Goal: Task Accomplishment & Management: Complete application form

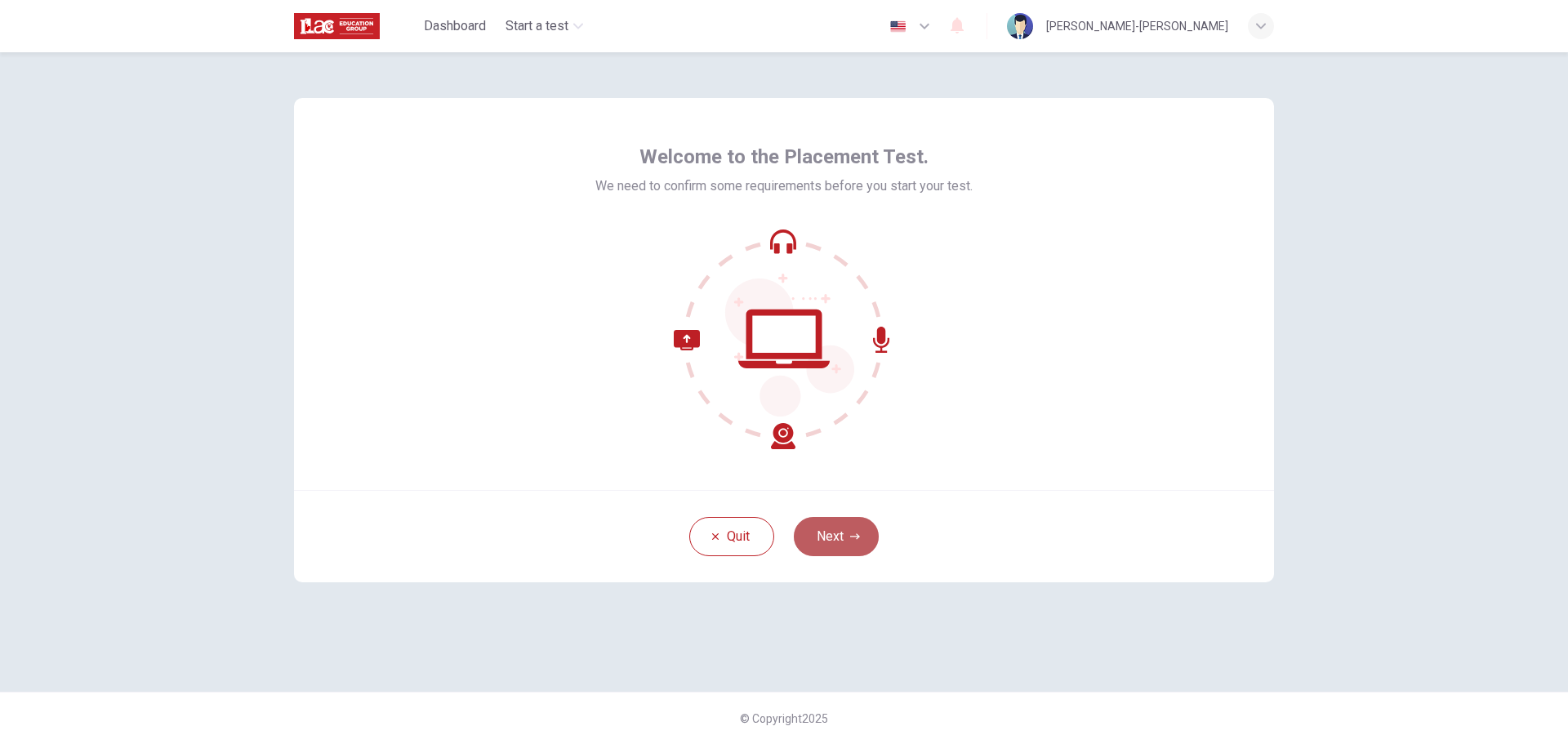
click at [839, 543] on button "Next" at bounding box center [835, 536] width 85 height 40
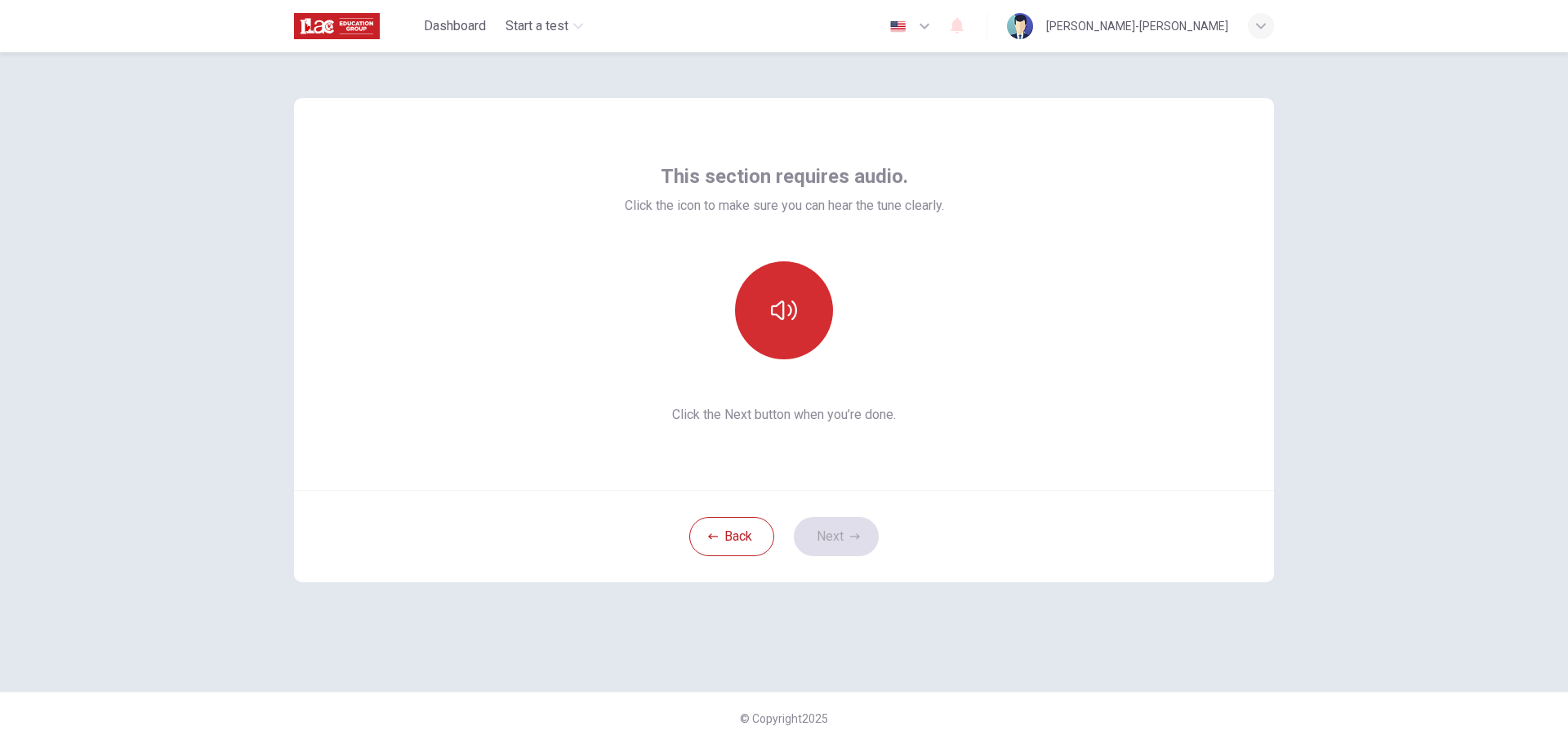
click at [781, 327] on button "button" at bounding box center [784, 310] width 98 height 98
click at [842, 542] on button "Next" at bounding box center [835, 536] width 85 height 40
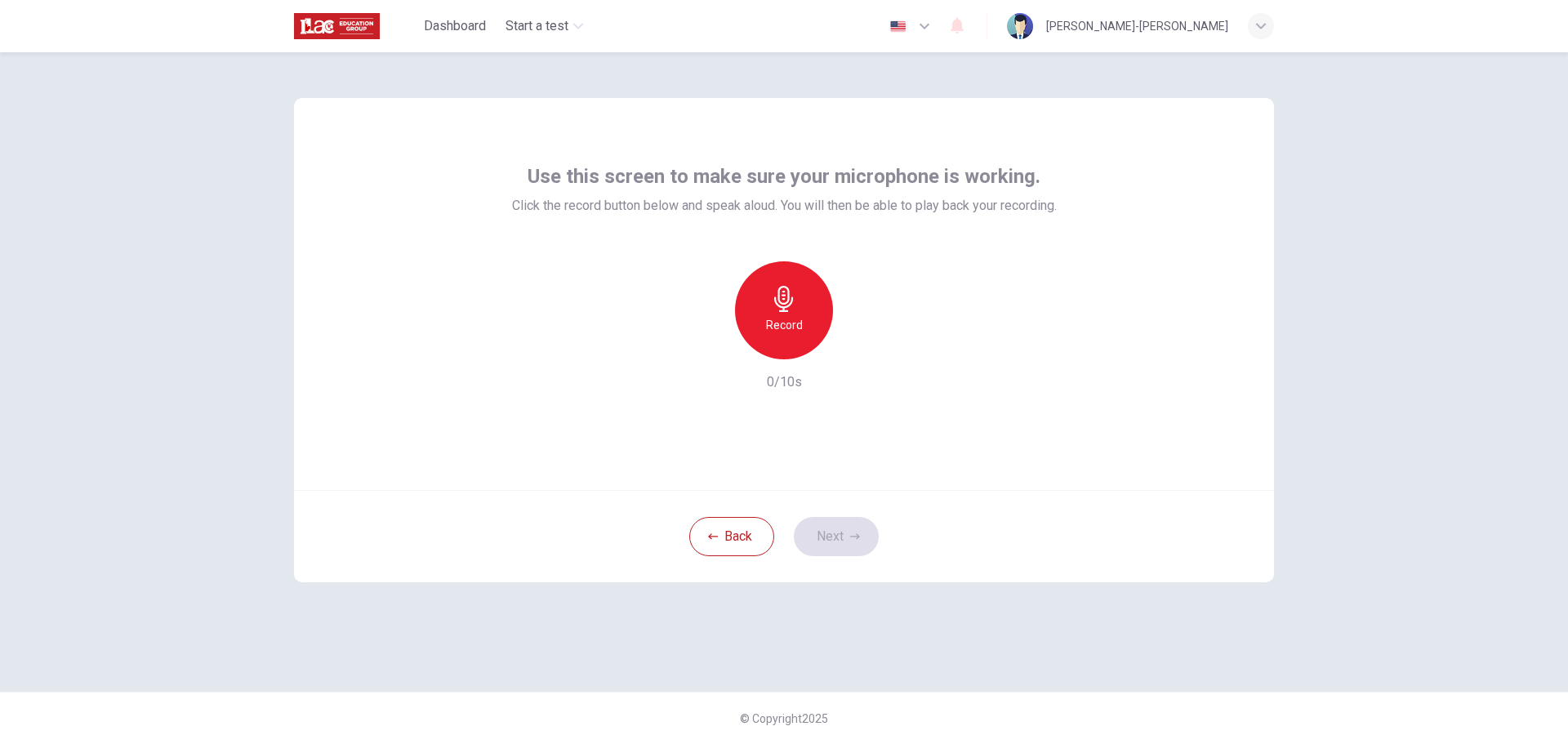
click at [786, 304] on icon "button" at bounding box center [784, 299] width 19 height 26
click at [859, 342] on icon "button" at bounding box center [859, 346] width 16 height 16
click at [846, 333] on button "button" at bounding box center [859, 346] width 26 height 26
click at [859, 349] on icon "button" at bounding box center [860, 346] width 7 height 10
click at [709, 350] on icon "button" at bounding box center [709, 346] width 15 height 15
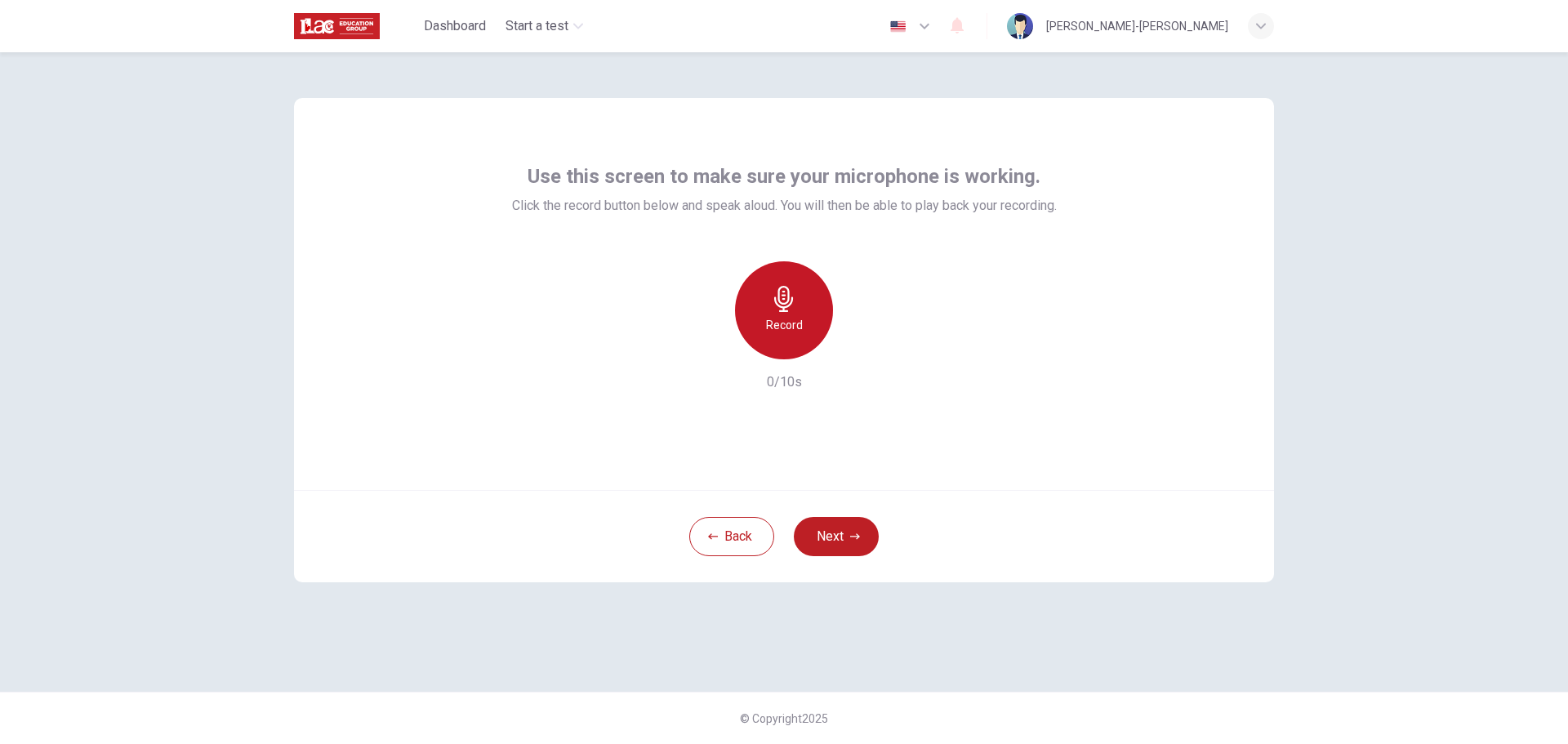
click at [783, 316] on h6 "Record" at bounding box center [784, 325] width 37 height 20
click at [780, 301] on icon "button" at bounding box center [784, 299] width 26 height 26
click at [862, 348] on icon "button" at bounding box center [859, 346] width 16 height 16
click at [706, 348] on icon "button" at bounding box center [709, 346] width 10 height 10
click at [793, 306] on icon "button" at bounding box center [784, 299] width 26 height 26
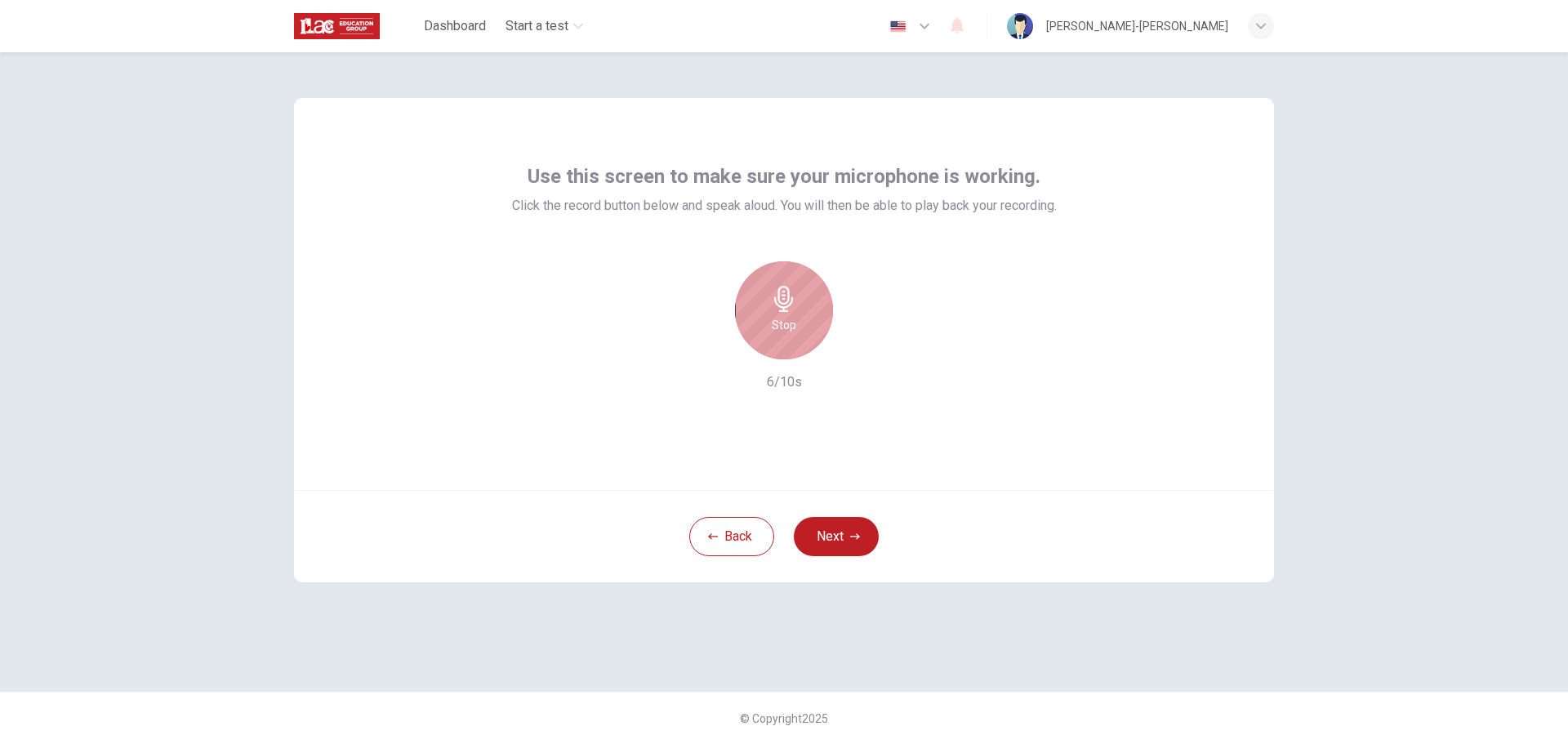
click at [794, 306] on icon "button" at bounding box center [784, 299] width 26 height 26
click at [850, 353] on div "button" at bounding box center [859, 346] width 26 height 26
click at [854, 550] on button "Next" at bounding box center [835, 536] width 85 height 40
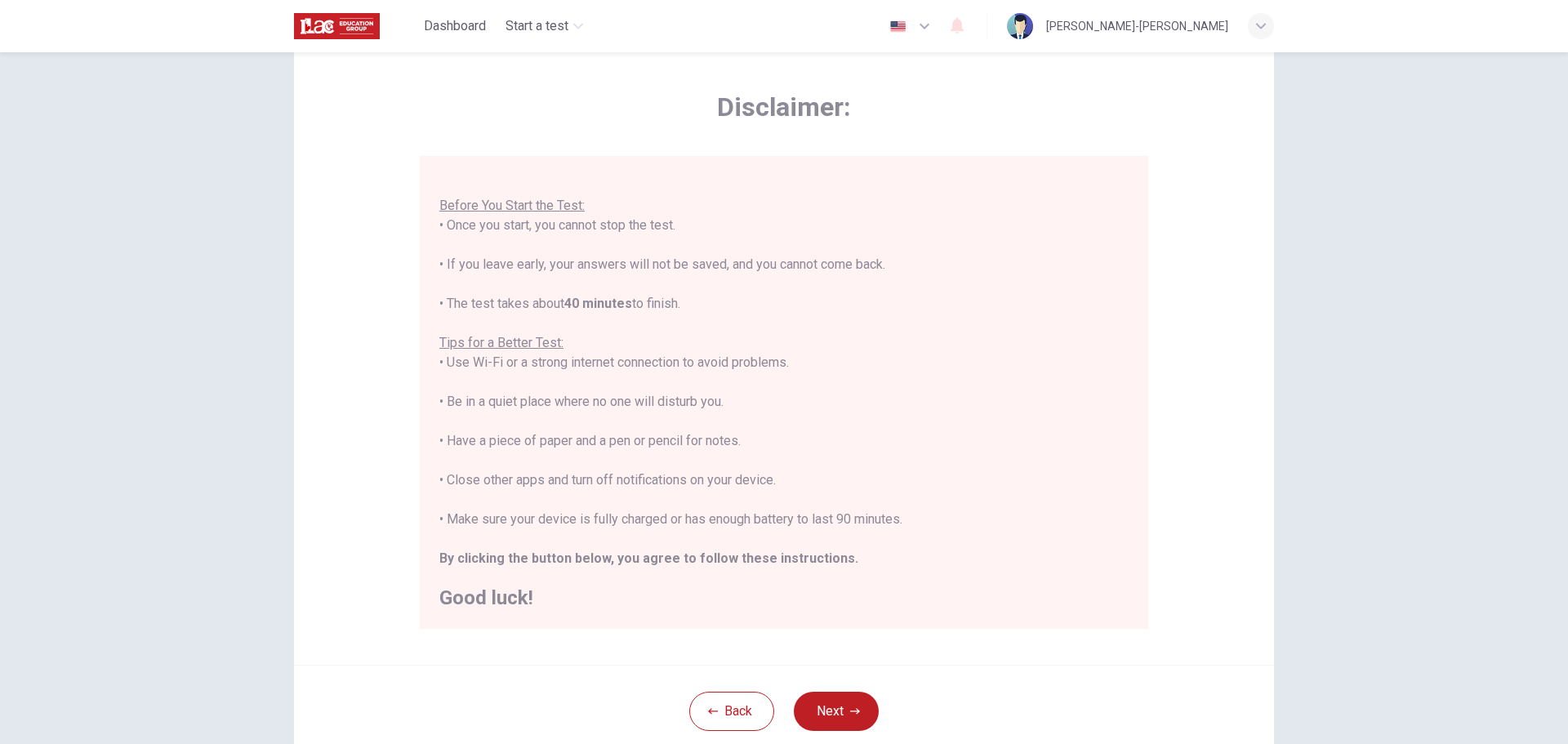
scroll to position [164, 0]
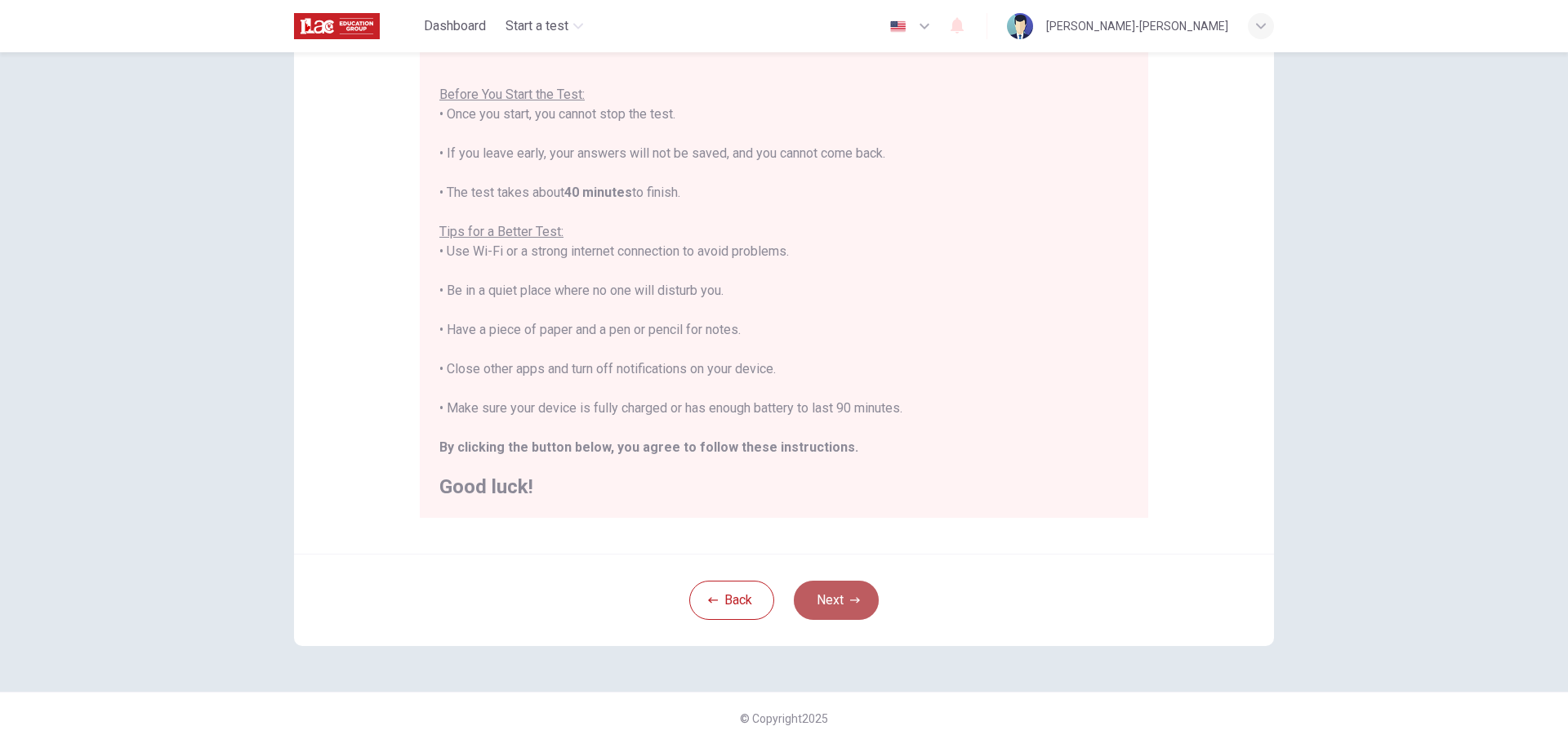
click at [833, 607] on button "Next" at bounding box center [835, 601] width 85 height 40
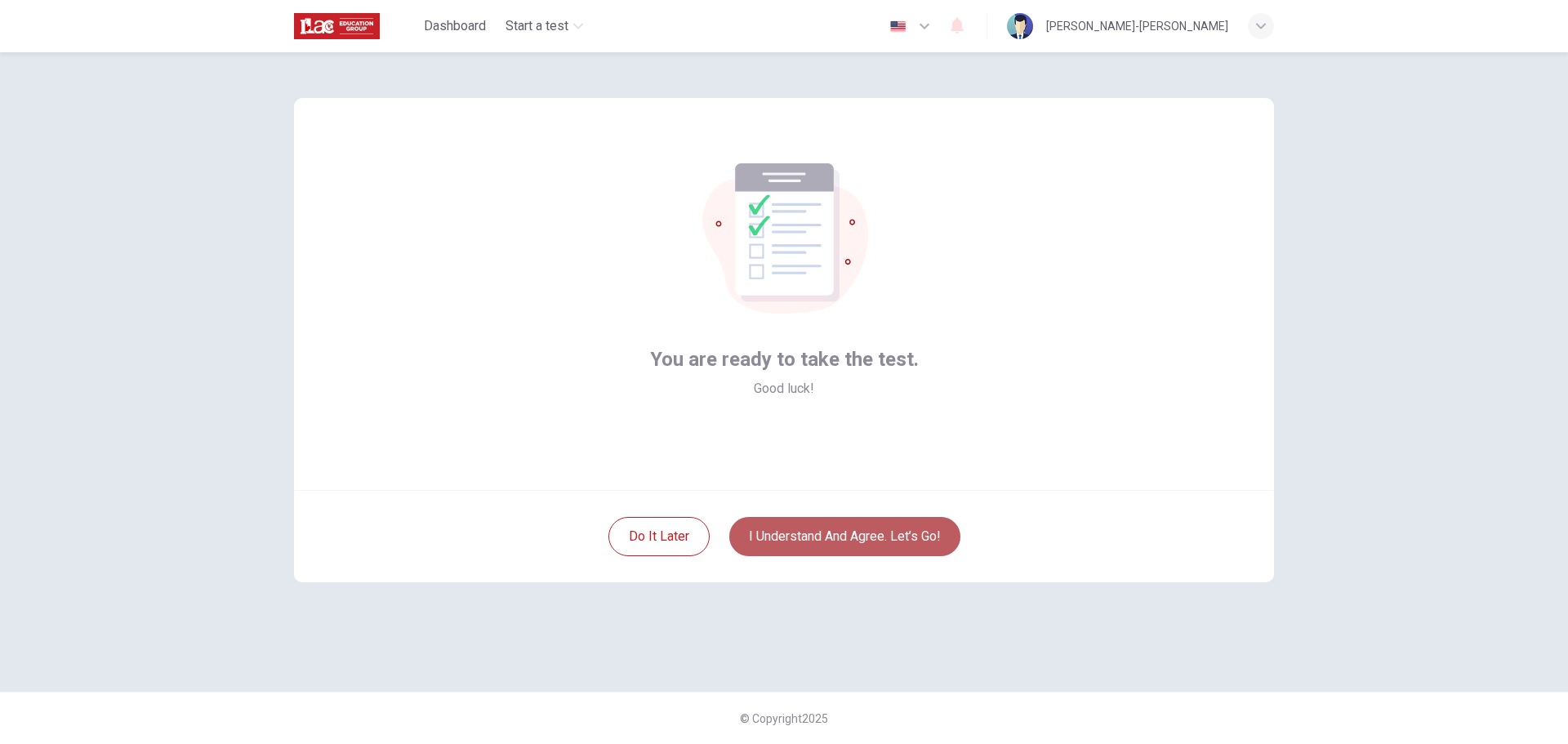
click at [854, 527] on button "I understand and agree. Let’s go!" at bounding box center [845, 536] width 231 height 40
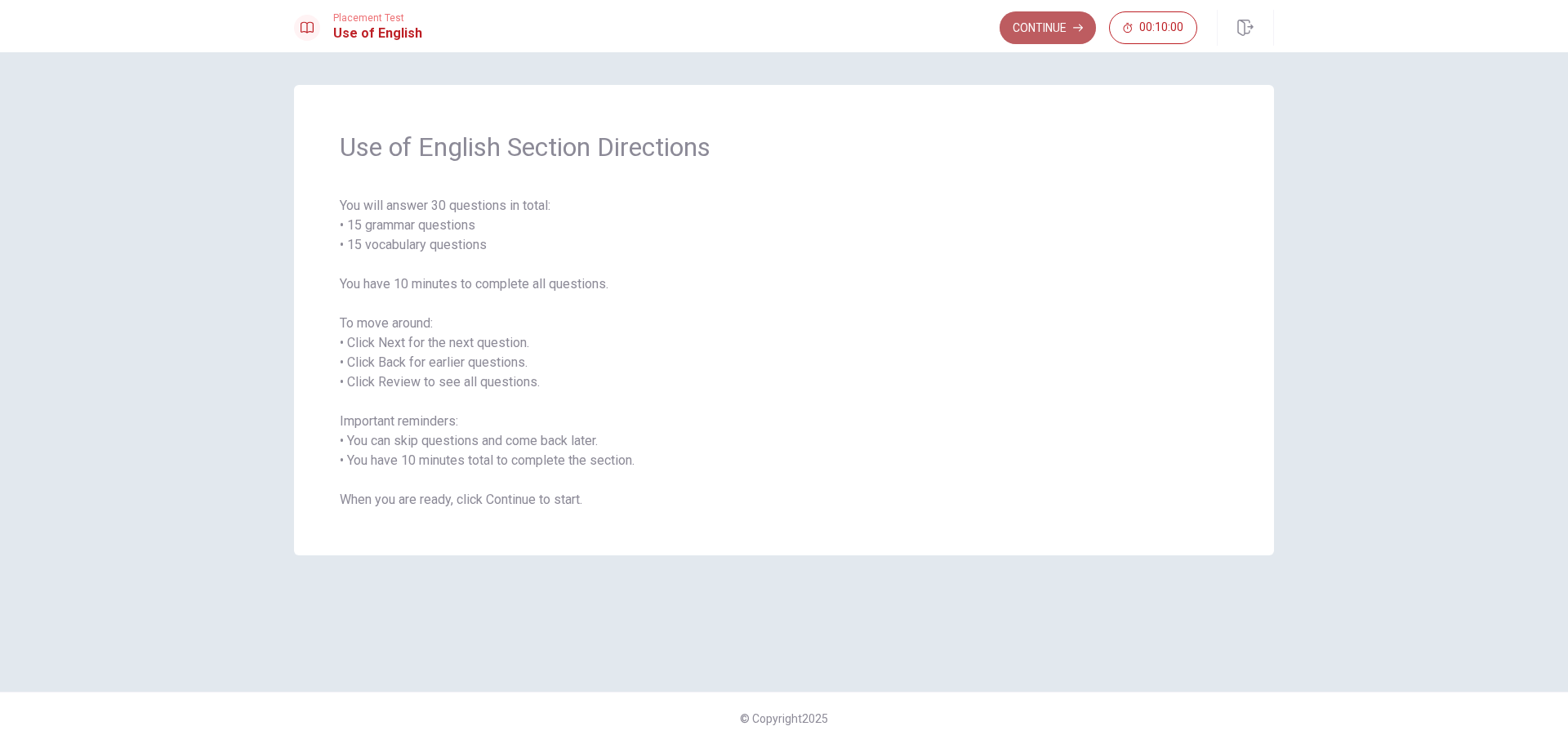
click at [1039, 24] on button "Continue" at bounding box center [1047, 28] width 96 height 33
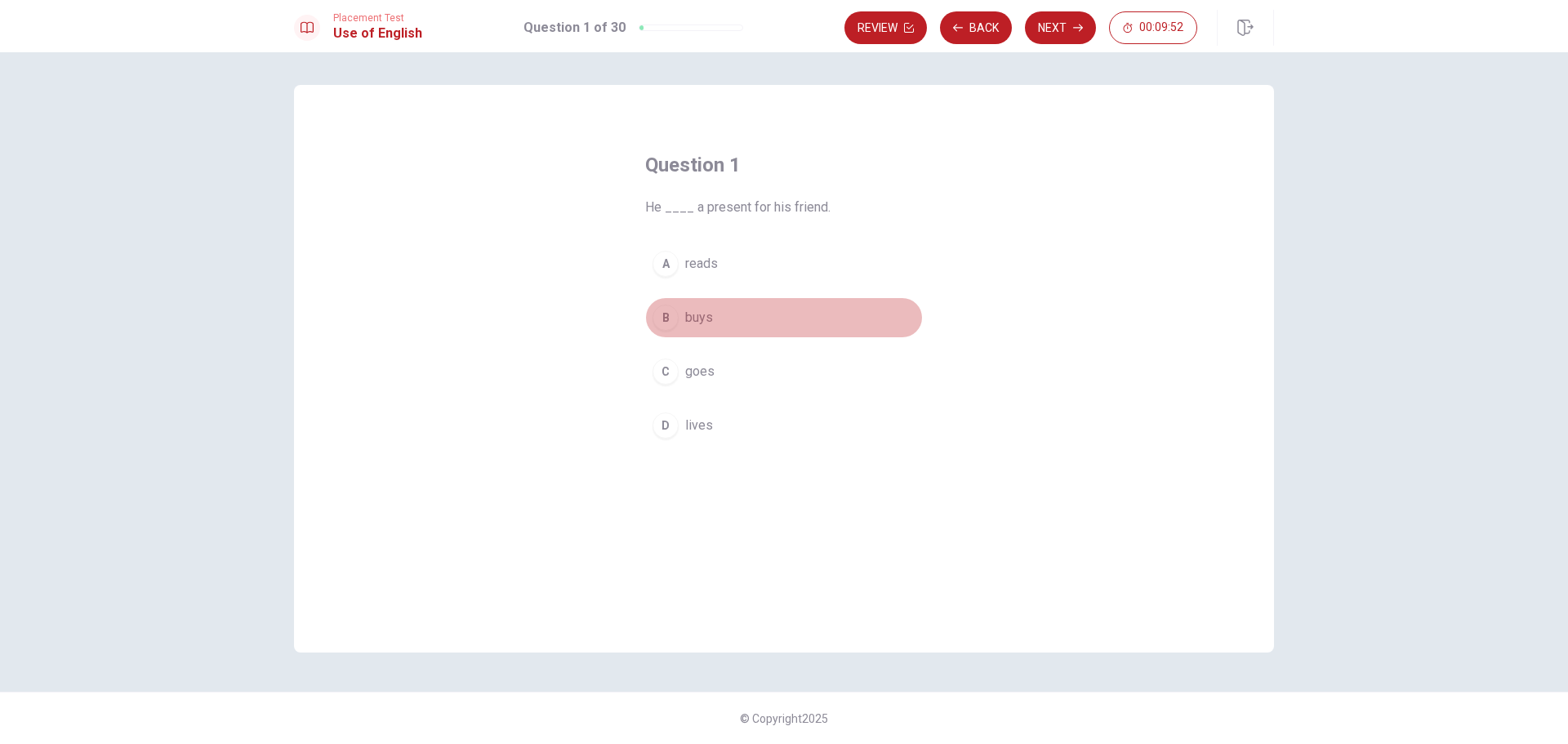
click at [671, 326] on div "B" at bounding box center [666, 318] width 26 height 26
click at [1059, 30] on button "Next" at bounding box center [1060, 28] width 71 height 33
click at [662, 374] on div "C" at bounding box center [666, 372] width 26 height 26
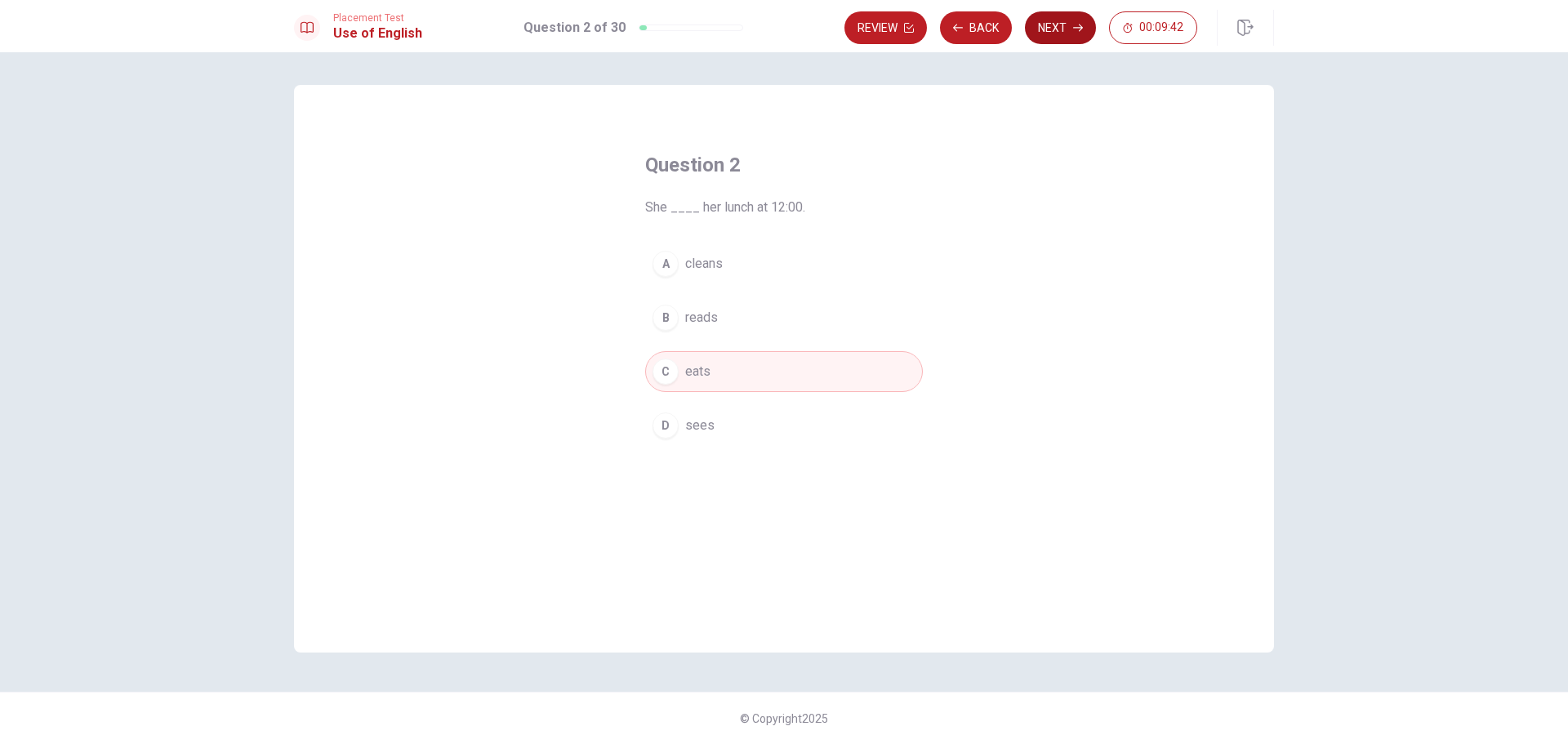
click at [1065, 26] on button "Next" at bounding box center [1060, 28] width 71 height 33
click at [662, 429] on div "D" at bounding box center [666, 426] width 26 height 26
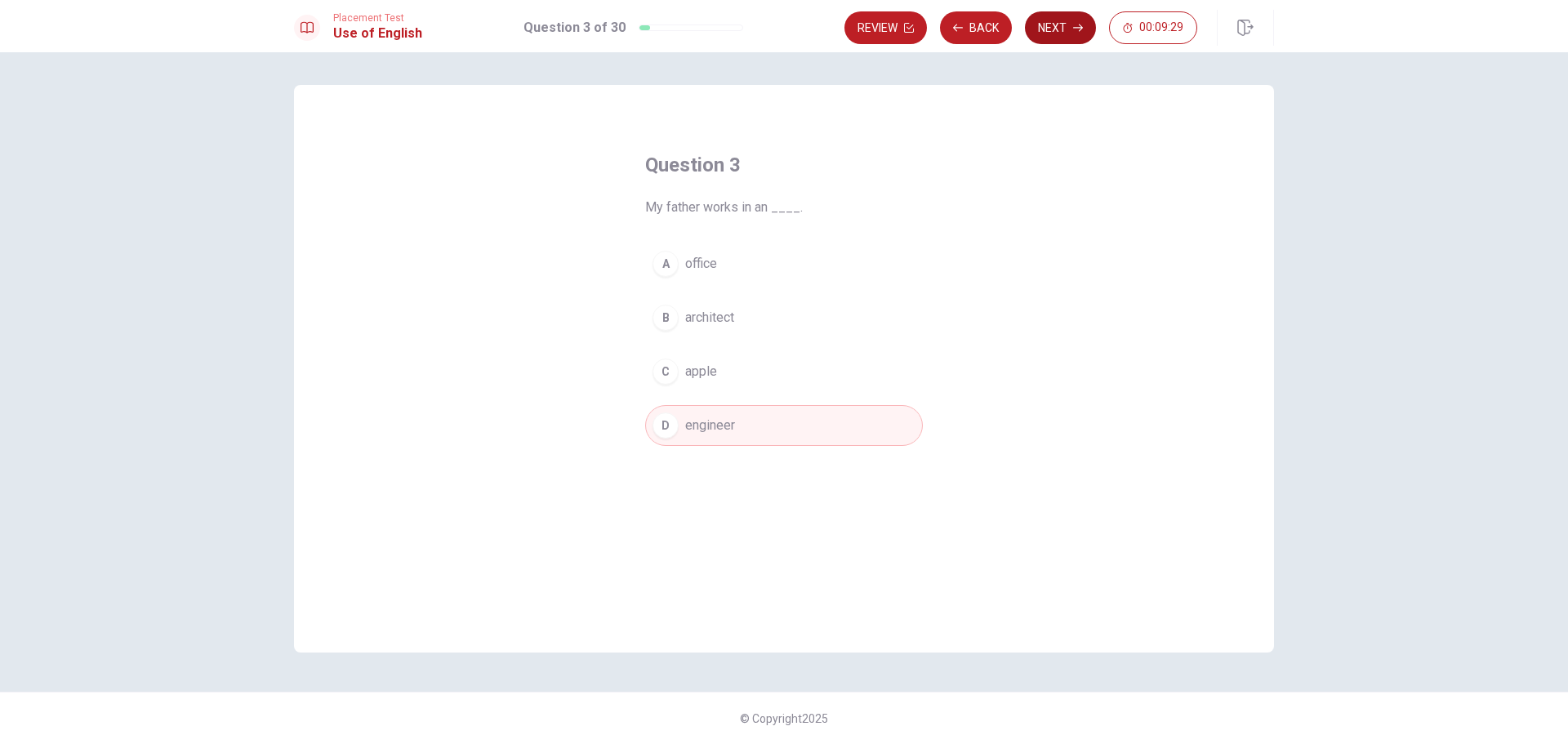
click at [1059, 36] on button "Next" at bounding box center [1060, 28] width 71 height 33
click at [672, 257] on div "A" at bounding box center [666, 264] width 26 height 26
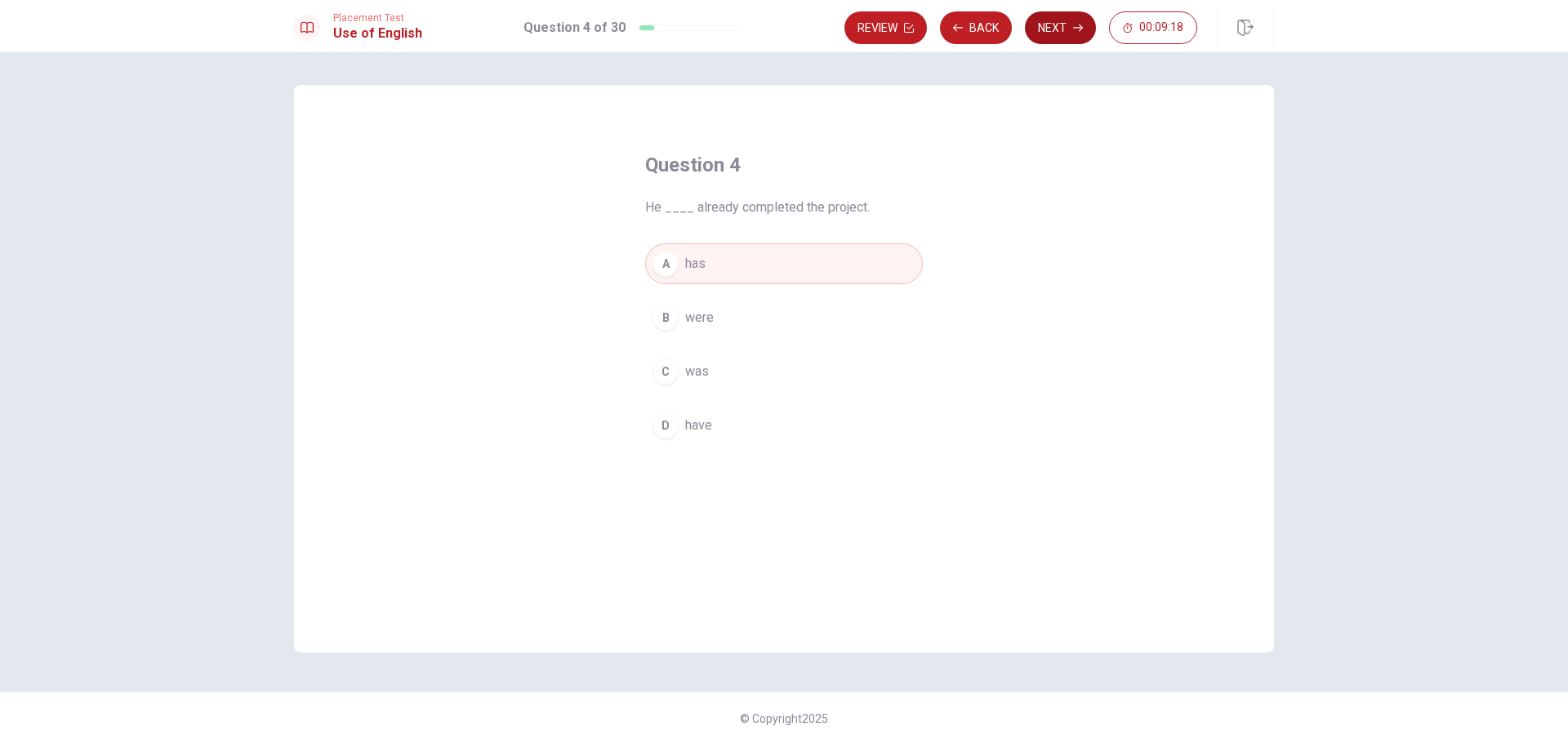
click at [1052, 29] on button "Next" at bounding box center [1060, 28] width 71 height 33
click at [667, 377] on div "C" at bounding box center [666, 372] width 26 height 26
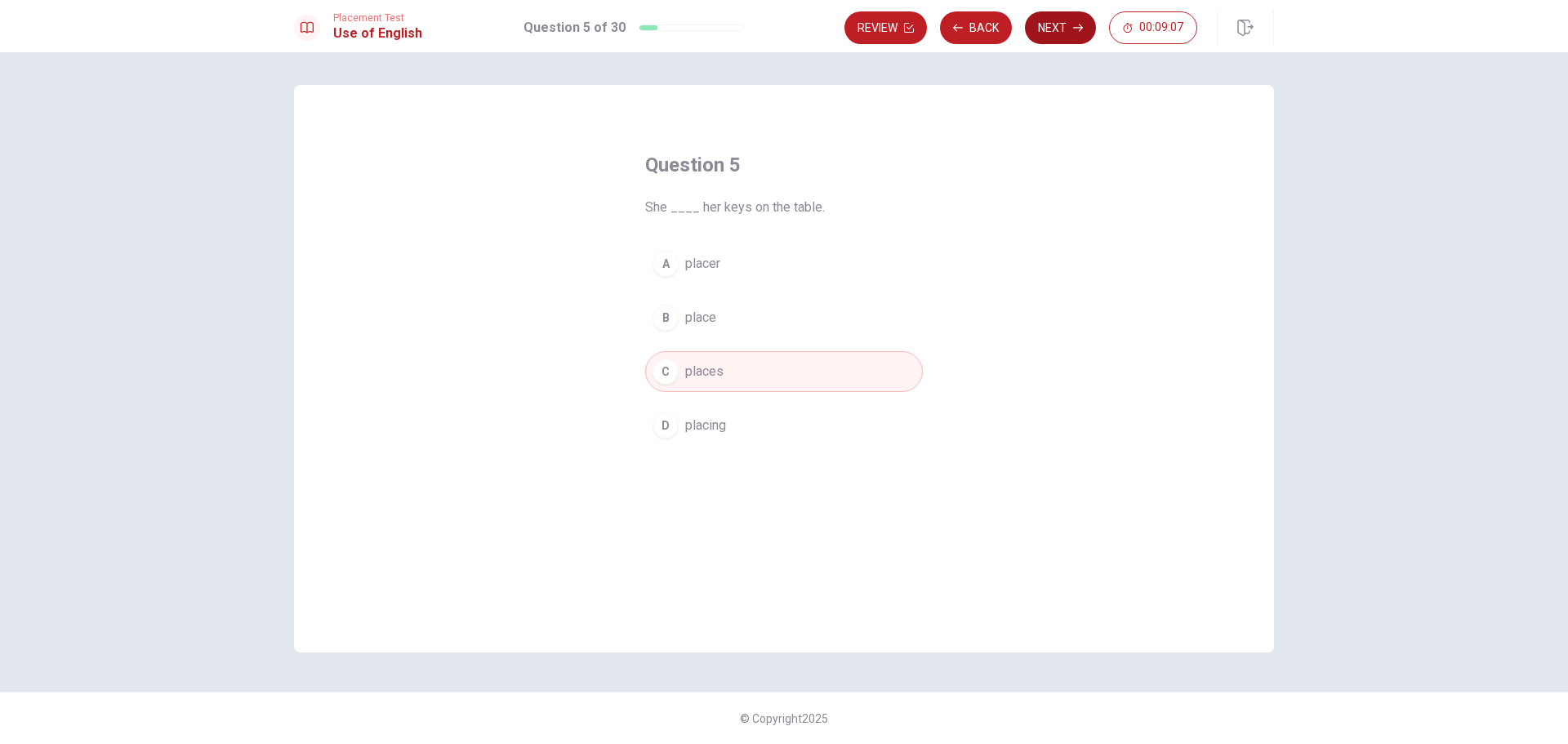
click at [1058, 21] on button "Next" at bounding box center [1060, 28] width 71 height 33
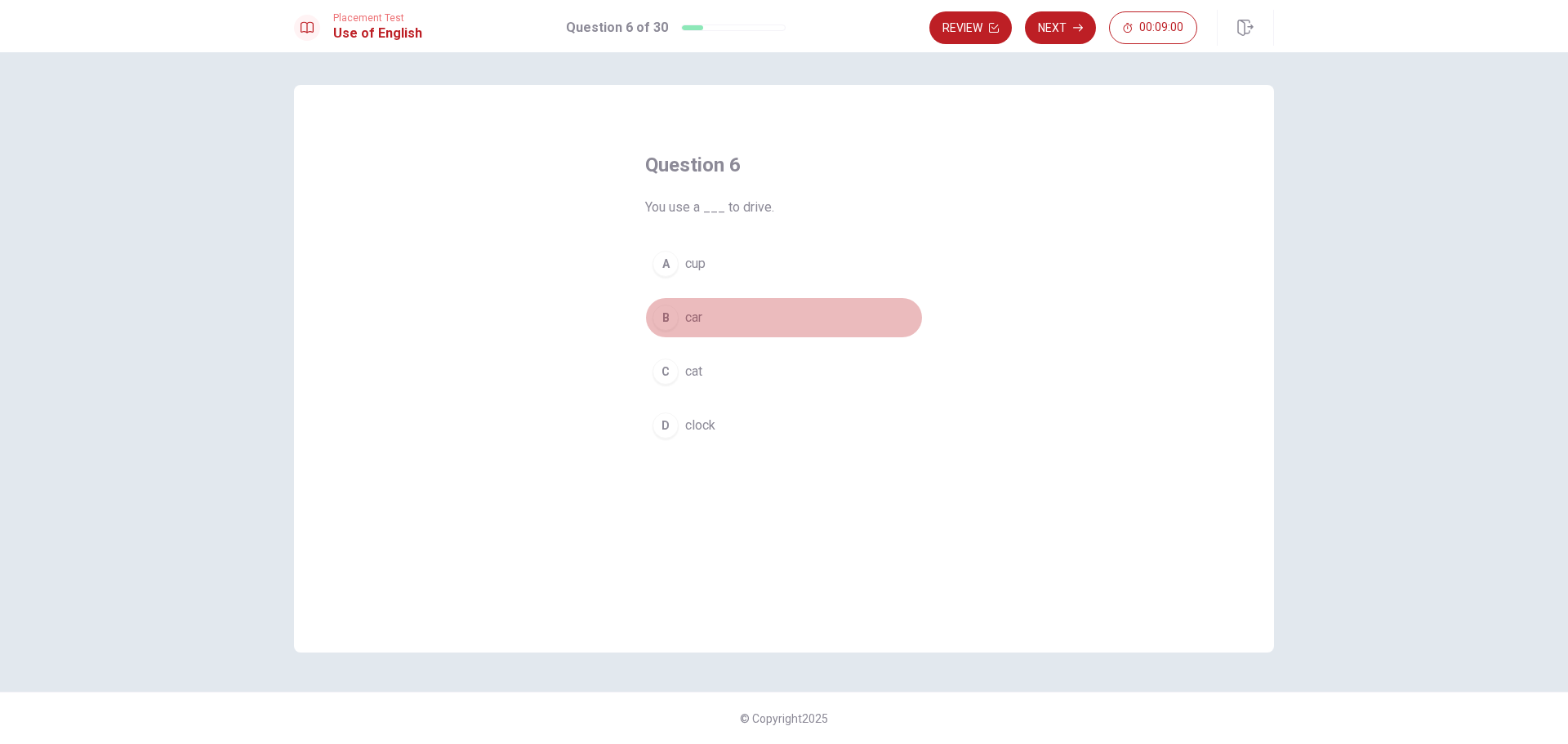
click at [671, 326] on div "B" at bounding box center [666, 318] width 26 height 26
click at [1058, 22] on button "Next" at bounding box center [1060, 28] width 71 height 33
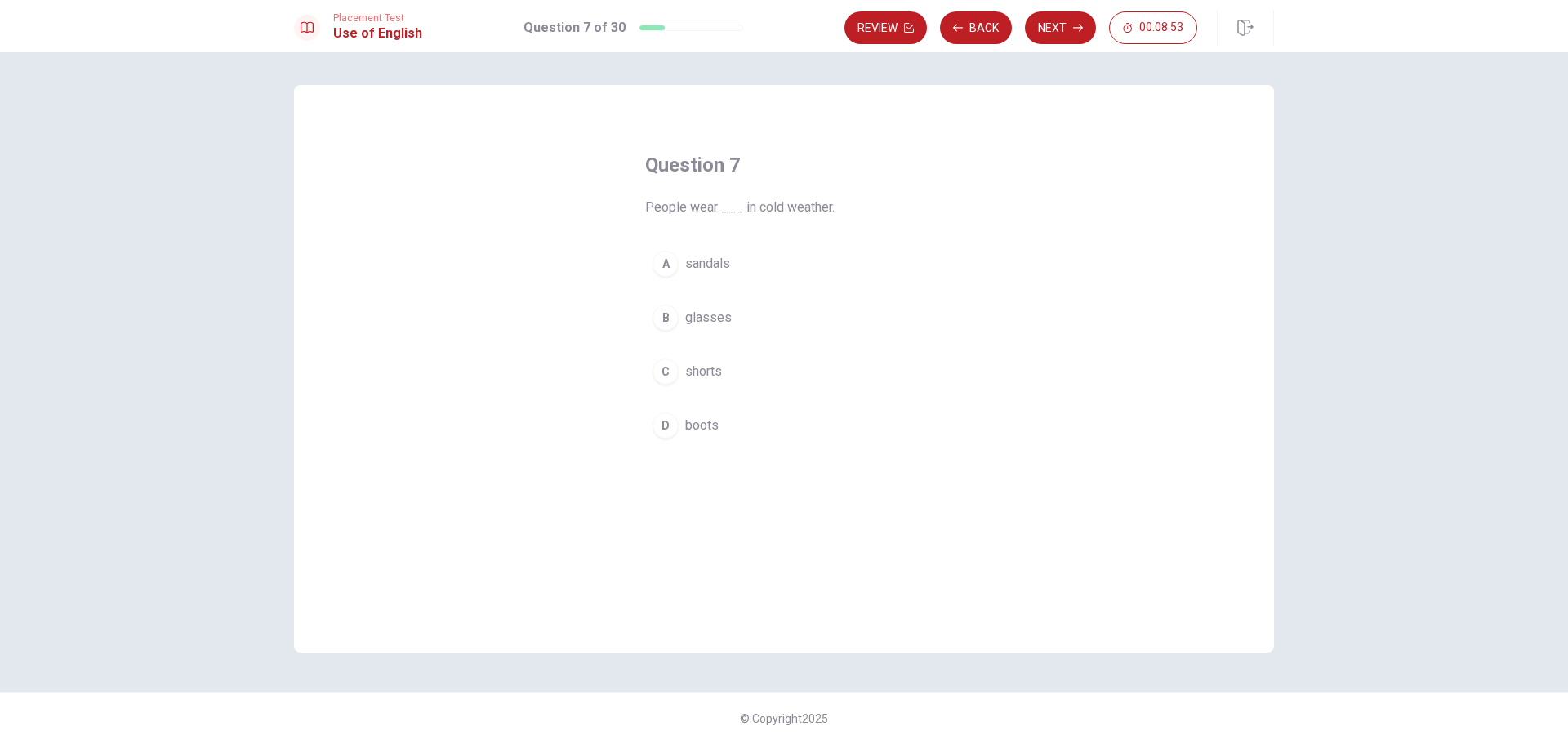
click at [659, 420] on div "D" at bounding box center [666, 426] width 26 height 26
click at [1062, 30] on button "Next" at bounding box center [1060, 28] width 71 height 33
click at [672, 364] on div "C" at bounding box center [666, 372] width 26 height 26
click at [674, 424] on div "D" at bounding box center [666, 426] width 26 height 26
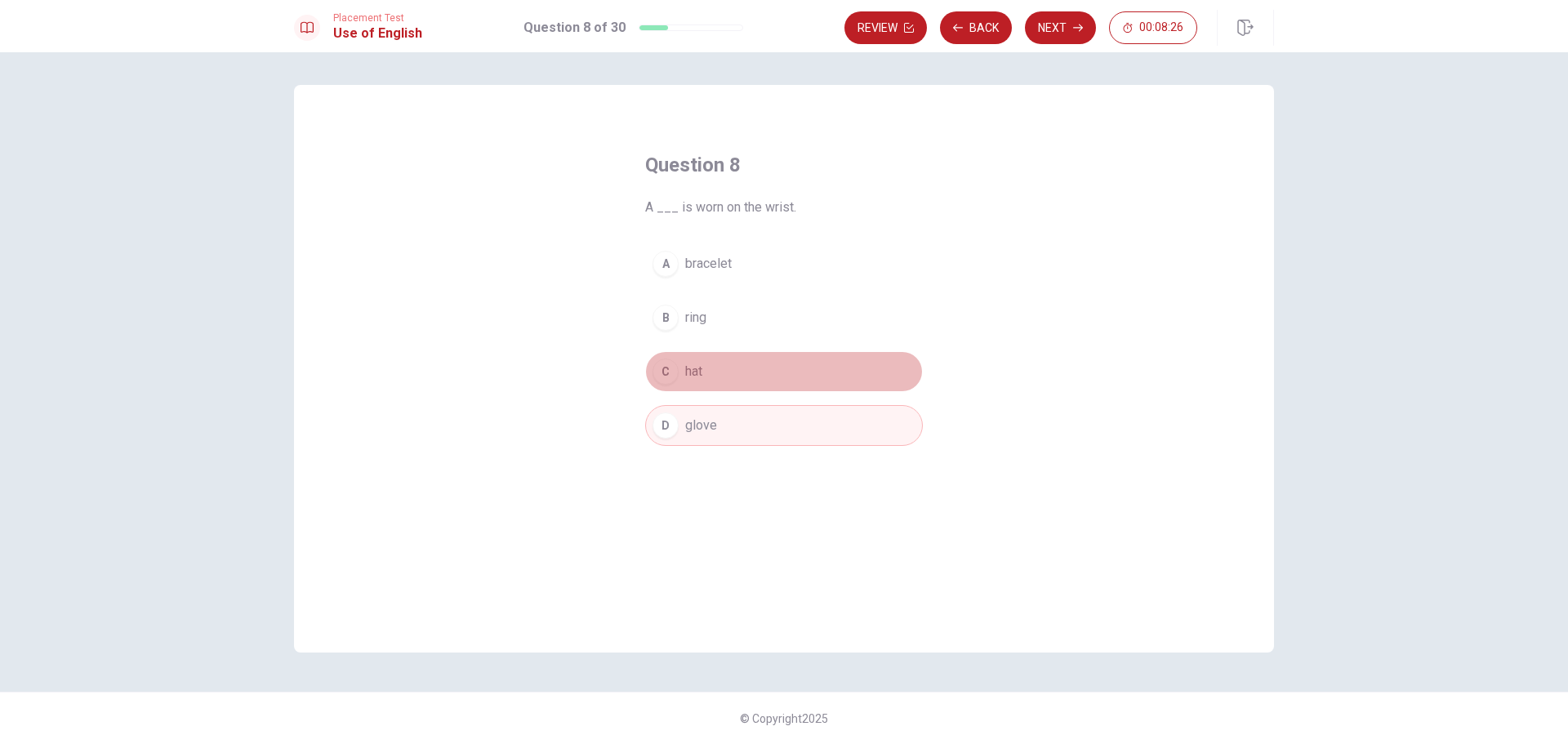
click at [666, 377] on div "C" at bounding box center [666, 372] width 26 height 26
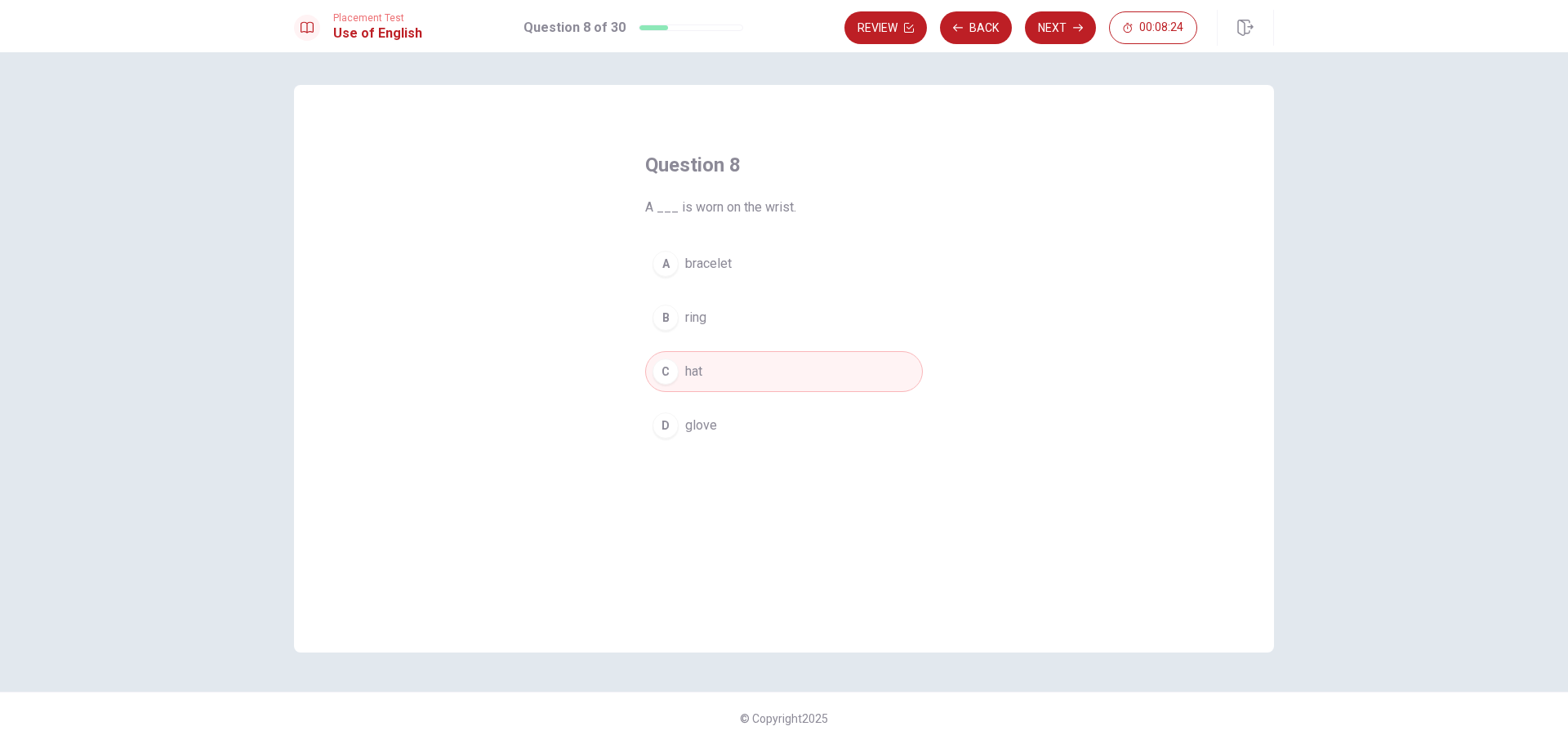
click at [660, 321] on div "B" at bounding box center [666, 318] width 26 height 26
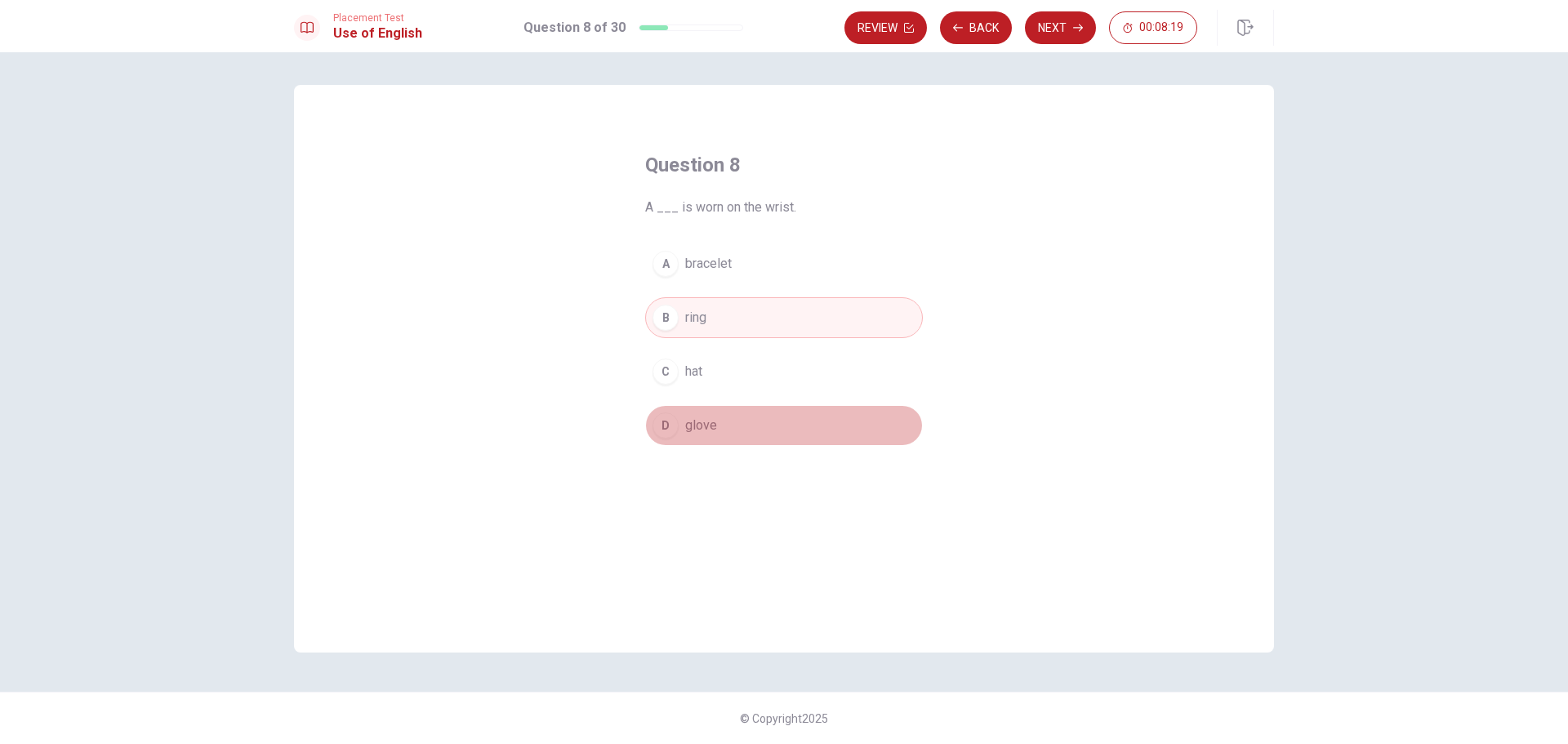
click at [662, 427] on div "D" at bounding box center [666, 426] width 26 height 26
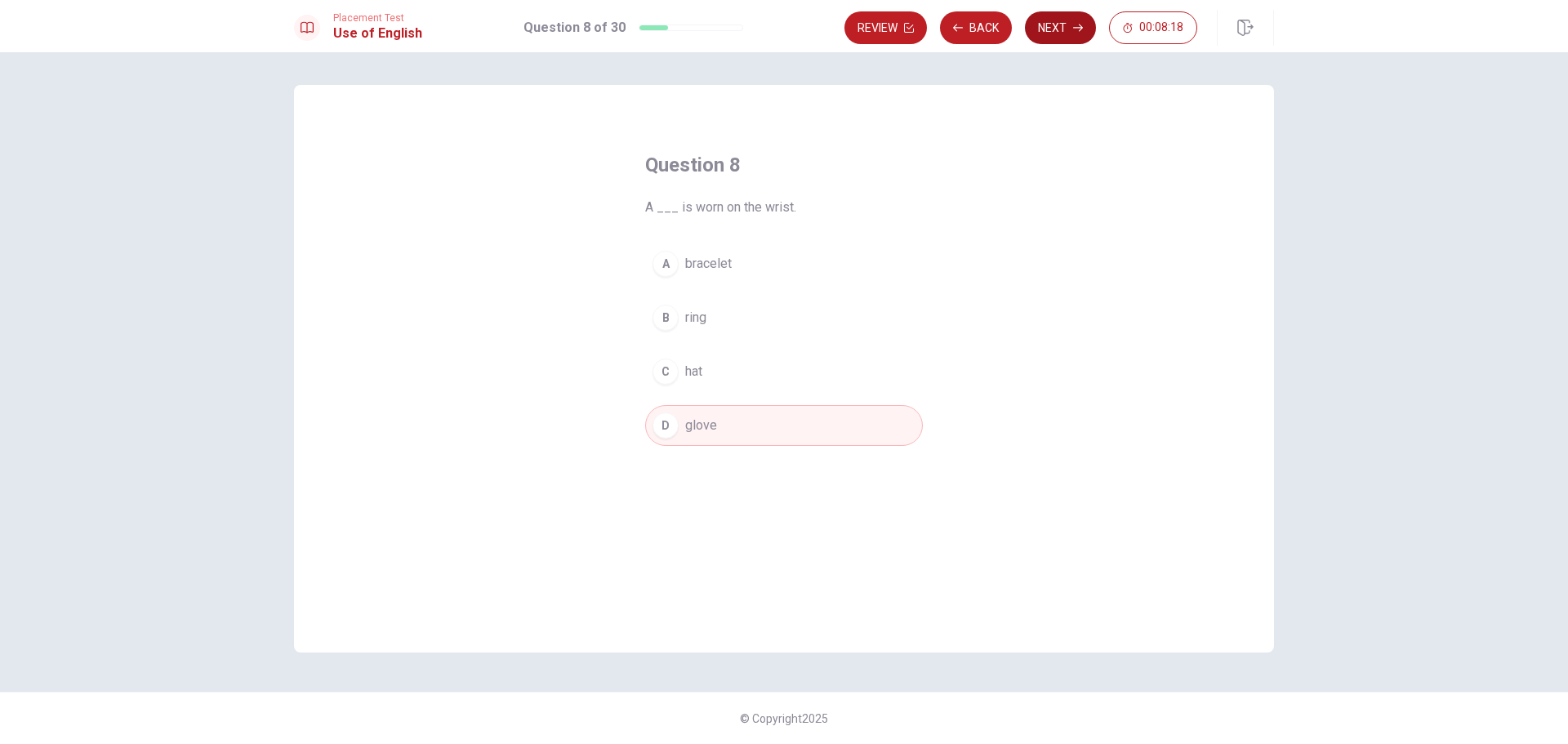
click at [1044, 21] on button "Next" at bounding box center [1060, 28] width 71 height 33
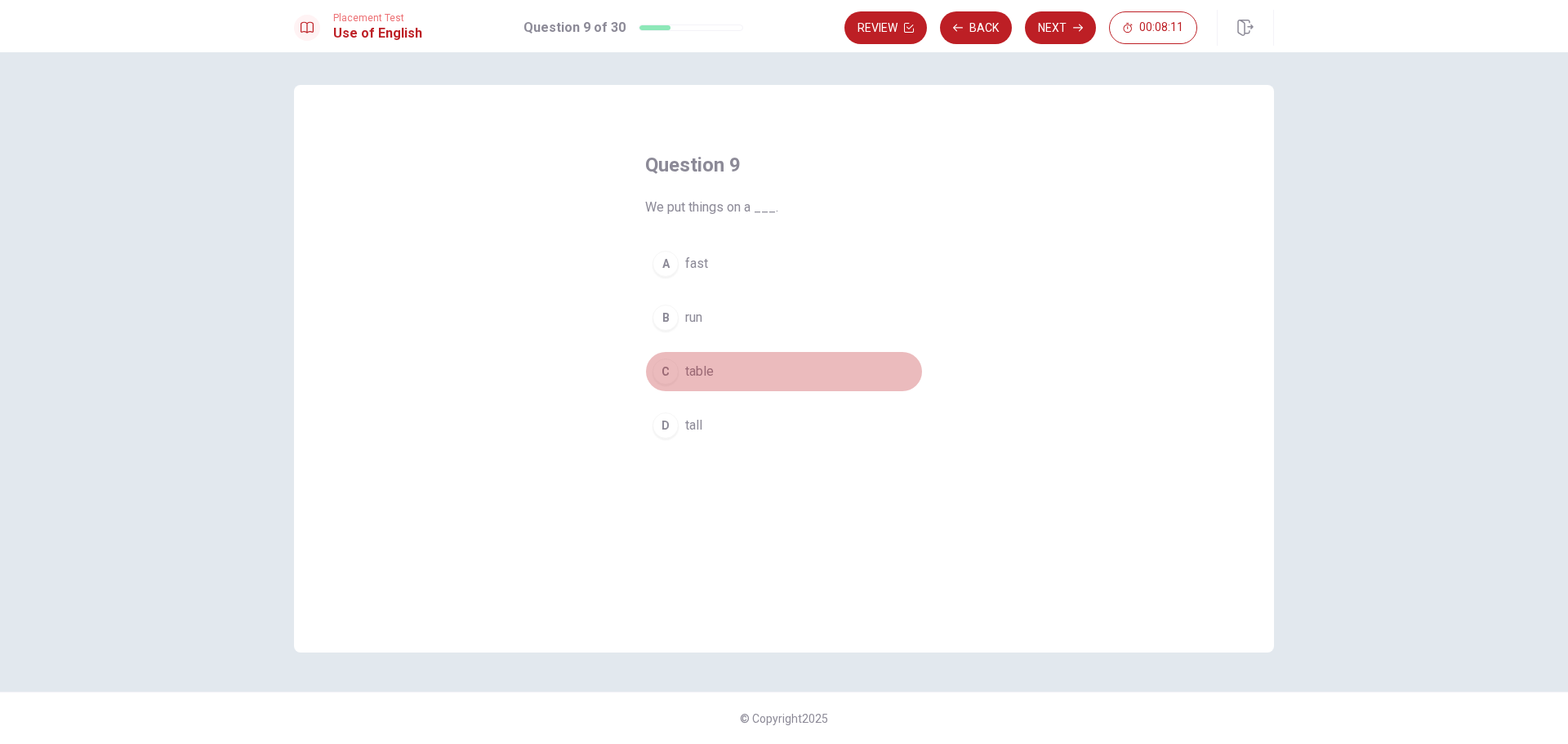
click at [667, 363] on div "C" at bounding box center [666, 372] width 26 height 26
click at [1045, 22] on button "Next" at bounding box center [1060, 28] width 71 height 33
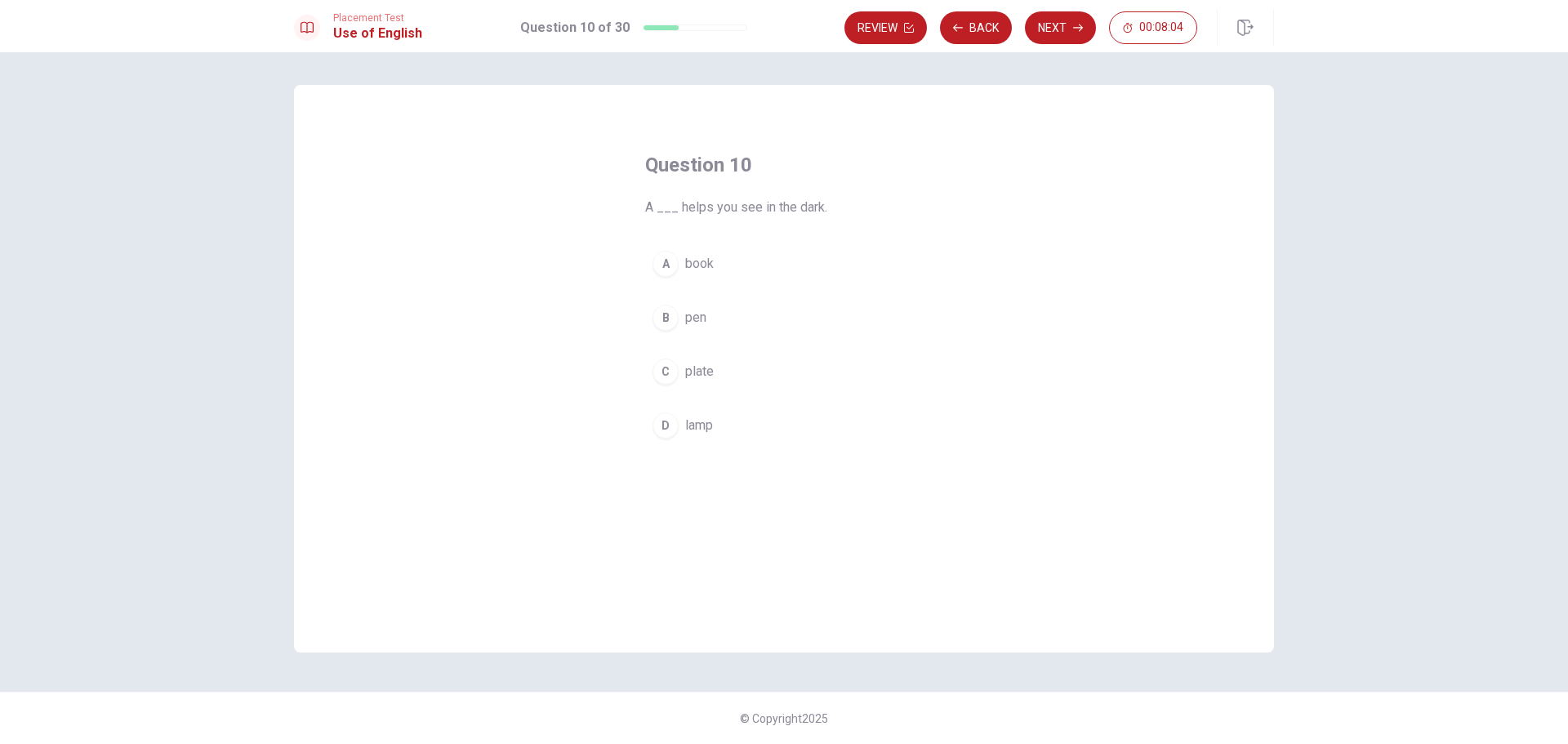
drag, startPoint x: 663, startPoint y: 428, endPoint x: 673, endPoint y: 410, distance: 20.6
click at [664, 428] on div "D" at bounding box center [666, 426] width 26 height 26
click at [1051, 18] on button "Next" at bounding box center [1060, 28] width 71 height 33
click at [660, 311] on div "B" at bounding box center [666, 318] width 26 height 26
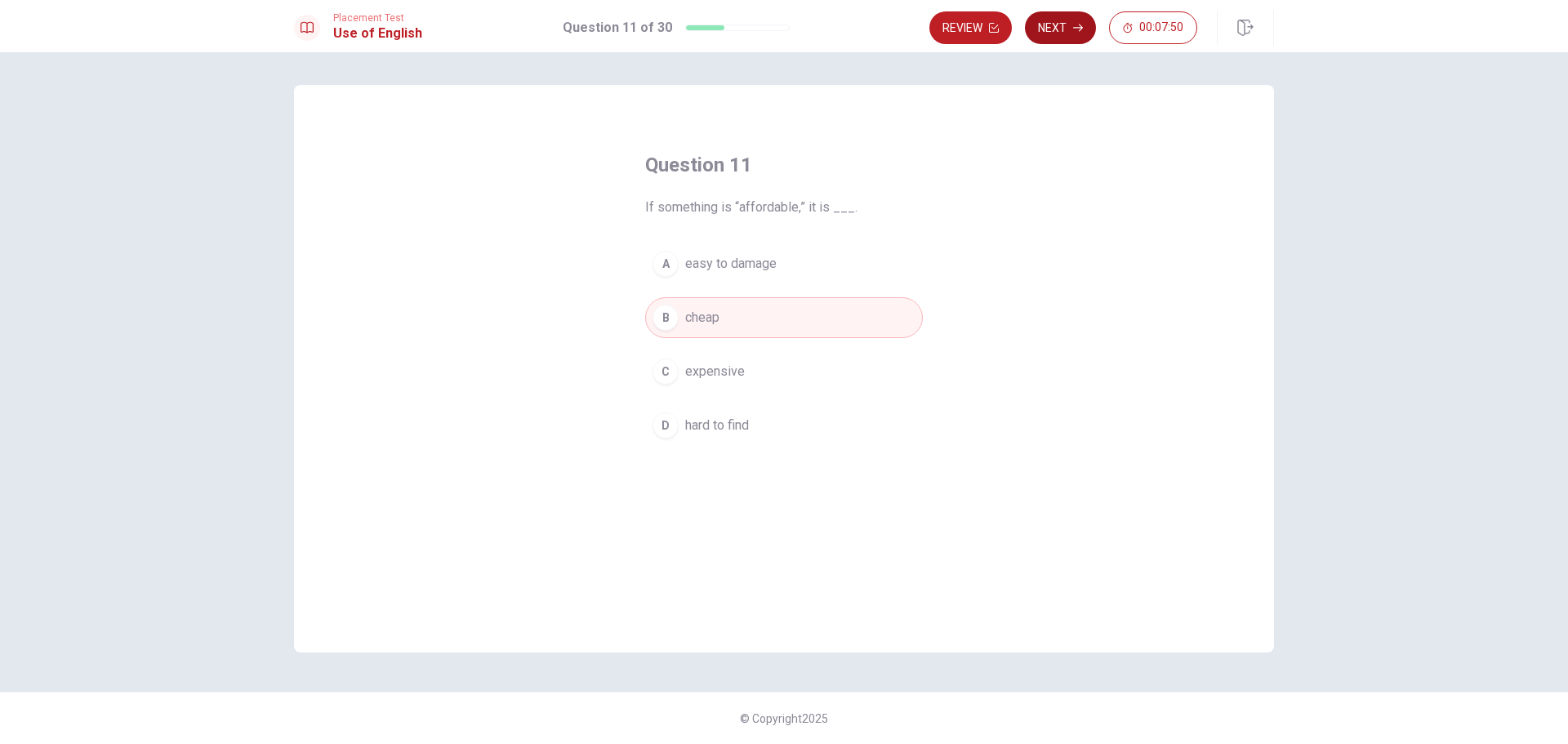
click at [1058, 32] on button "Next" at bounding box center [1060, 28] width 71 height 33
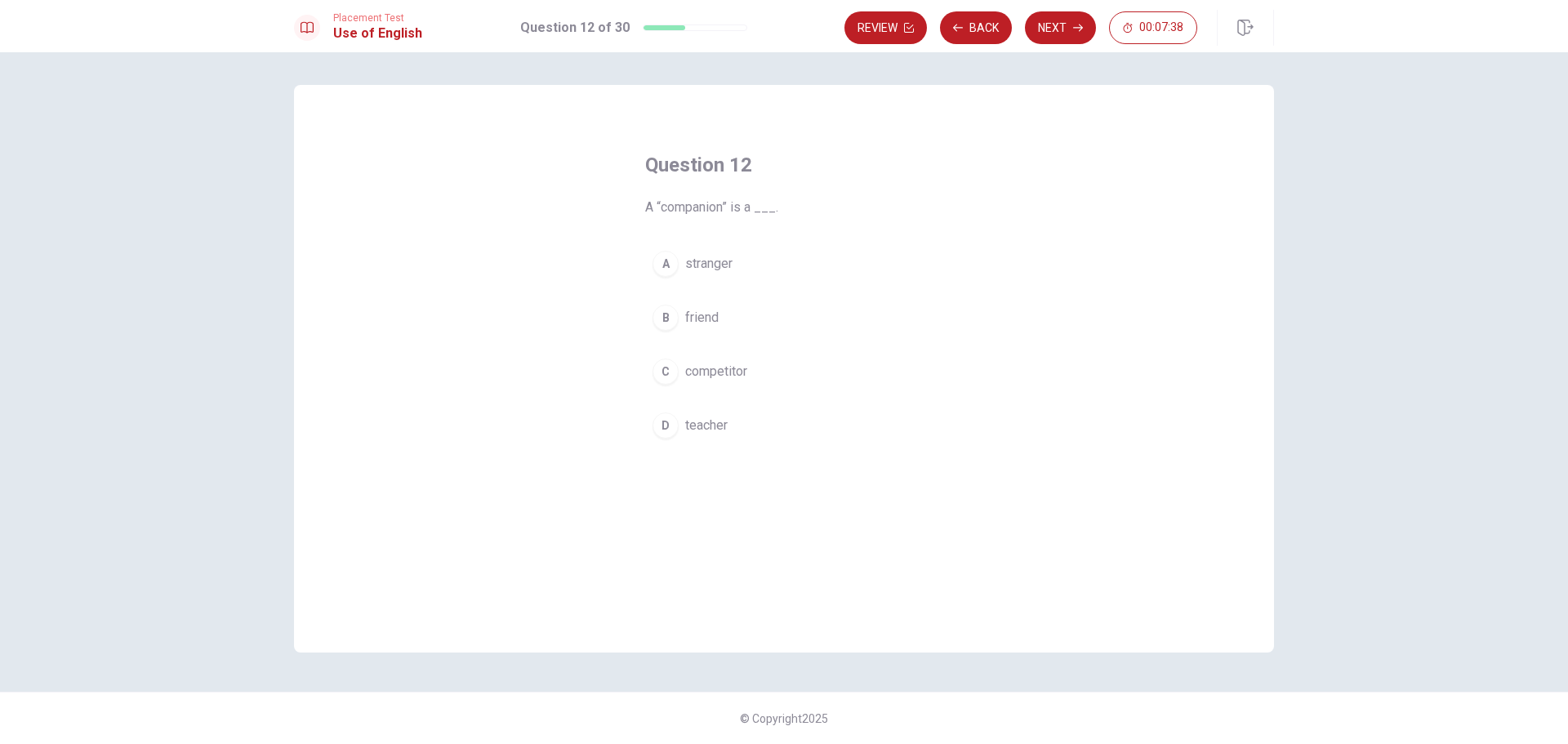
click at [664, 310] on div "B" at bounding box center [666, 318] width 26 height 26
click at [1053, 21] on button "Next" at bounding box center [1060, 28] width 71 height 33
click at [662, 371] on div "C" at bounding box center [666, 372] width 26 height 26
click at [1069, 28] on button "Next" at bounding box center [1060, 28] width 71 height 33
click at [658, 372] on div "C" at bounding box center [666, 372] width 26 height 26
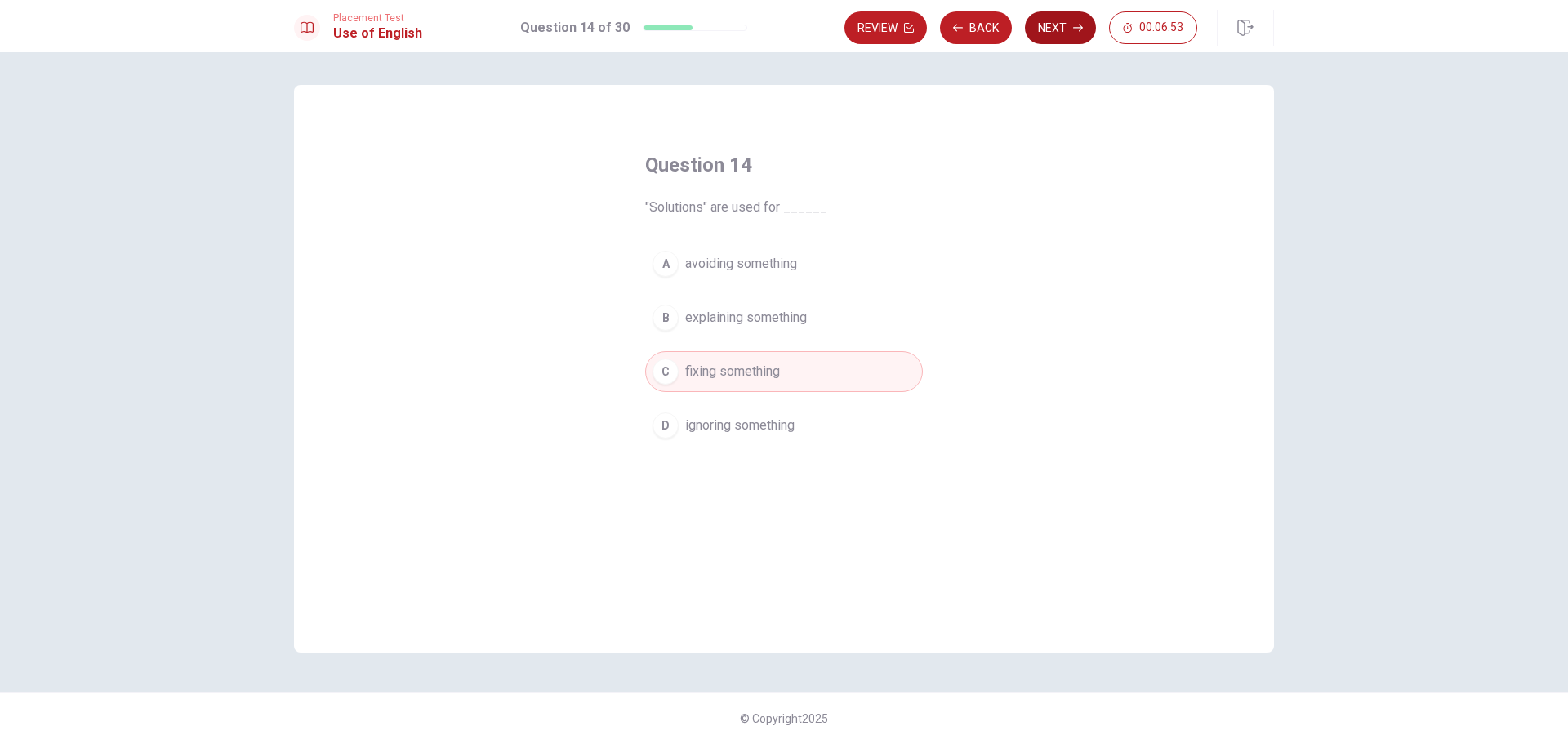
click at [1053, 33] on button "Next" at bounding box center [1060, 28] width 71 height 33
click at [667, 425] on div "D" at bounding box center [666, 426] width 26 height 26
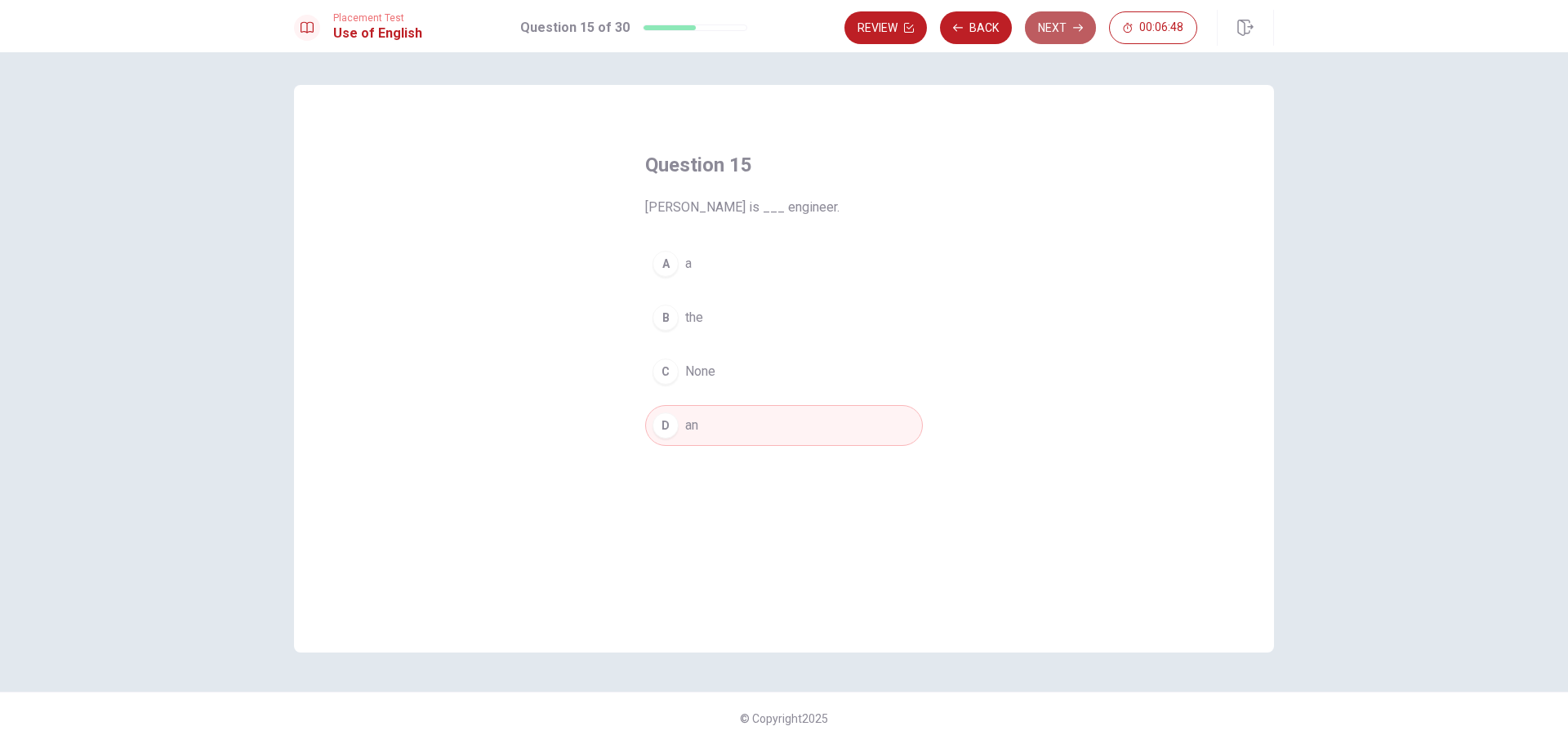
click at [1041, 26] on button "Next" at bounding box center [1060, 28] width 71 height 33
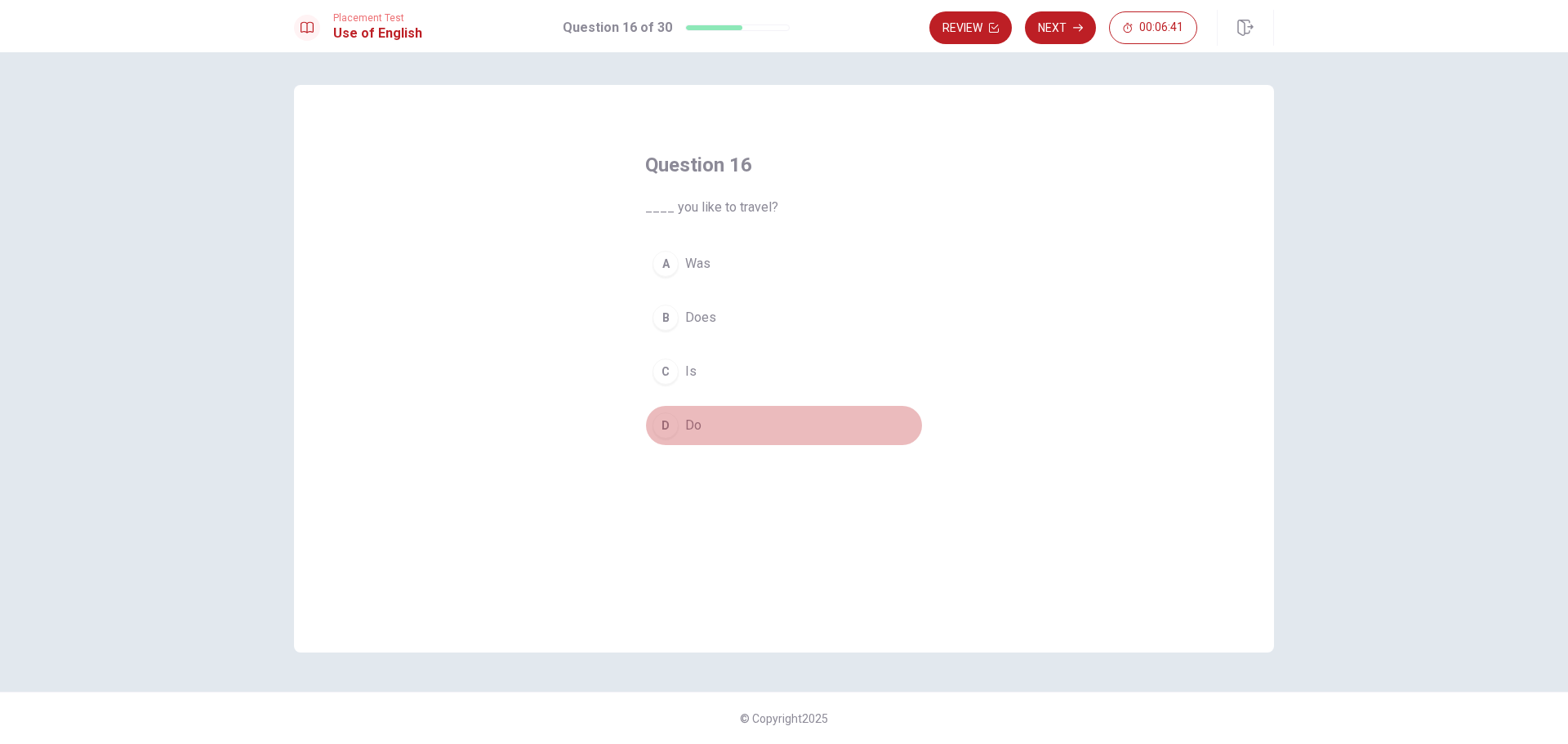
click at [669, 422] on div "D" at bounding box center [666, 426] width 26 height 26
click at [1046, 21] on button "Next" at bounding box center [1060, 28] width 71 height 33
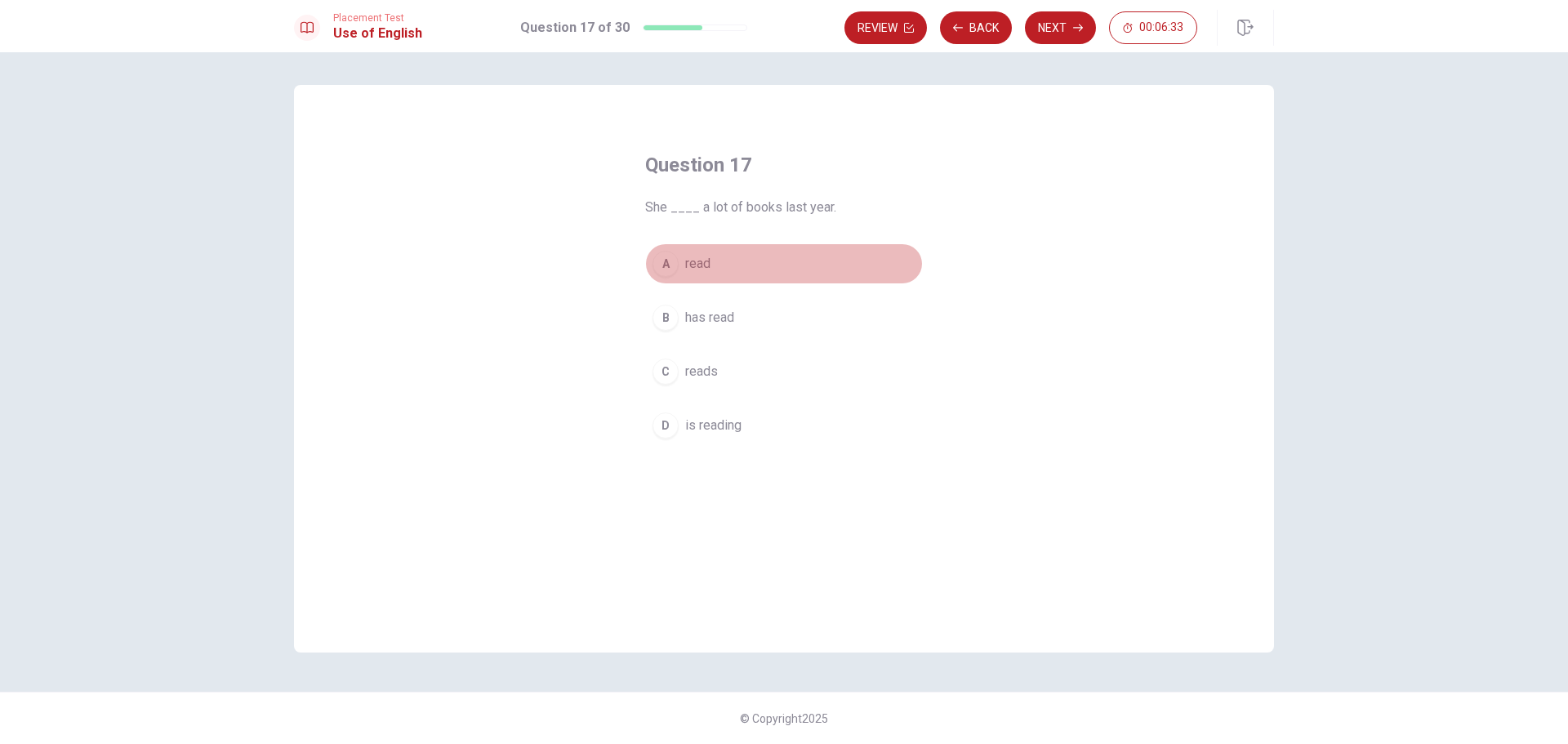
click at [667, 265] on div "A" at bounding box center [666, 264] width 26 height 26
click at [668, 320] on div "B" at bounding box center [666, 318] width 26 height 26
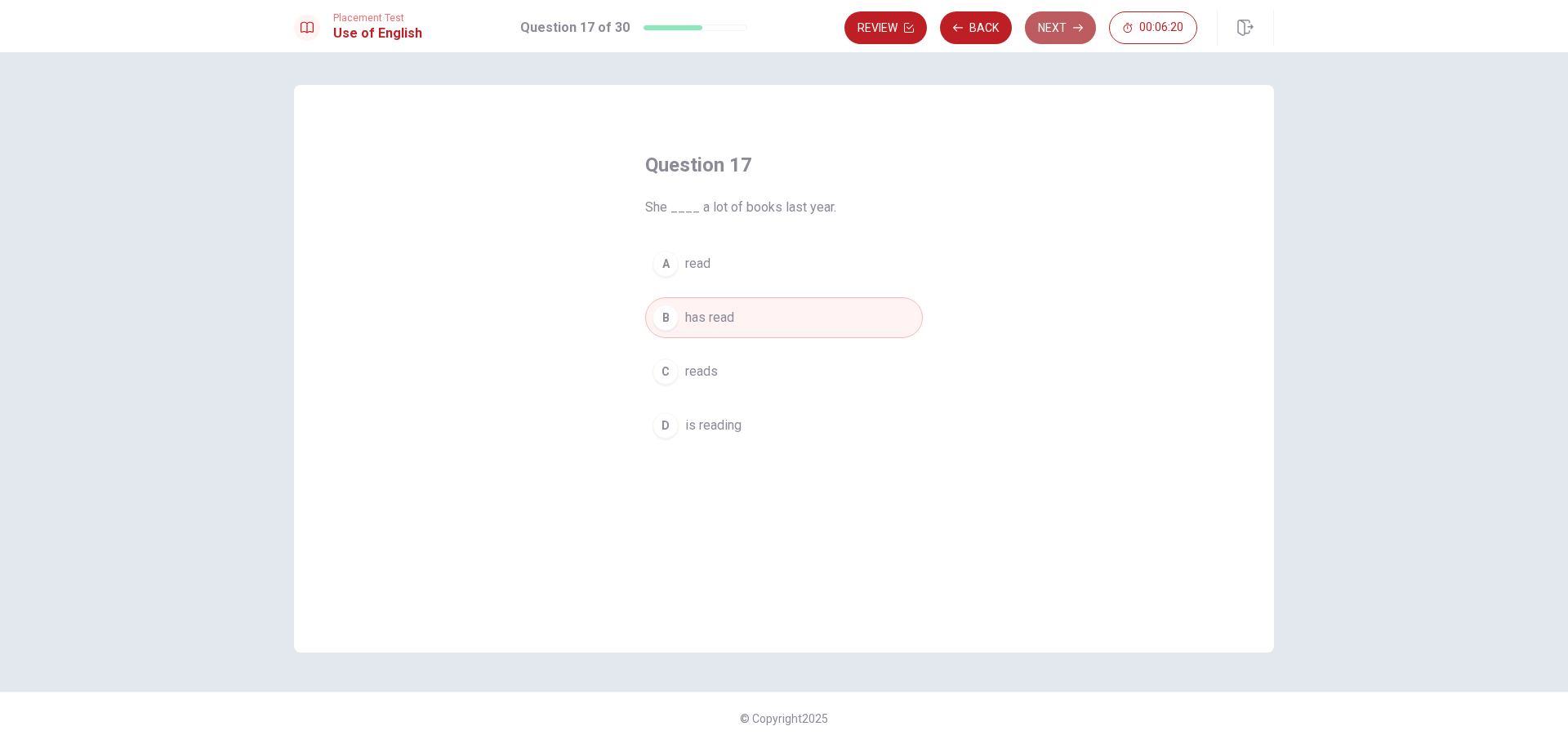
click at [1062, 39] on button "Next" at bounding box center [1060, 28] width 71 height 33
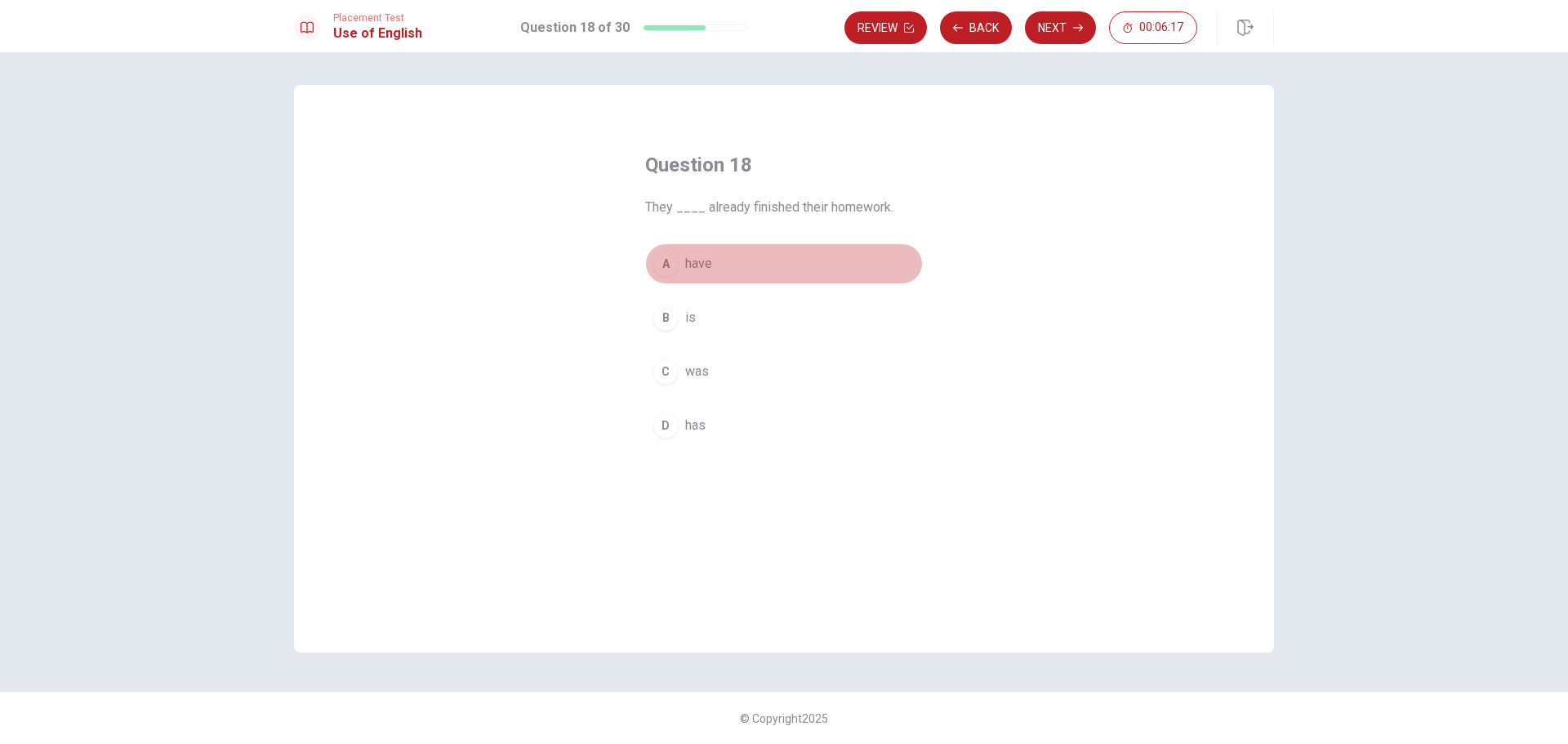
click at [667, 264] on div "A" at bounding box center [666, 264] width 26 height 26
click at [1066, 36] on button "Next" at bounding box center [1060, 28] width 71 height 33
click at [652, 424] on button "D help" at bounding box center [784, 426] width 278 height 41
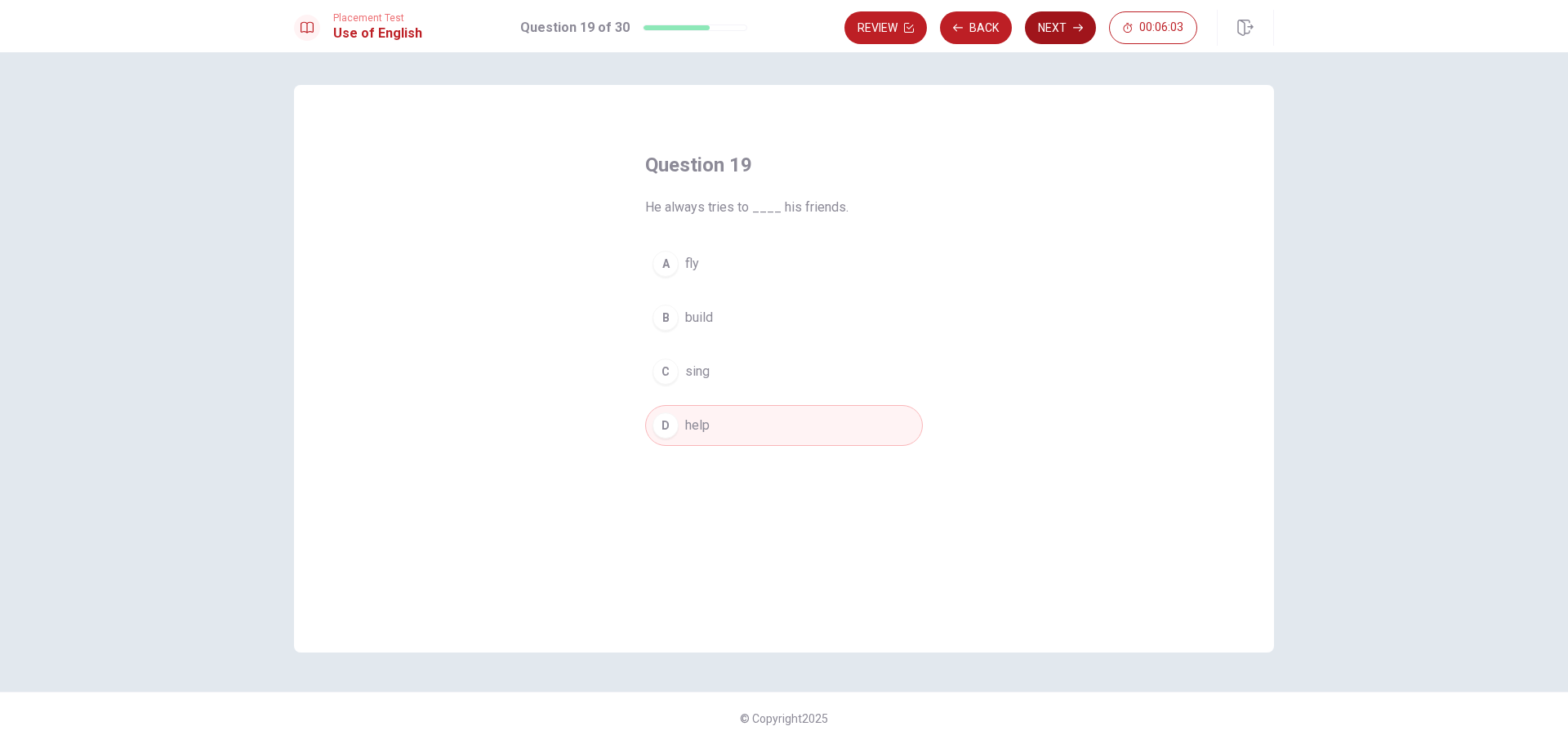
click at [1059, 31] on button "Next" at bounding box center [1060, 28] width 71 height 33
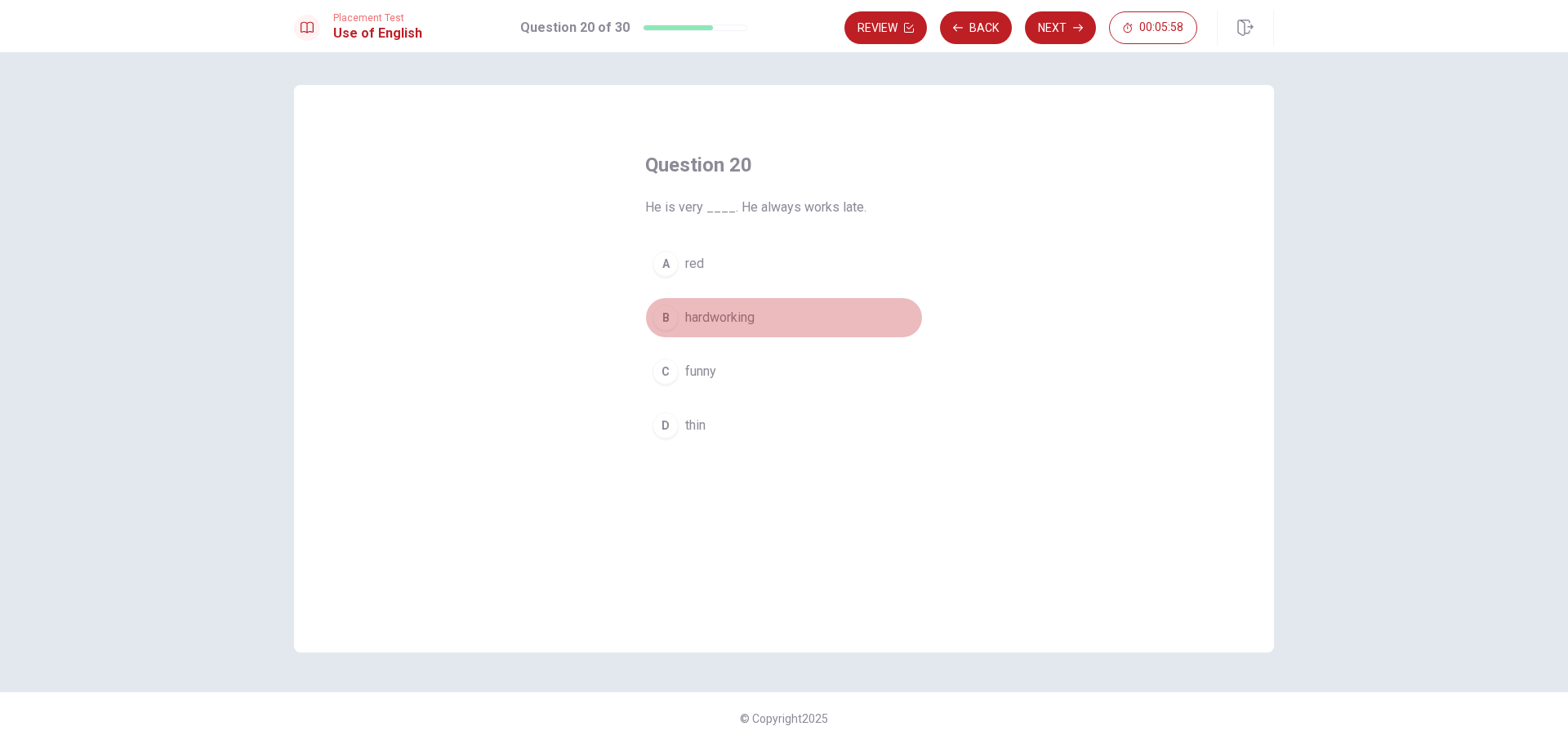
click at [668, 310] on div "B" at bounding box center [666, 318] width 26 height 26
click at [1066, 41] on button "Next" at bounding box center [1060, 28] width 71 height 33
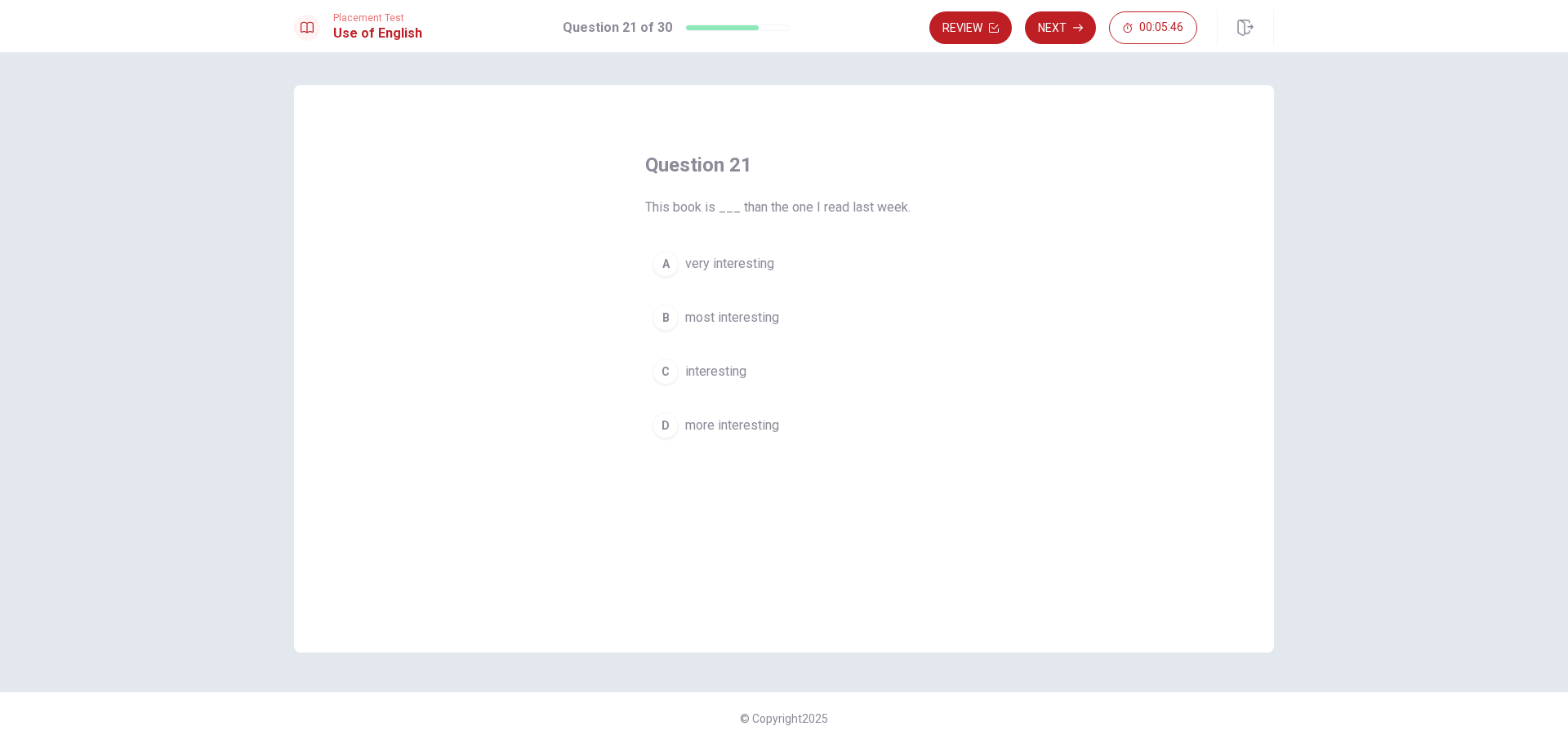
click at [663, 267] on div "A" at bounding box center [666, 264] width 26 height 26
click at [1064, 36] on button "Next" at bounding box center [1060, 28] width 71 height 33
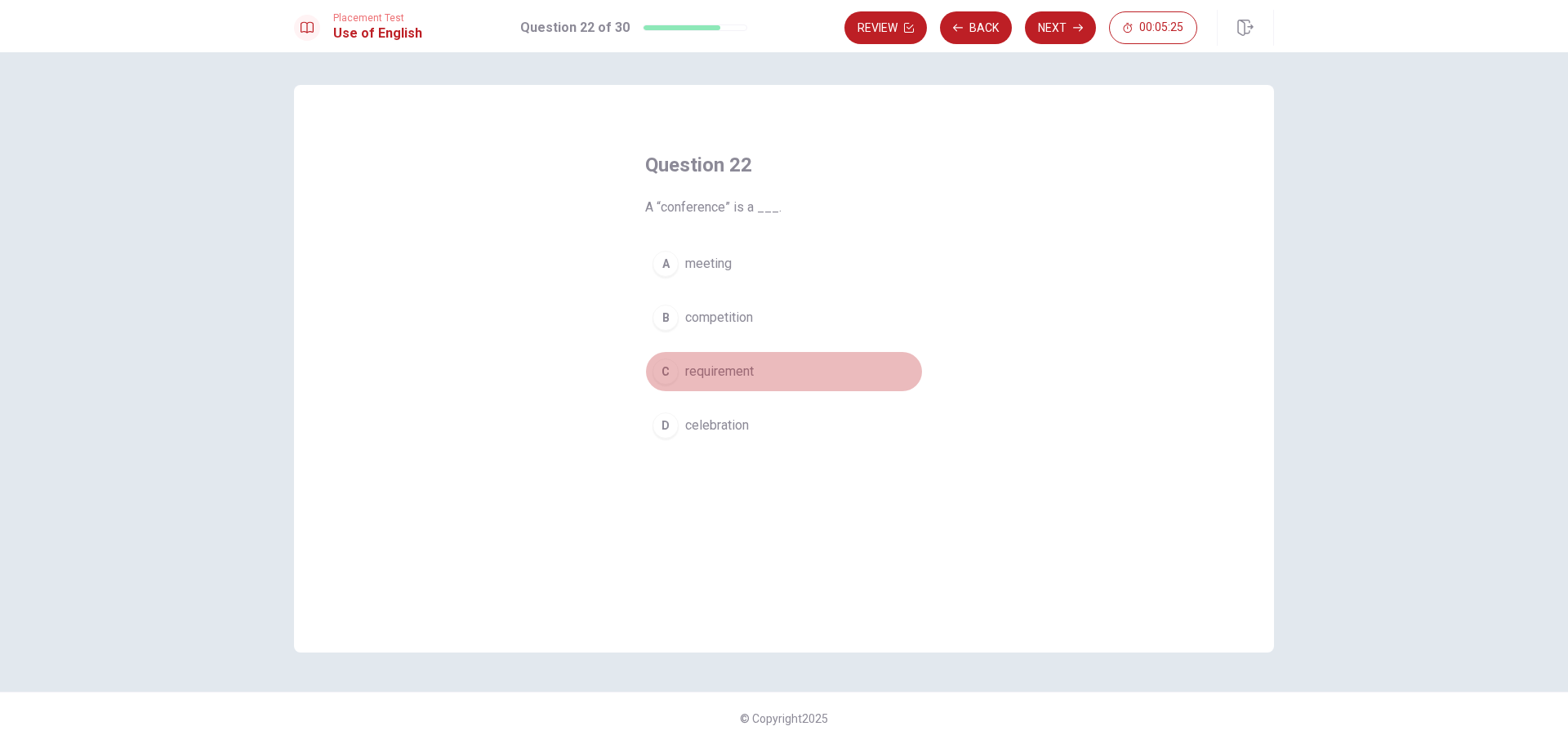
click at [668, 376] on div "C" at bounding box center [666, 372] width 26 height 26
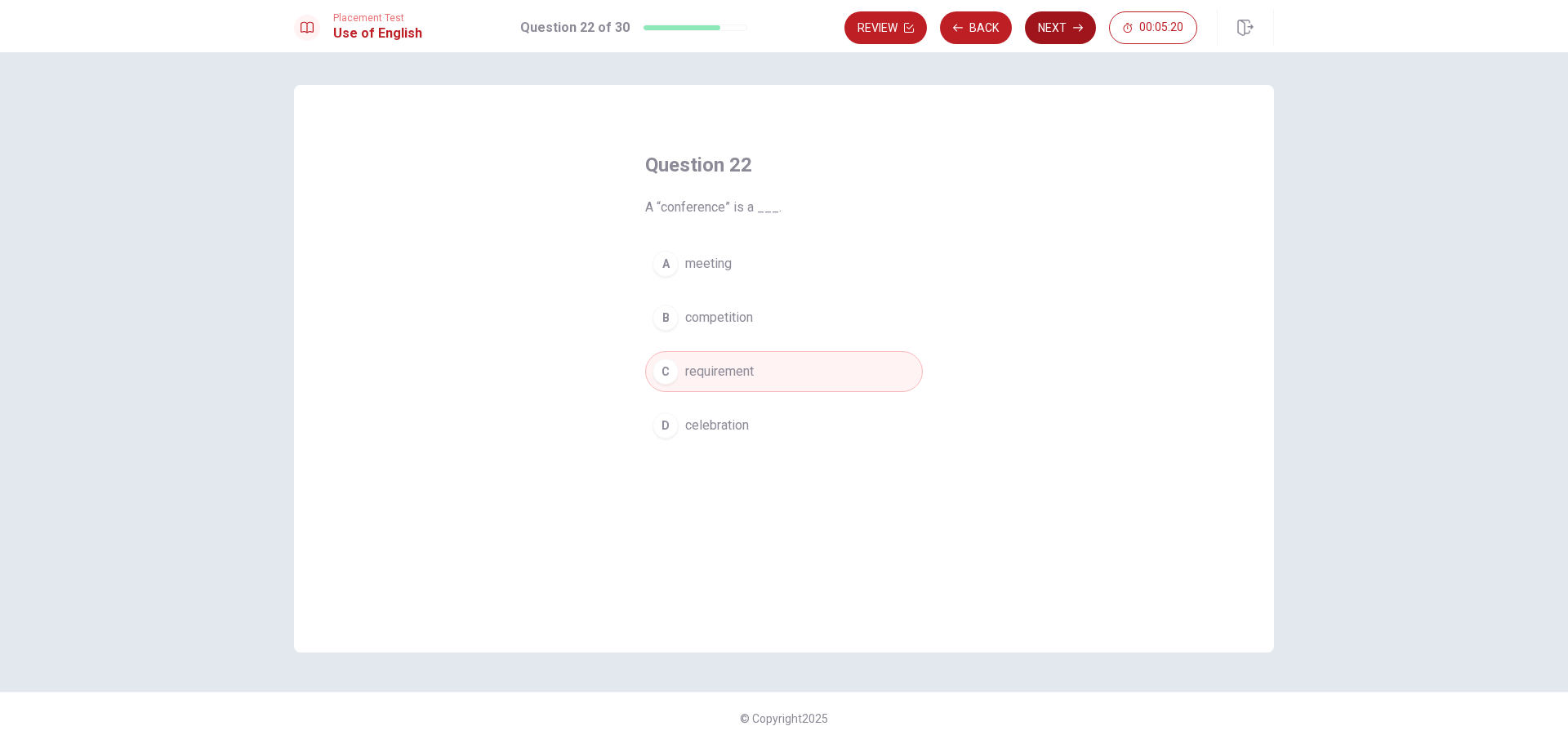
click at [1063, 26] on button "Next" at bounding box center [1060, 28] width 71 height 33
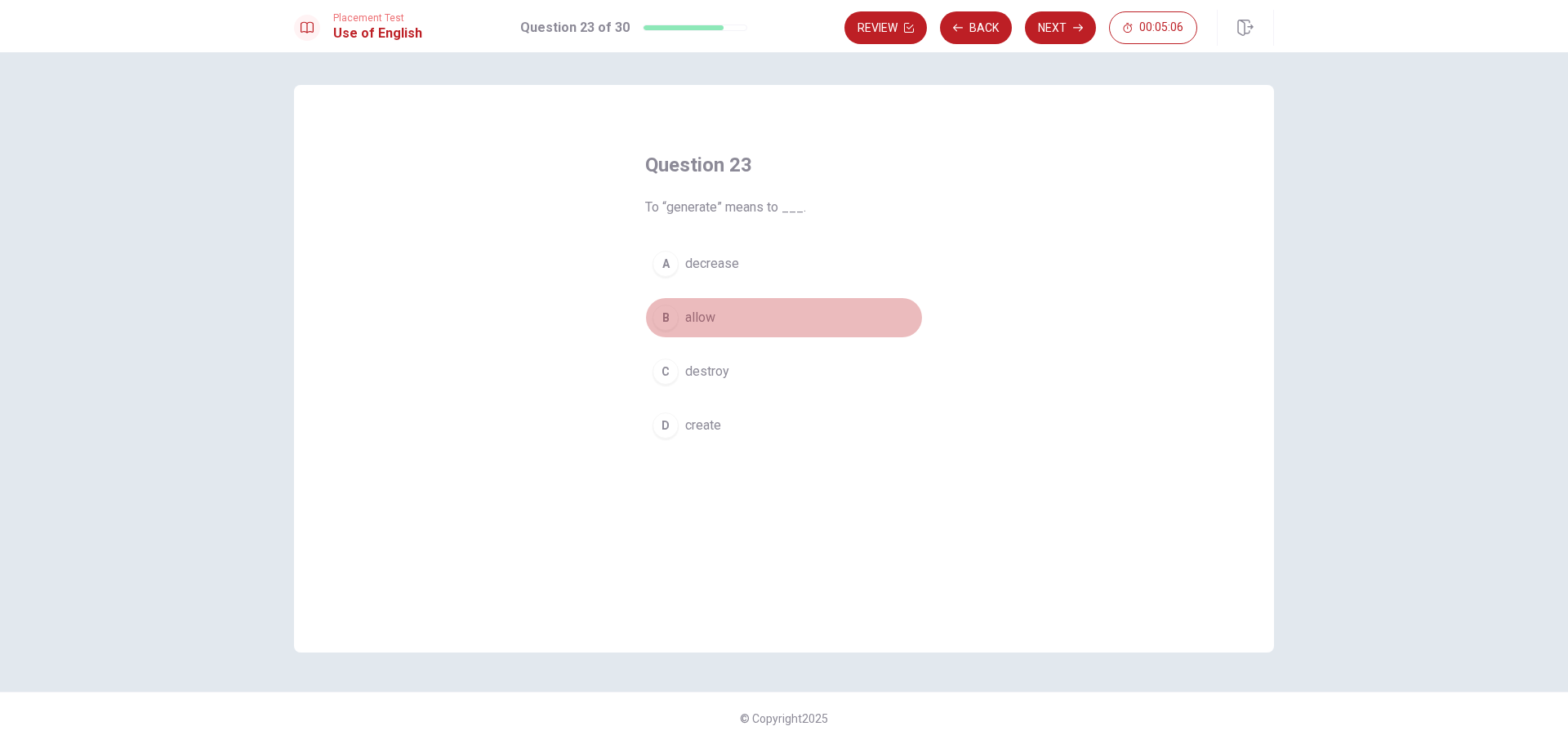
click at [666, 318] on div "B" at bounding box center [666, 318] width 26 height 26
click at [1062, 27] on button "Next" at bounding box center [1060, 28] width 71 height 33
click at [662, 269] on div "A" at bounding box center [666, 264] width 26 height 26
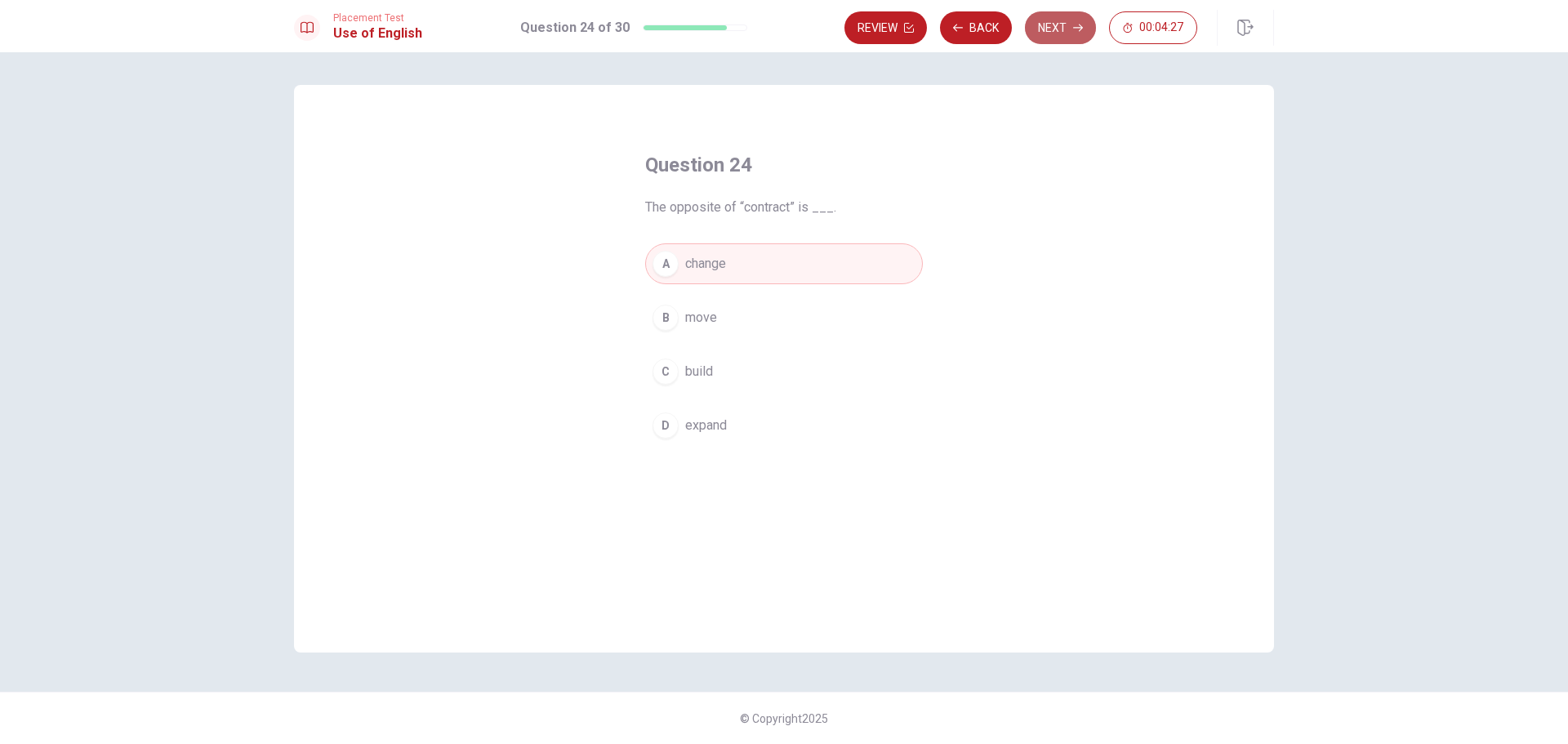
click at [1058, 30] on button "Next" at bounding box center [1060, 28] width 71 height 33
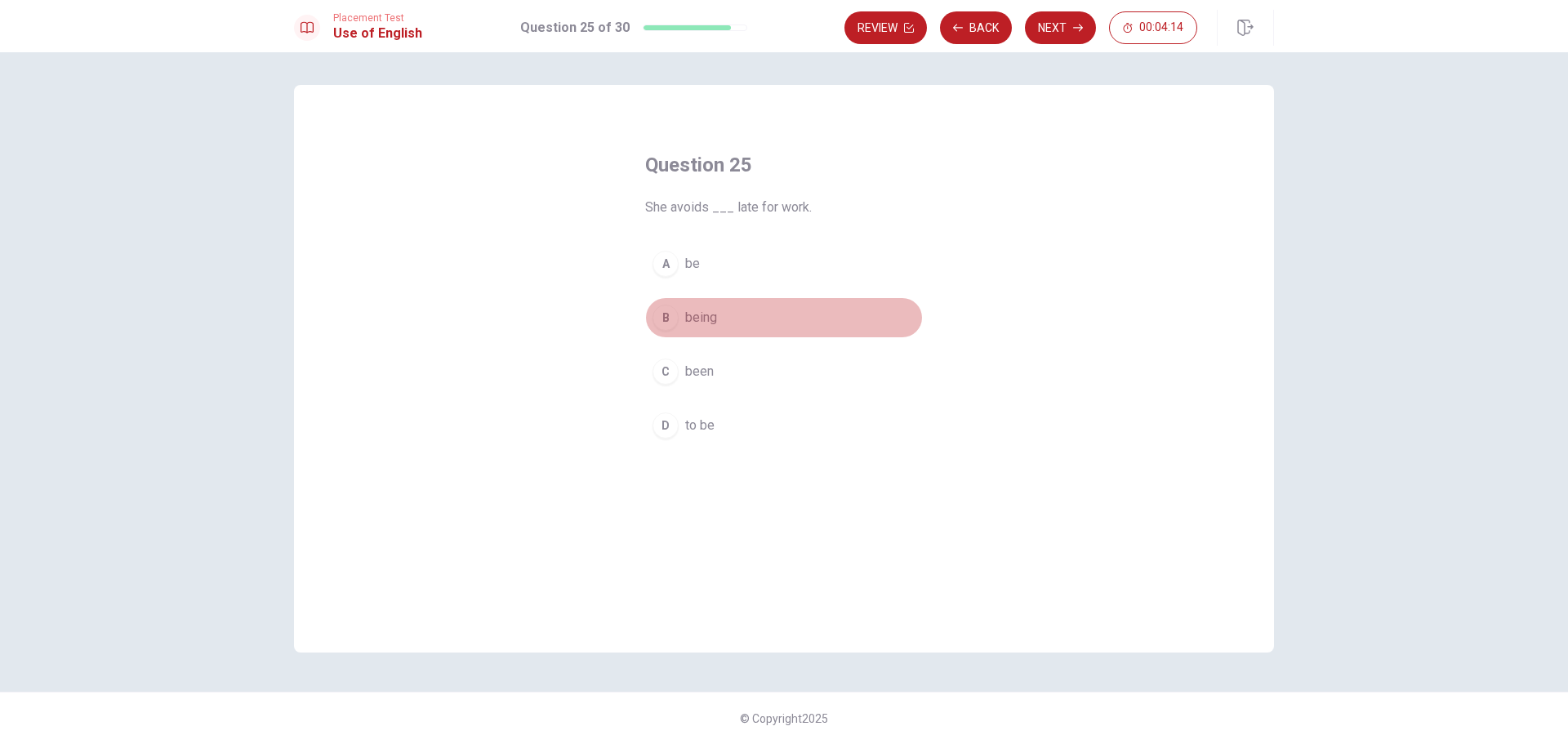
click at [663, 311] on div "B" at bounding box center [666, 318] width 26 height 26
click at [1075, 28] on icon "button" at bounding box center [1078, 28] width 10 height 7
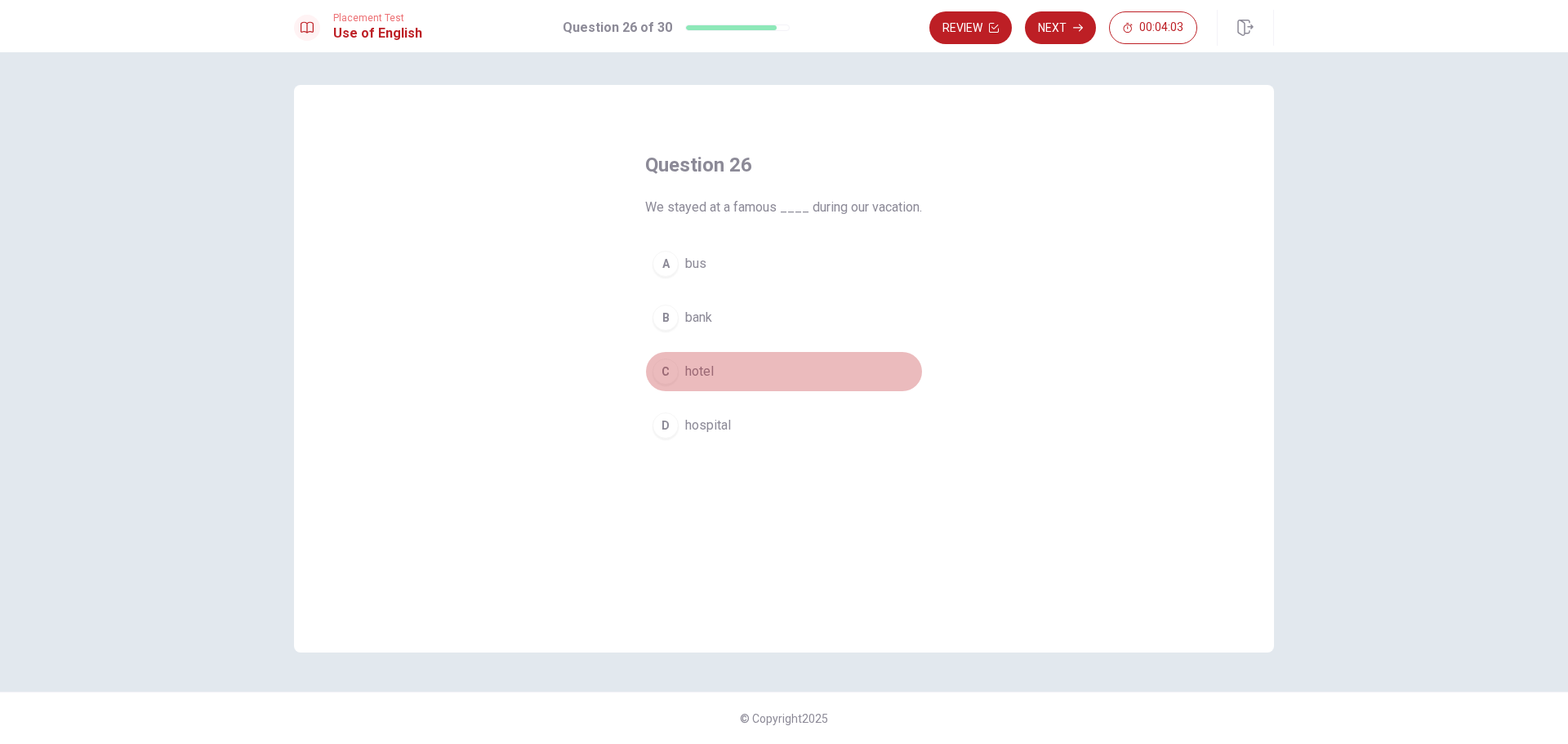
click at [659, 385] on div "C" at bounding box center [666, 372] width 26 height 26
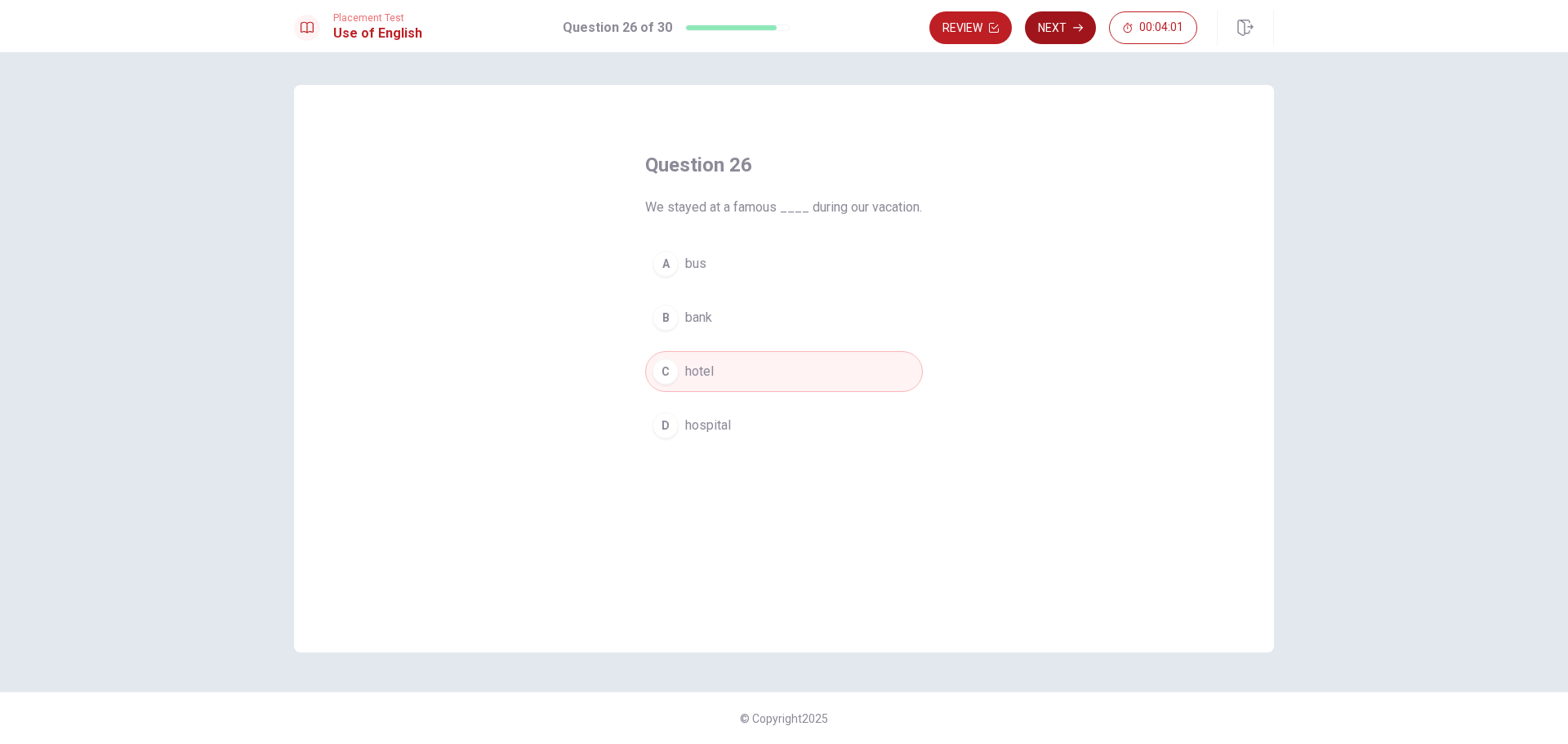
click at [1067, 35] on button "Next" at bounding box center [1060, 28] width 71 height 33
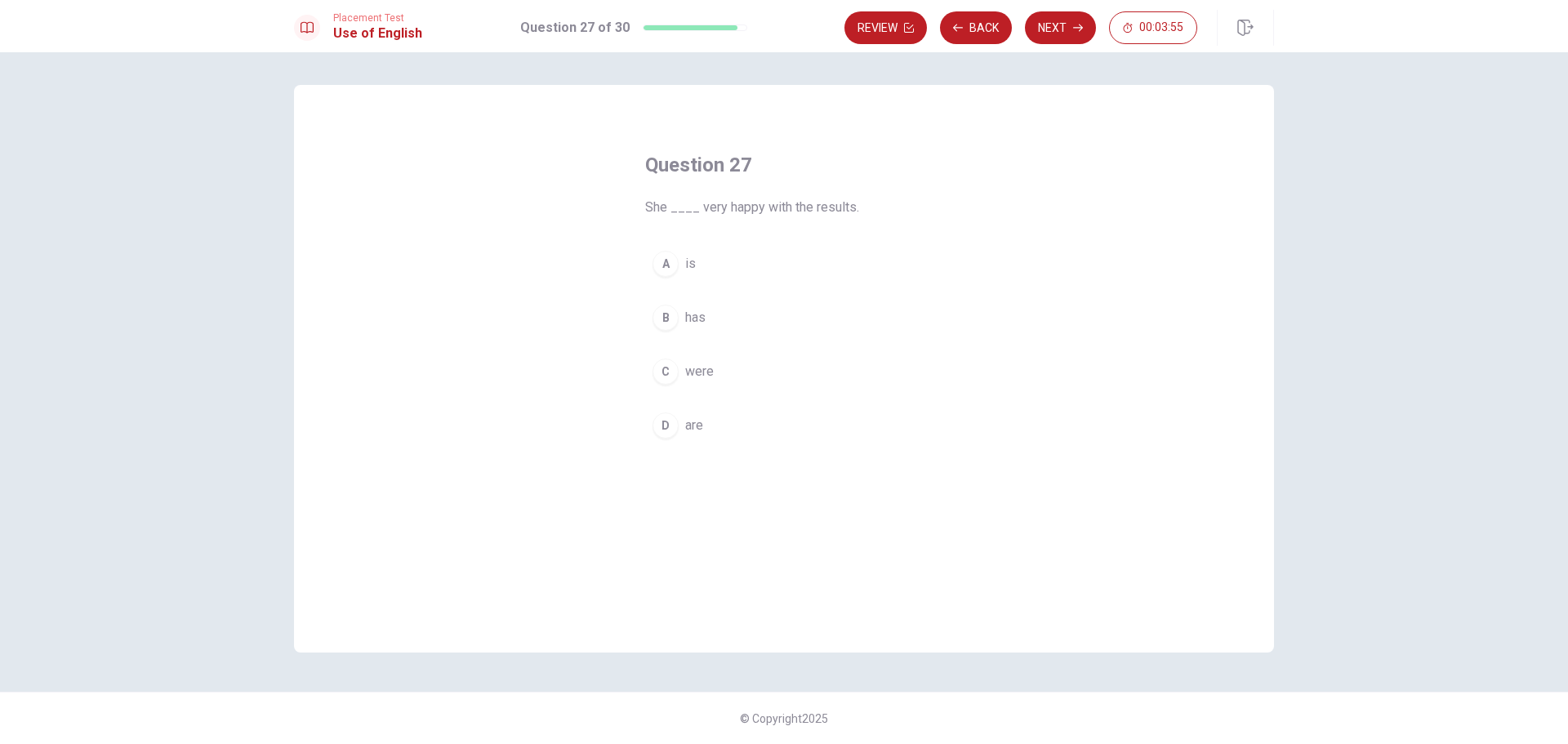
click at [671, 271] on div "A" at bounding box center [666, 264] width 26 height 26
click at [1048, 33] on button "Next" at bounding box center [1060, 28] width 71 height 33
drag, startPoint x: 667, startPoint y: 321, endPoint x: 676, endPoint y: 302, distance: 21.0
click at [667, 321] on div "B" at bounding box center [666, 318] width 26 height 26
click at [1051, 35] on button "Next" at bounding box center [1060, 28] width 71 height 33
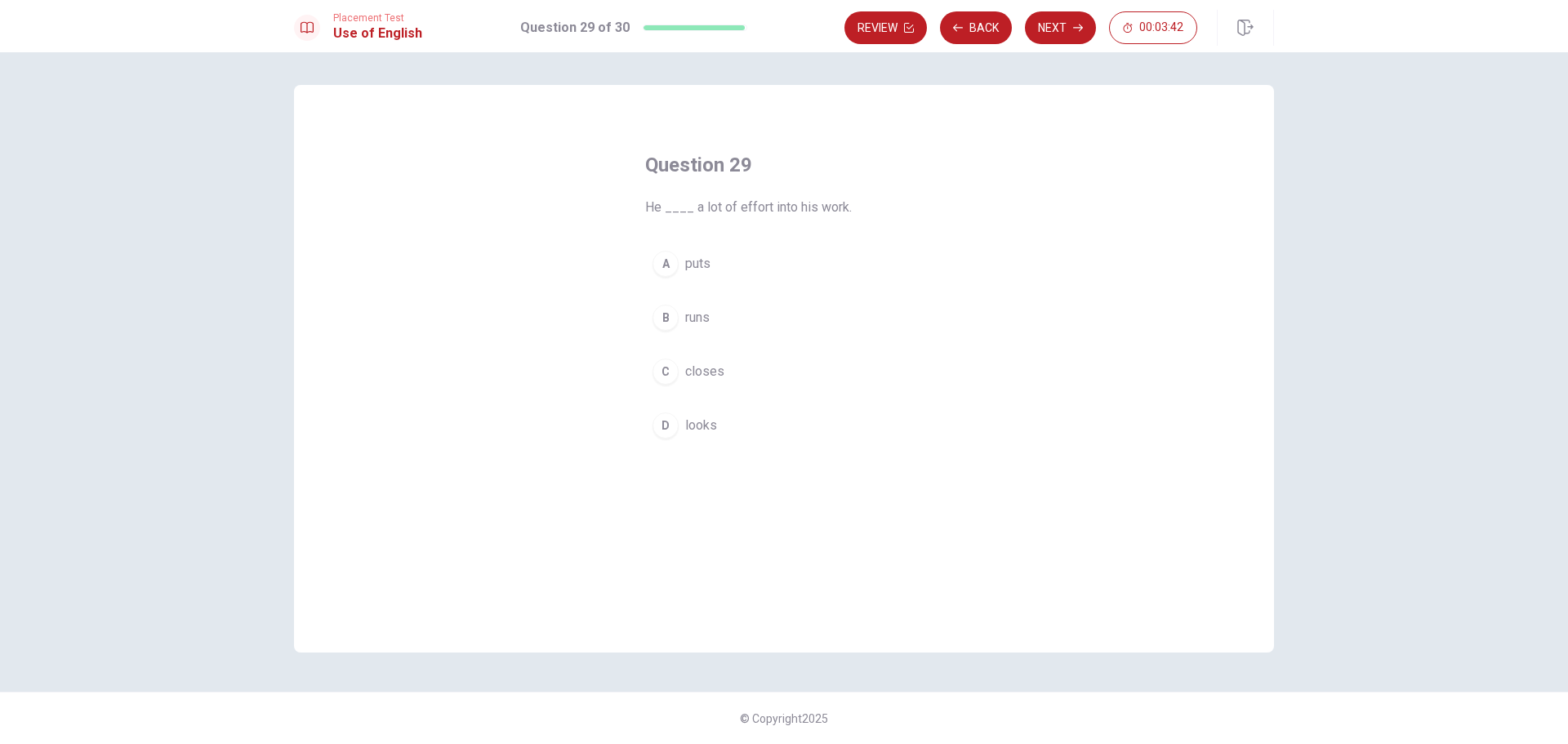
click at [666, 269] on div "A" at bounding box center [666, 264] width 26 height 26
click at [1062, 26] on button "Next" at bounding box center [1060, 28] width 71 height 33
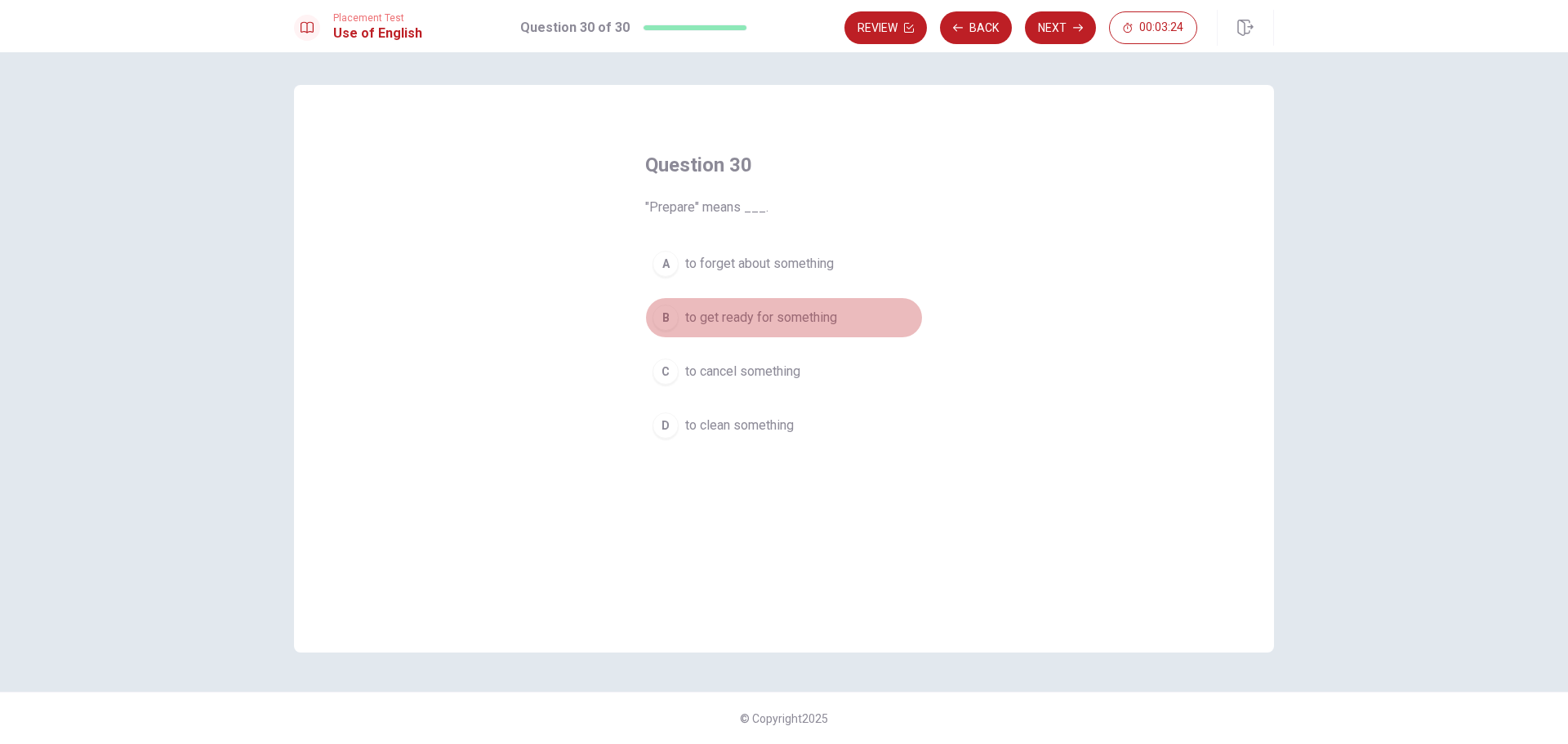
click at [667, 312] on div "B" at bounding box center [666, 318] width 26 height 26
click at [1051, 34] on button "Next" at bounding box center [1060, 28] width 71 height 33
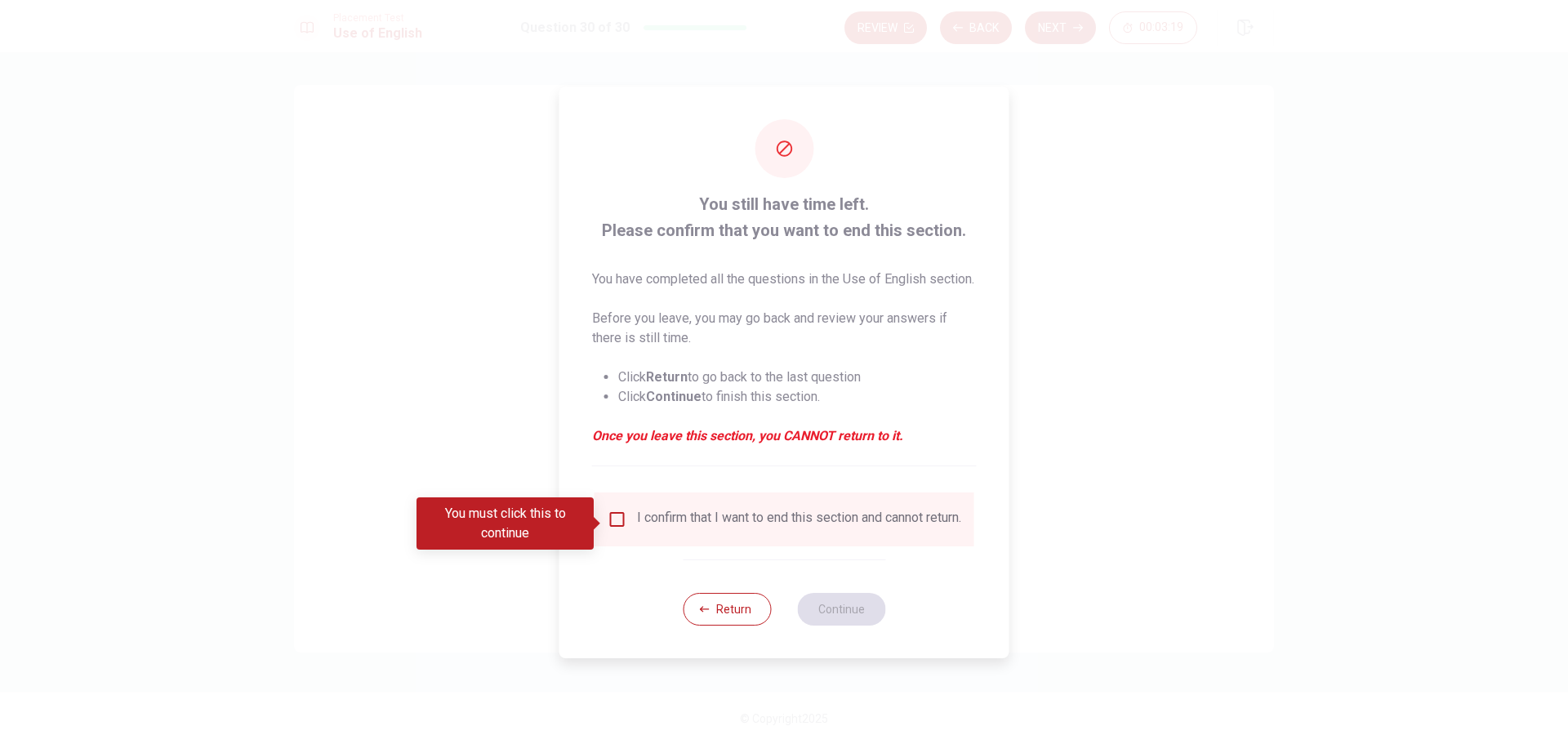
click at [613, 522] on input "You must click this to continue" at bounding box center [617, 519] width 20 height 20
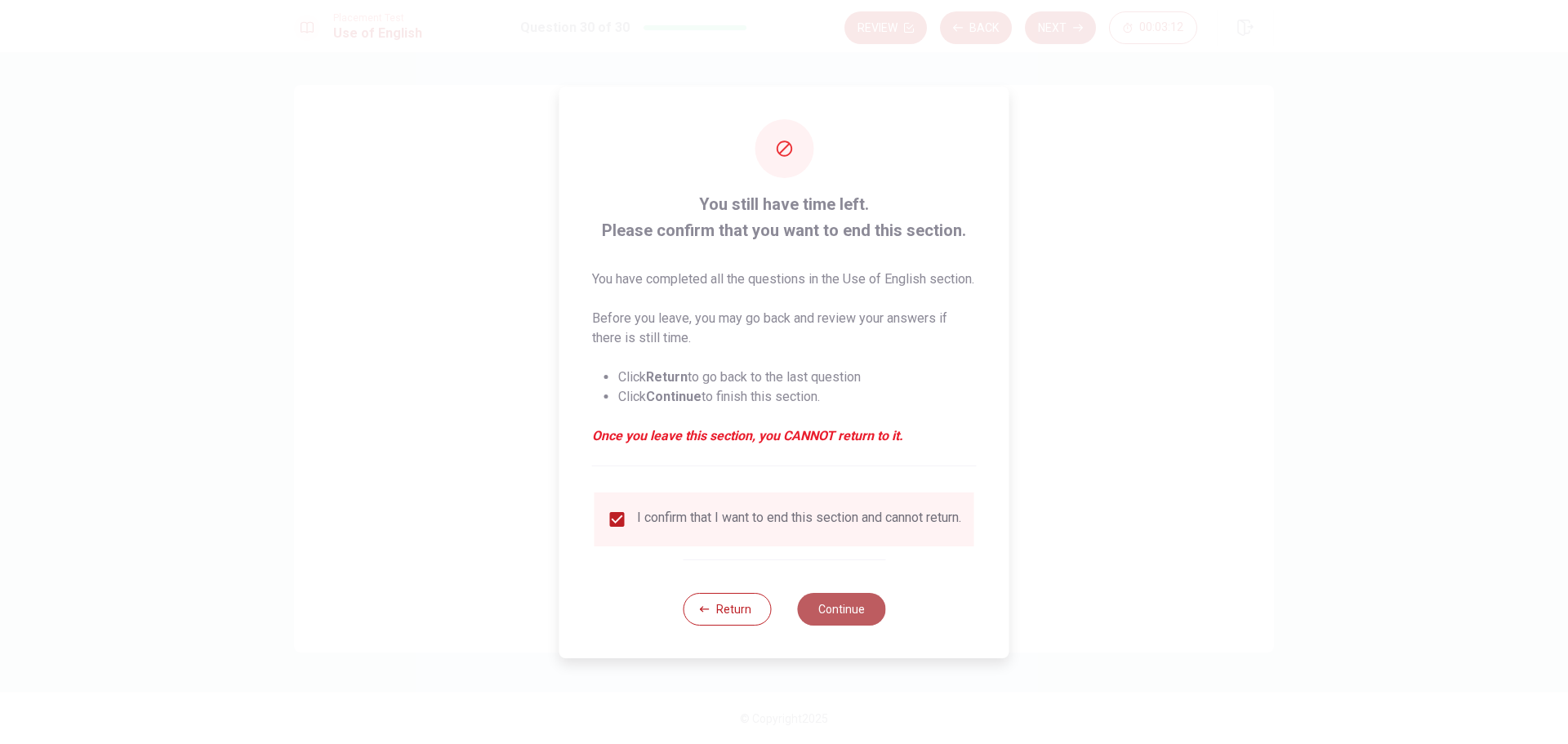
click at [844, 621] on button "Continue" at bounding box center [840, 610] width 88 height 33
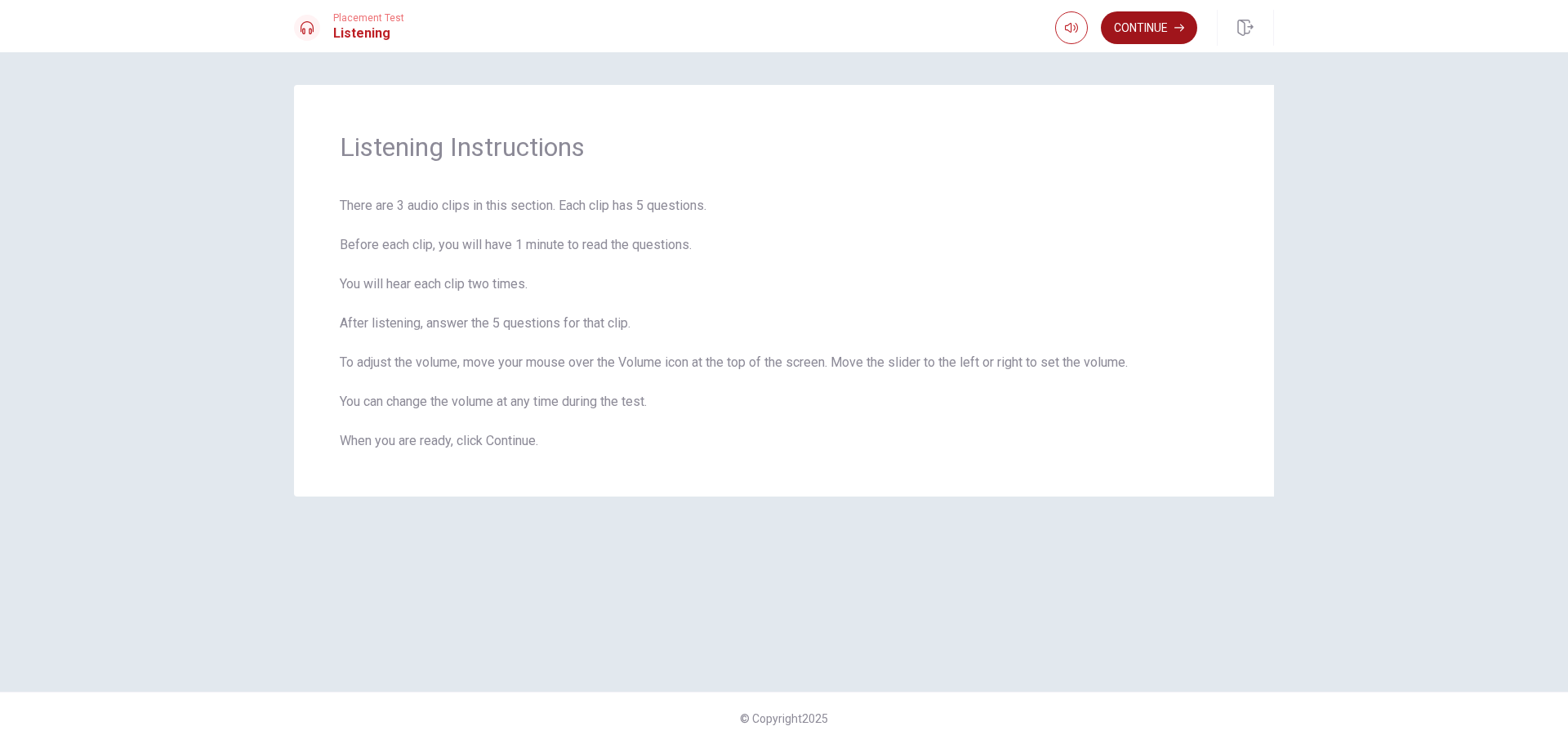
click at [1140, 17] on button "Continue" at bounding box center [1149, 28] width 96 height 33
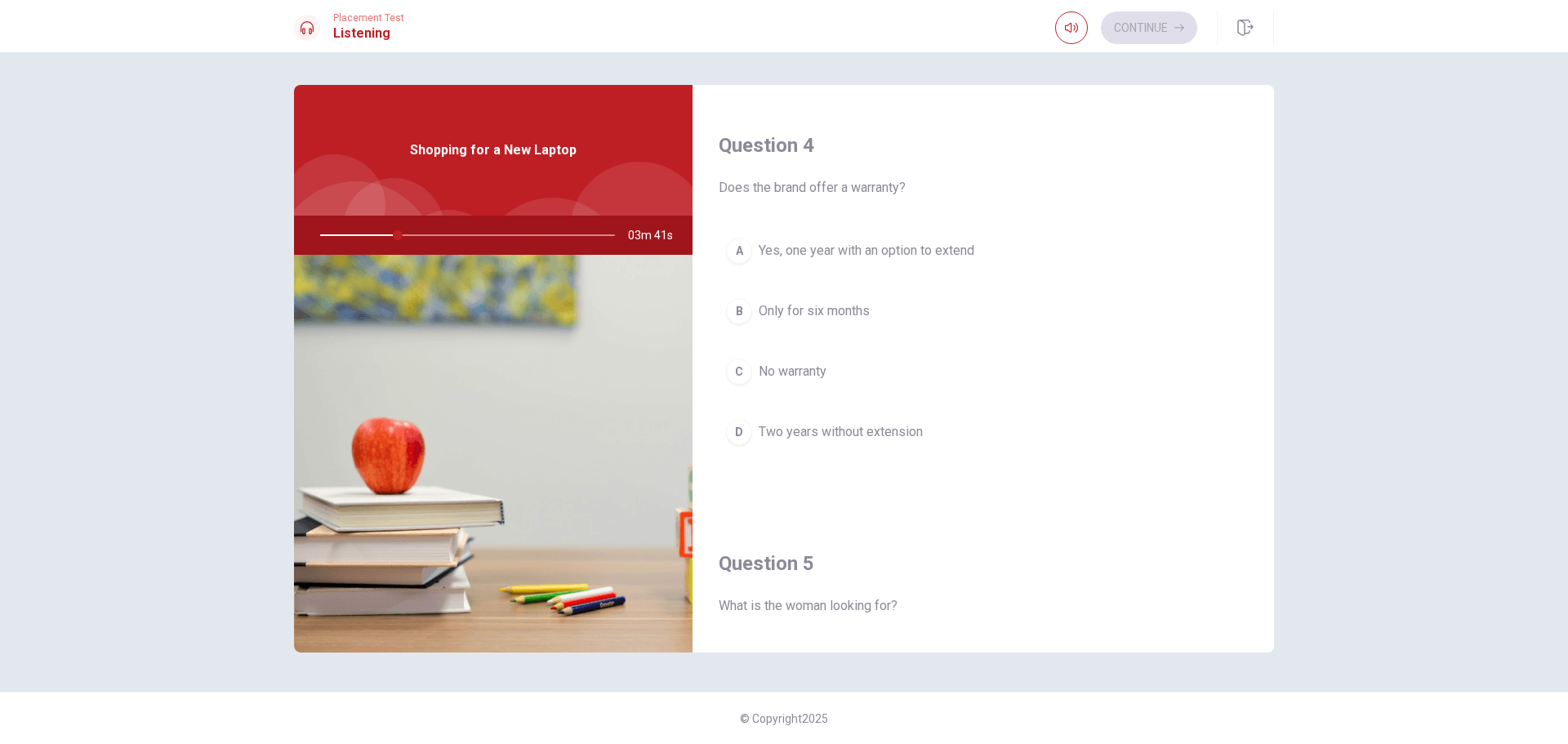
scroll to position [1523, 0]
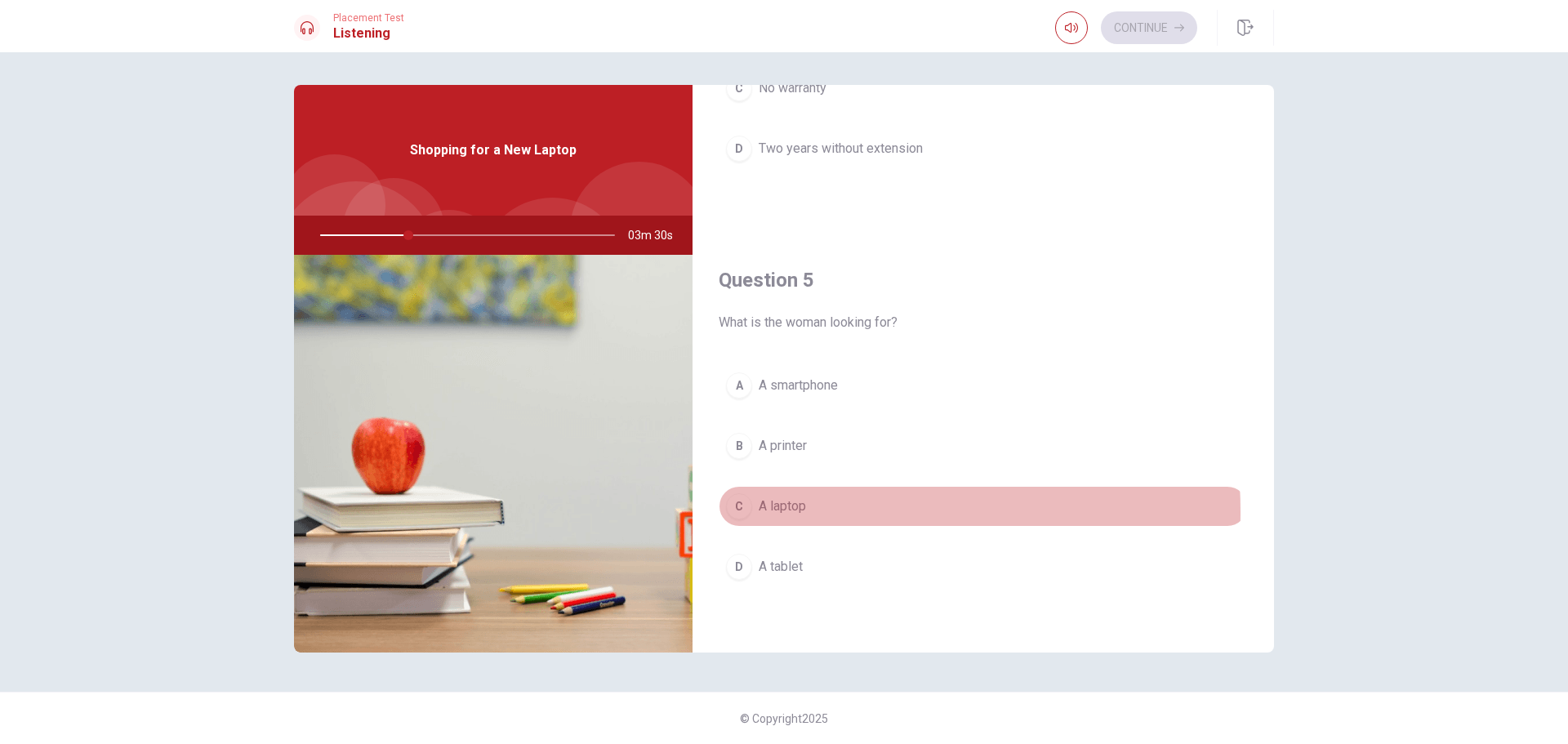
click at [775, 512] on span "A laptop" at bounding box center [782, 507] width 47 height 20
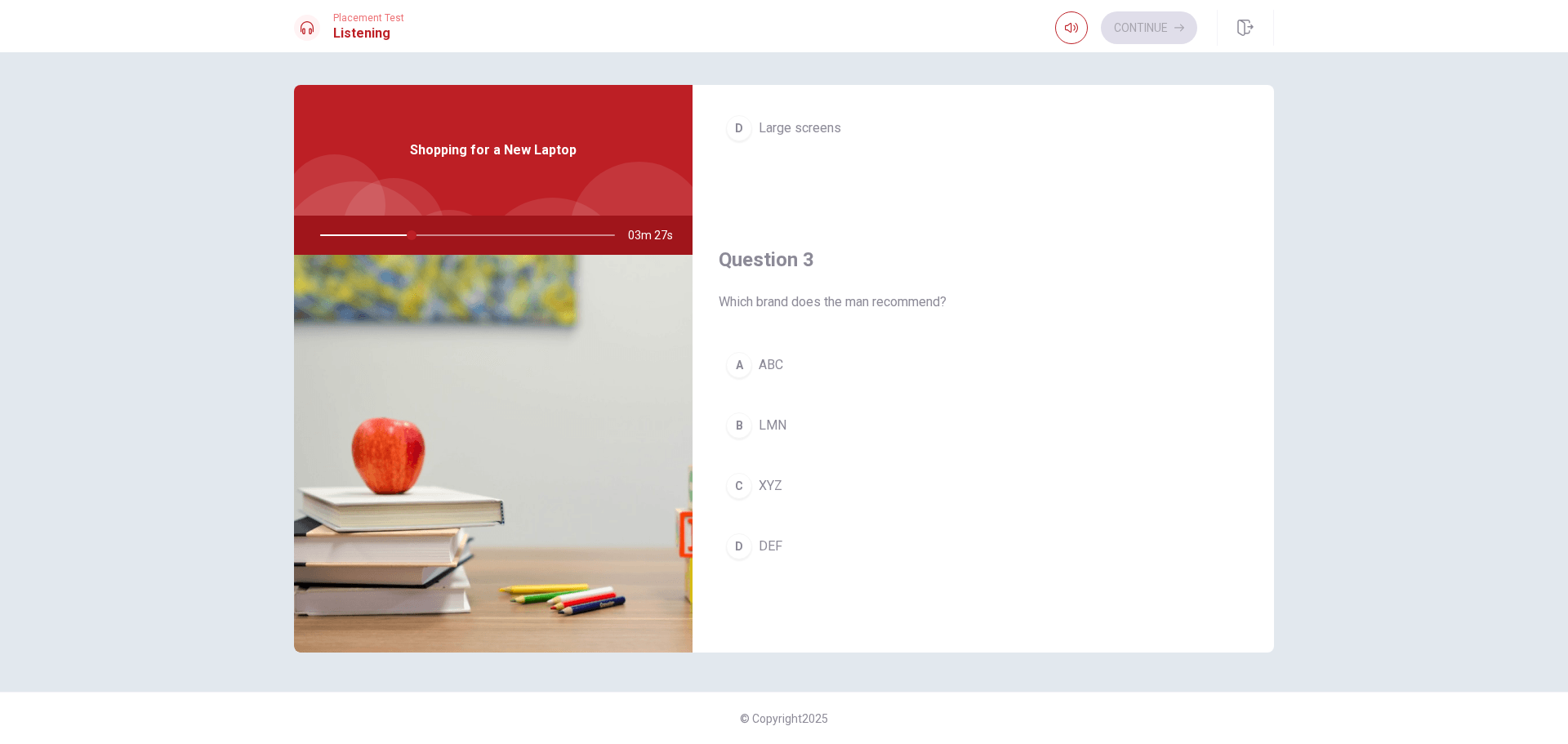
scroll to position [706, 0]
click at [768, 498] on button "C XYZ" at bounding box center [983, 487] width 529 height 41
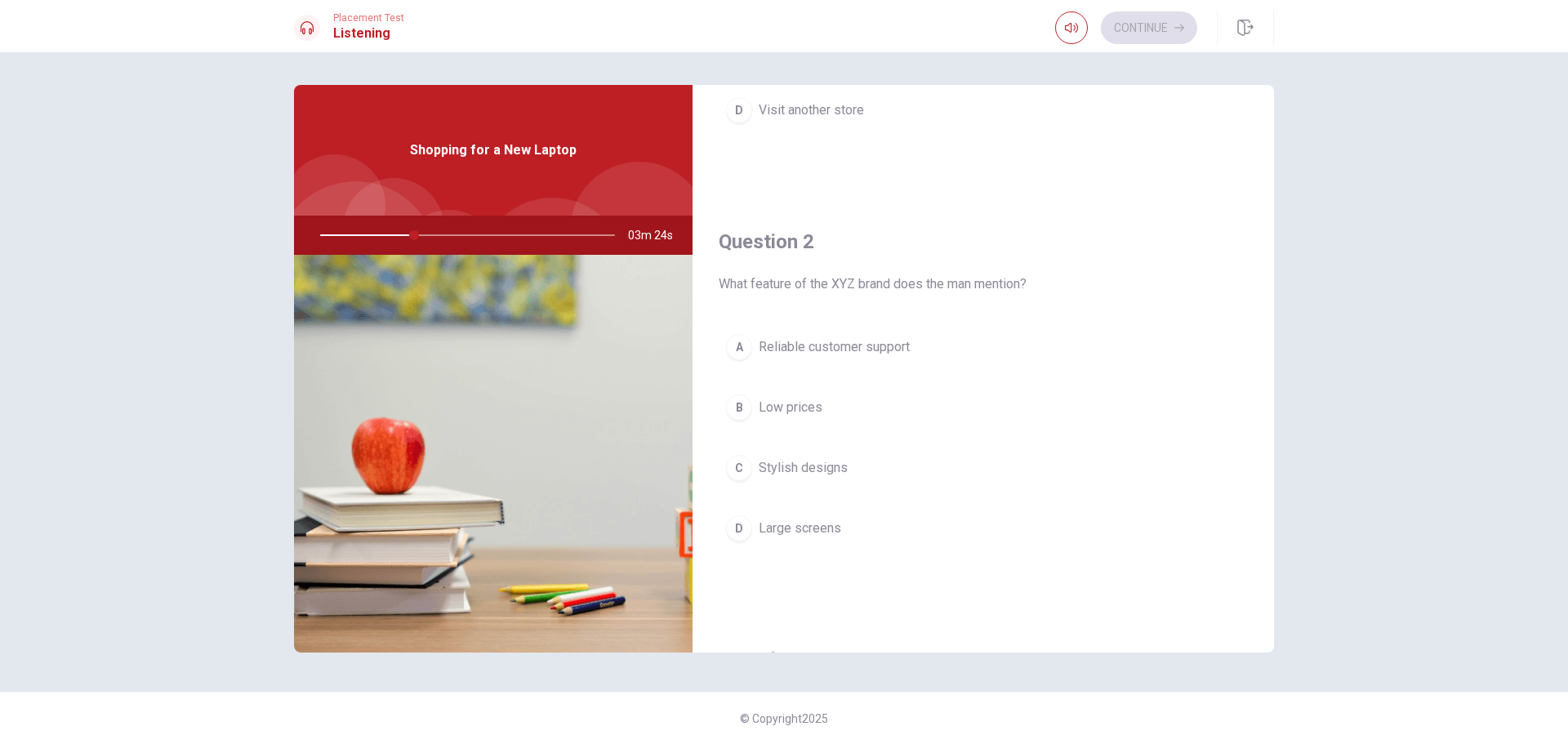
scroll to position [298, 0]
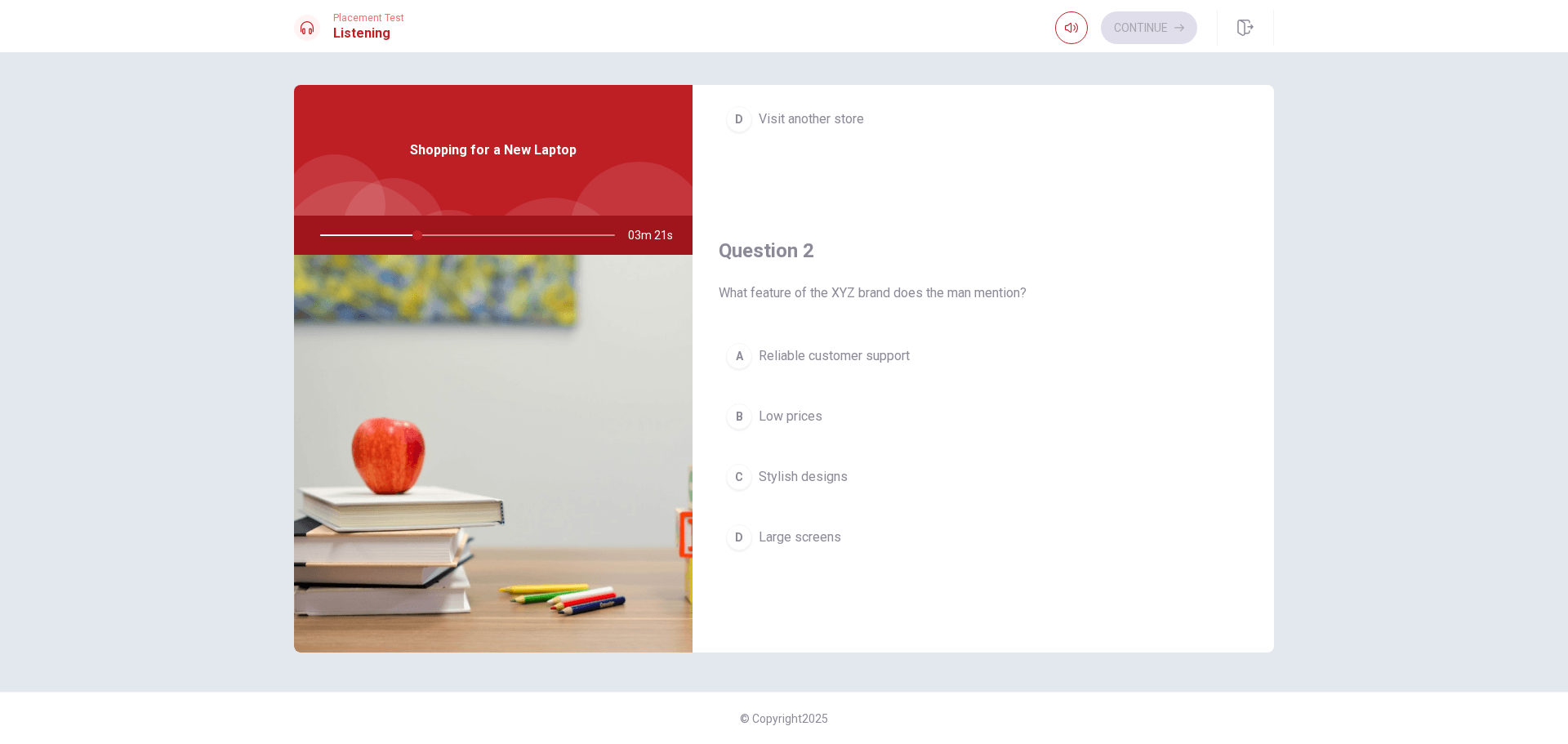
click at [875, 358] on span "Reliable customer support" at bounding box center [834, 356] width 151 height 20
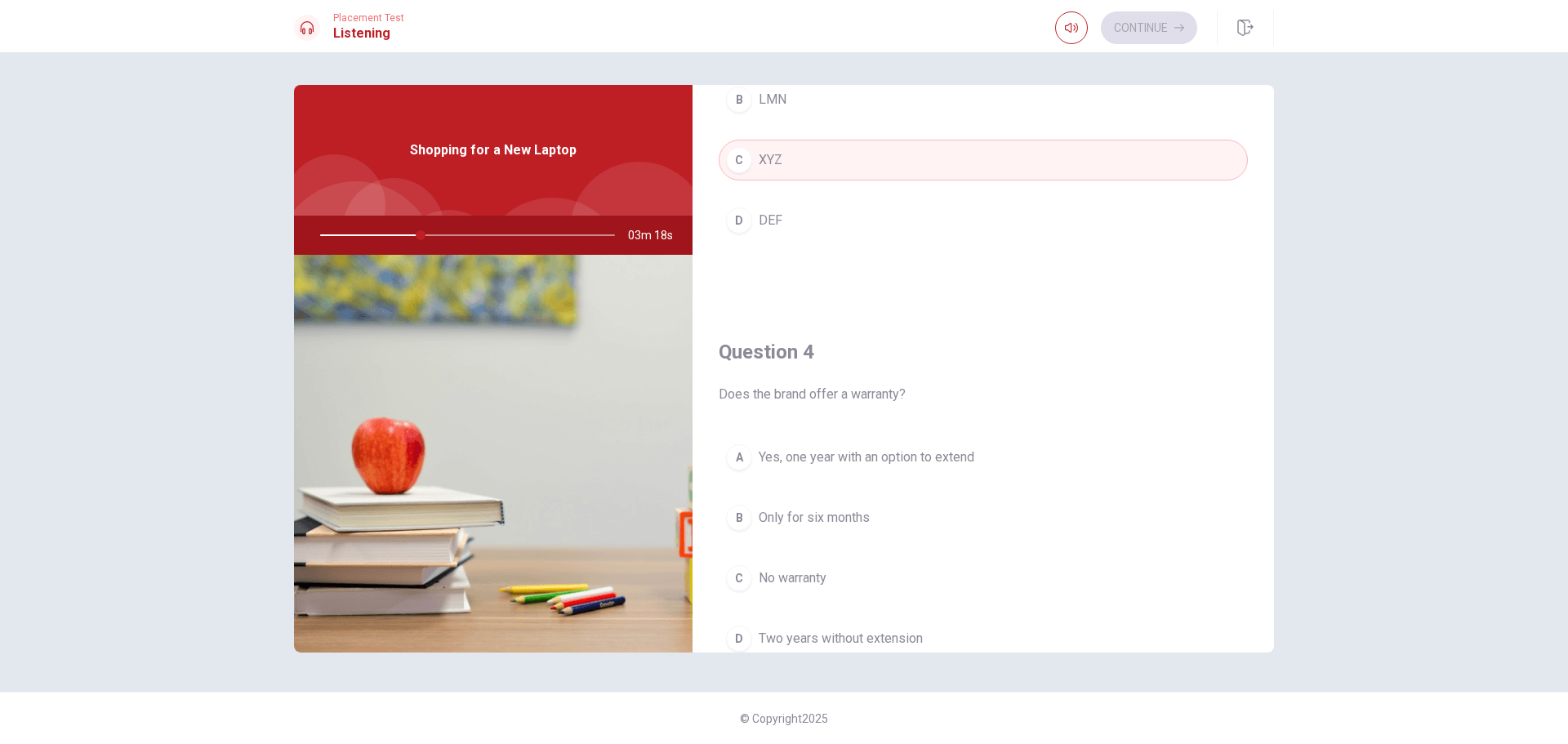
scroll to position [1115, 0]
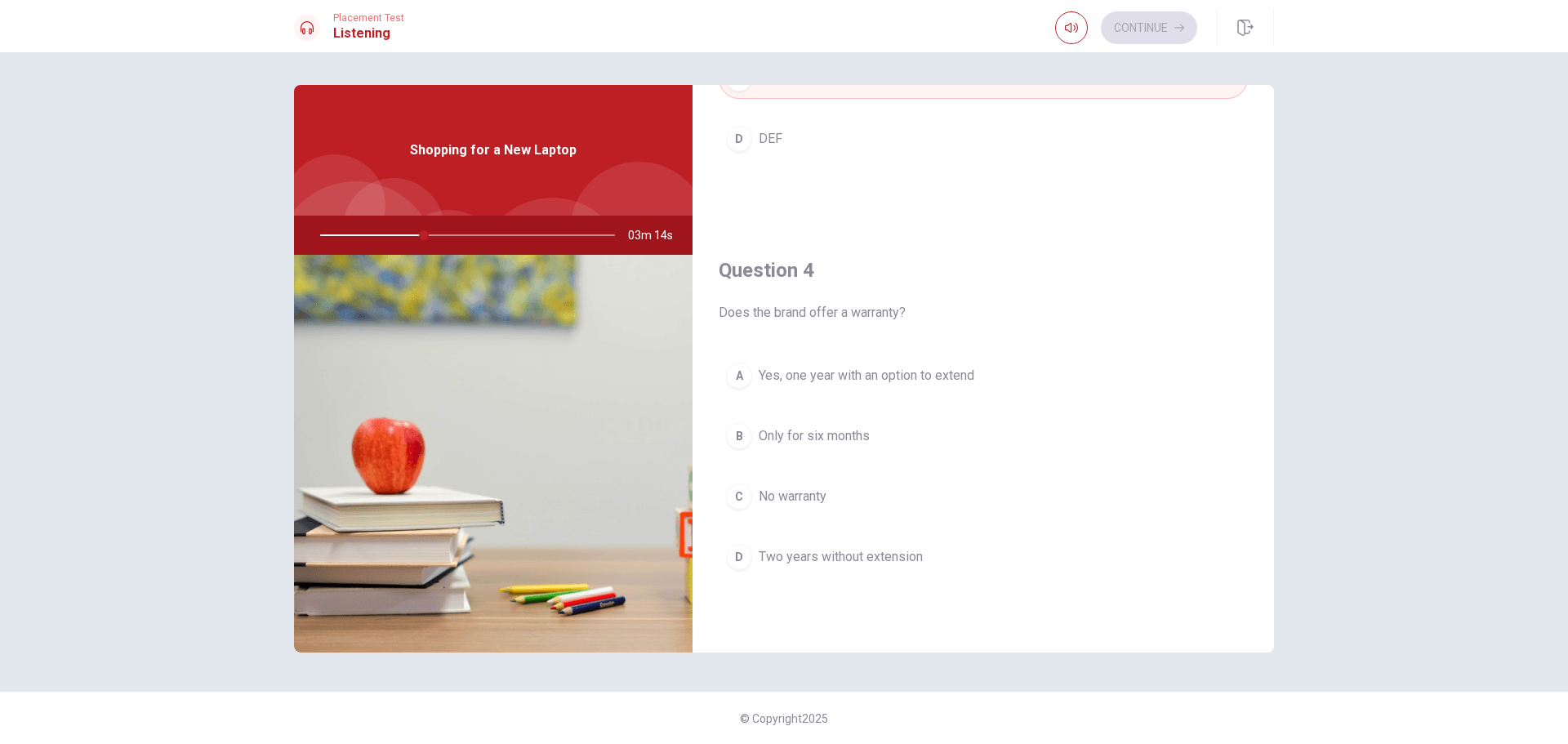
click at [792, 379] on span "Yes, one year with an option to extend" at bounding box center [867, 376] width 216 height 20
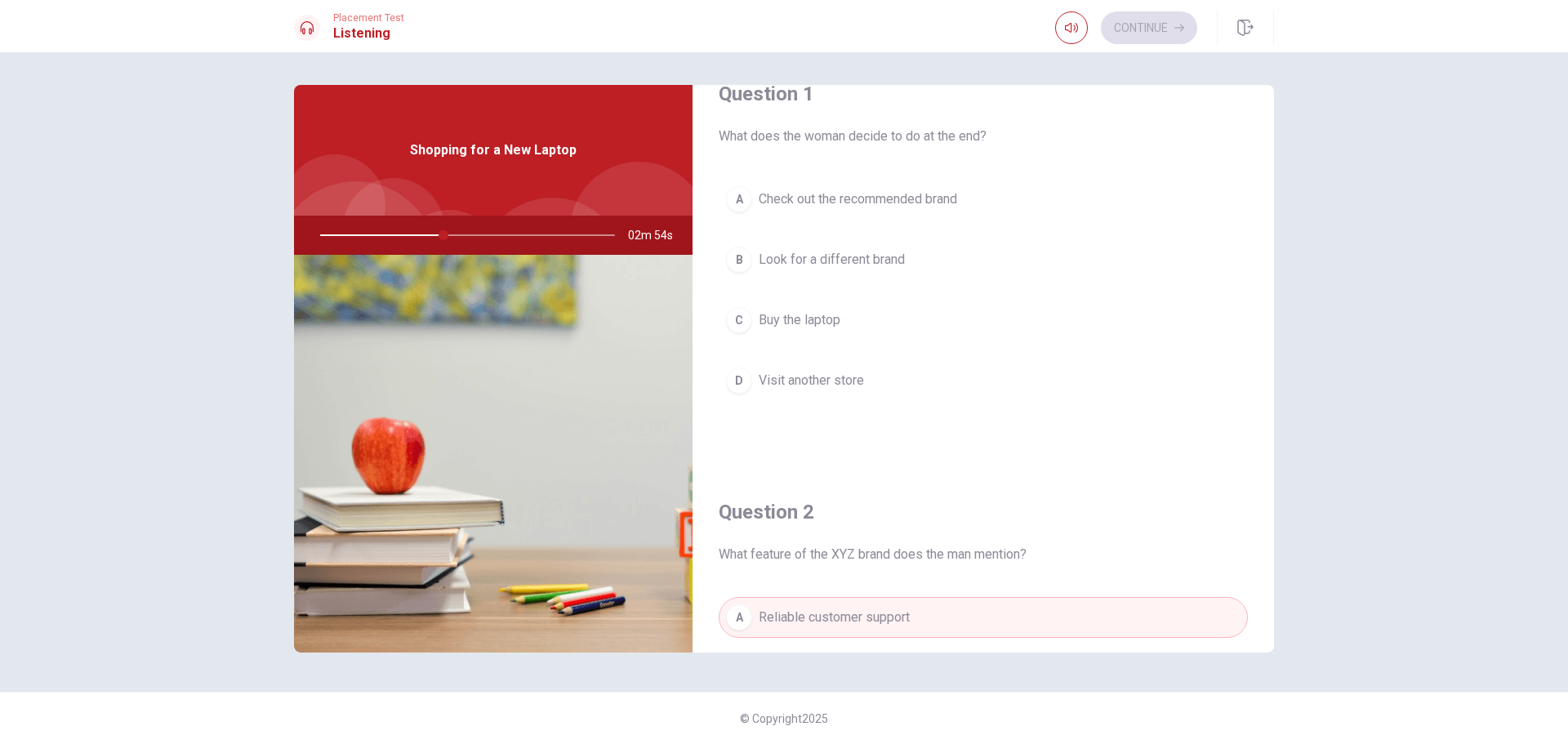
scroll to position [0, 0]
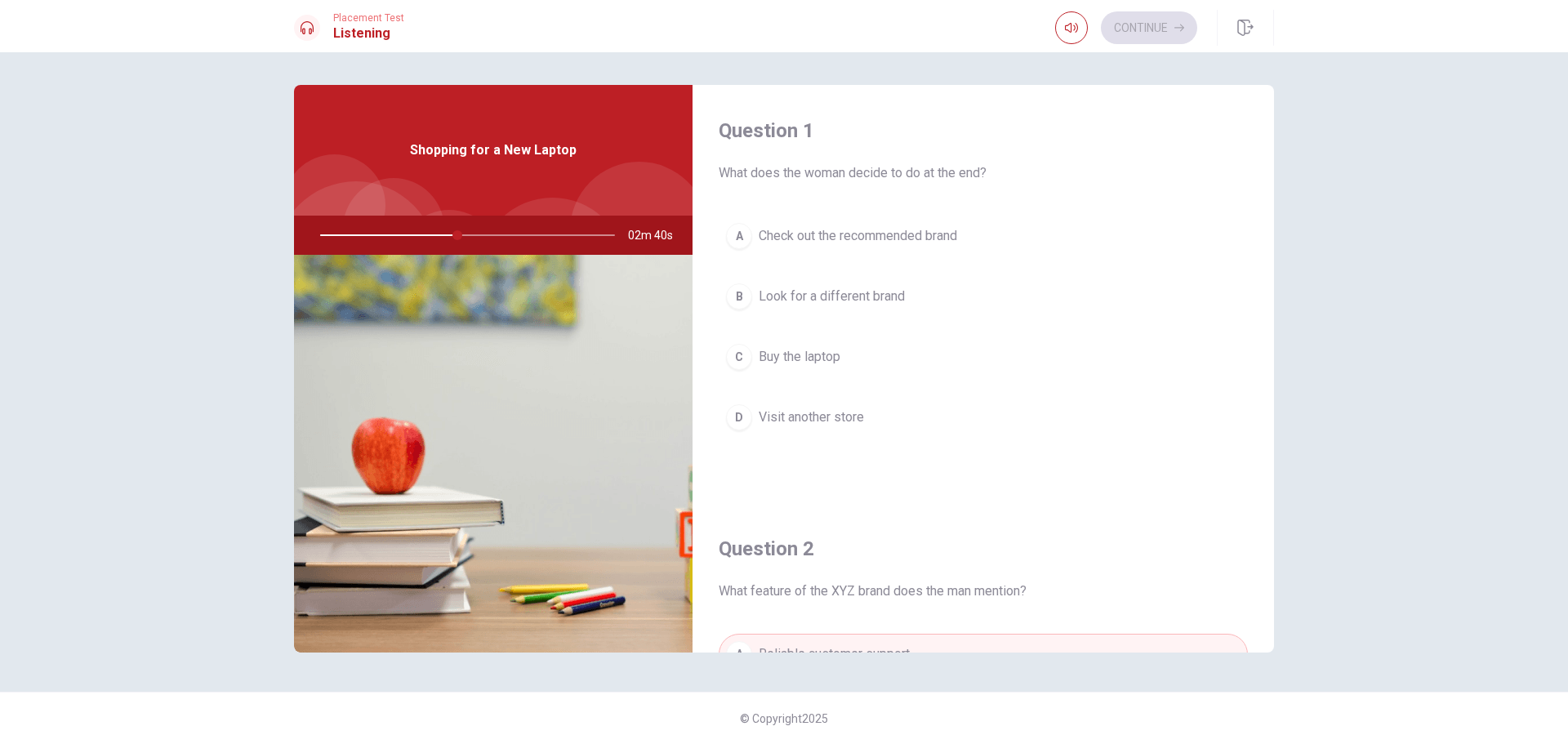
click at [818, 358] on span "Buy the laptop" at bounding box center [799, 357] width 82 height 20
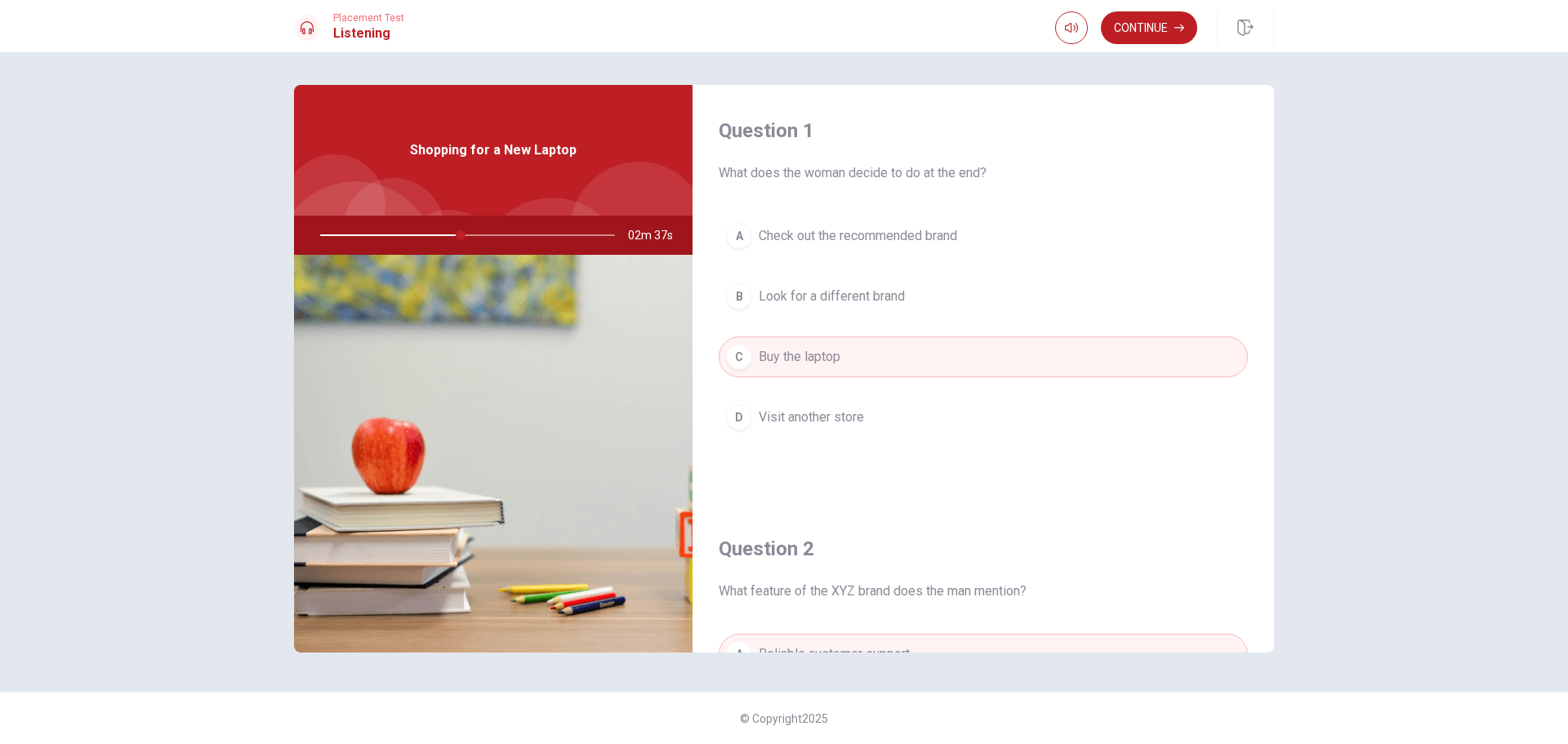
click at [823, 241] on span "Check out the recommended brand" at bounding box center [858, 236] width 199 height 20
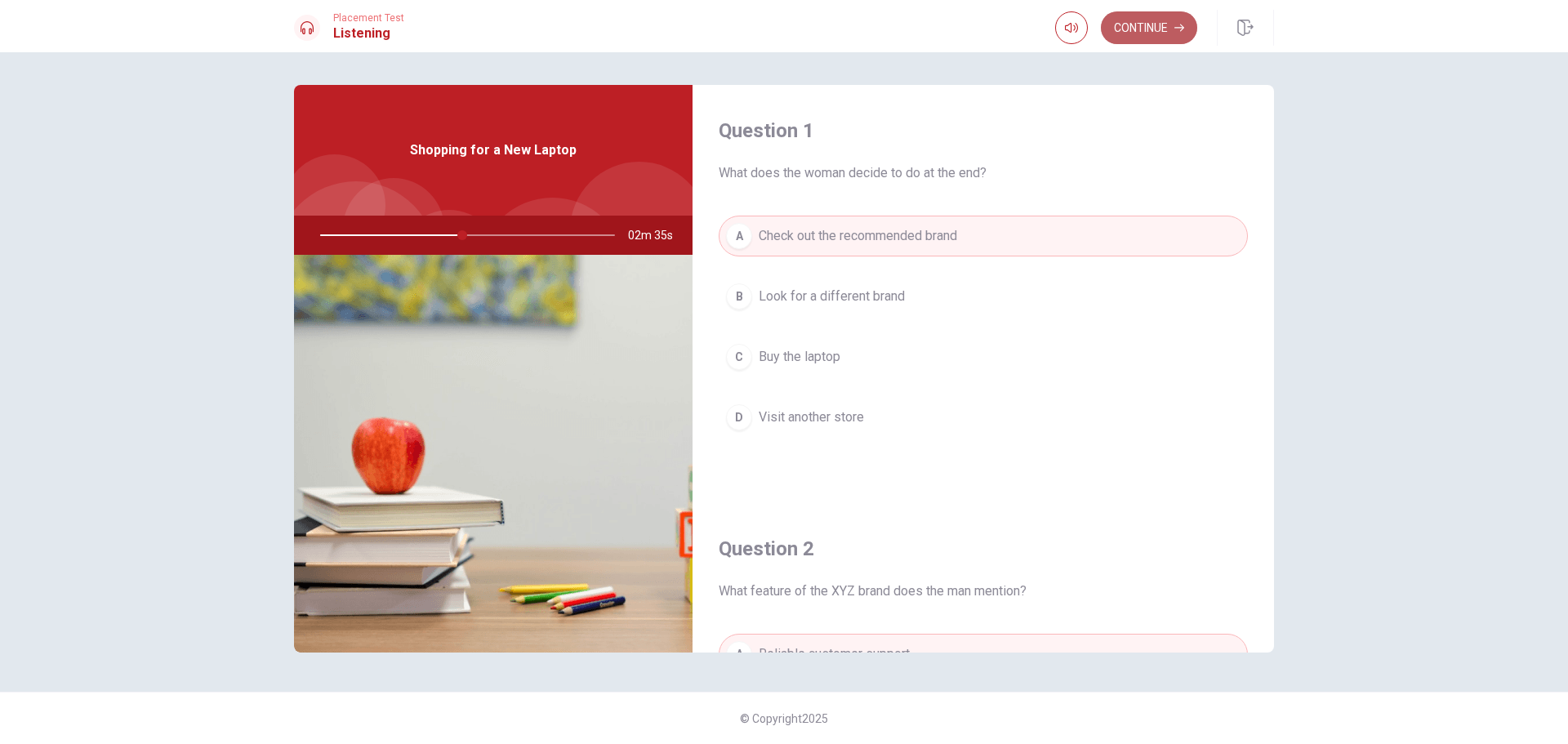
click at [1167, 35] on button "Continue" at bounding box center [1149, 28] width 96 height 33
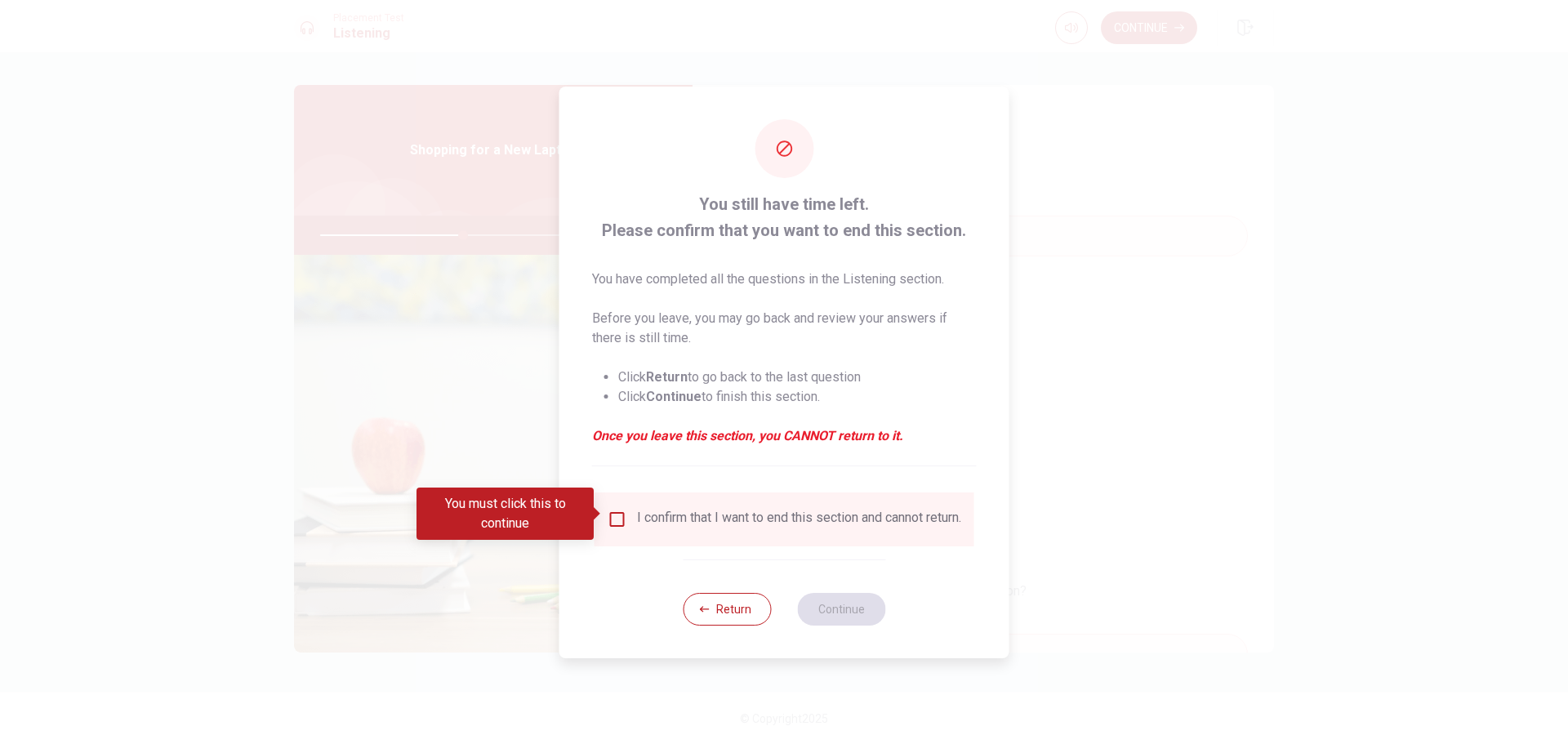
click at [612, 517] on input "You must click this to continue" at bounding box center [617, 519] width 20 height 20
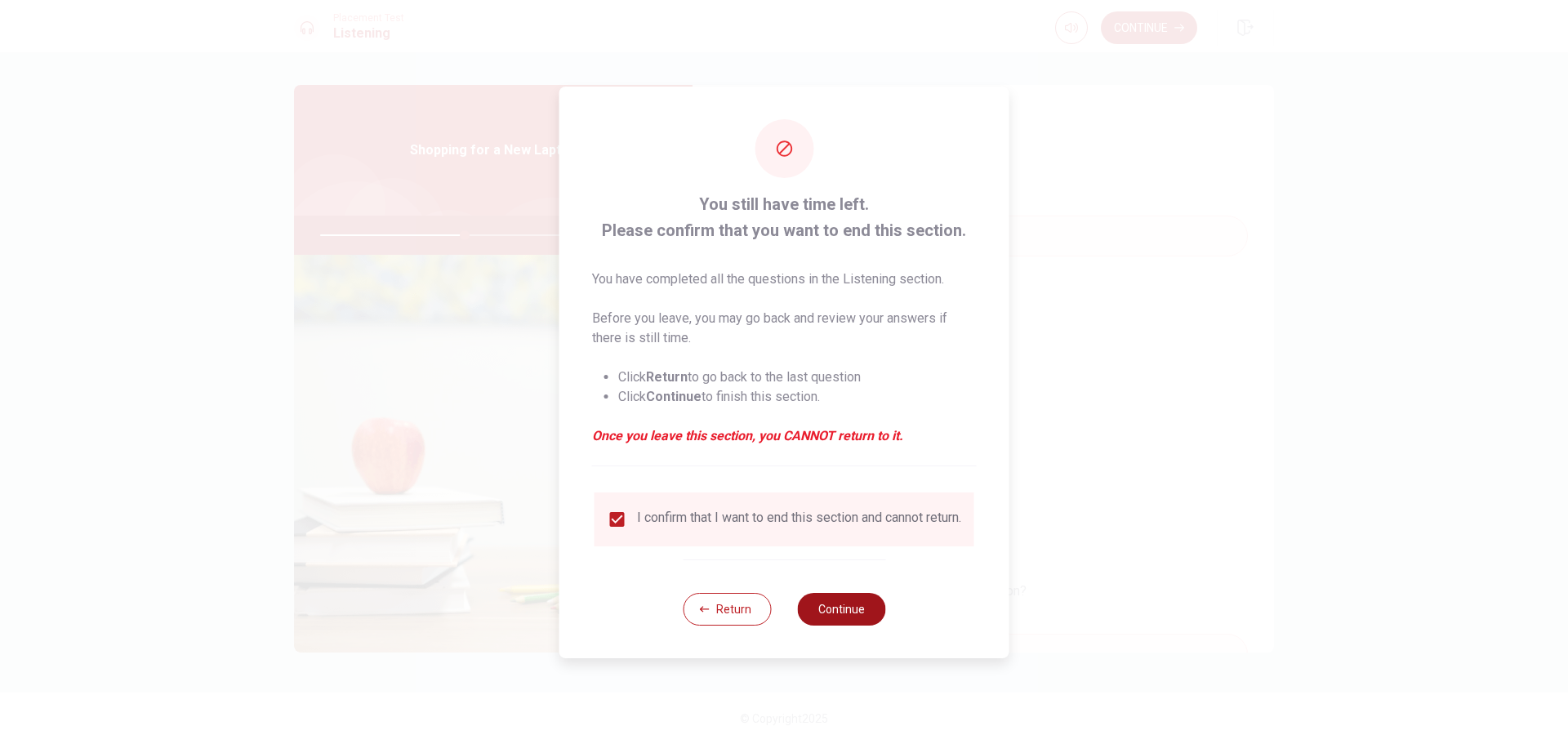
click at [846, 619] on button "Continue" at bounding box center [840, 610] width 88 height 33
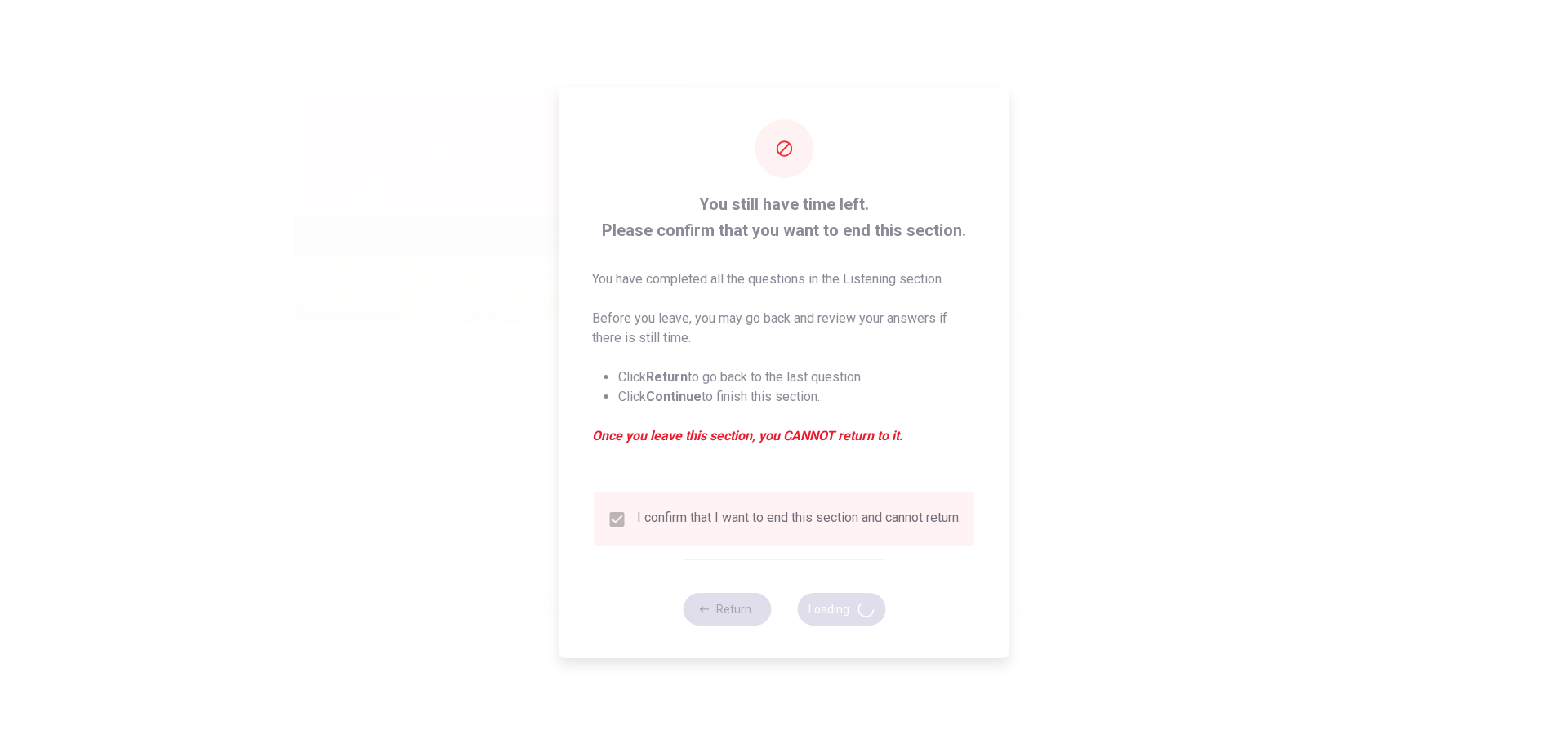
type input "50"
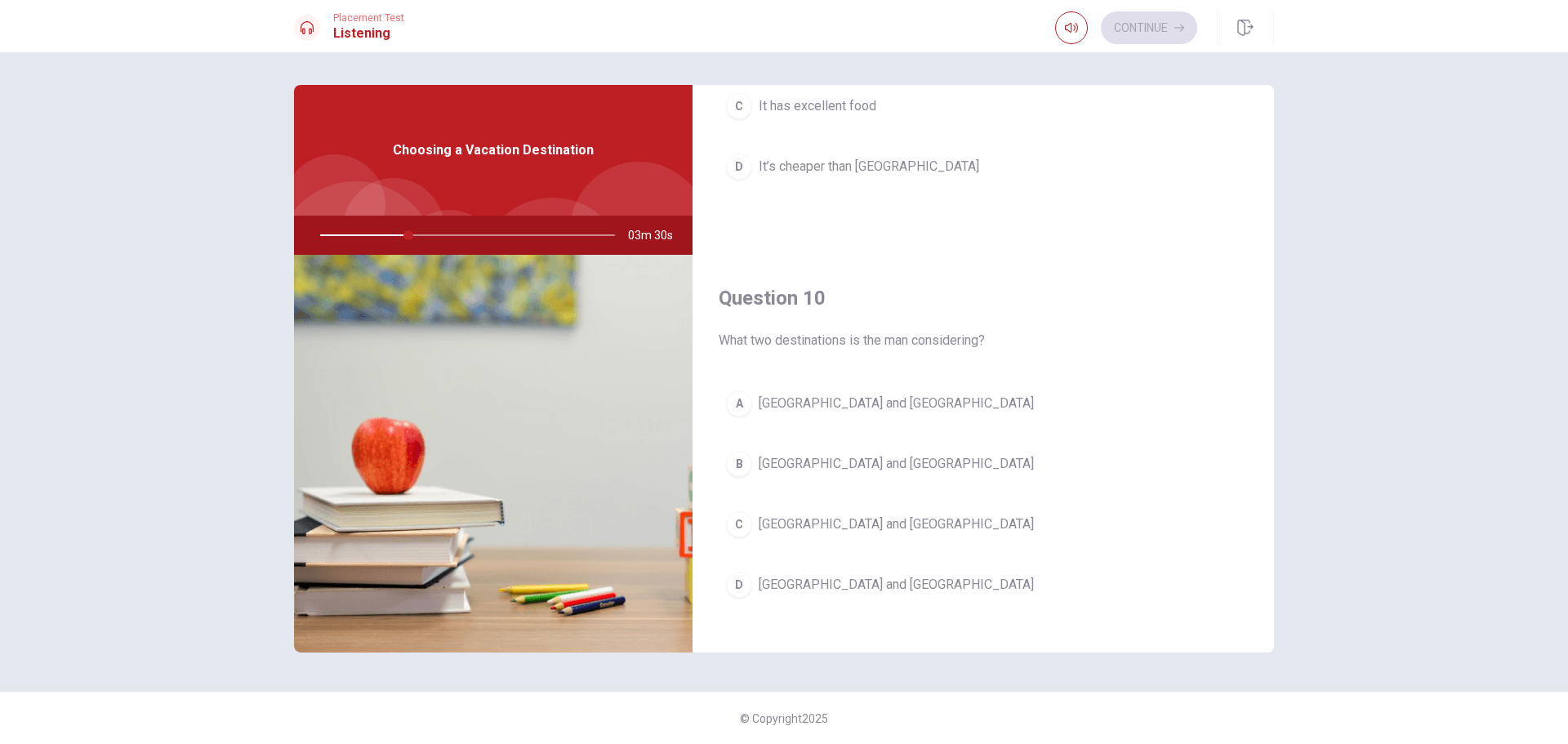
scroll to position [1523, 0]
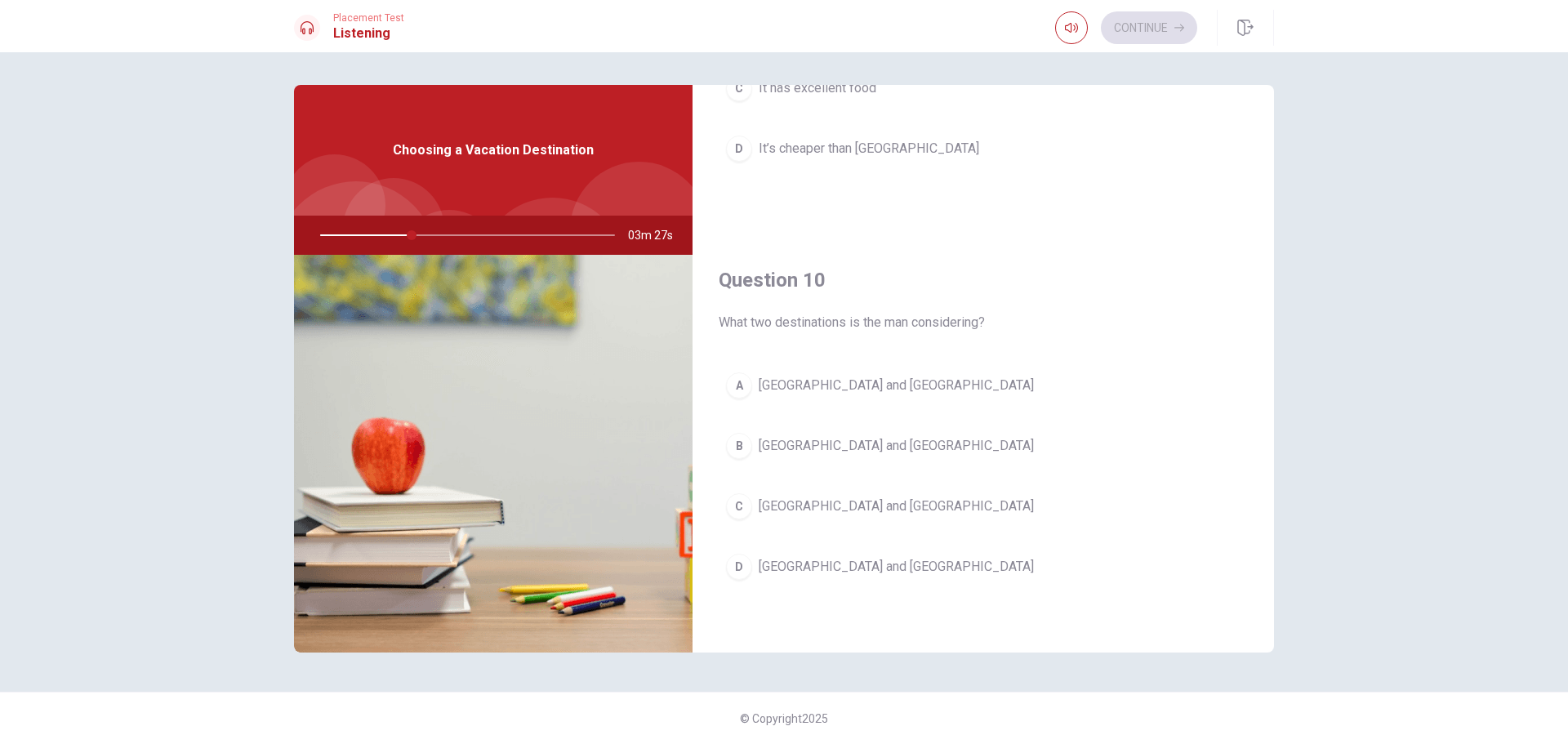
click at [812, 507] on span "[GEOGRAPHIC_DATA] and [GEOGRAPHIC_DATA]" at bounding box center [896, 507] width 275 height 20
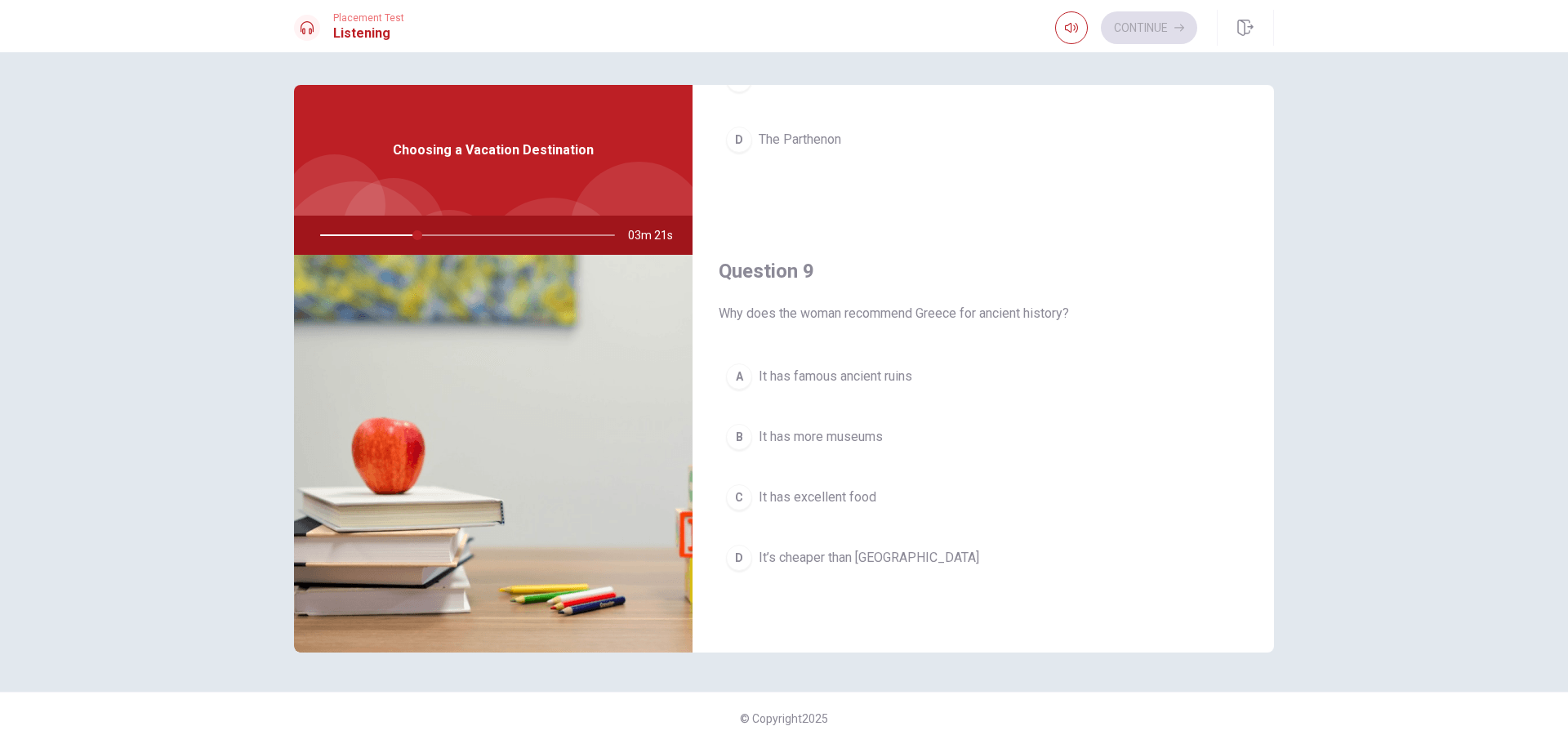
scroll to position [1115, 0]
click at [905, 375] on span "It has famous ancient ruins" at bounding box center [835, 376] width 153 height 20
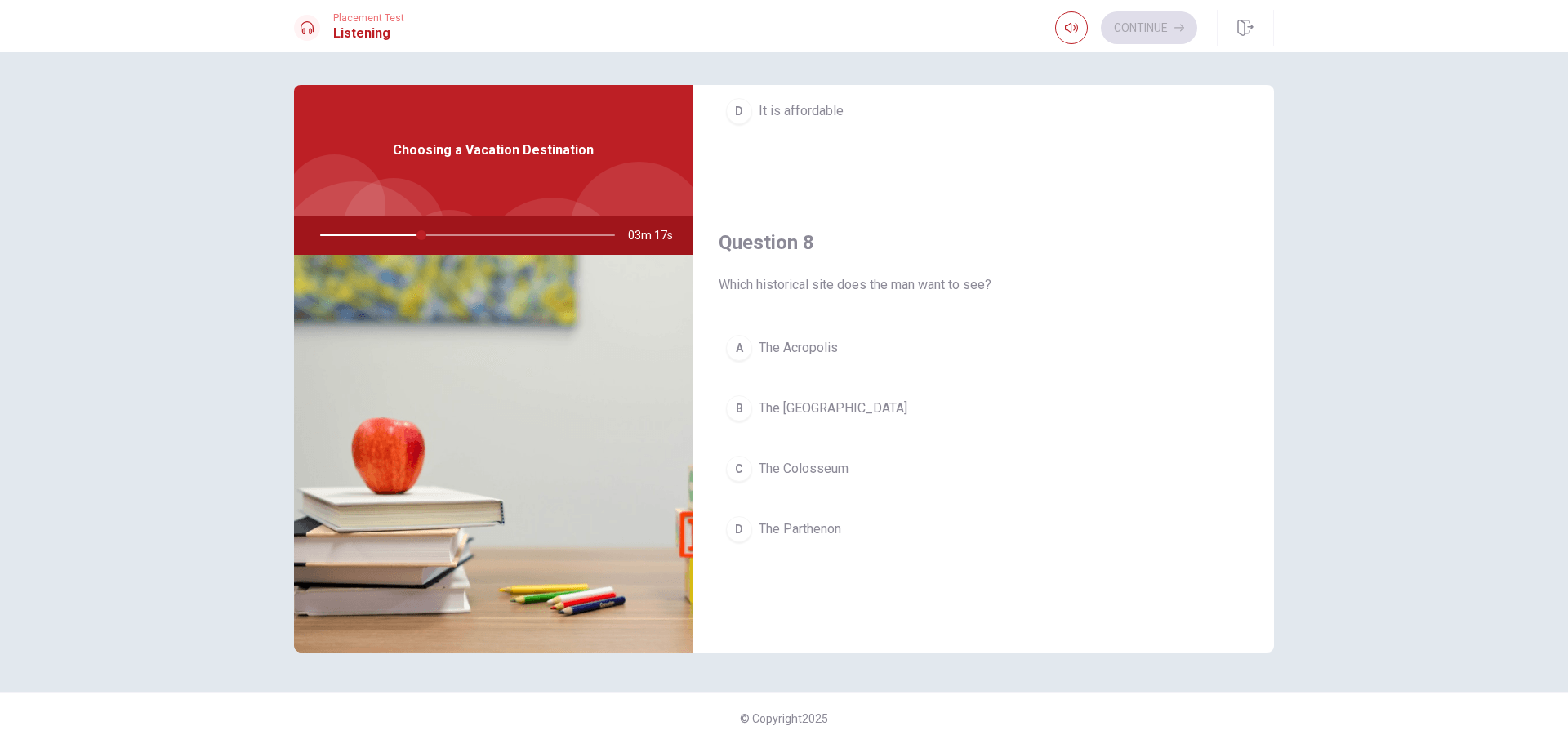
scroll to position [706, 0]
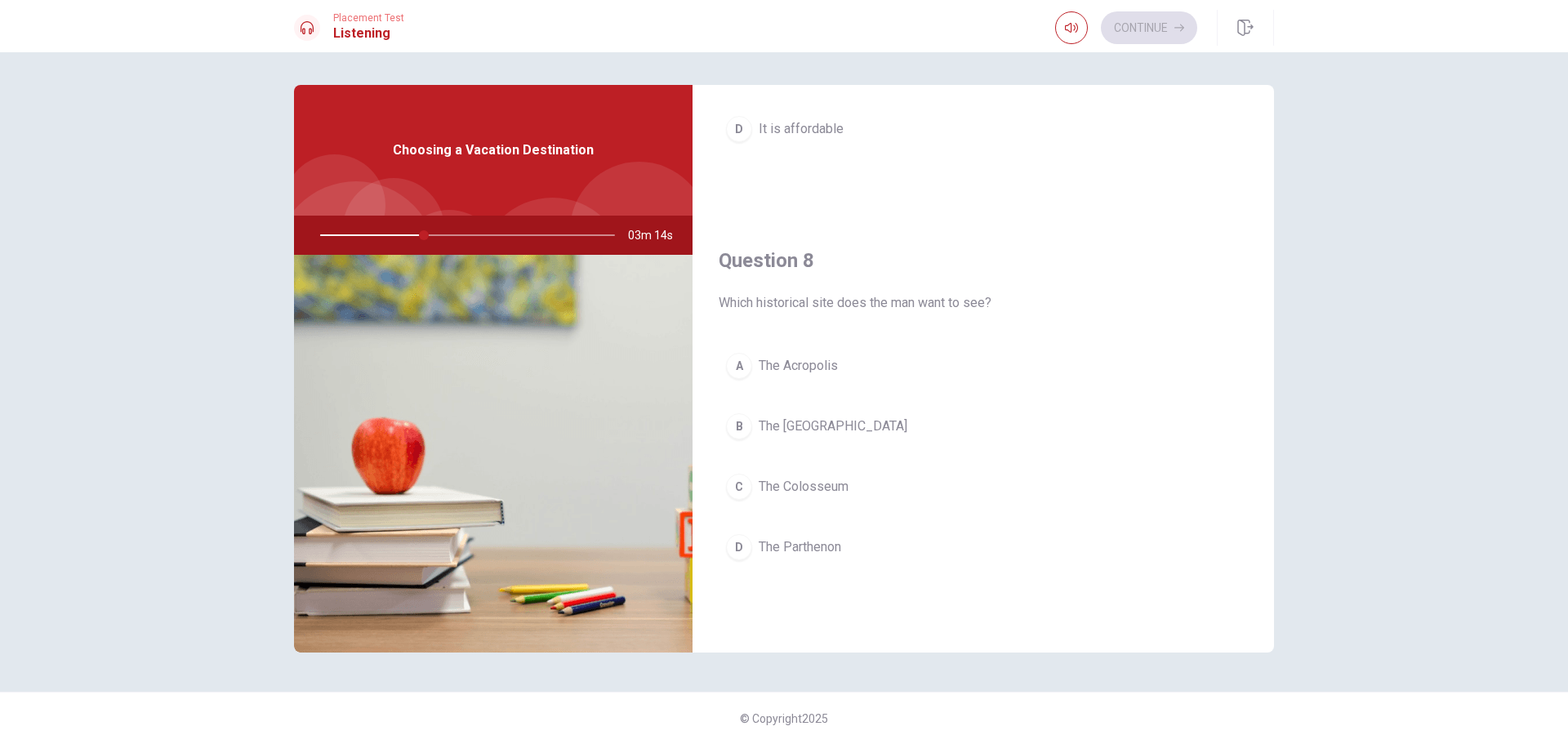
click at [794, 546] on span "The Parthenon" at bounding box center [800, 547] width 82 height 20
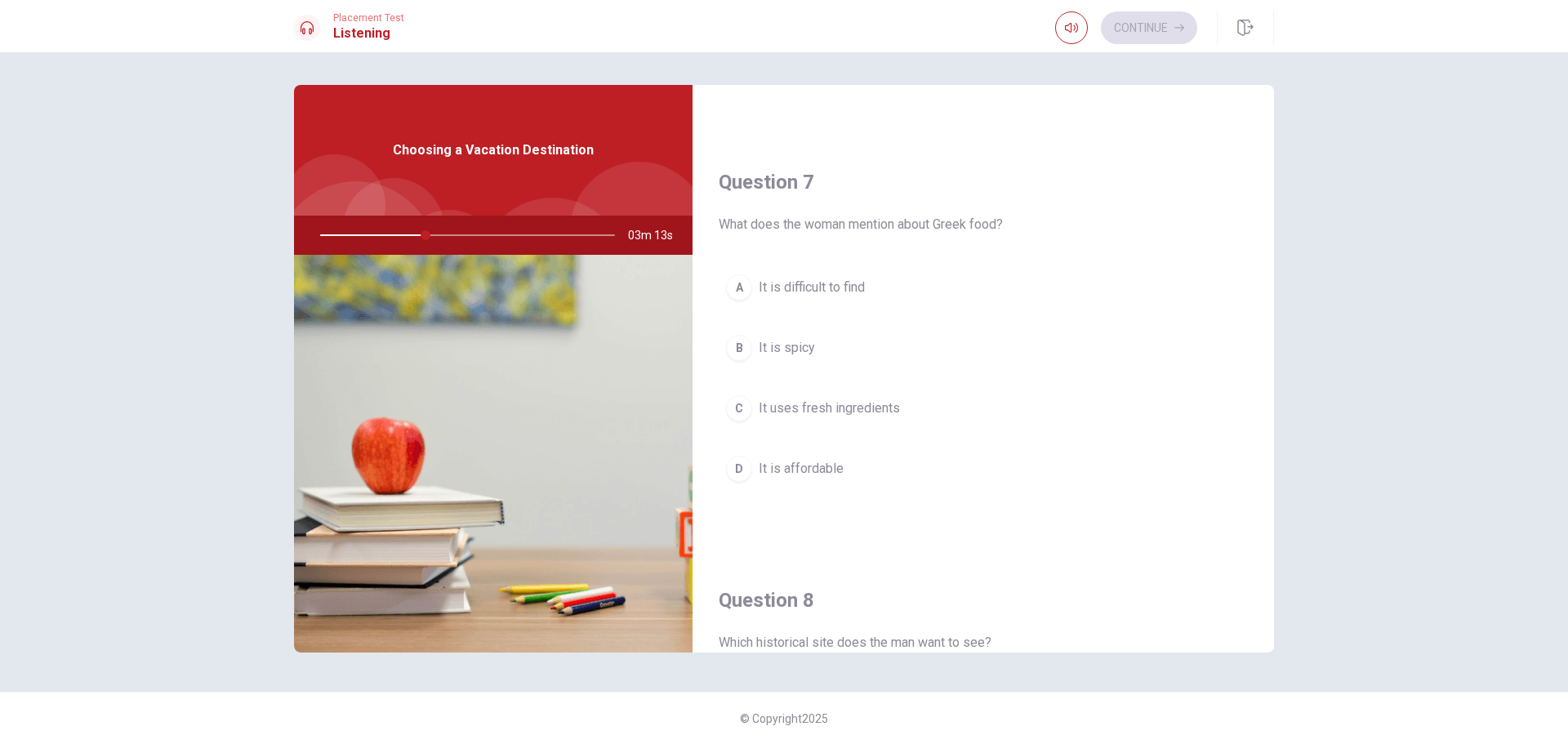
scroll to position [298, 0]
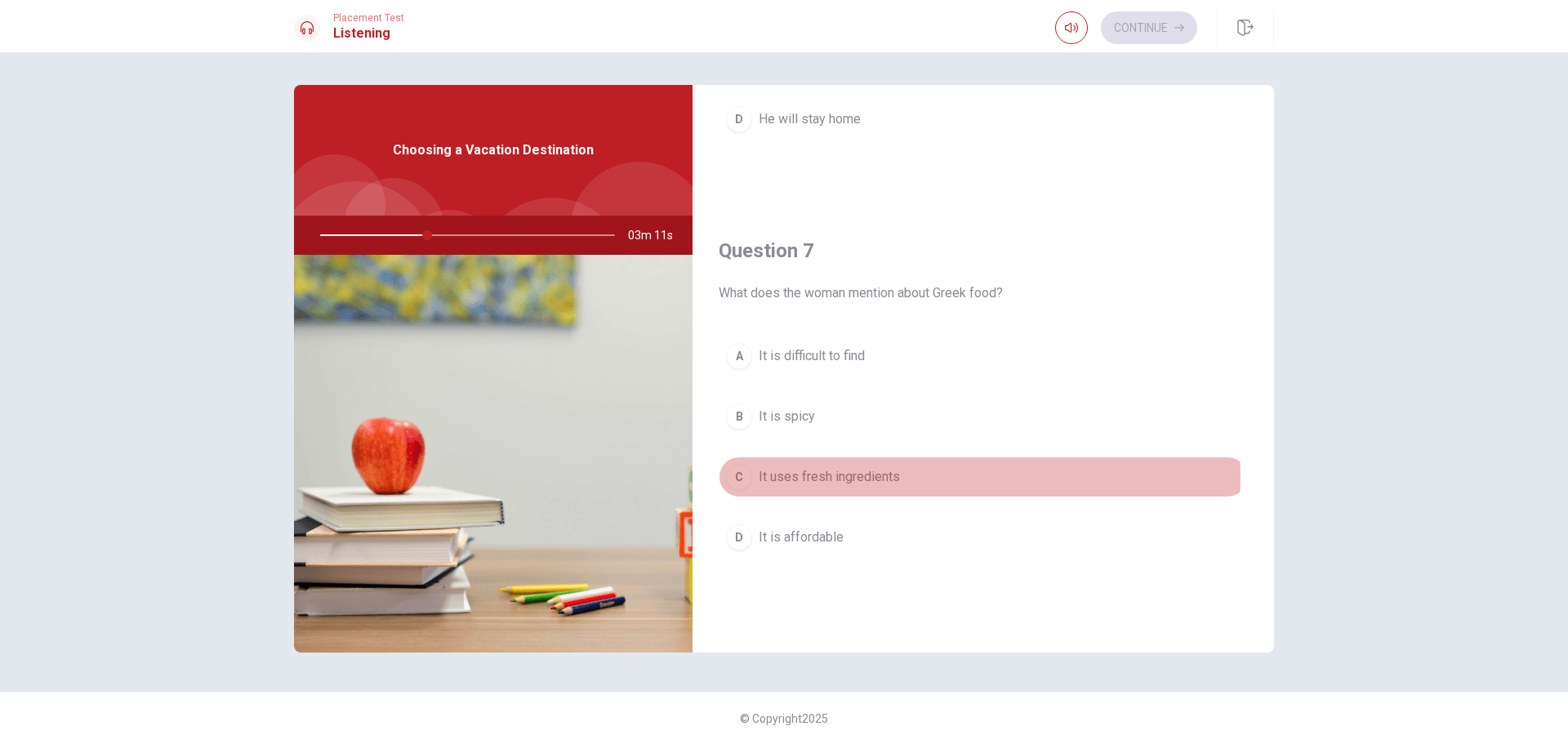
click at [887, 480] on span "It uses fresh ingredients" at bounding box center [829, 477] width 141 height 20
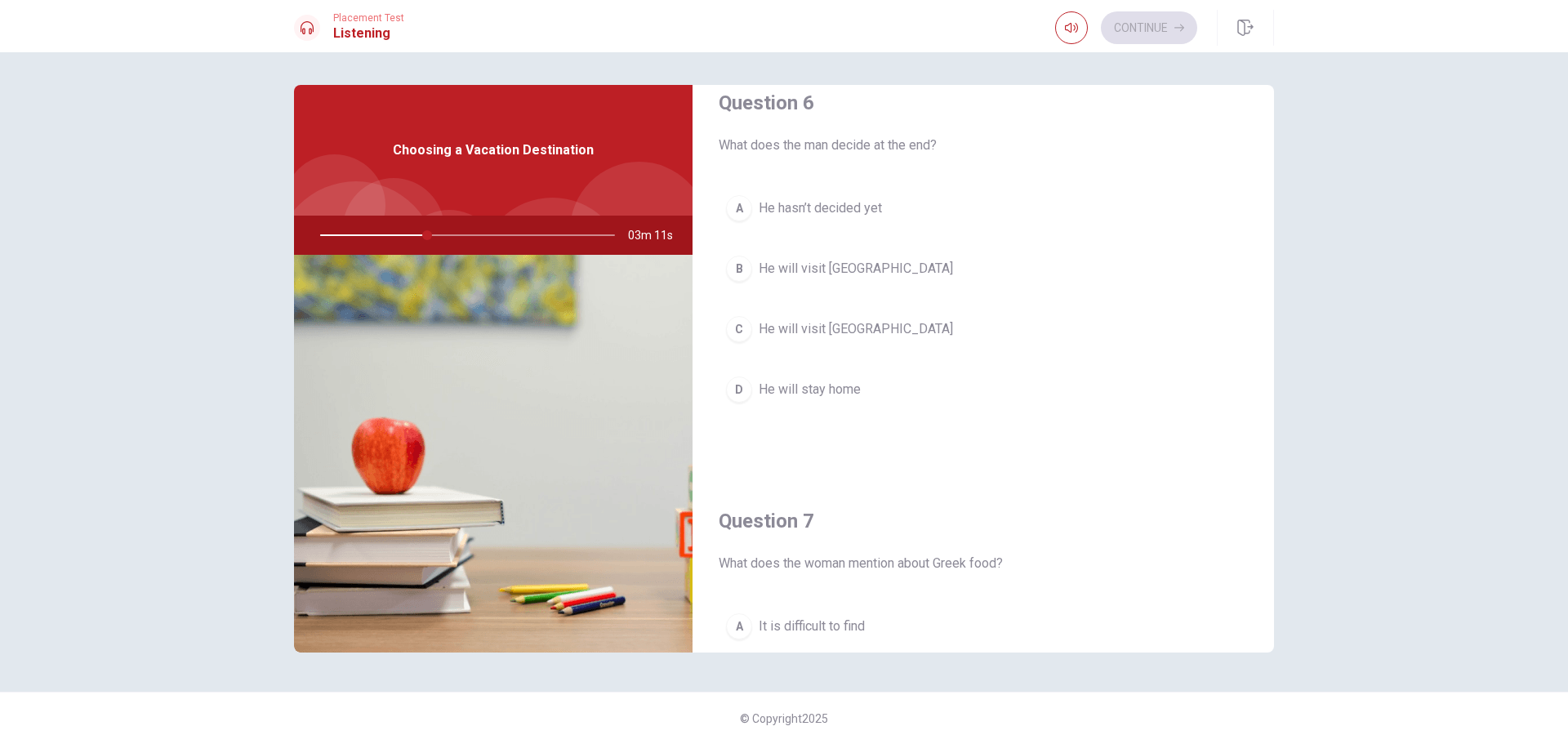
scroll to position [0, 0]
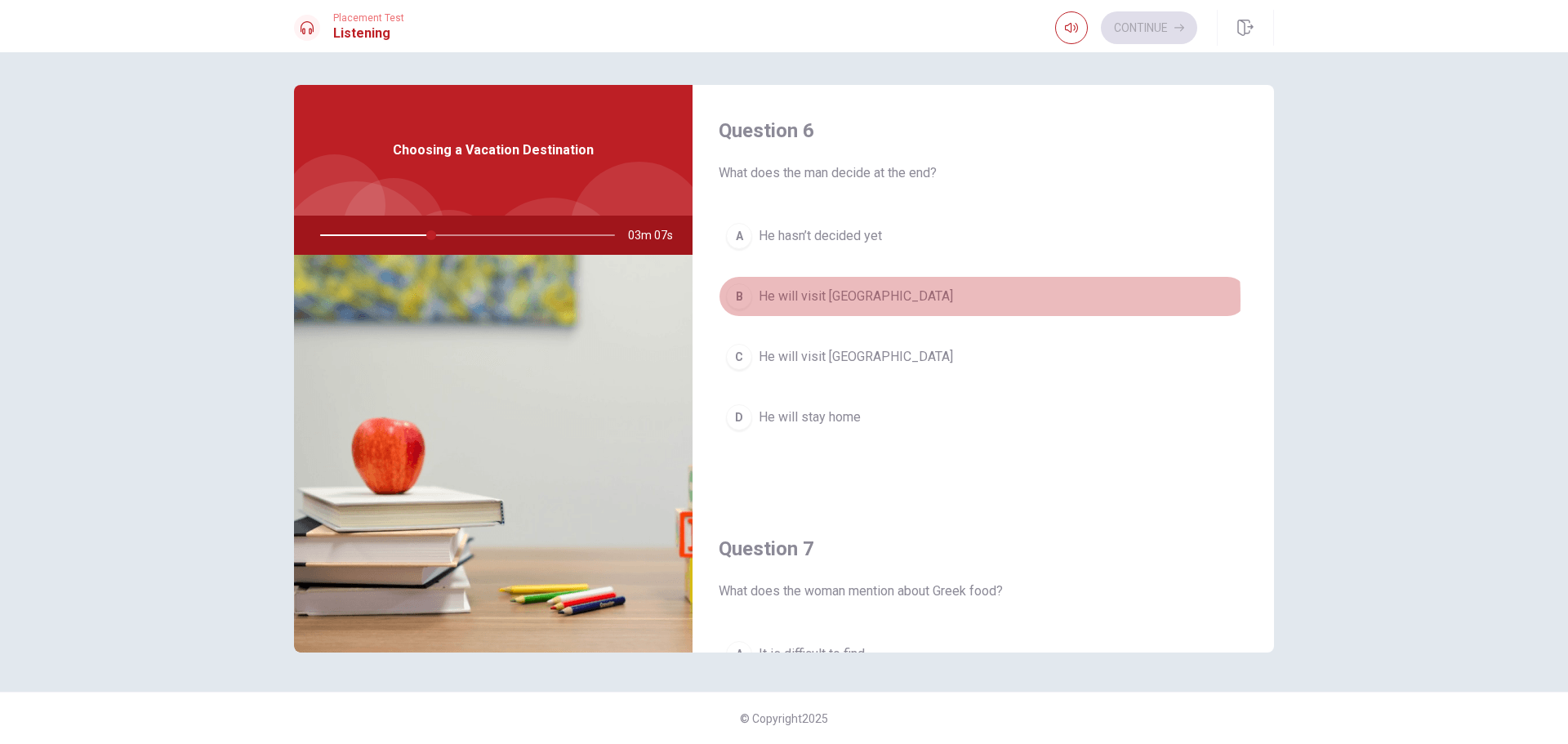
click at [864, 300] on span "He will visit [GEOGRAPHIC_DATA]" at bounding box center [856, 297] width 194 height 20
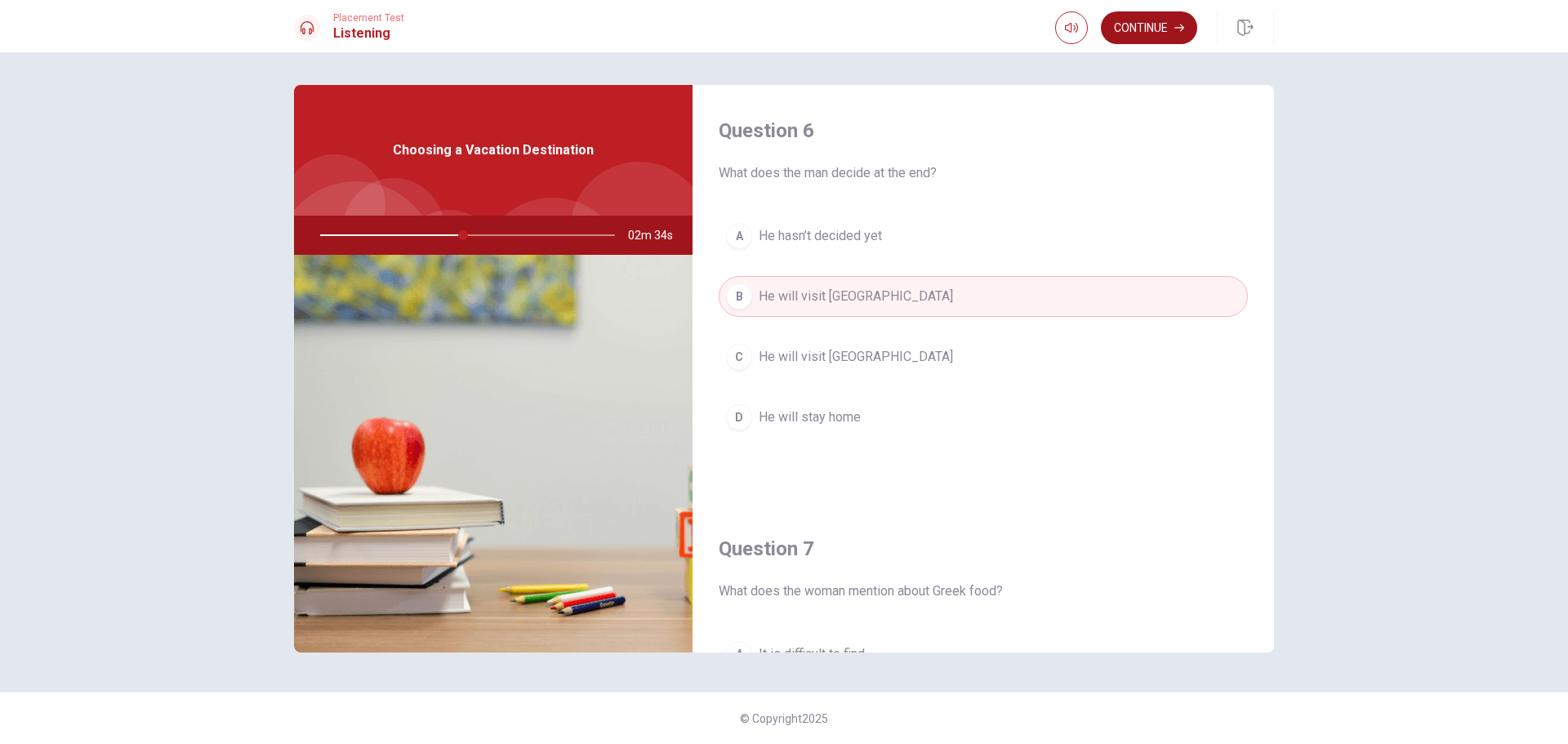
click at [1162, 30] on button "Continue" at bounding box center [1149, 28] width 96 height 33
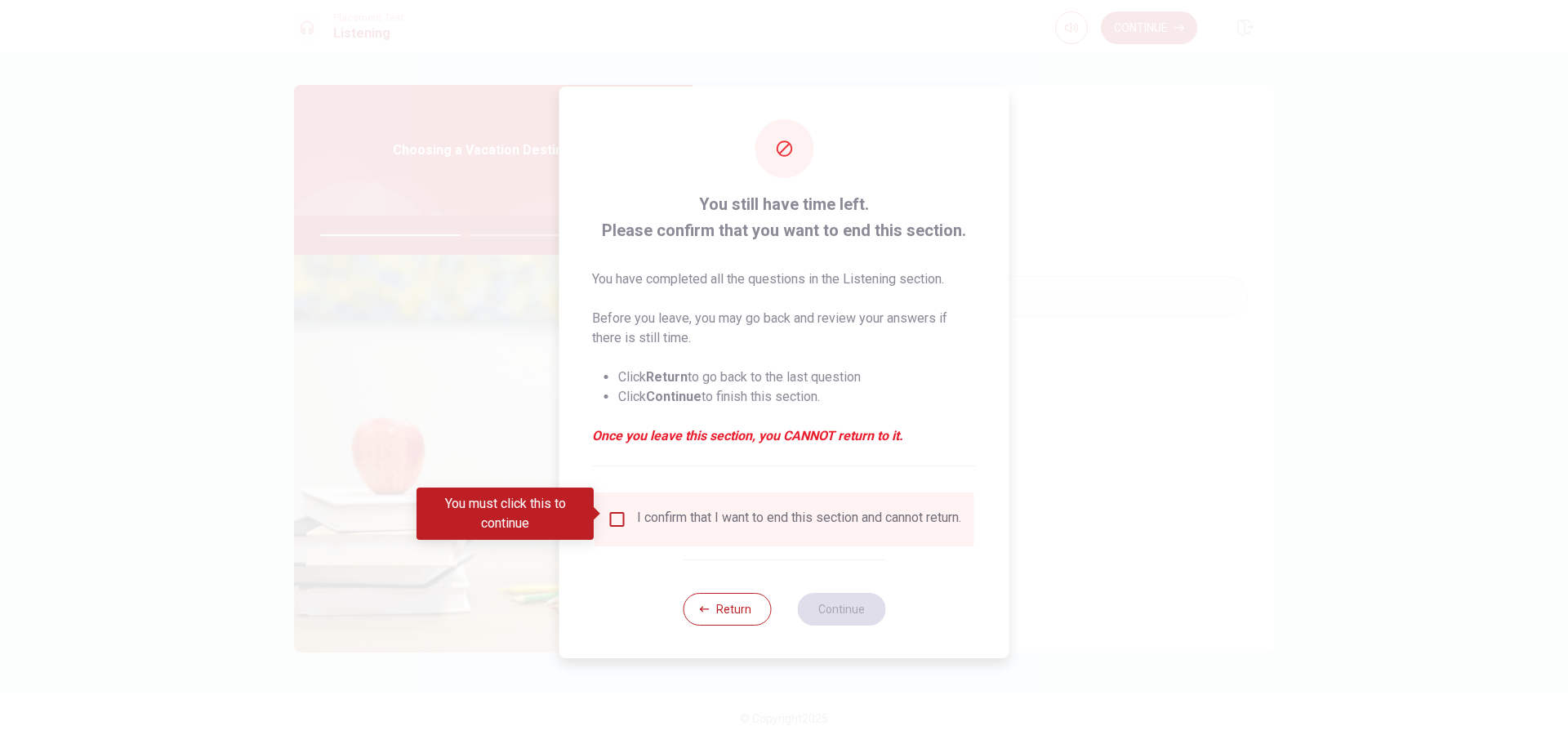
click at [615, 515] on input "You must click this to continue" at bounding box center [617, 519] width 20 height 20
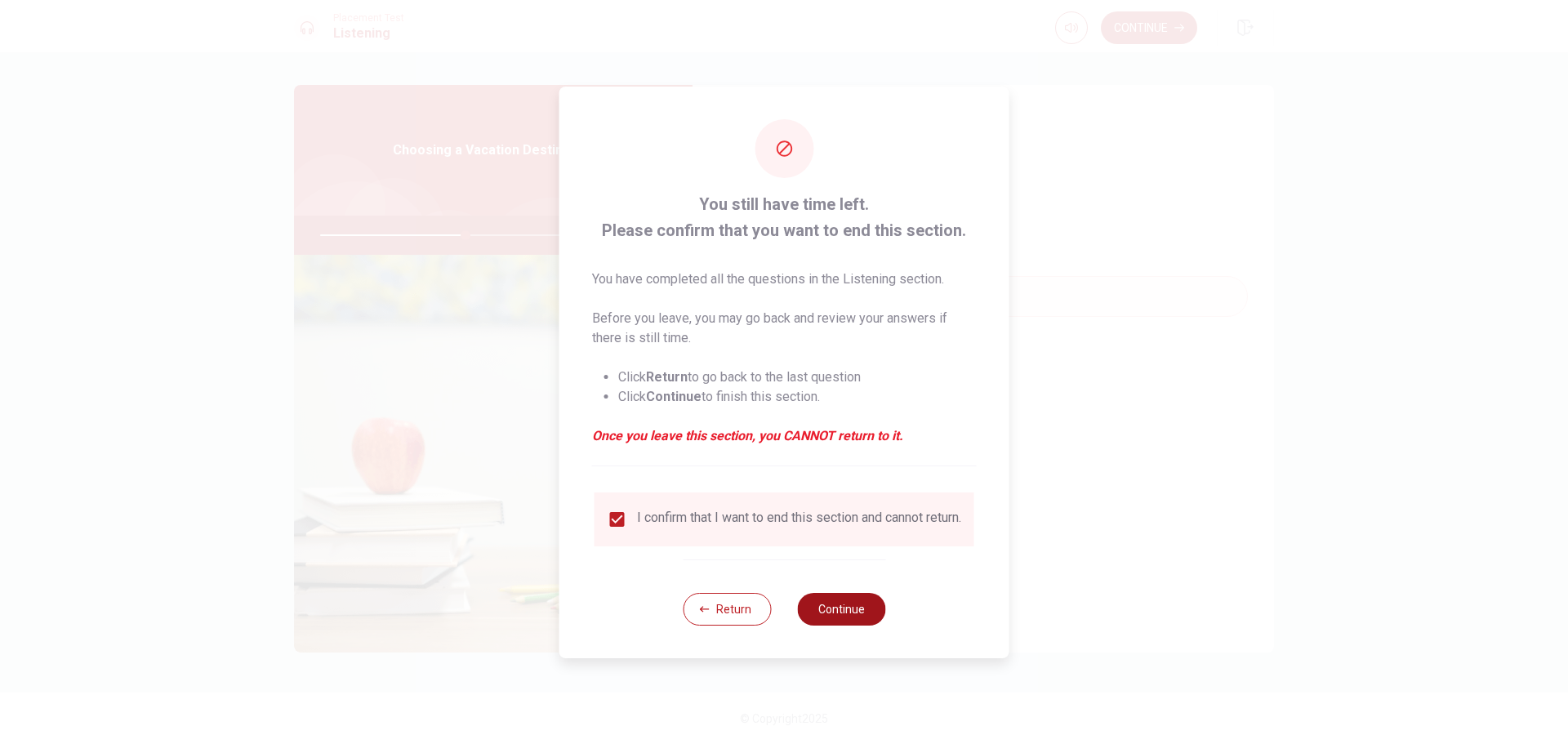
click at [860, 611] on button "Continue" at bounding box center [840, 610] width 88 height 33
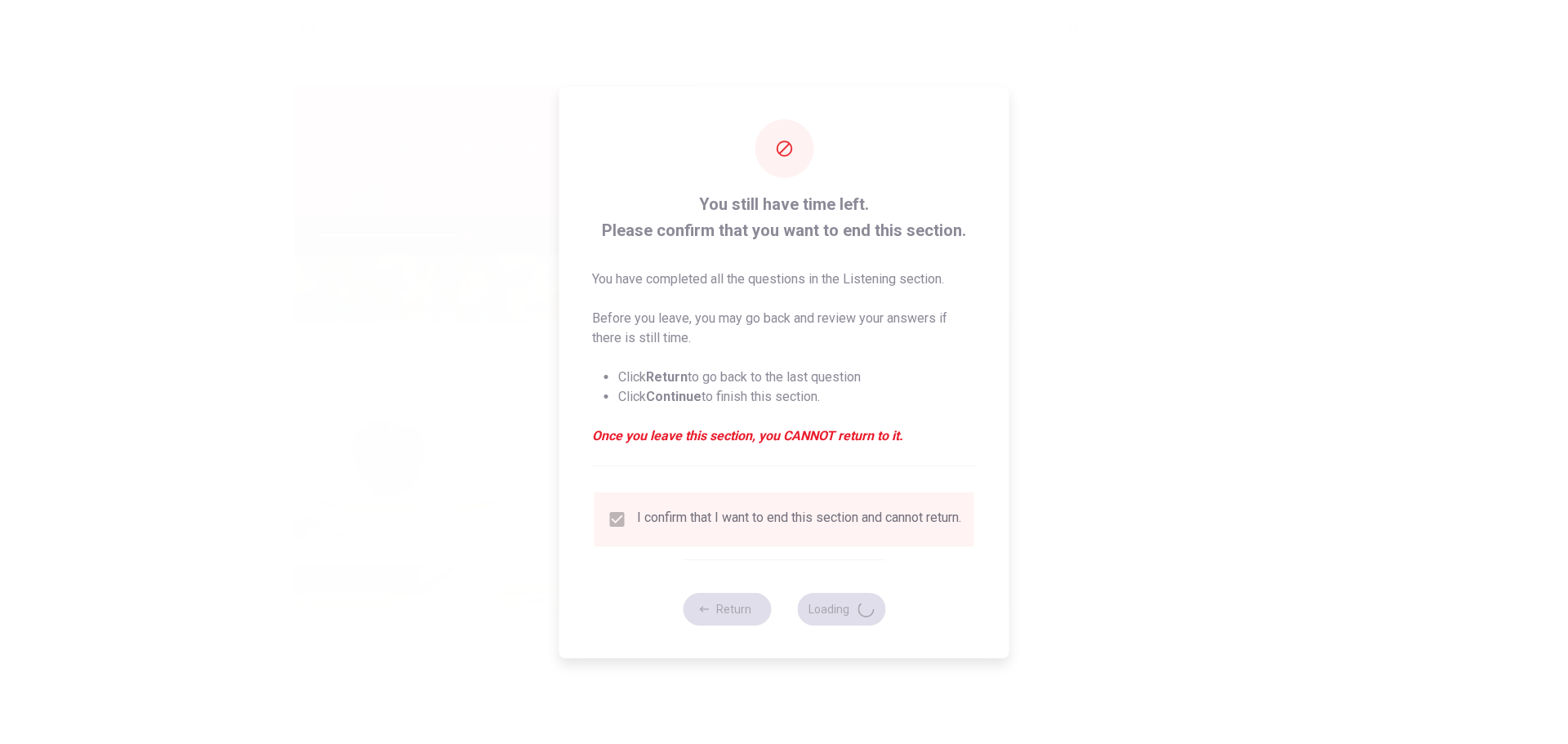
type input "50"
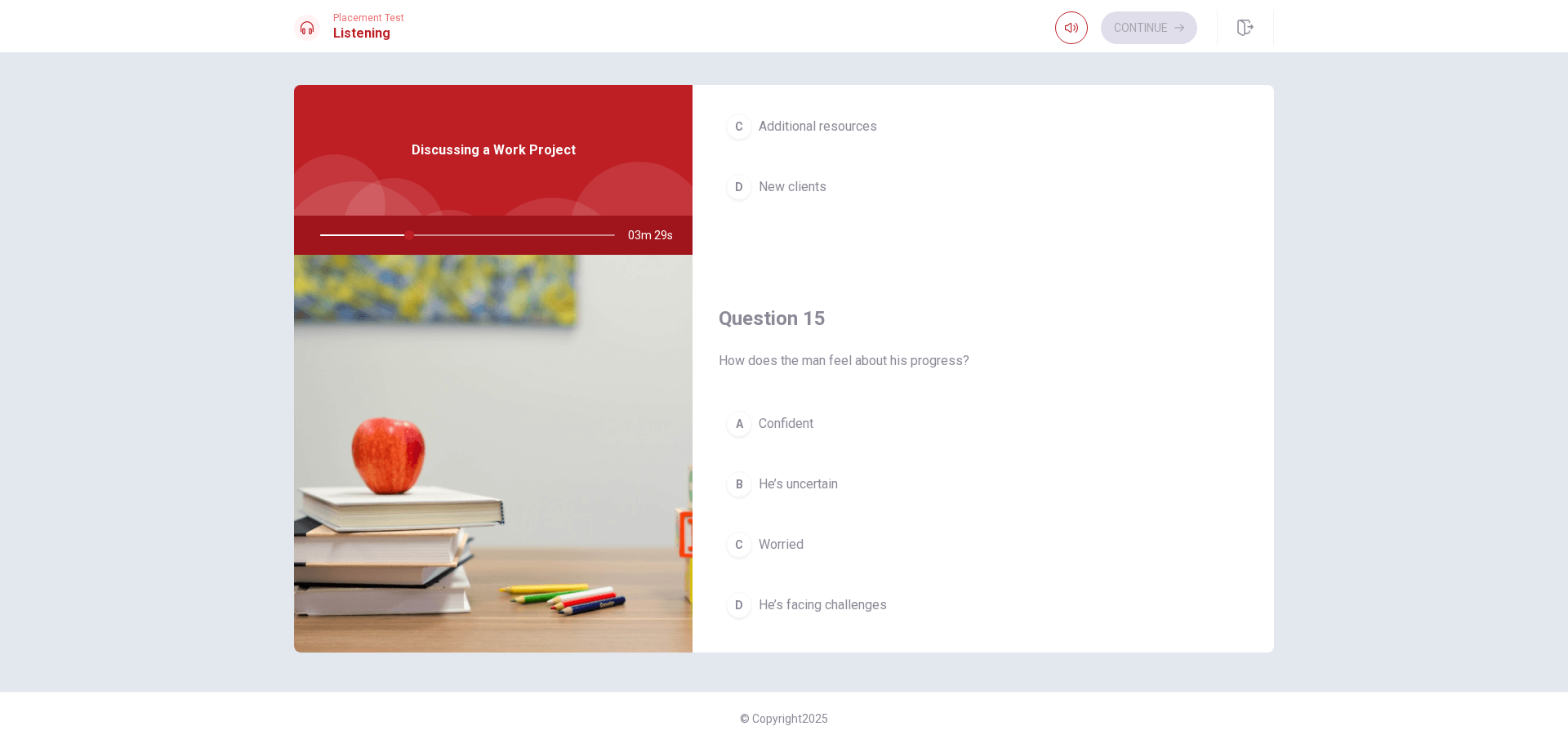
scroll to position [1523, 0]
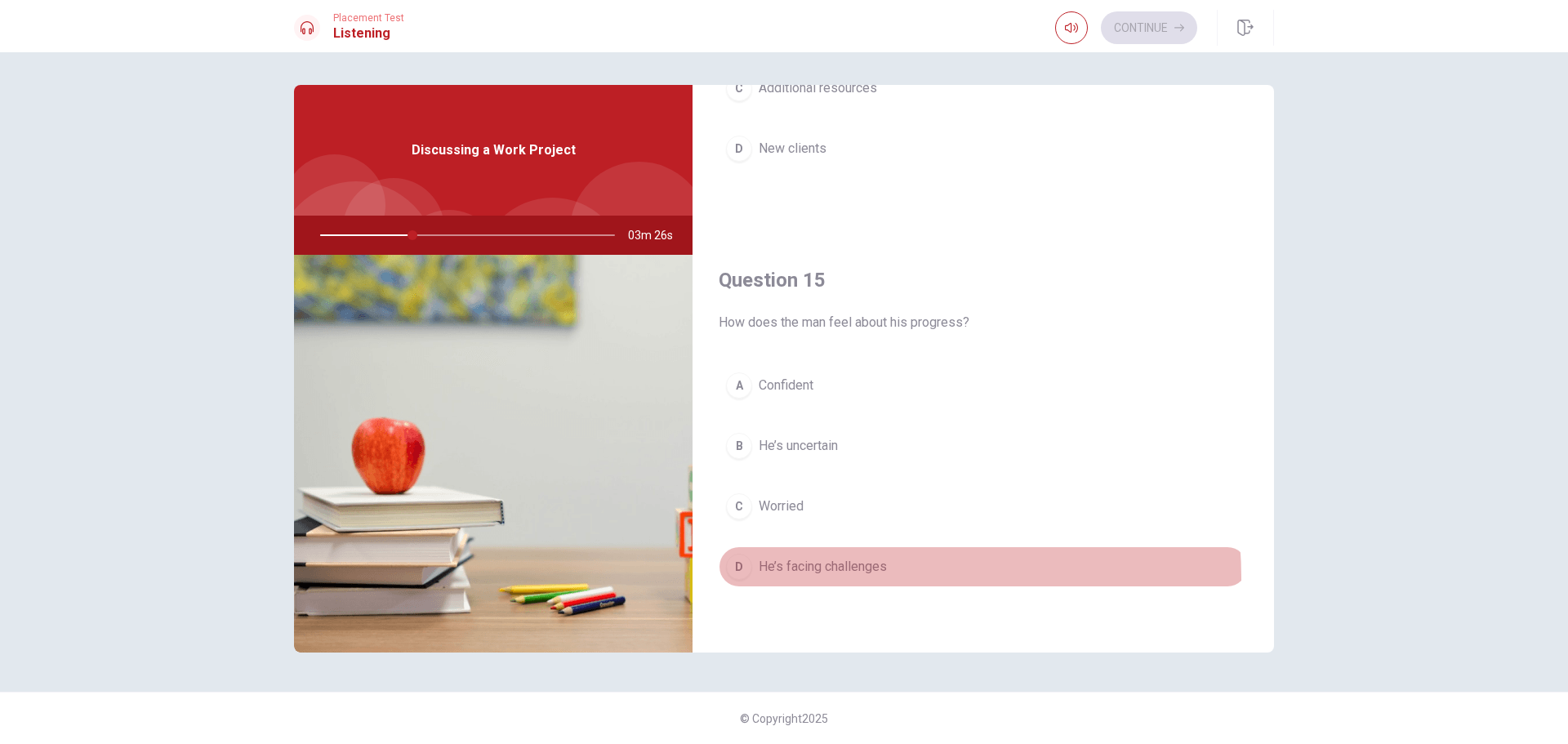
click at [868, 578] on button "D He’s facing challenges" at bounding box center [983, 567] width 529 height 41
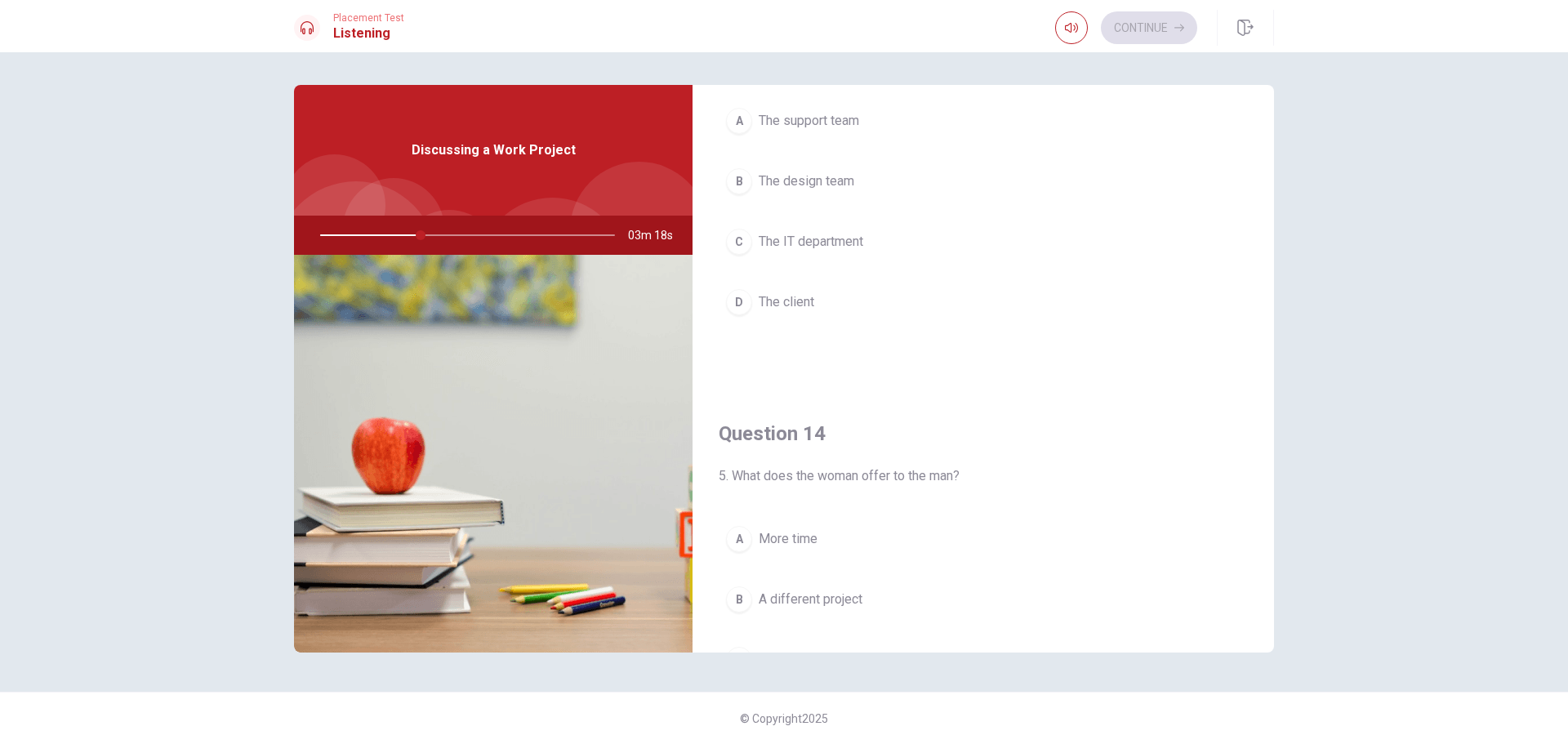
scroll to position [870, 0]
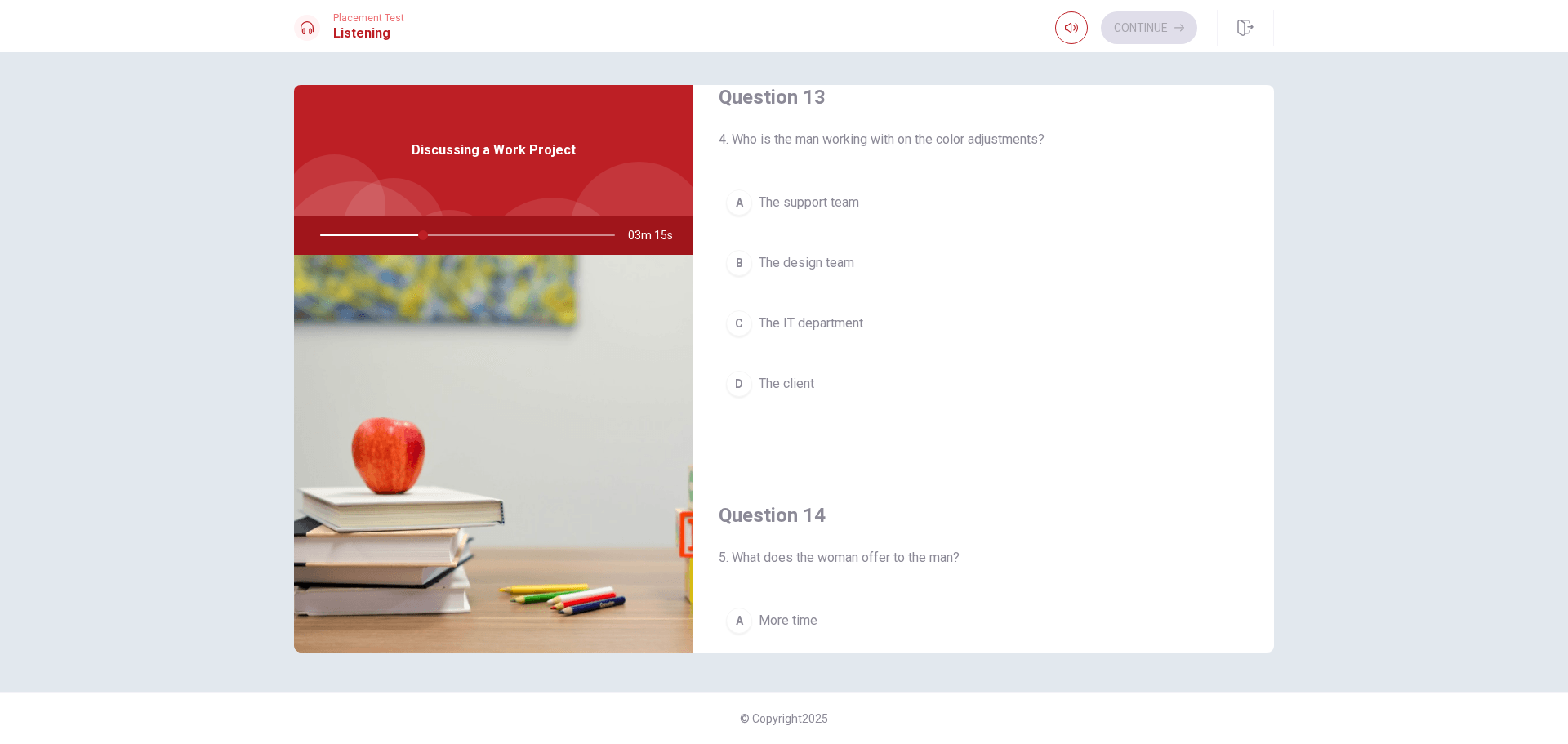
click at [831, 264] on span "The design team" at bounding box center [807, 263] width 96 height 20
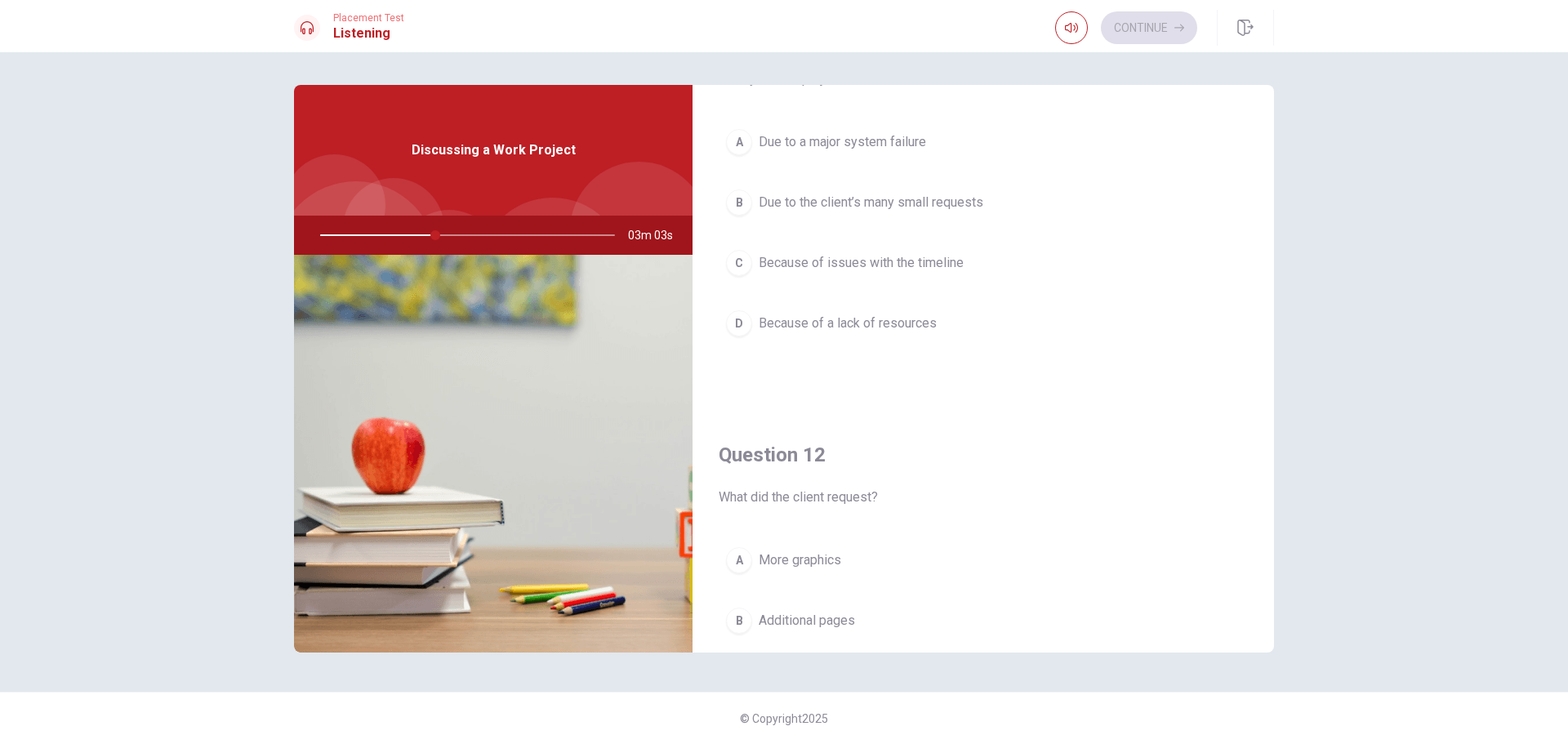
scroll to position [53, 0]
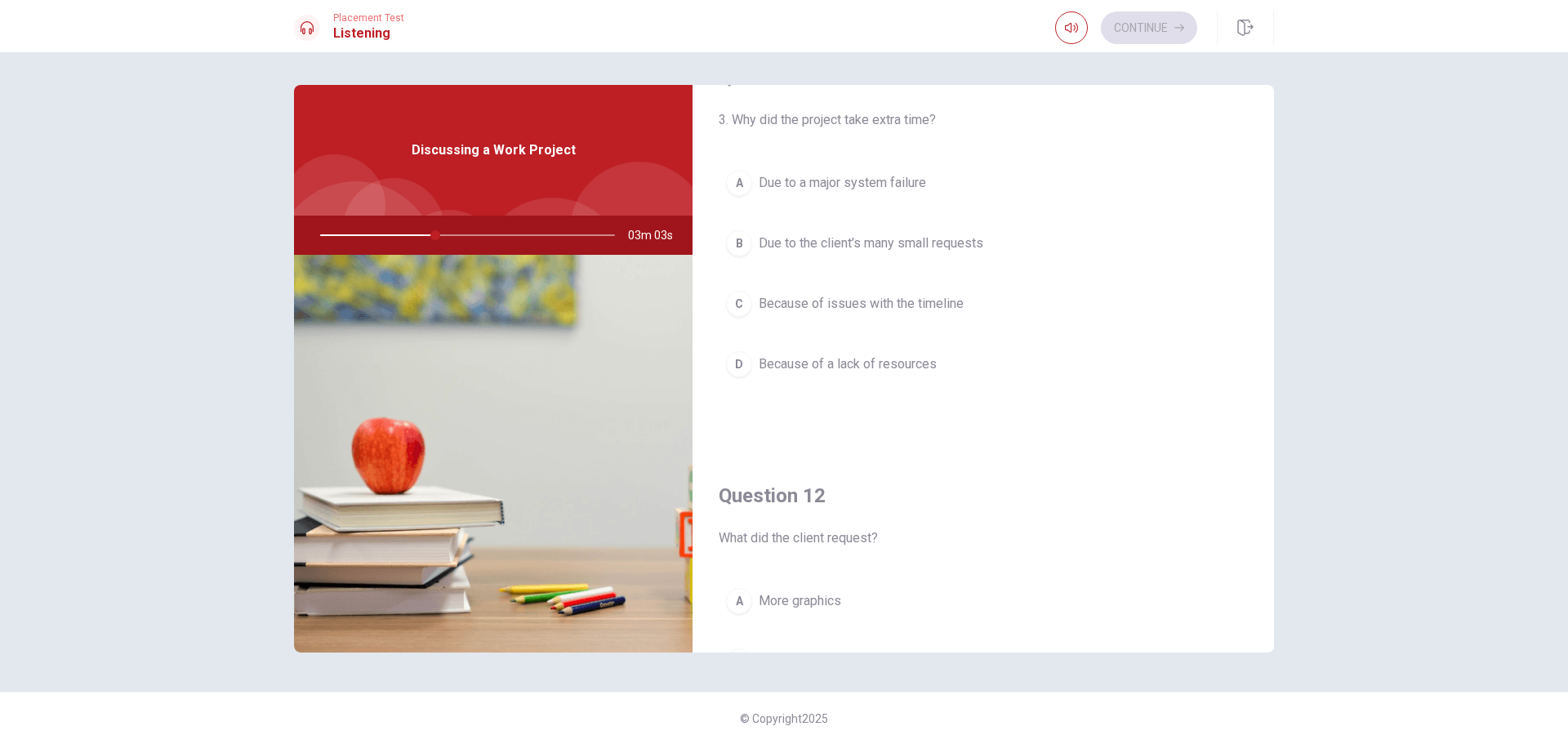
click at [922, 249] on span "Due to the client’s many small requests" at bounding box center [871, 243] width 225 height 20
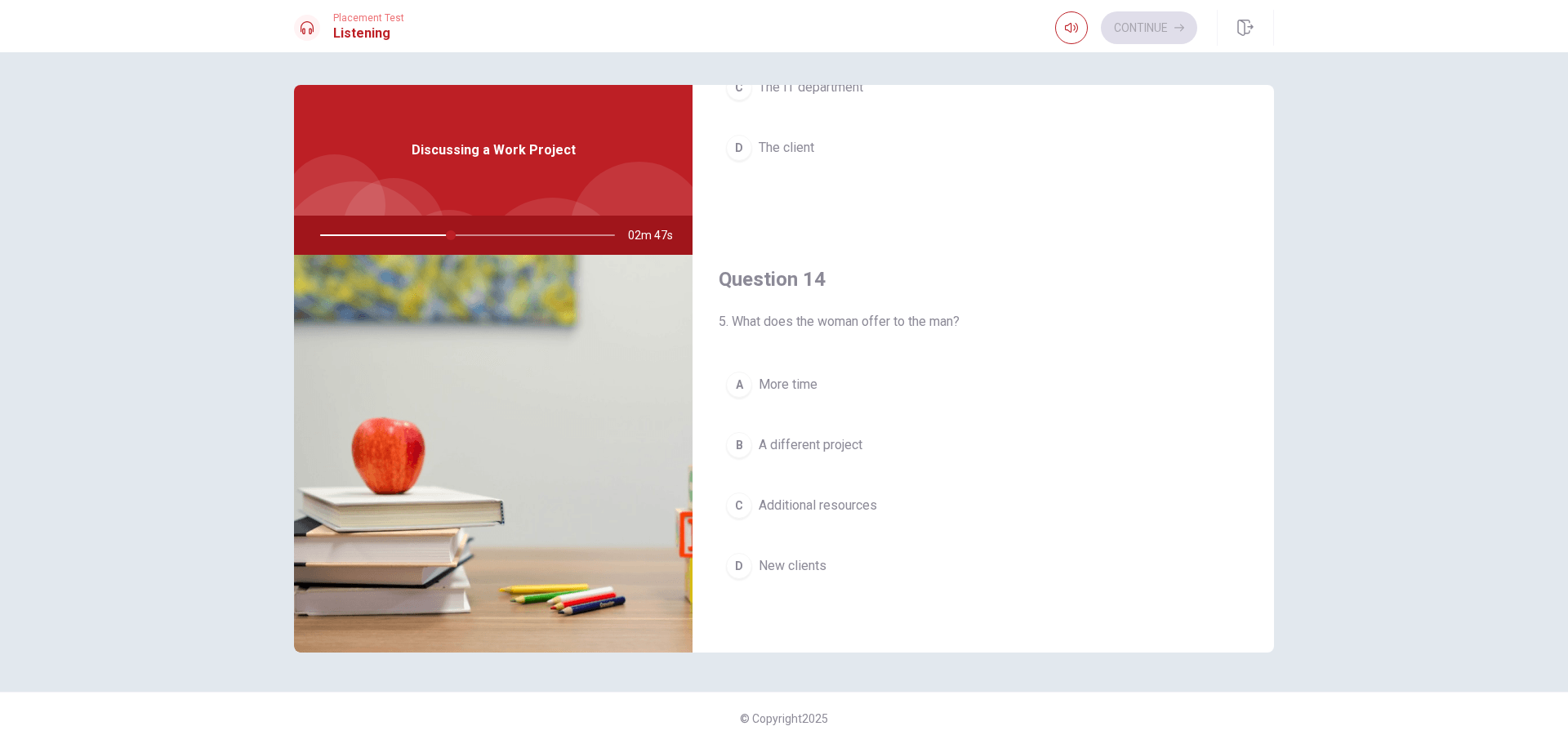
scroll to position [1144, 0]
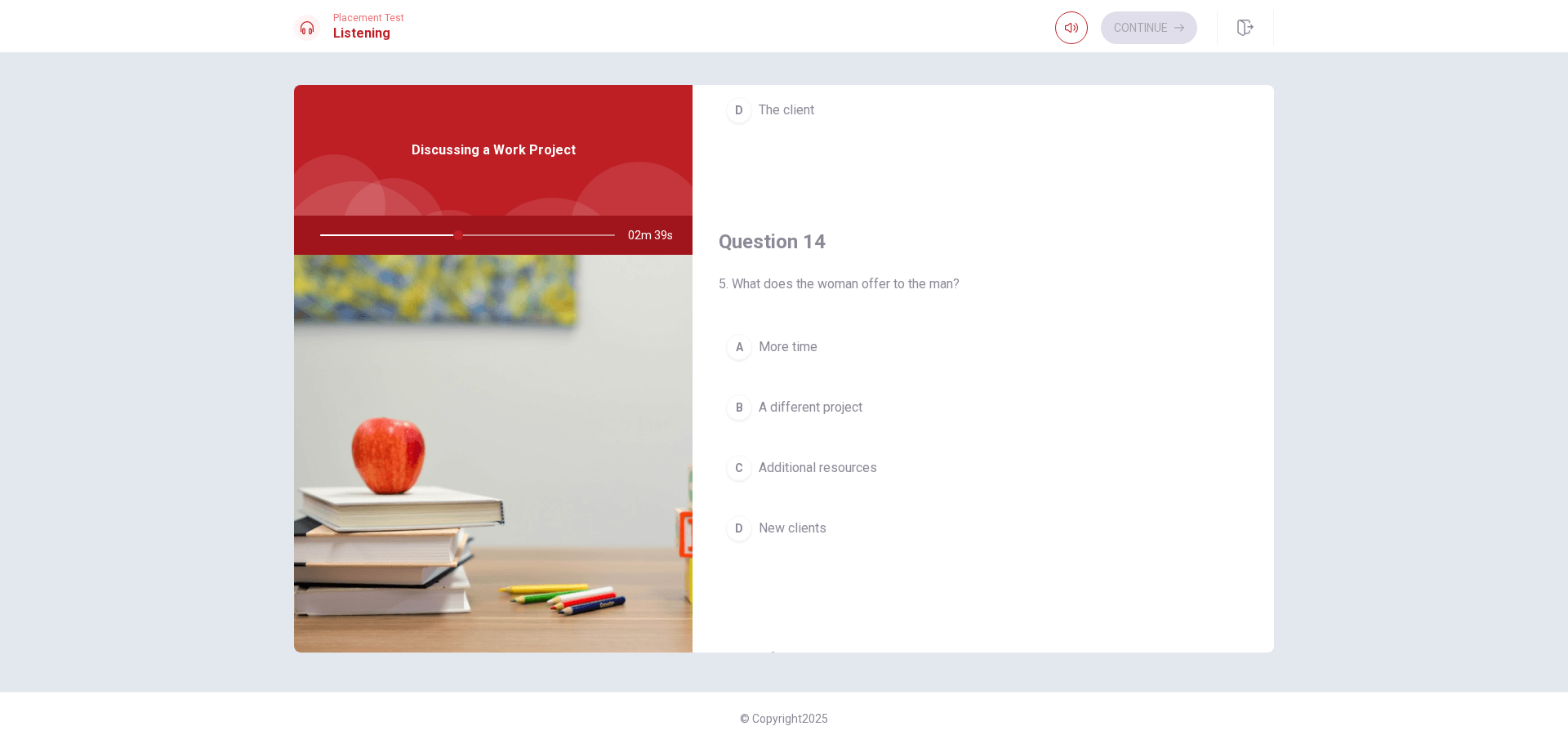
click at [831, 356] on button "A More time" at bounding box center [983, 347] width 529 height 41
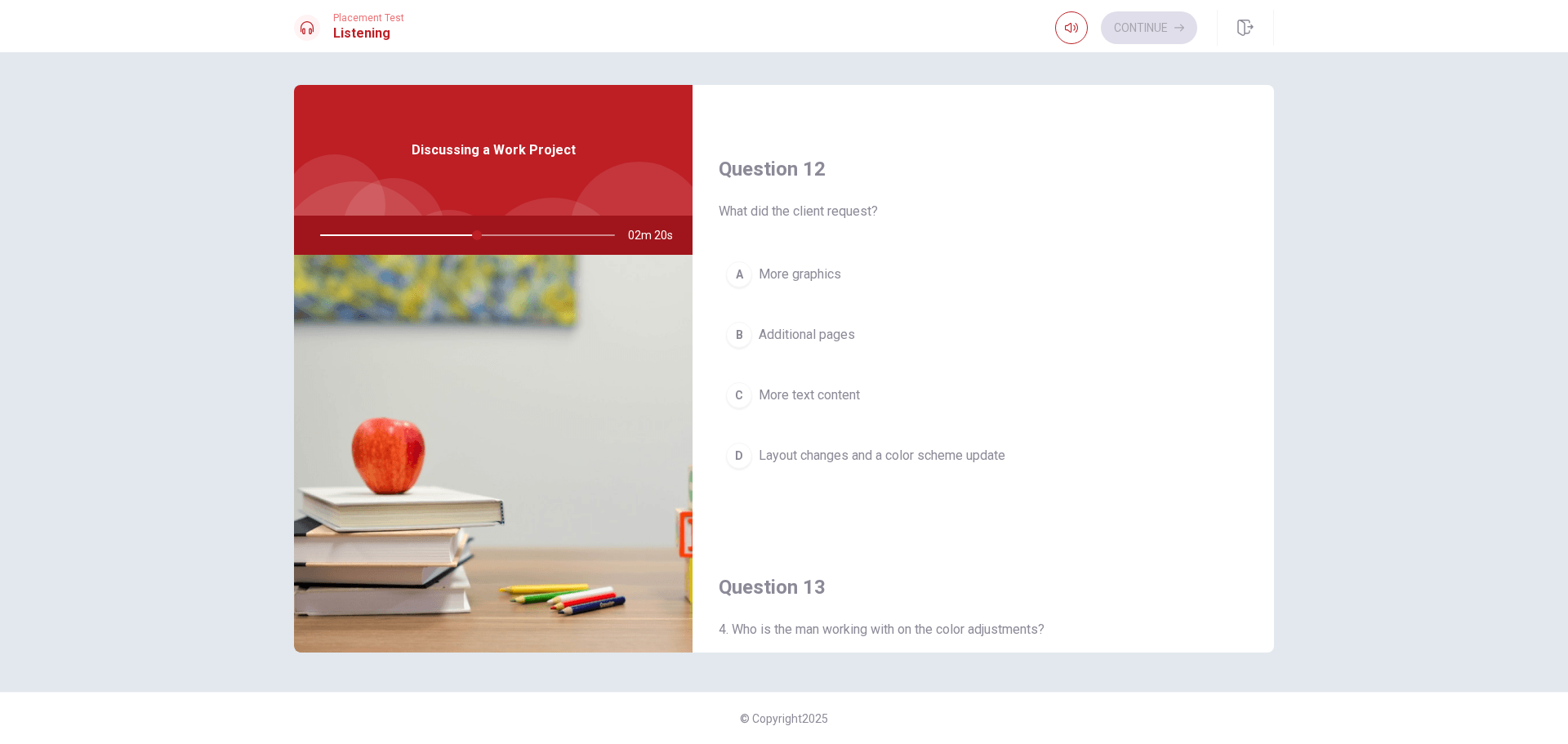
scroll to position [298, 0]
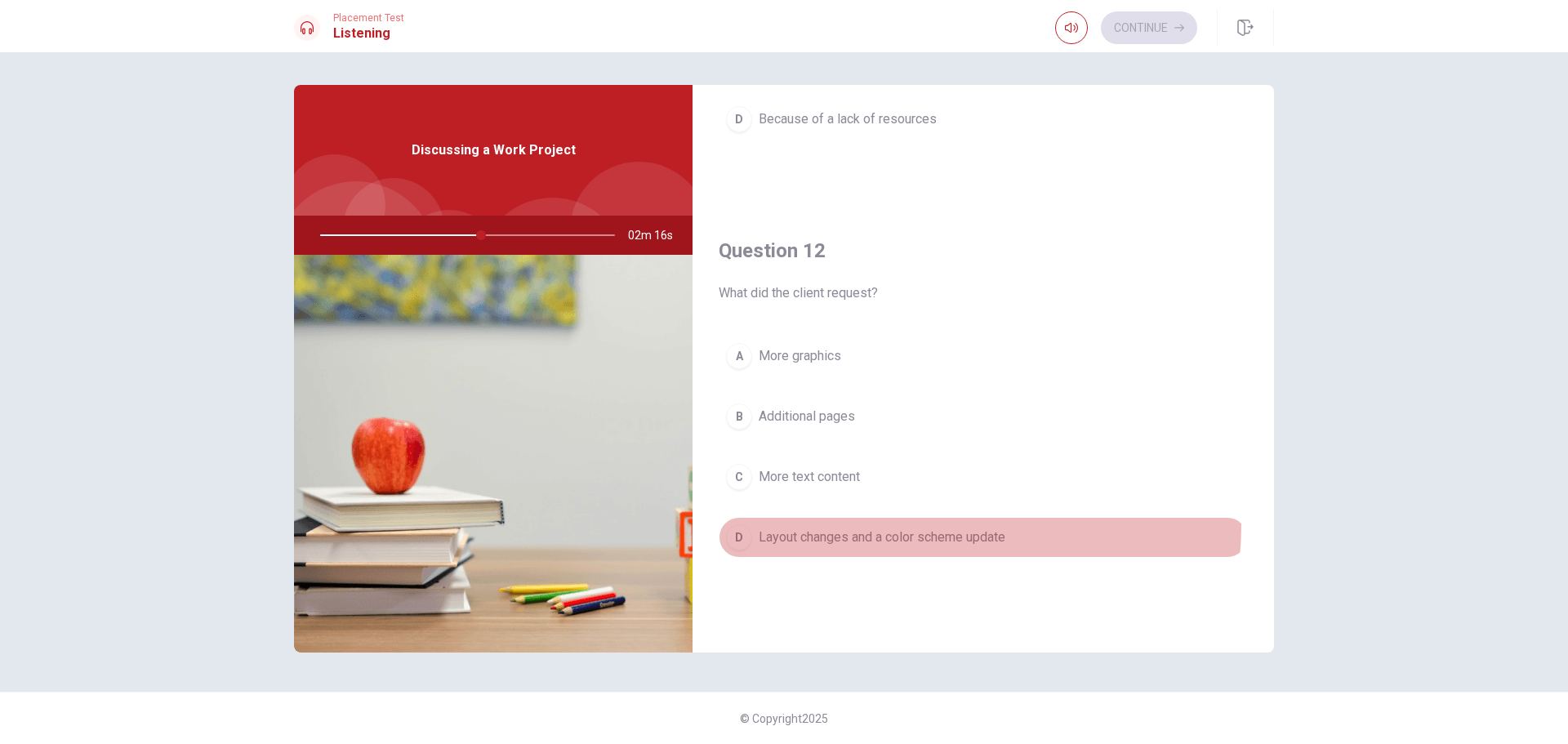
click at [895, 524] on button "D Layout changes and a color scheme update" at bounding box center [983, 537] width 529 height 41
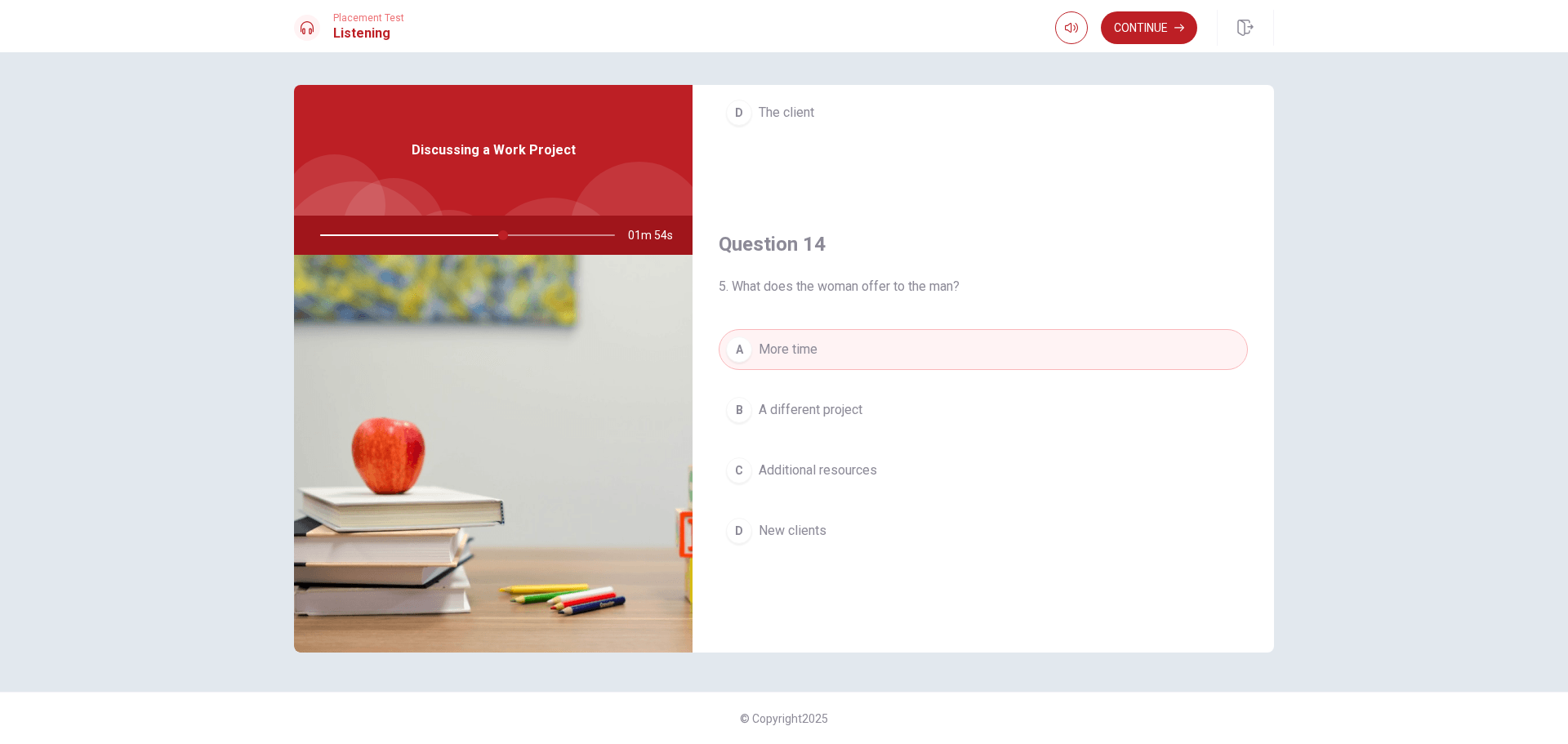
scroll to position [1144, 0]
click at [899, 470] on button "C Additional resources" at bounding box center [983, 468] width 529 height 41
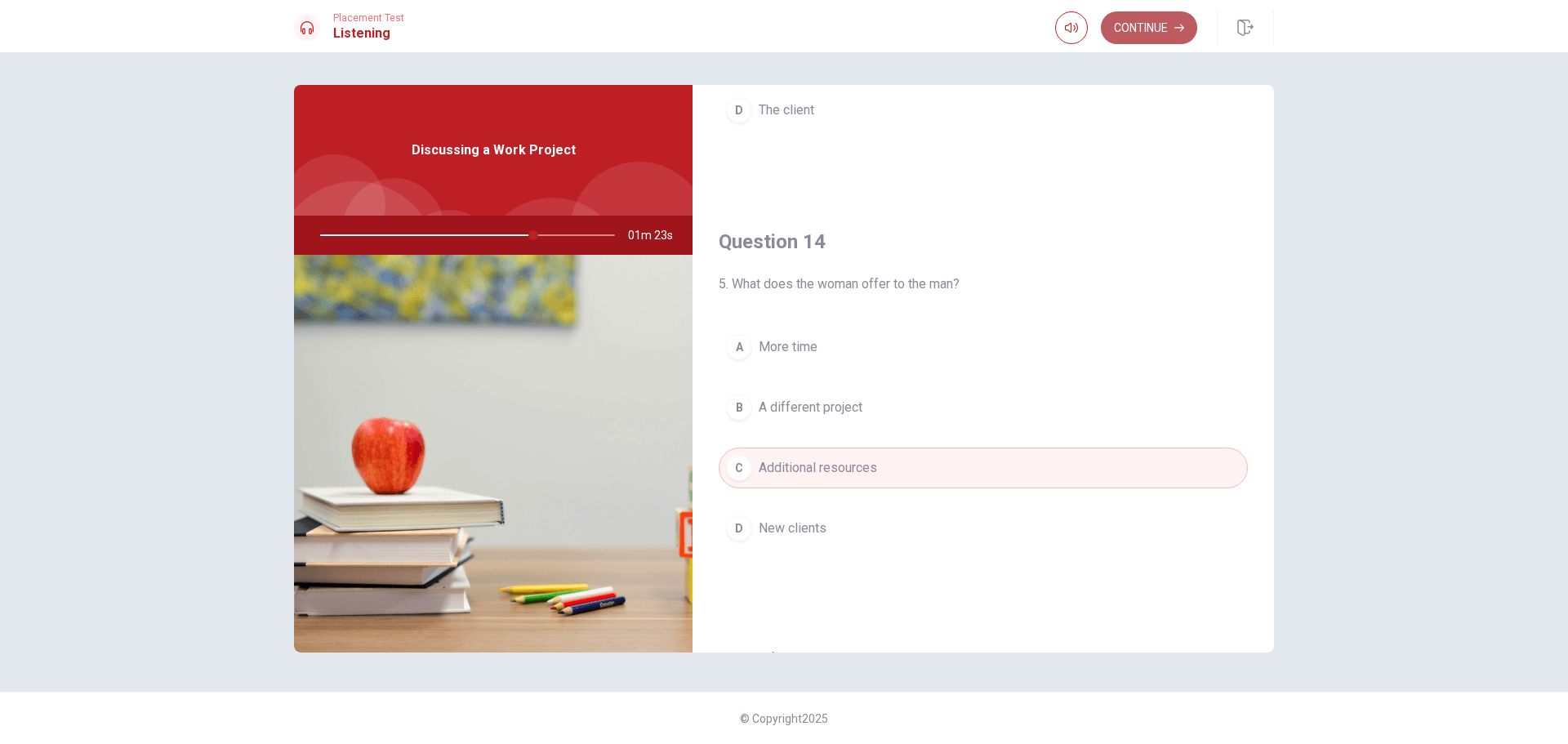
click at [1158, 26] on button "Continue" at bounding box center [1149, 28] width 96 height 33
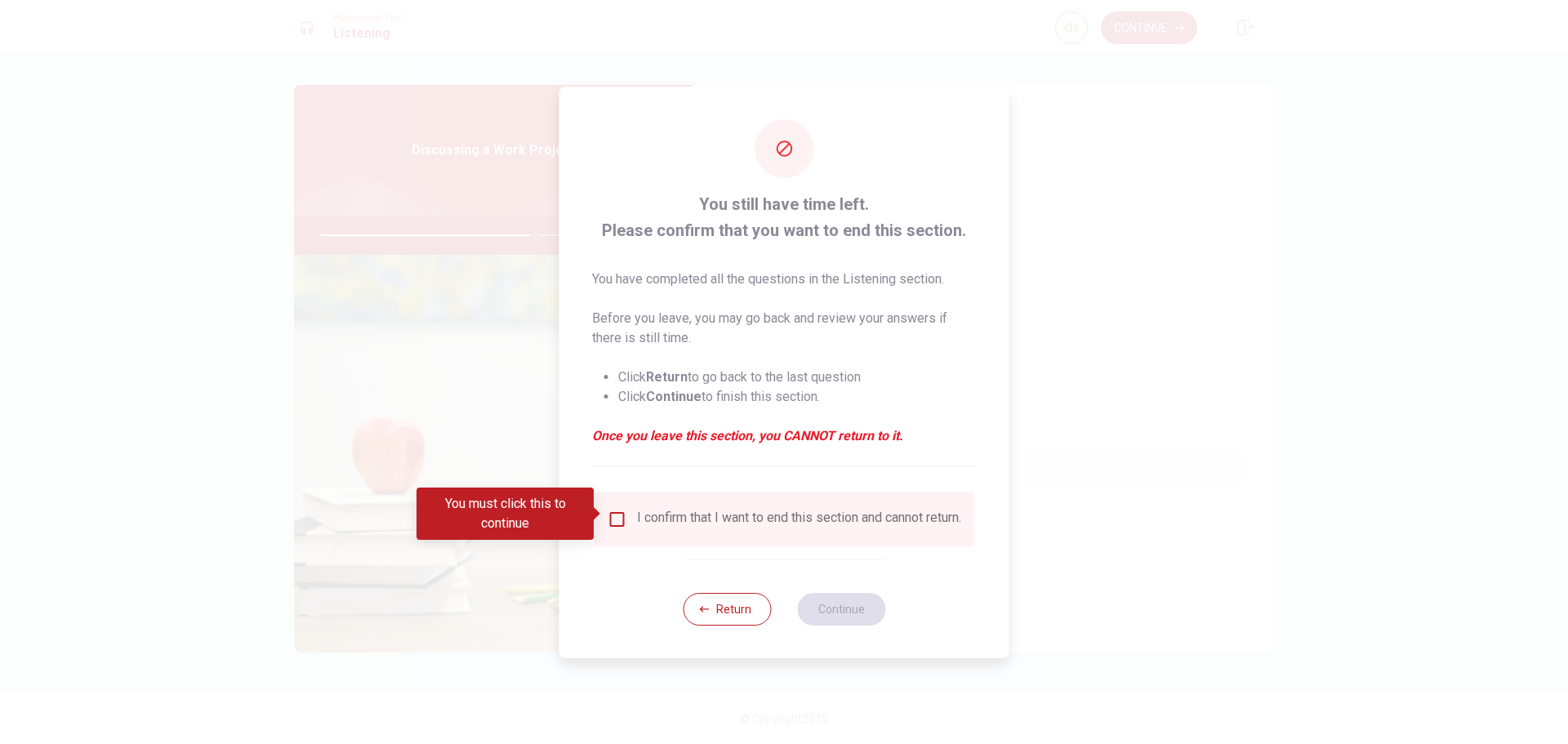
click at [621, 512] on input "You must click this to continue" at bounding box center [617, 519] width 20 height 20
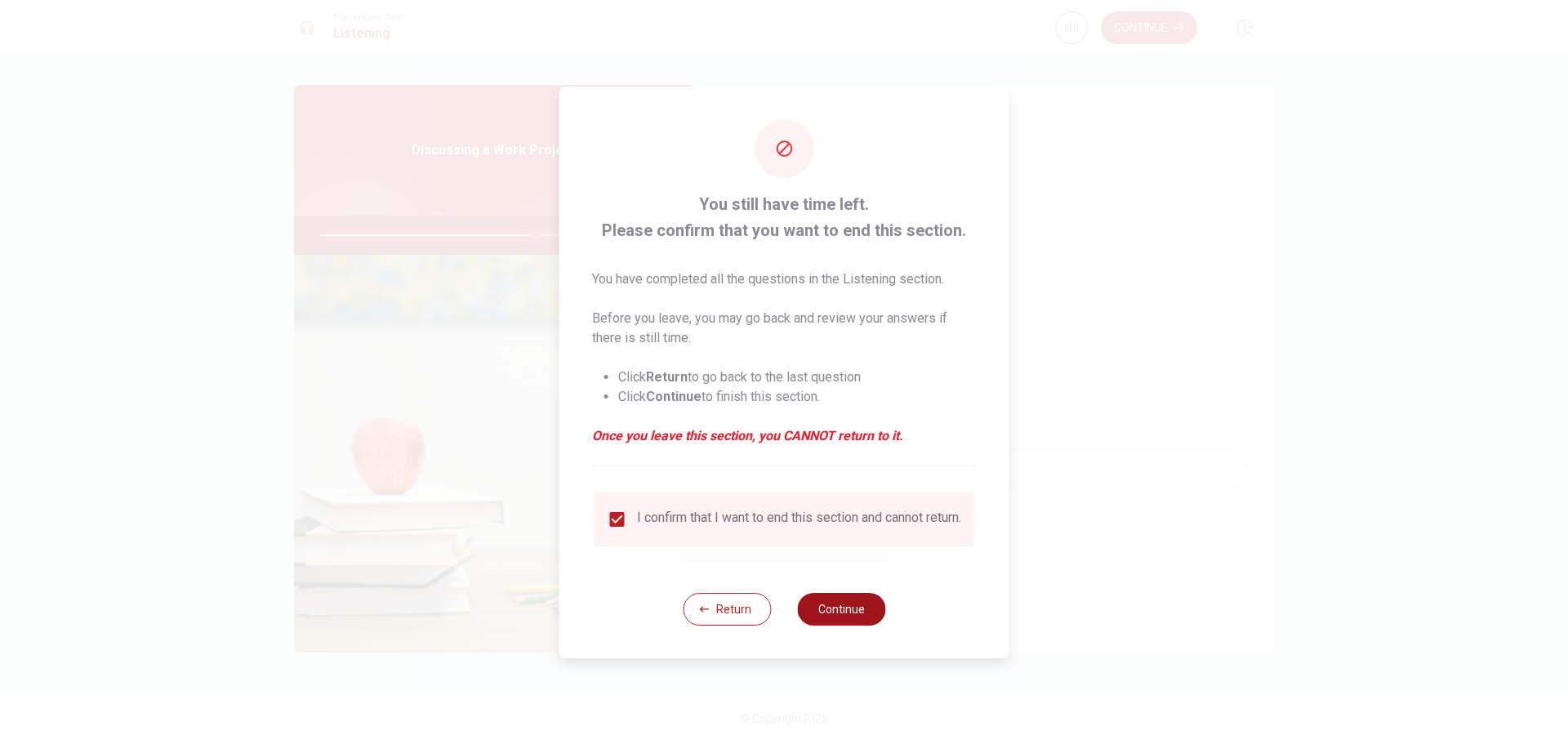
click at [821, 609] on button "Continue" at bounding box center [840, 610] width 88 height 33
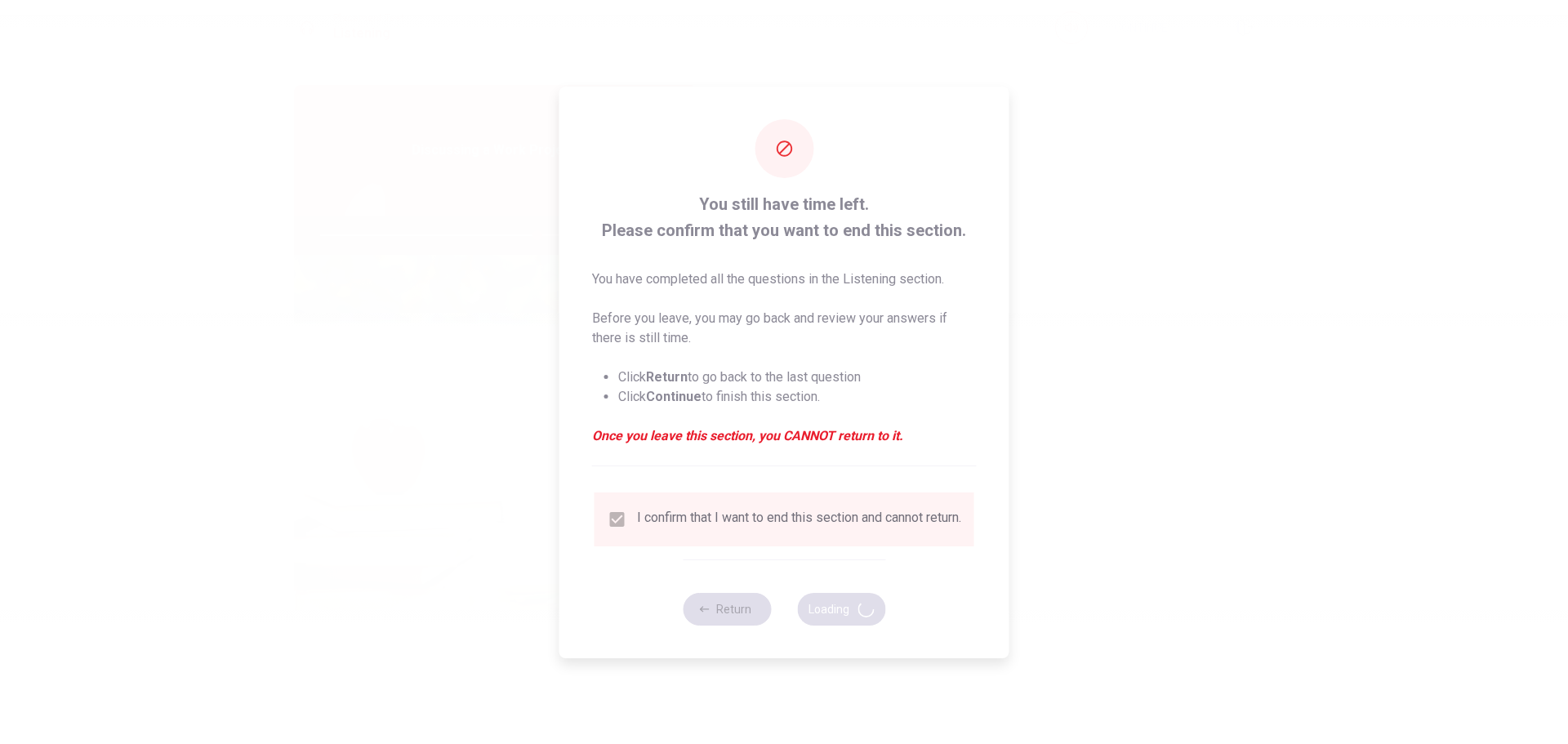
type input "74"
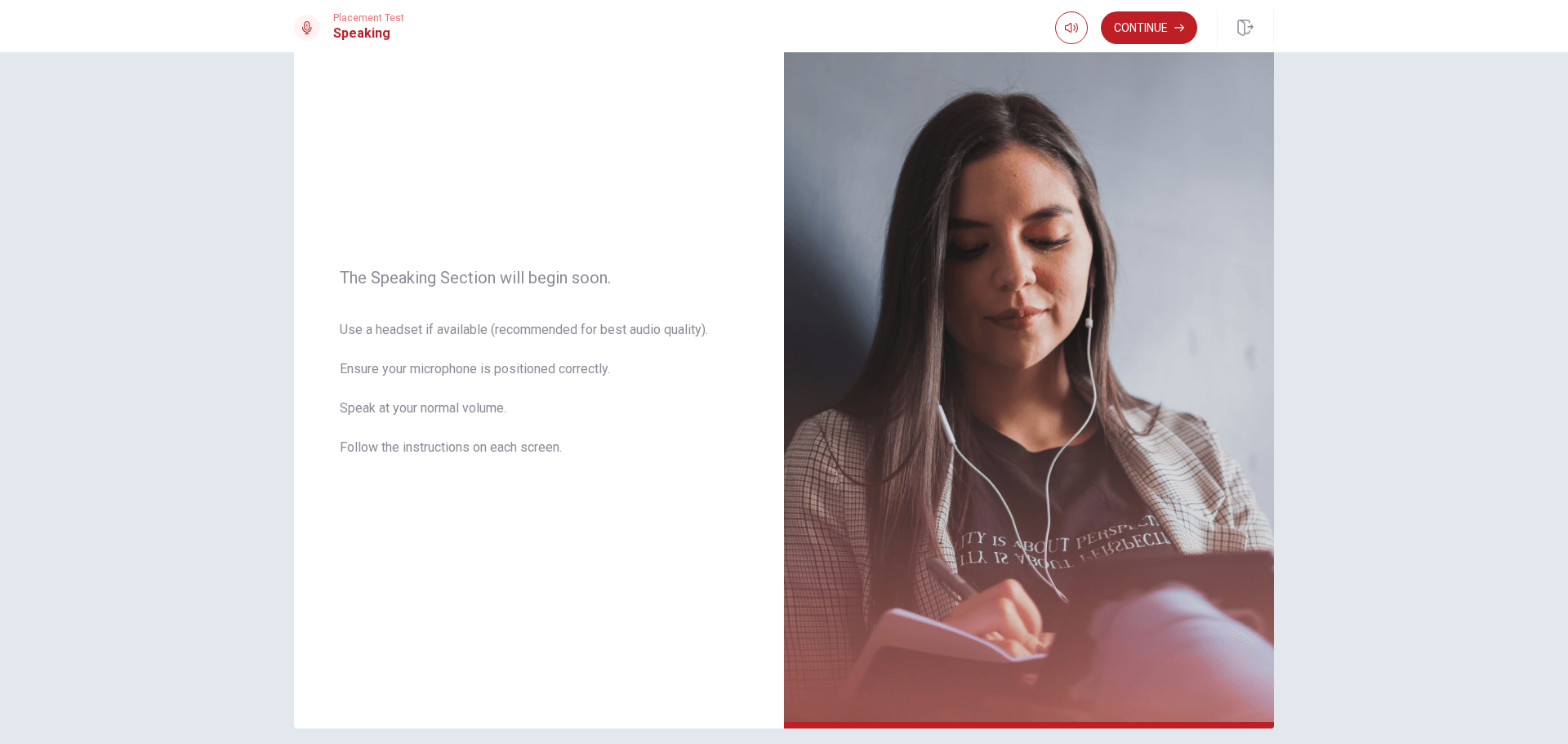
scroll to position [0, 0]
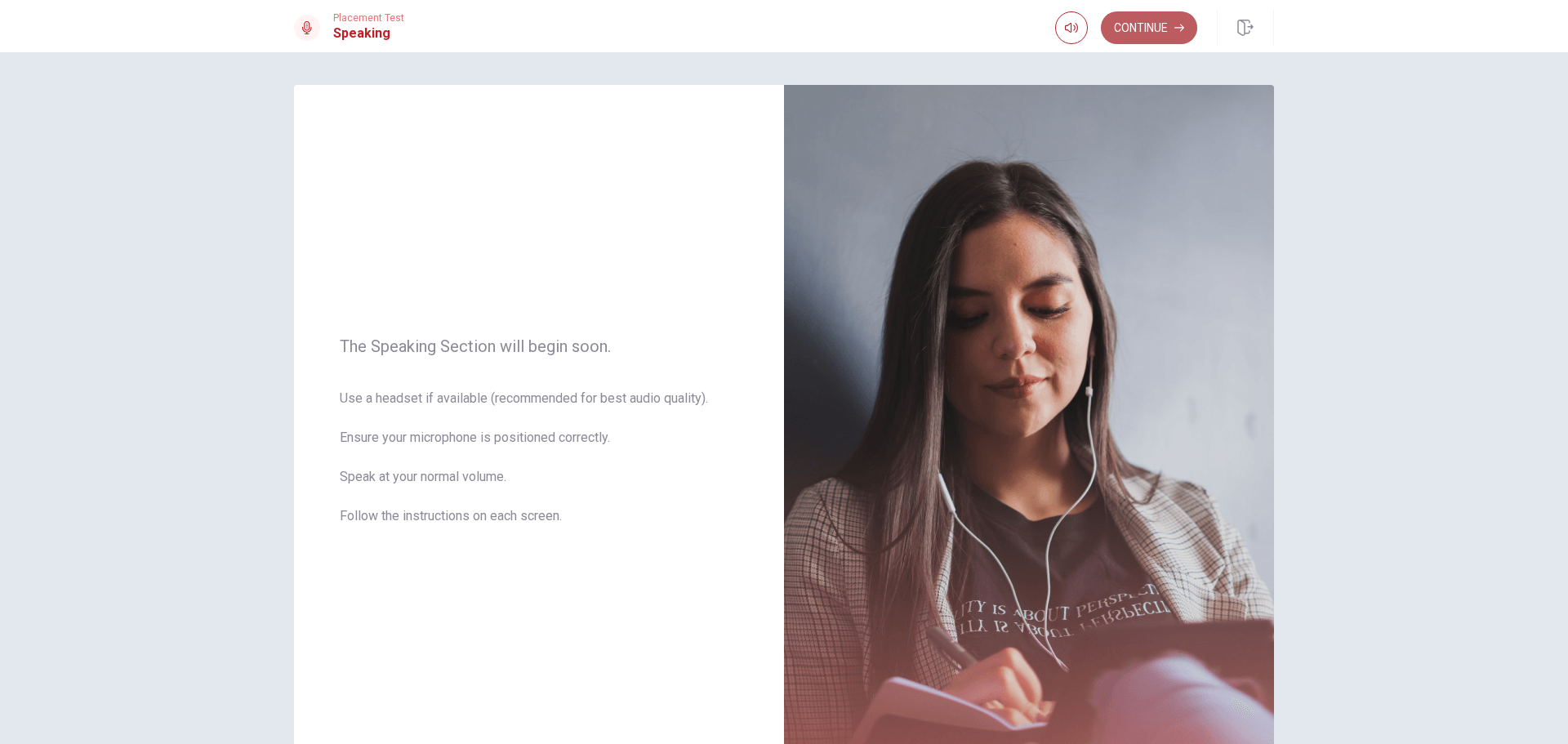
click at [1158, 21] on button "Continue" at bounding box center [1149, 28] width 96 height 33
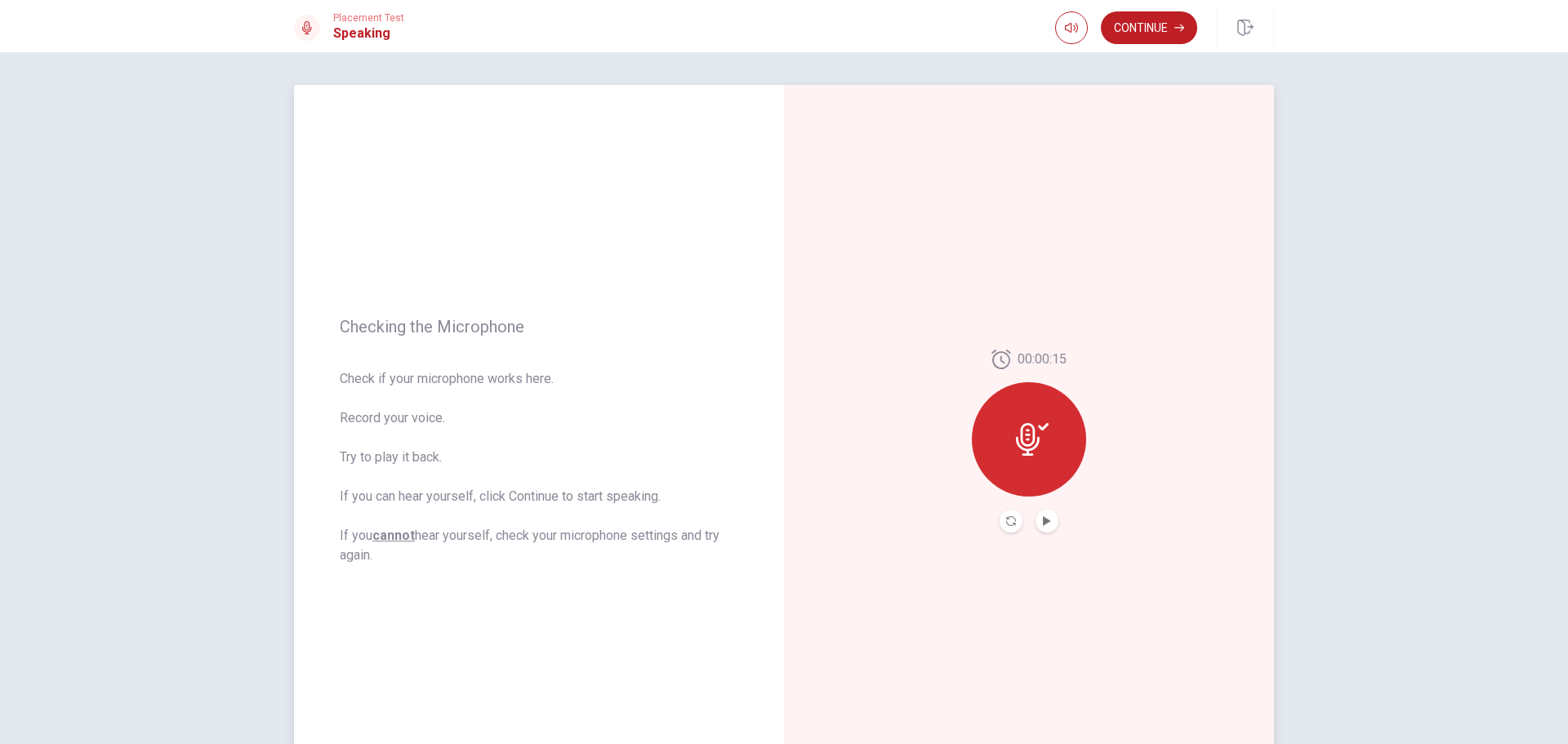
click at [1039, 512] on button "Play Audio" at bounding box center [1047, 521] width 23 height 23
click at [1009, 517] on icon "Record Again" at bounding box center [1011, 521] width 10 height 10
click at [1050, 517] on button "Play Audio" at bounding box center [1047, 521] width 23 height 23
click at [1118, 27] on button "Continue" at bounding box center [1149, 28] width 96 height 33
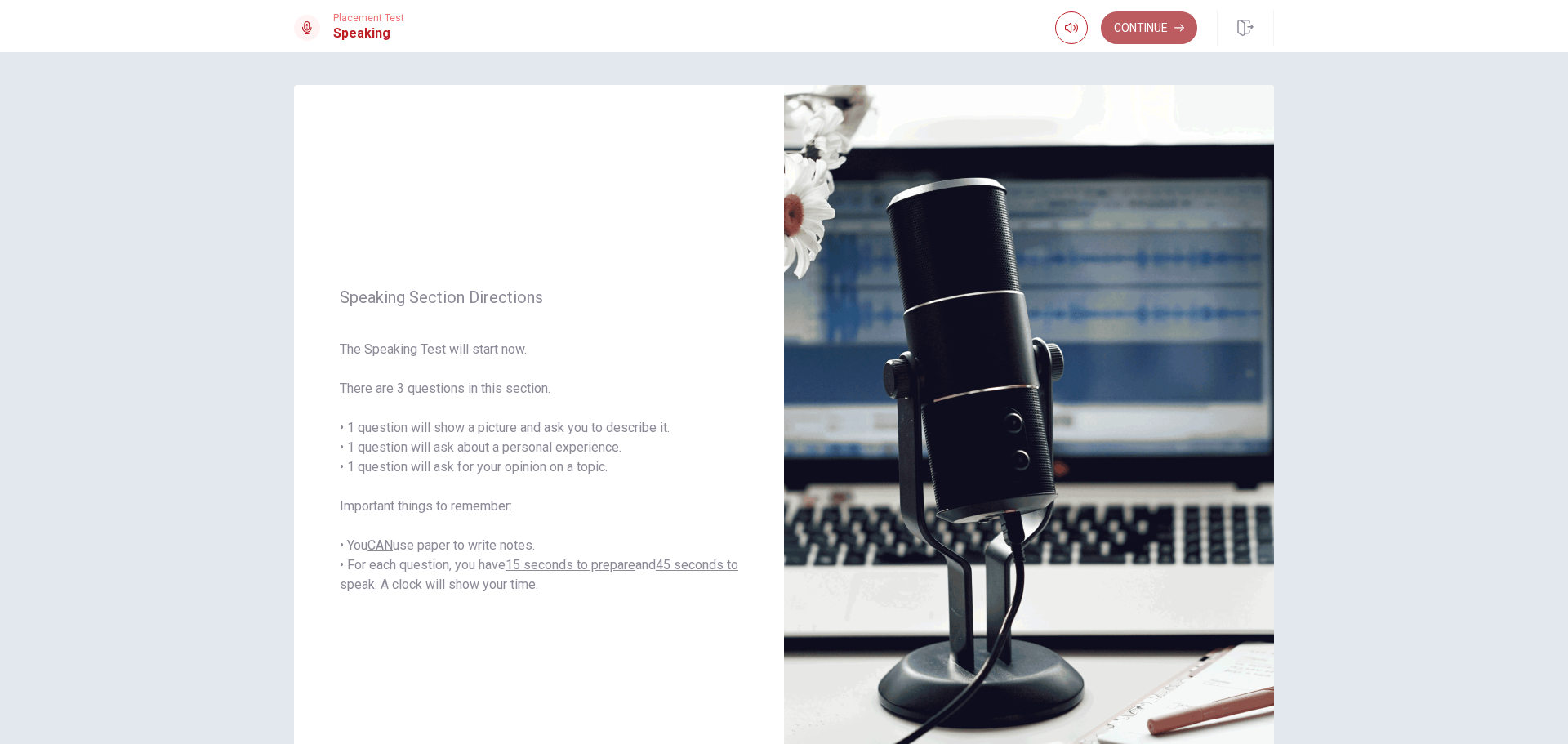
click at [1126, 30] on button "Continue" at bounding box center [1149, 28] width 96 height 33
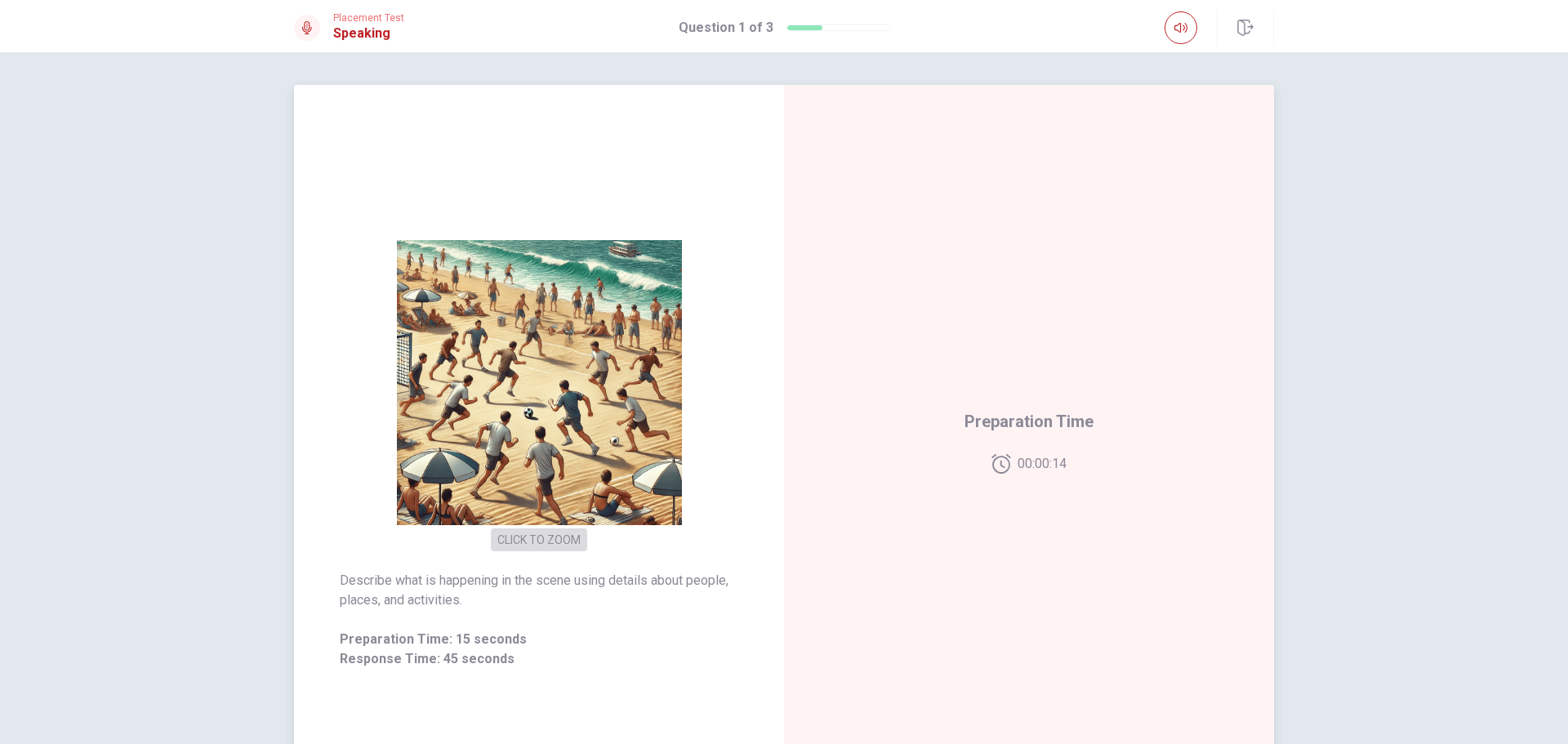
click at [539, 539] on button "CLICK TO ZOOM" at bounding box center [539, 540] width 96 height 23
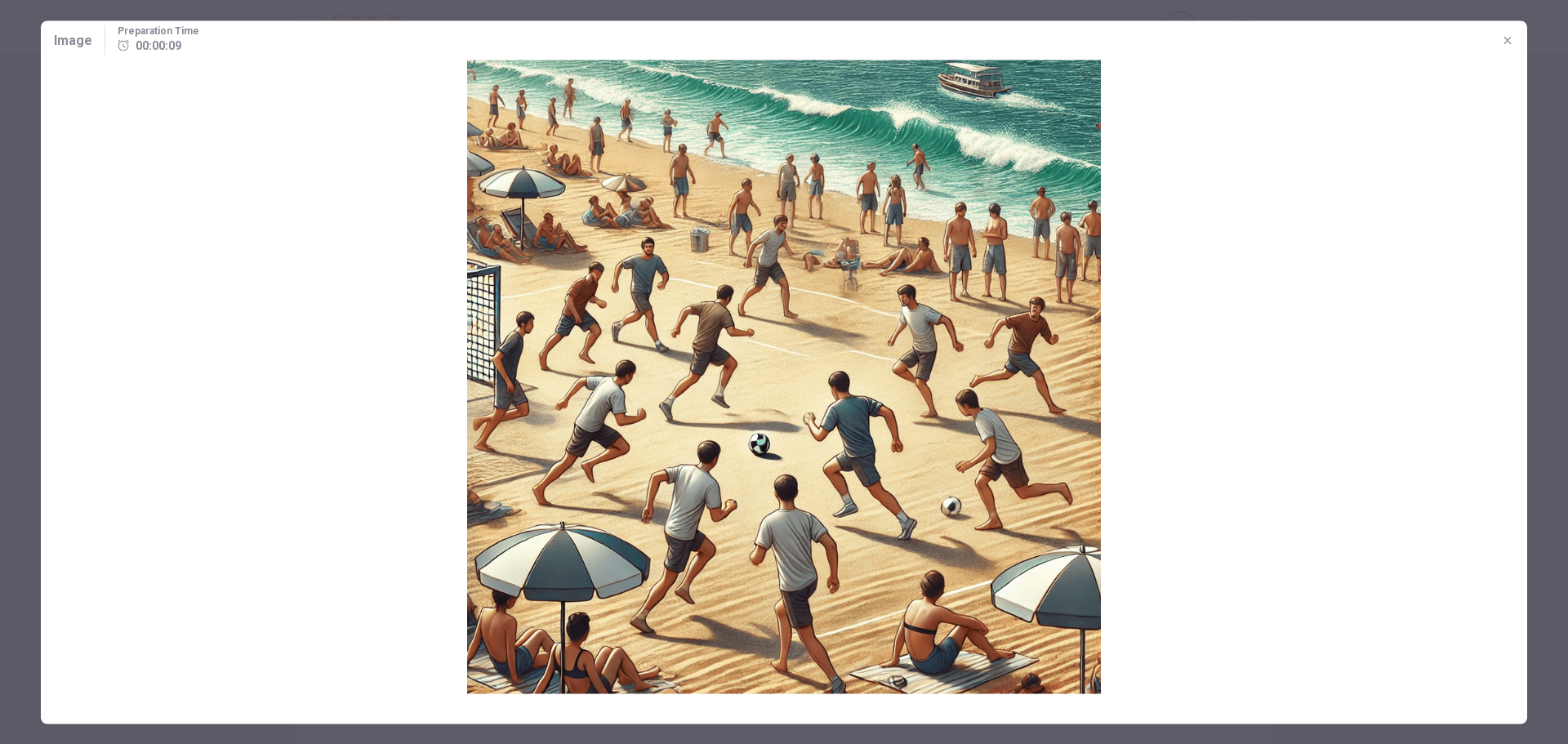
click at [1506, 38] on icon "button" at bounding box center [1508, 40] width 13 height 13
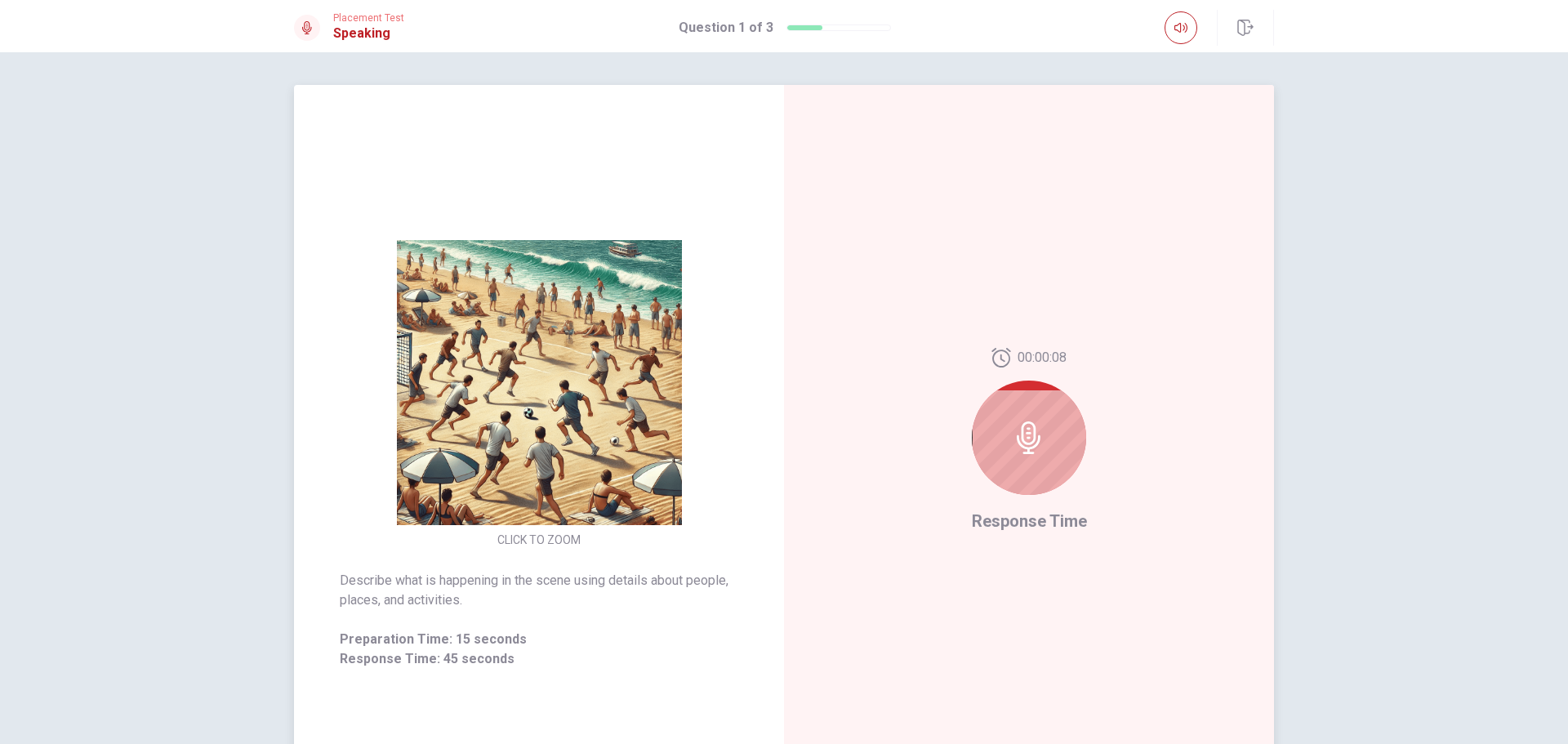
click at [601, 368] on img at bounding box center [539, 382] width 314 height 285
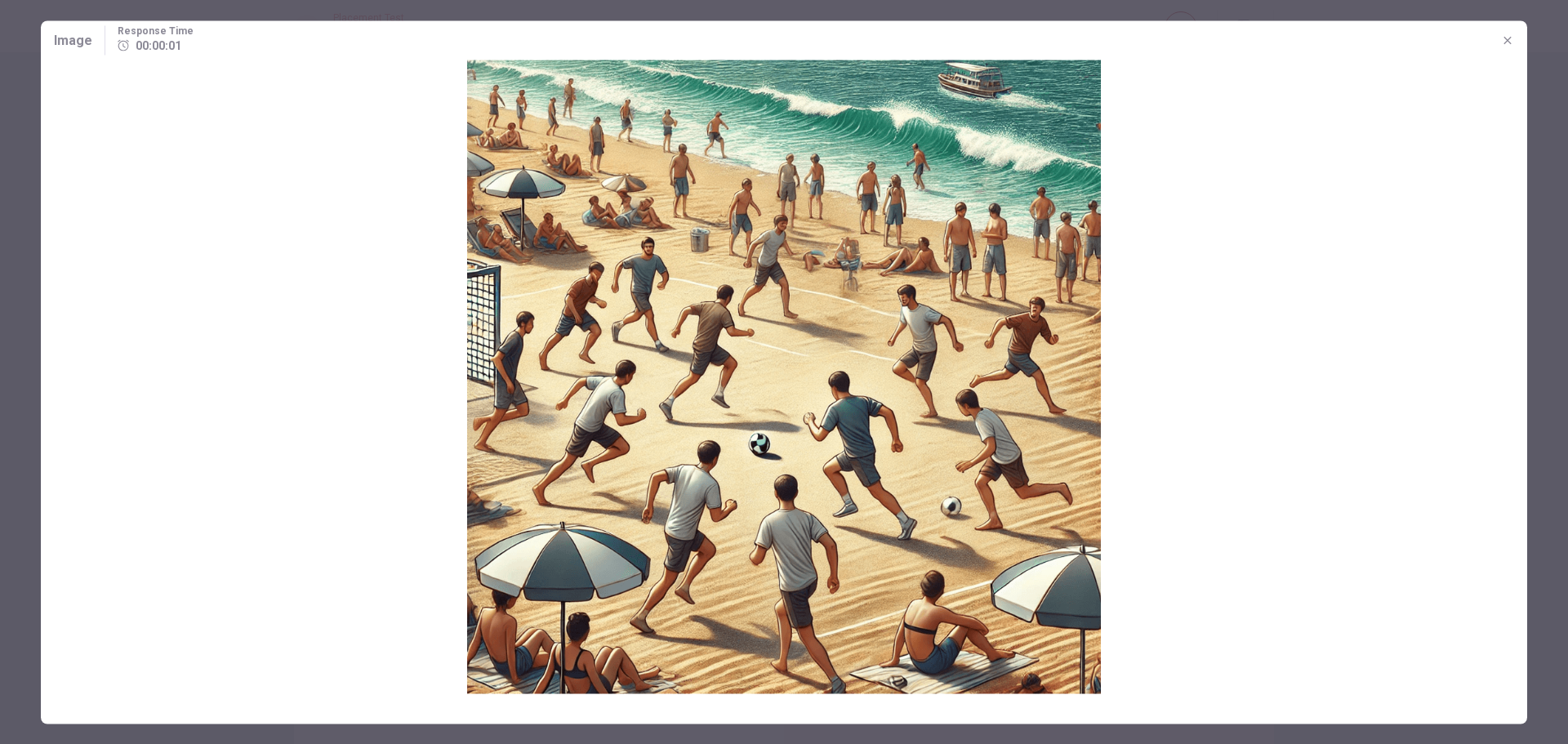
click at [1508, 44] on icon "button" at bounding box center [1508, 40] width 13 height 13
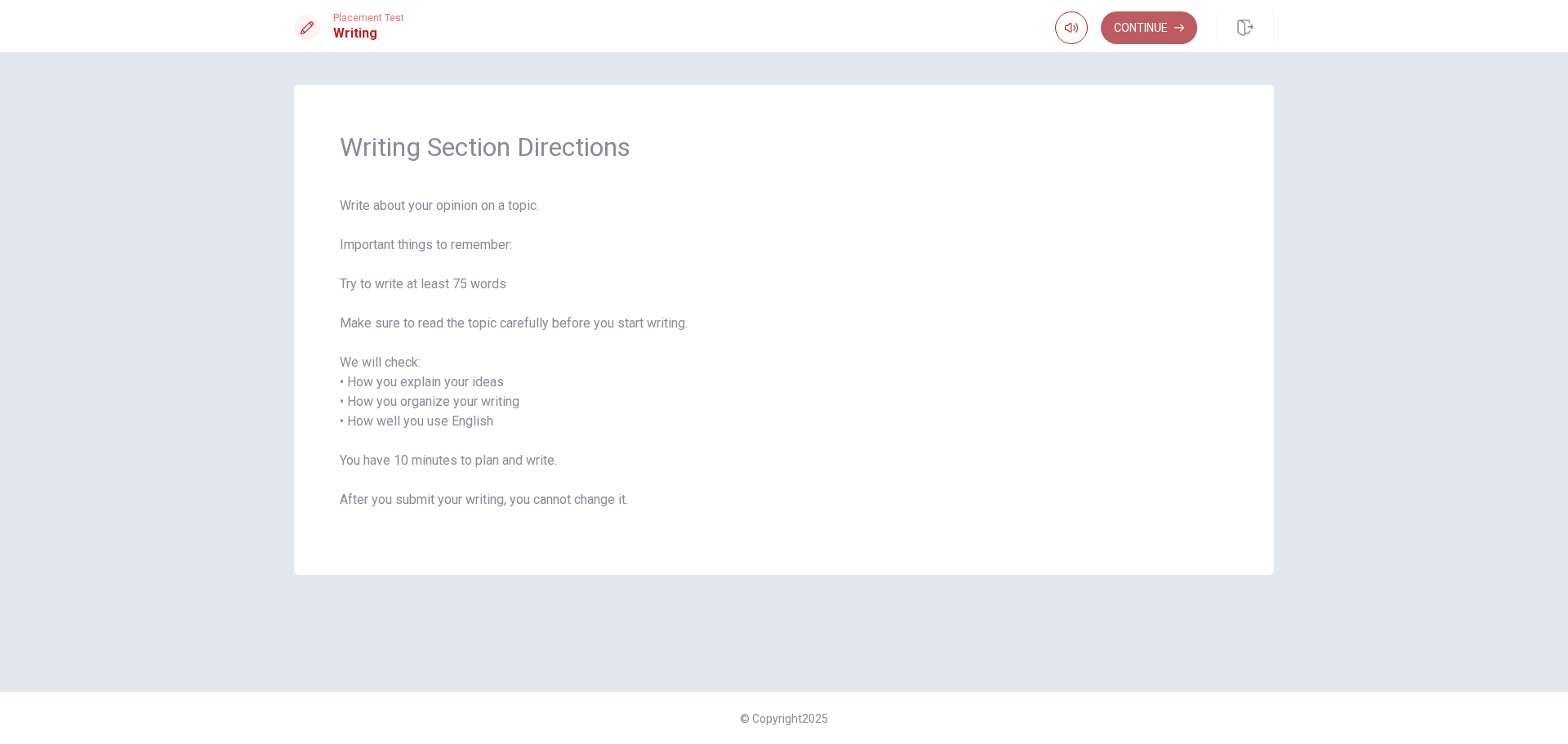
click at [1149, 42] on button "Continue" at bounding box center [1149, 28] width 96 height 33
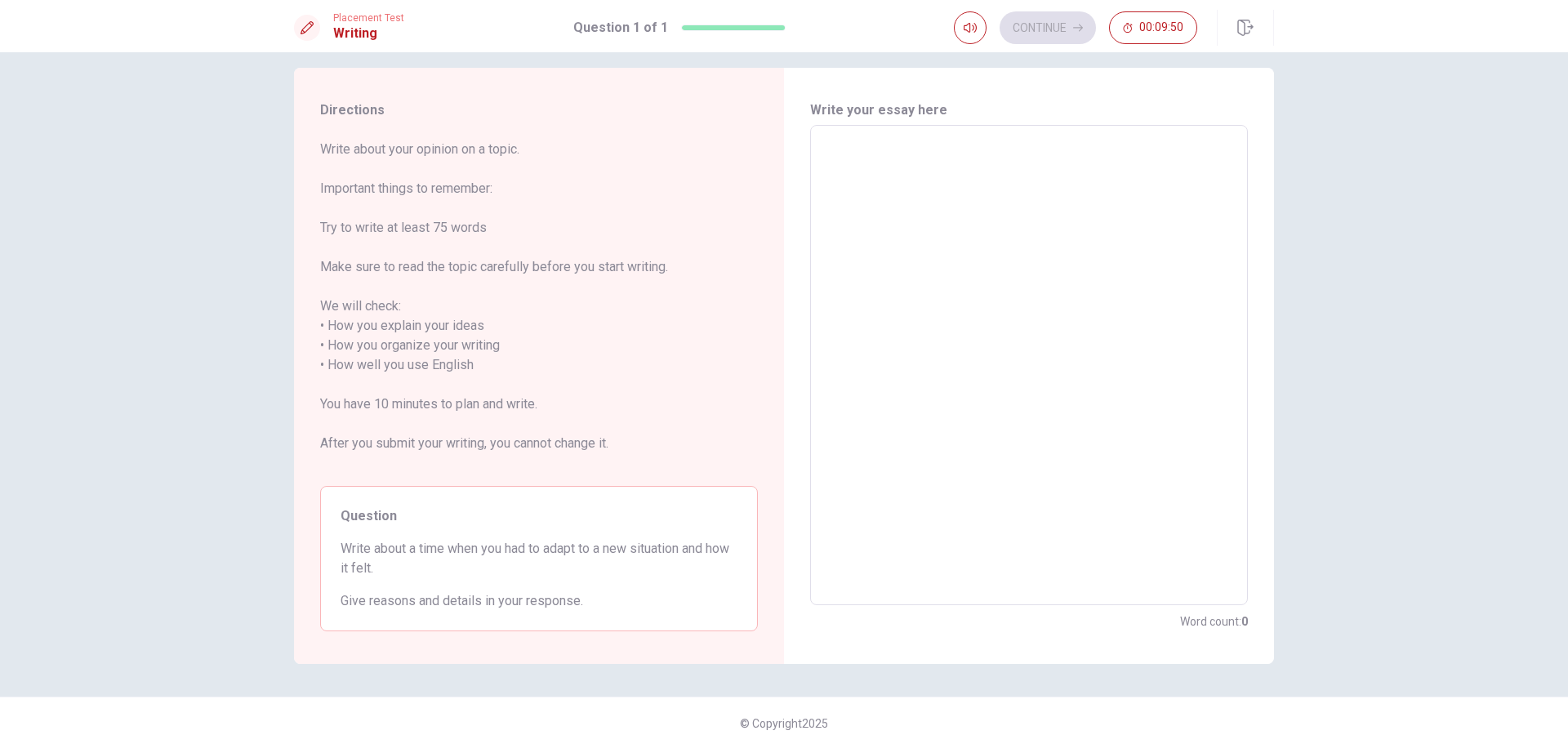
scroll to position [22, 0]
click at [1081, 414] on textarea at bounding box center [1028, 361] width 414 height 453
drag, startPoint x: 368, startPoint y: 403, endPoint x: 426, endPoint y: 403, distance: 58.0
click at [426, 403] on span "Write about your opinion on a topic. Important things to remember: Try to write…" at bounding box center [539, 302] width 438 height 333
click at [957, 165] on textarea at bounding box center [1028, 361] width 414 height 453
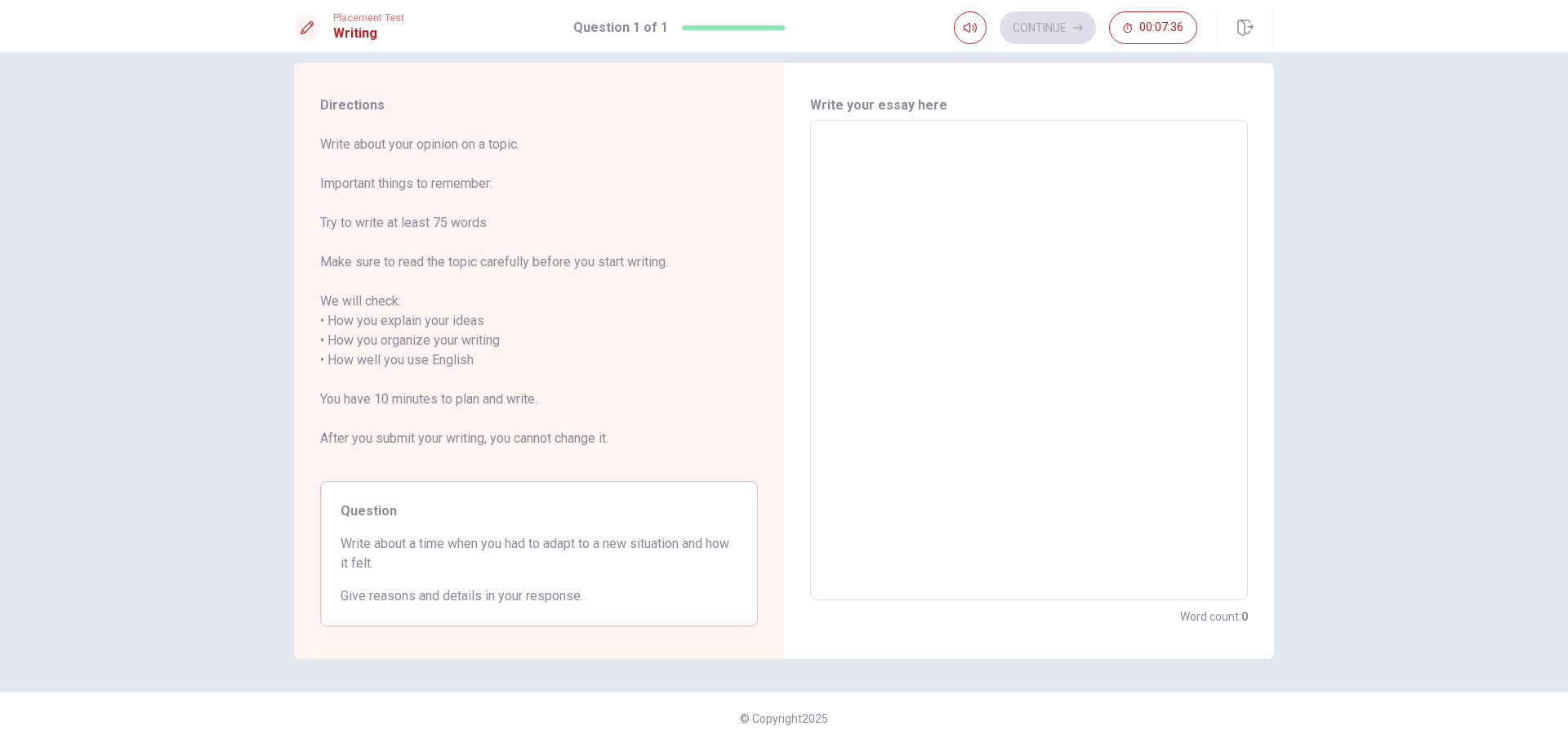
type textarea "L"
type textarea "x"
type textarea "La"
type textarea "x"
type textarea "Las"
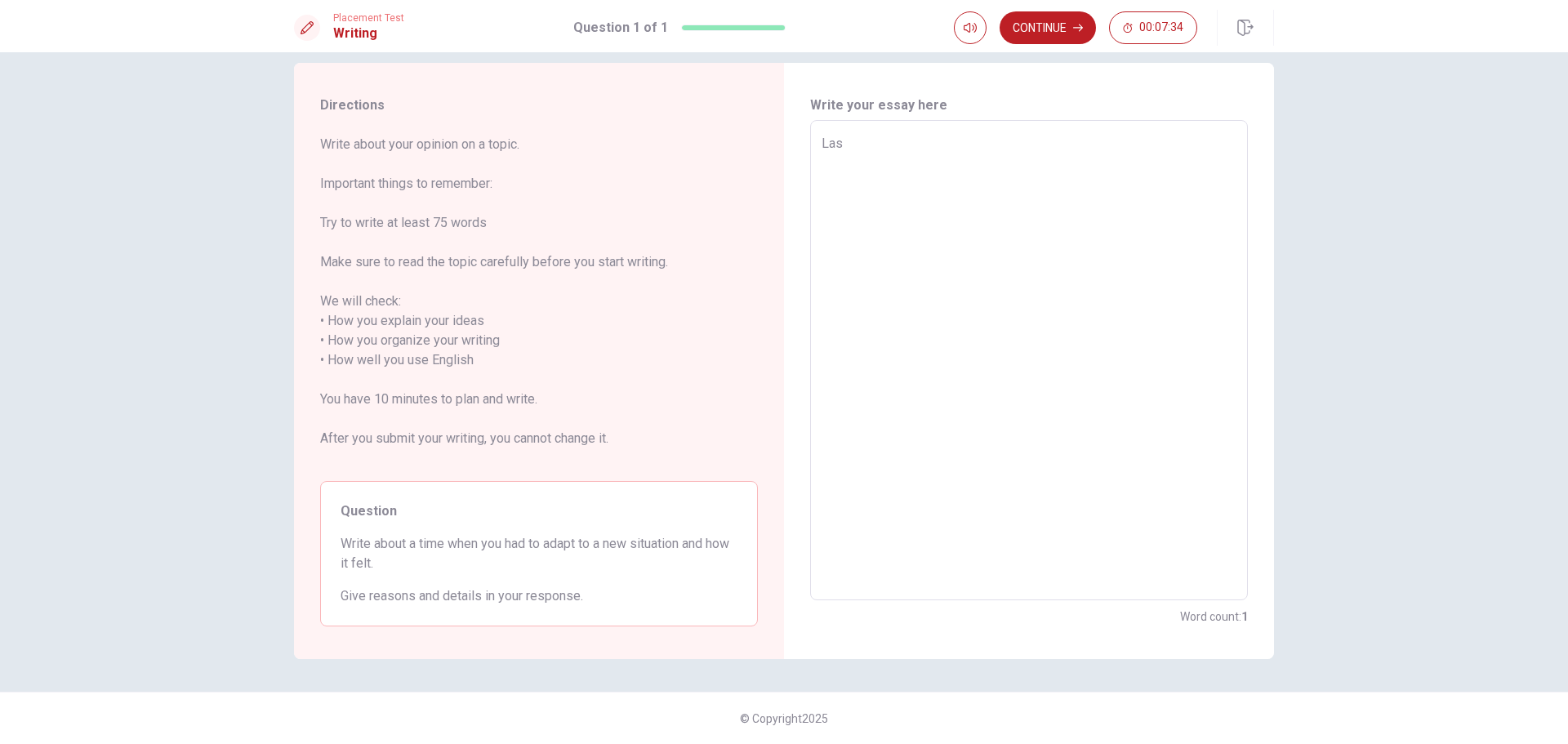
type textarea "x"
type textarea "Last"
type textarea "x"
type textarea "Last"
type textarea "x"
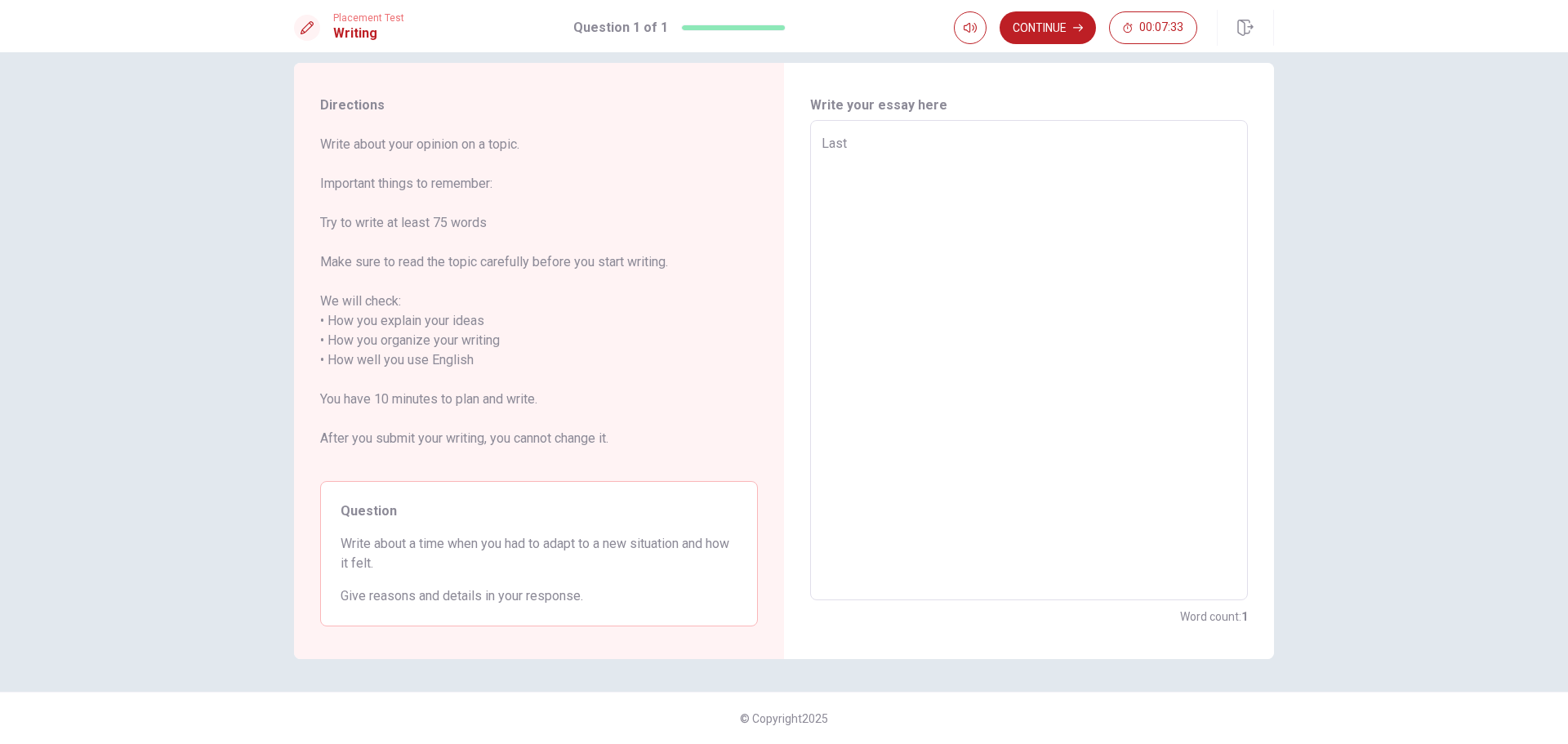
type textarea "Last y"
type textarea "x"
type textarea "Last ye"
type textarea "x"
type textarea "Last yea"
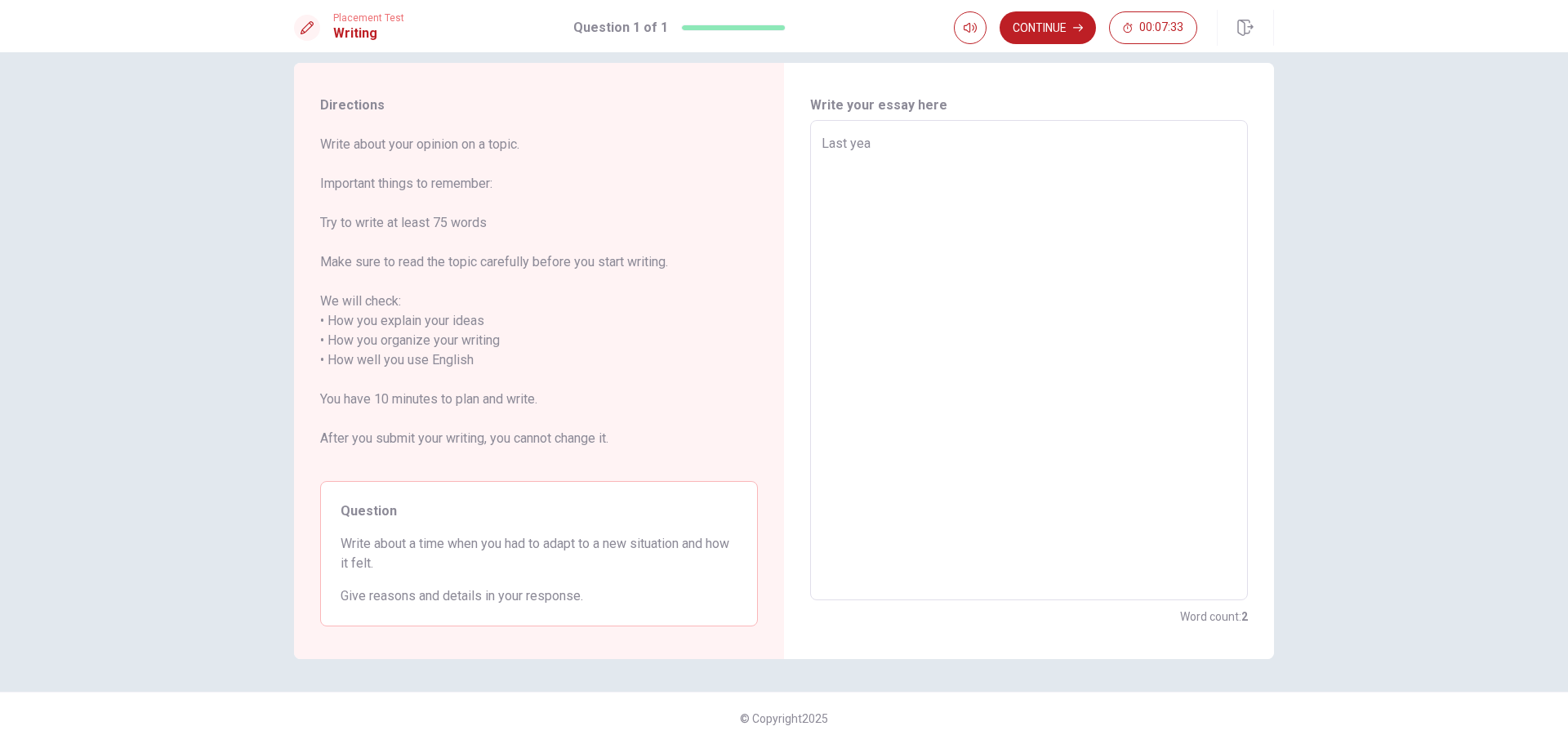
type textarea "x"
type textarea "Last year"
type textarea "x"
type textarea "Last year"
type textarea "x"
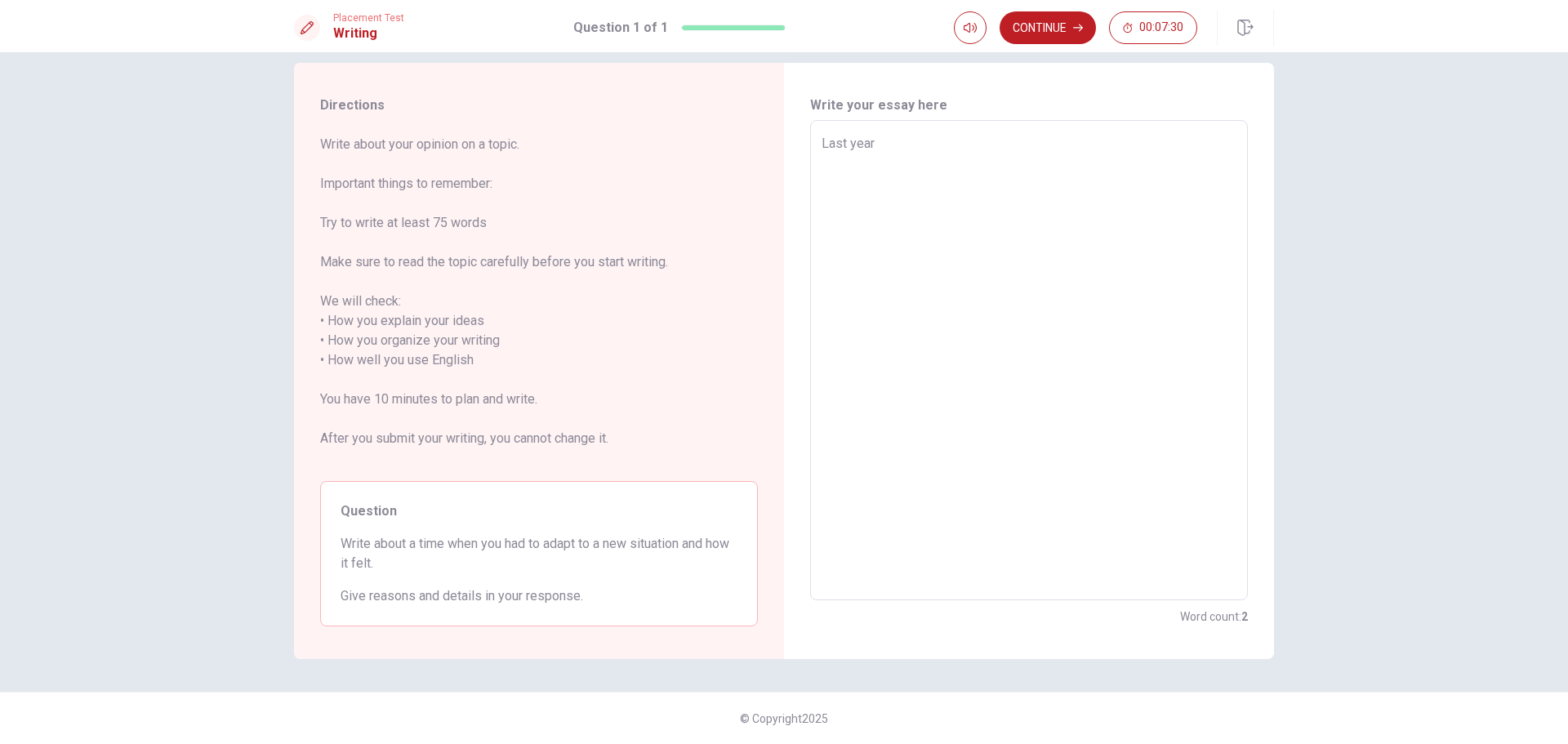
type textarea "Last year I"
type textarea "x"
type textarea "Last year I"
type textarea "x"
type textarea "Last year I q"
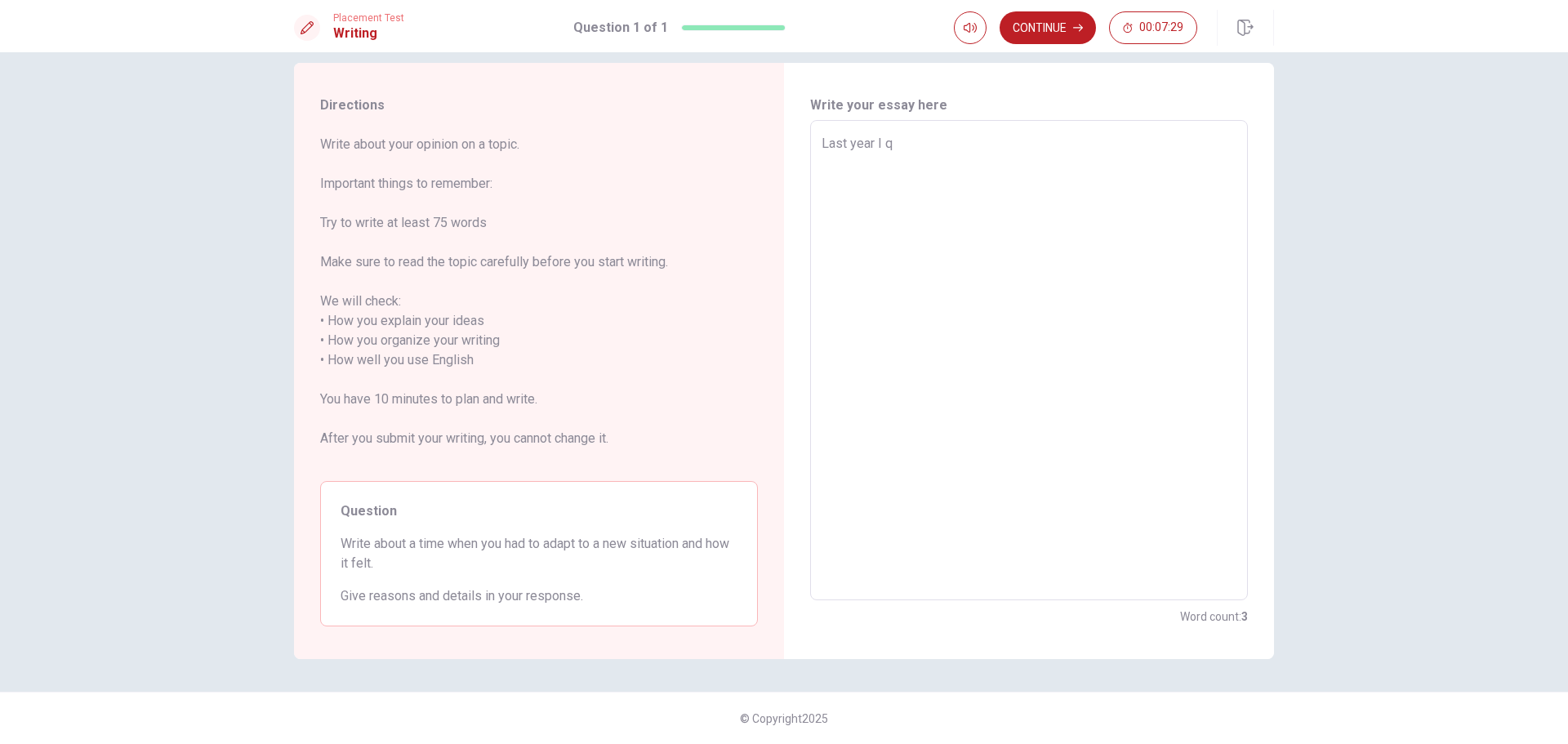
type textarea "x"
type textarea "Last year I qu"
type textarea "x"
type textarea "Last year I qui"
type textarea "x"
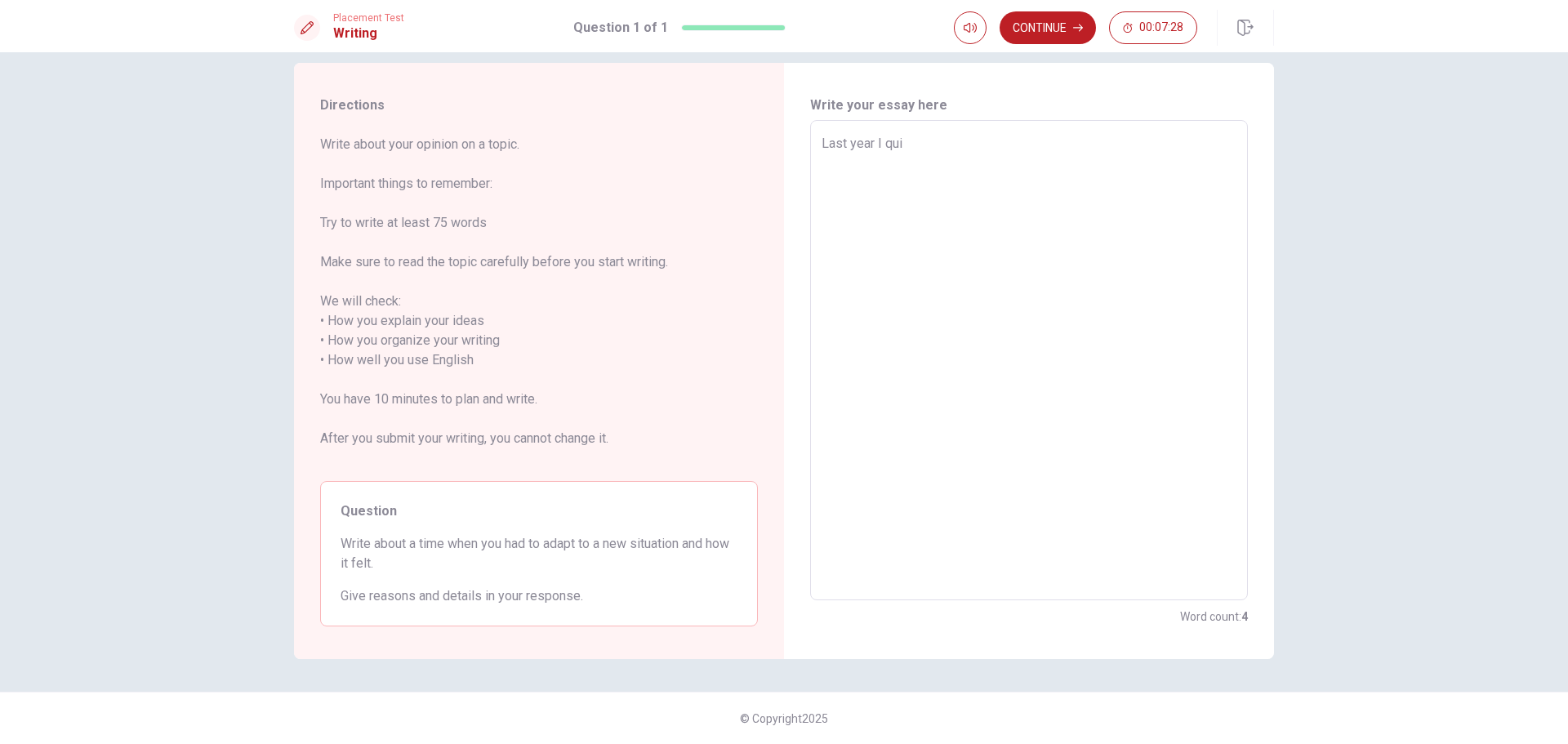
type textarea "Last year I quit"
type textarea "x"
type textarea "Last year I quit"
type textarea "x"
type textarea "Last year I quit m"
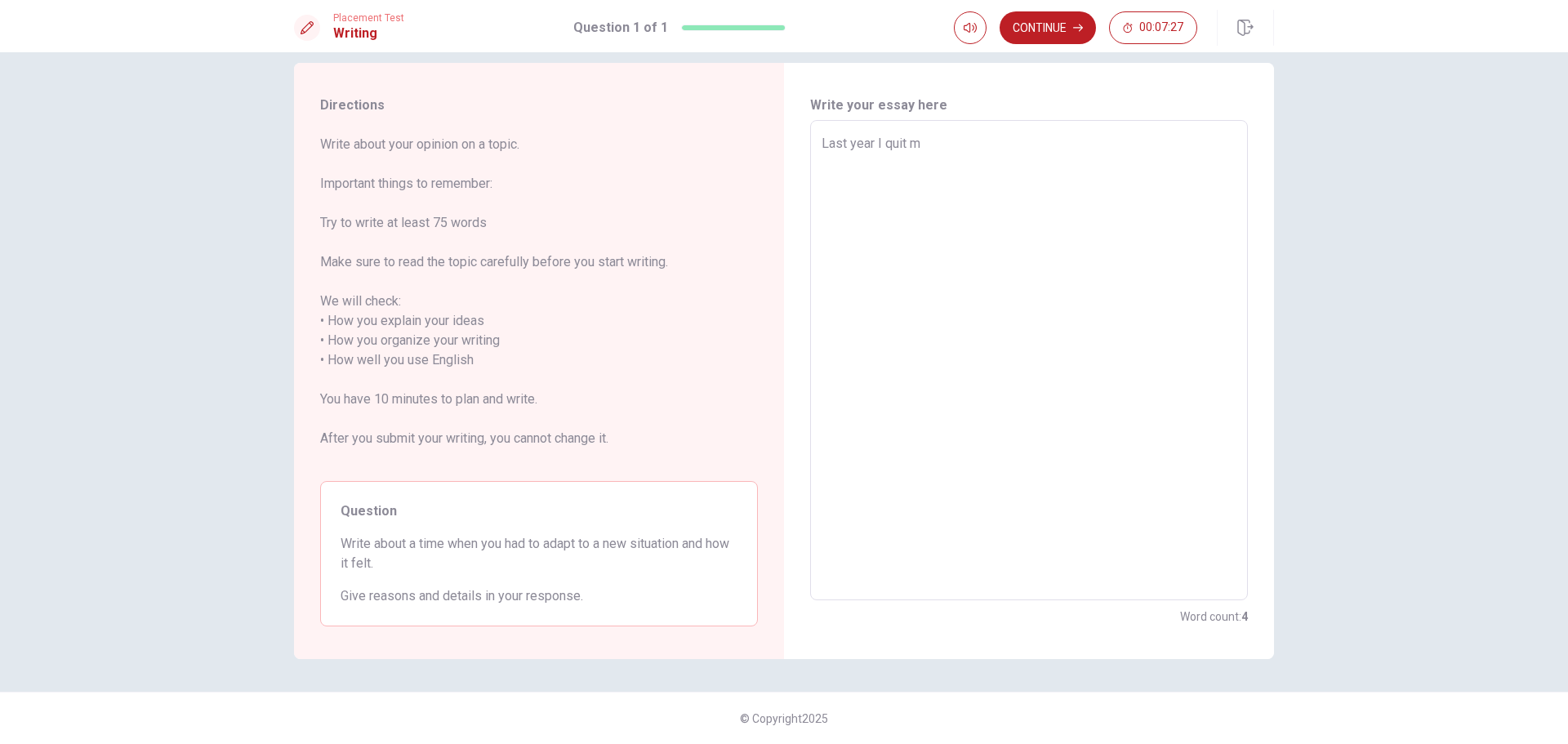
type textarea "x"
type textarea "Last year I quit my"
type textarea "x"
type textarea "Last year I quit my"
type textarea "x"
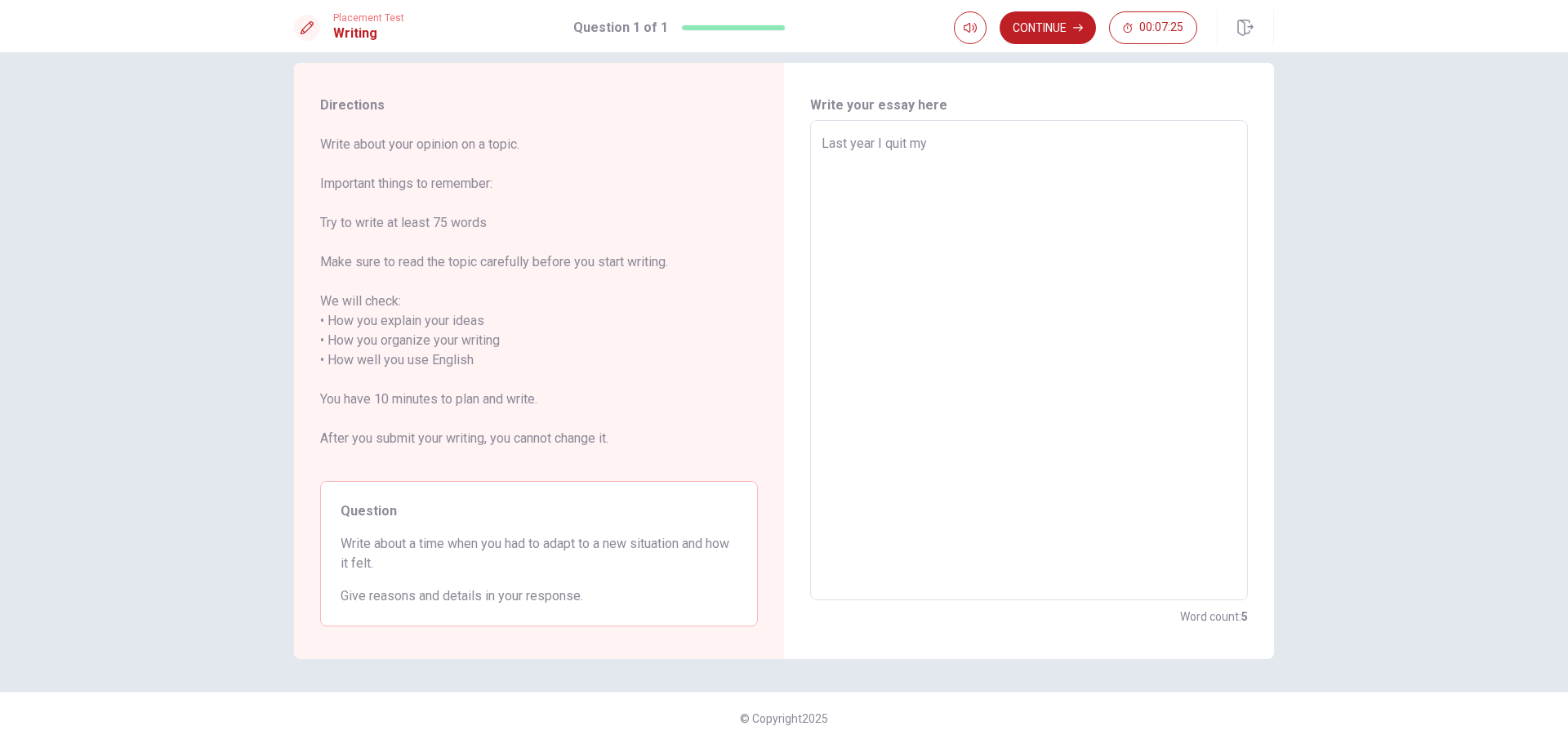
type textarea "Last year I quit my j"
type textarea "x"
type textarea "Last year I quit my jo"
type textarea "x"
type textarea "Last year I quit my job"
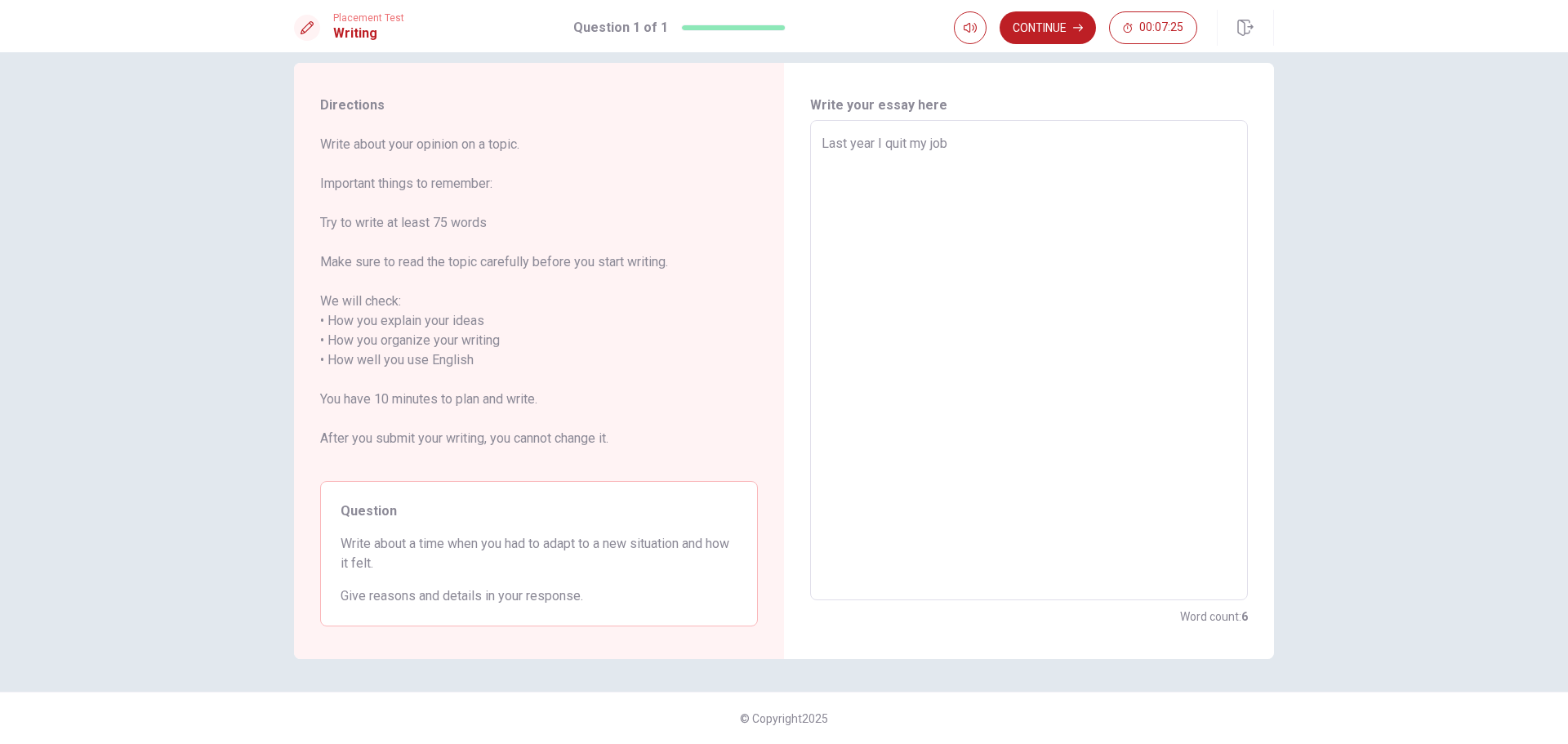
type textarea "x"
type textarea "Last year I quit my job"
type textarea "x"
type textarea "Last year I quit my job a"
type textarea "x"
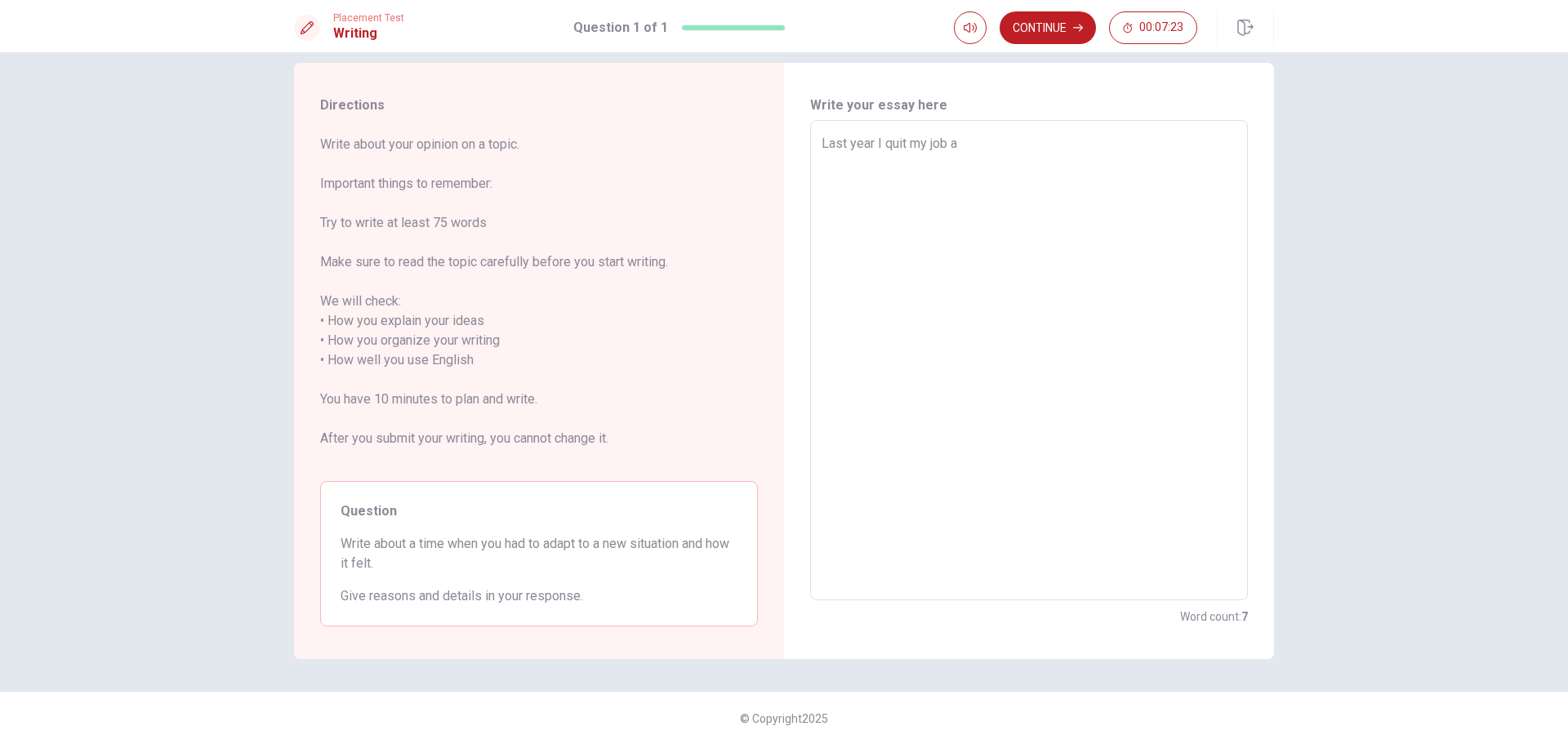
type textarea "Last year I quit my job an"
type textarea "x"
type textarea "Last year I quit my job and"
type textarea "x"
type textarea "Last year I quit my job and"
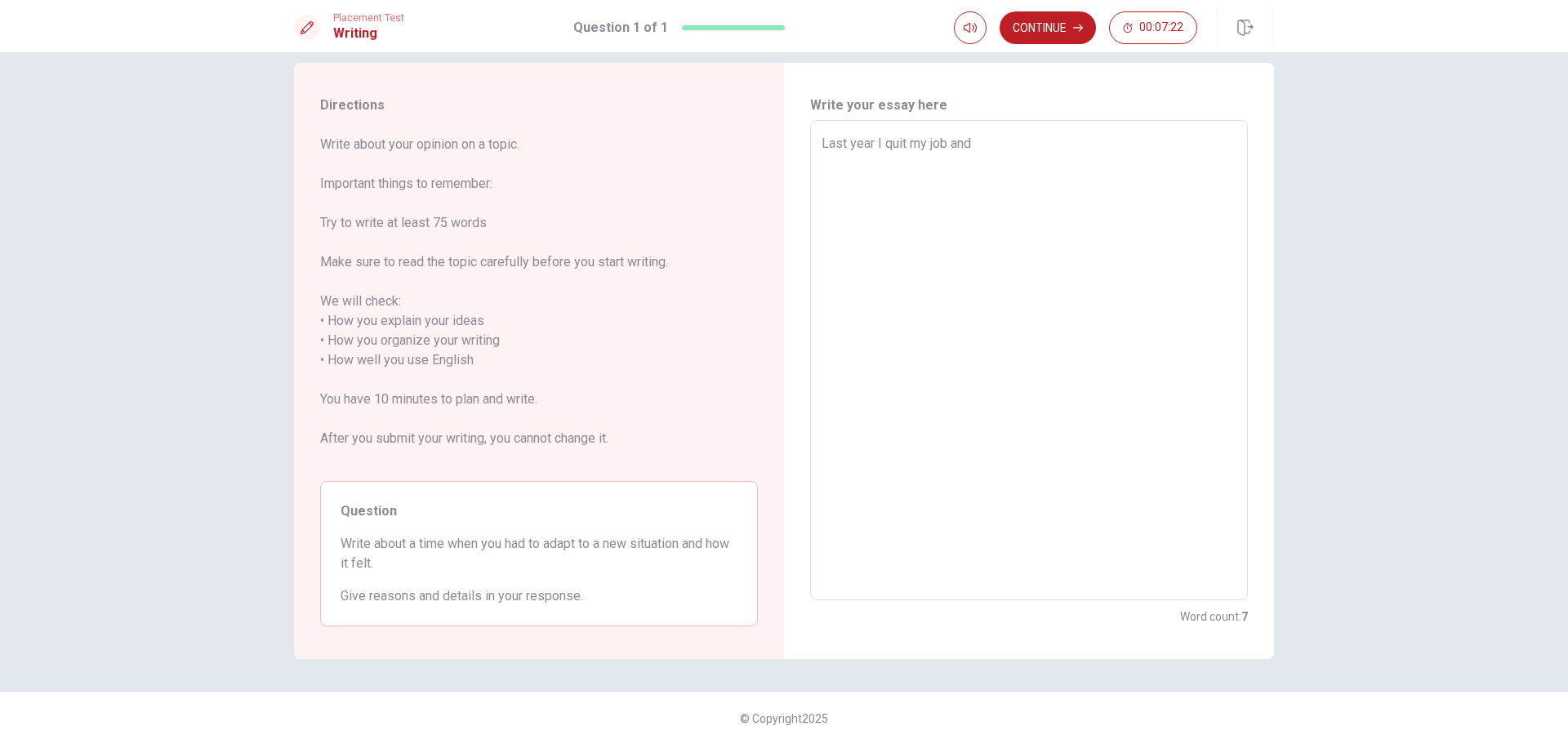
type textarea "x"
type textarea "Last year I quit my job and s"
type textarea "x"
type textarea "Last year I quit my job and st"
type textarea "x"
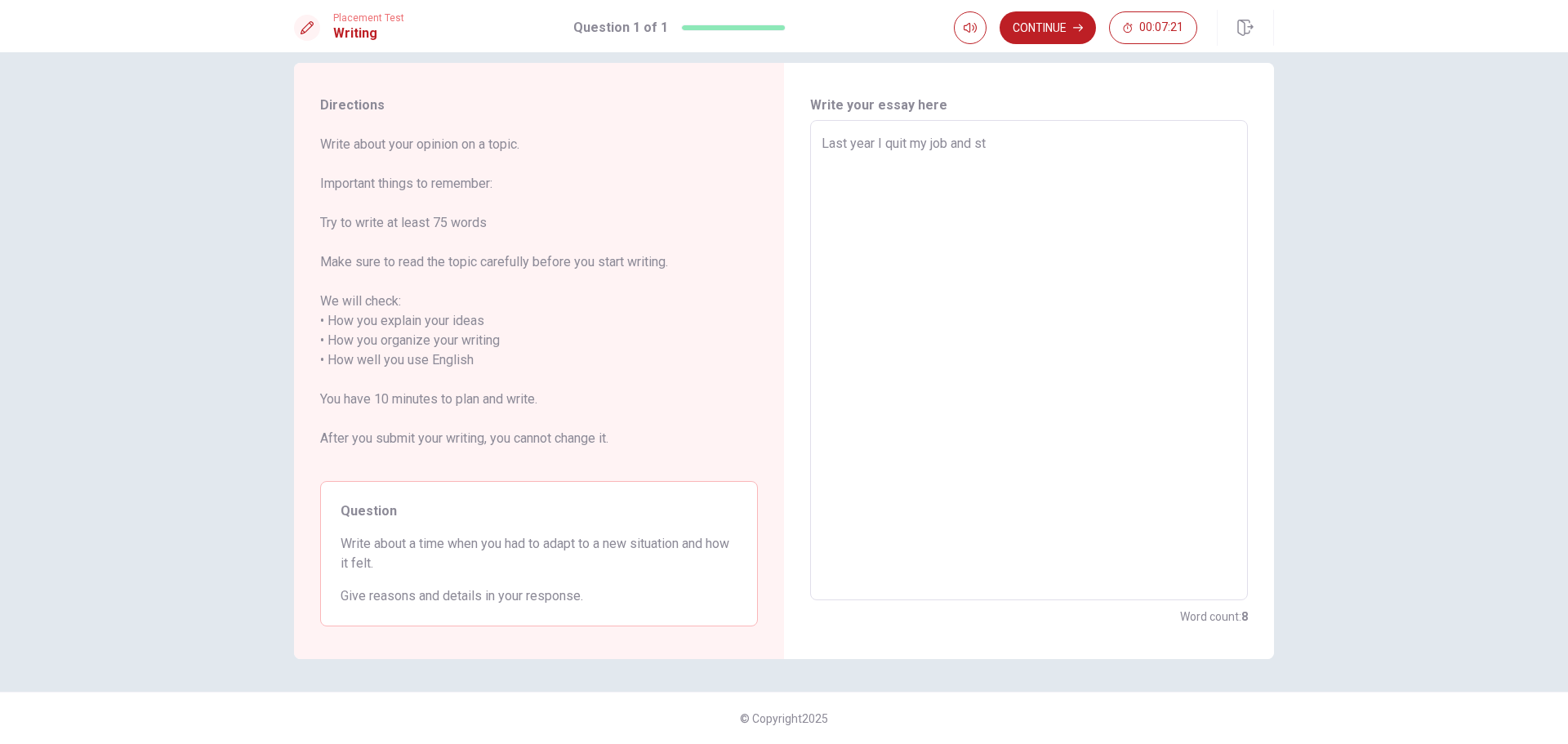
type textarea "Last year I quit my job and sta"
type textarea "x"
type textarea "Last year I quit my job and star"
type textarea "x"
type textarea "Last year I quit my job and start"
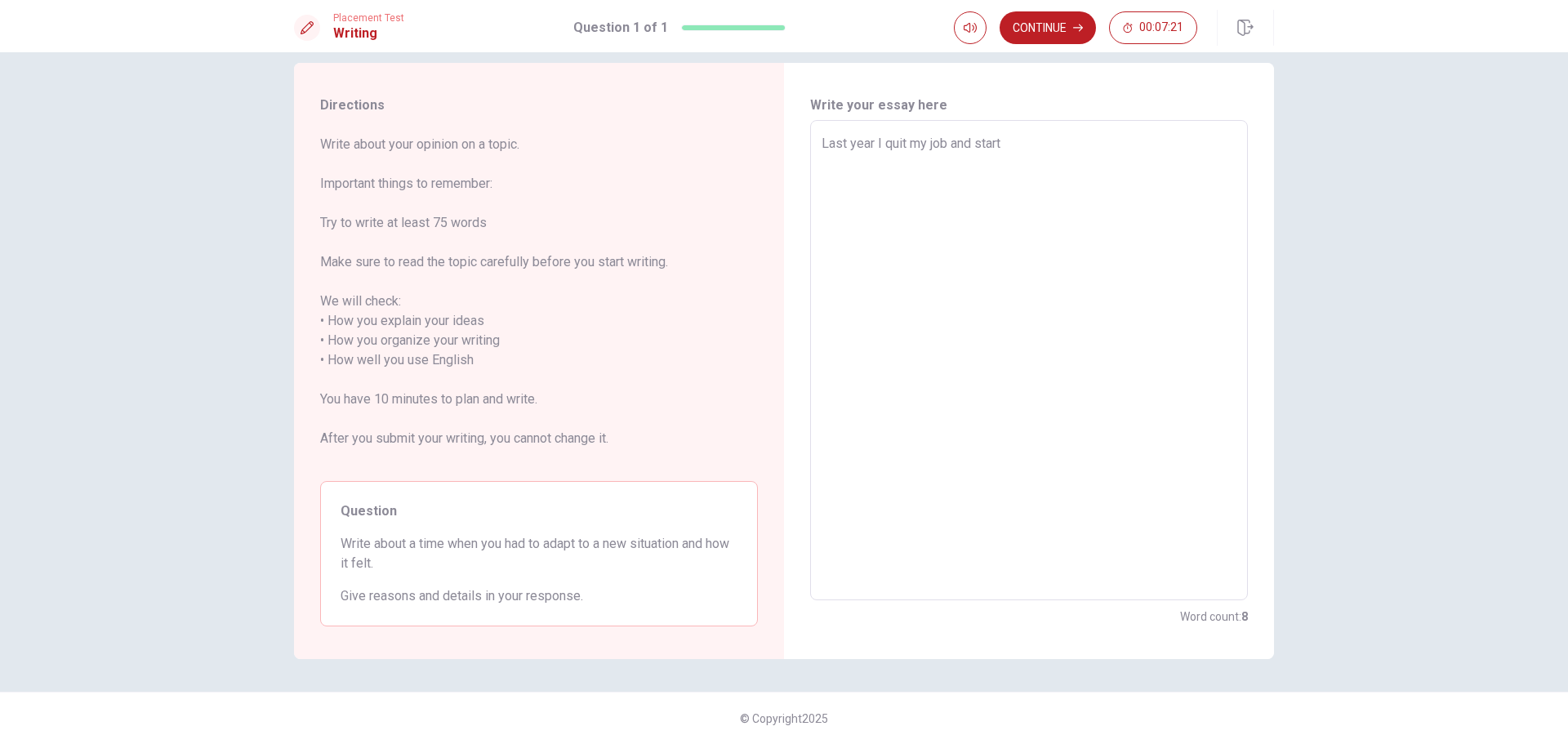
type textarea "x"
type textarea "Last year I quit my job and starte"
type textarea "x"
type textarea "Last year I quit my job and started"
type textarea "x"
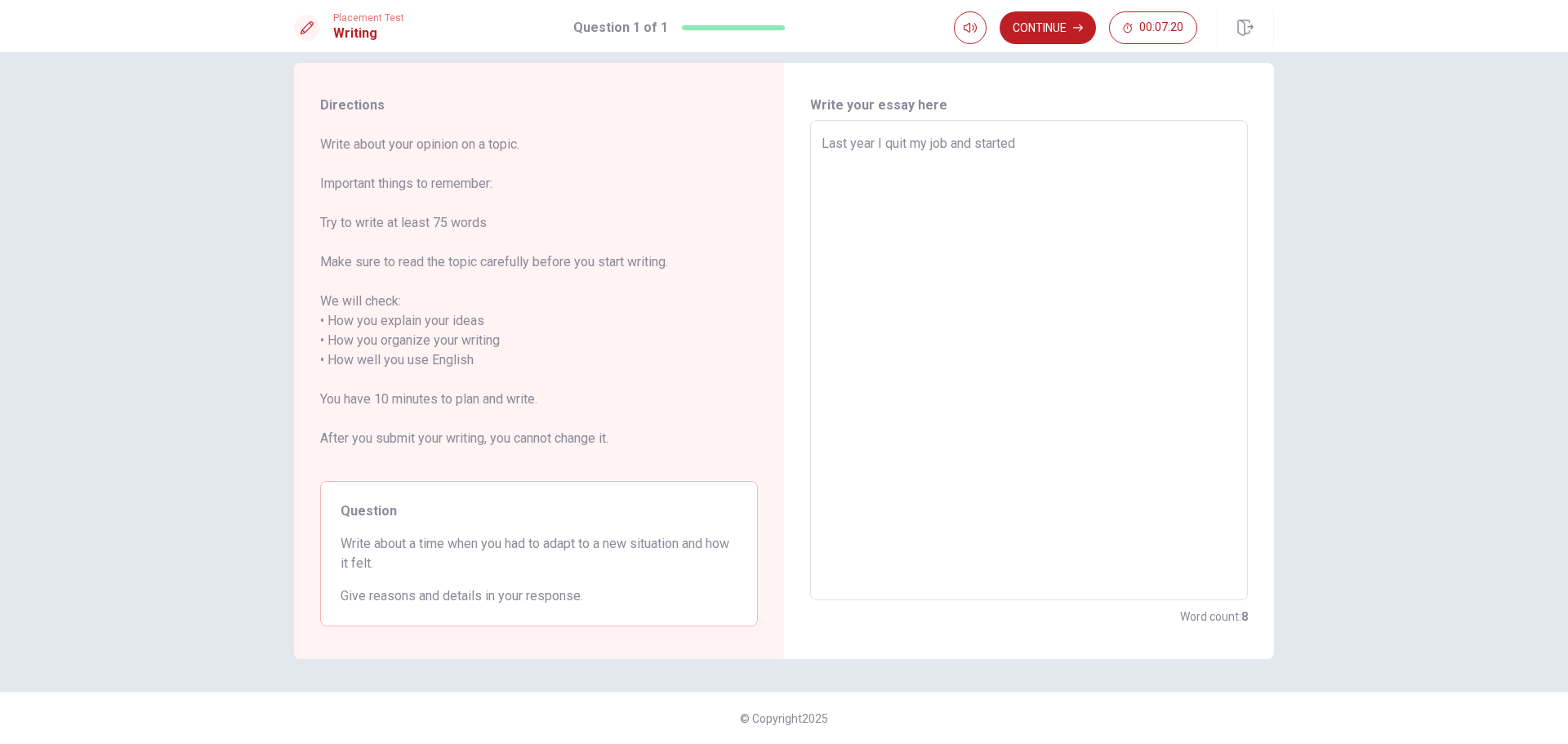
type textarea "Last year I quit my job and started"
type textarea "x"
type textarea "Last year I quit my job and started t"
type textarea "x"
type textarea "Last year I quit my job and started to"
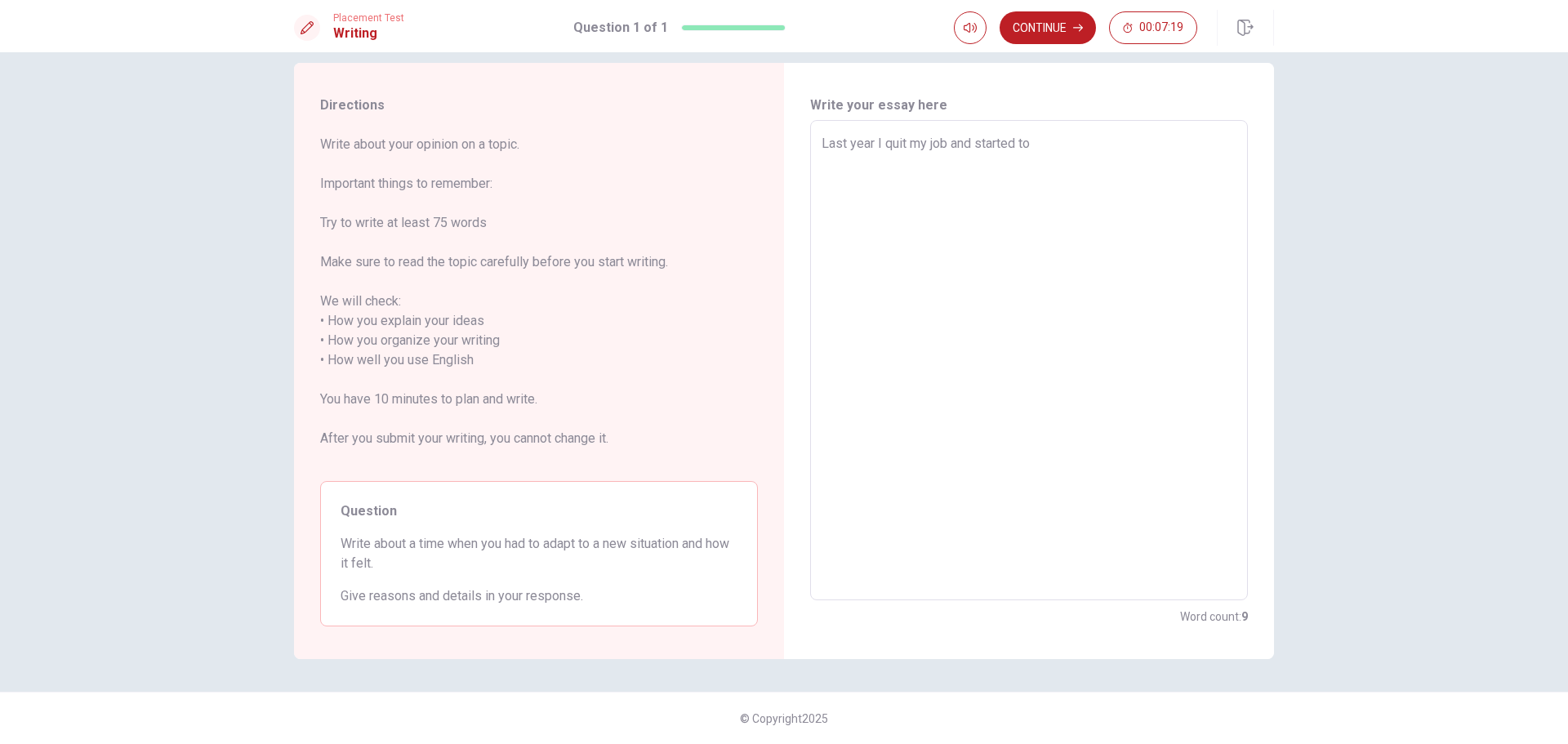
type textarea "x"
type textarea "Last year I quit my job and started to"
type textarea "x"
type textarea "Last year I quit my job and started to t"
type textarea "x"
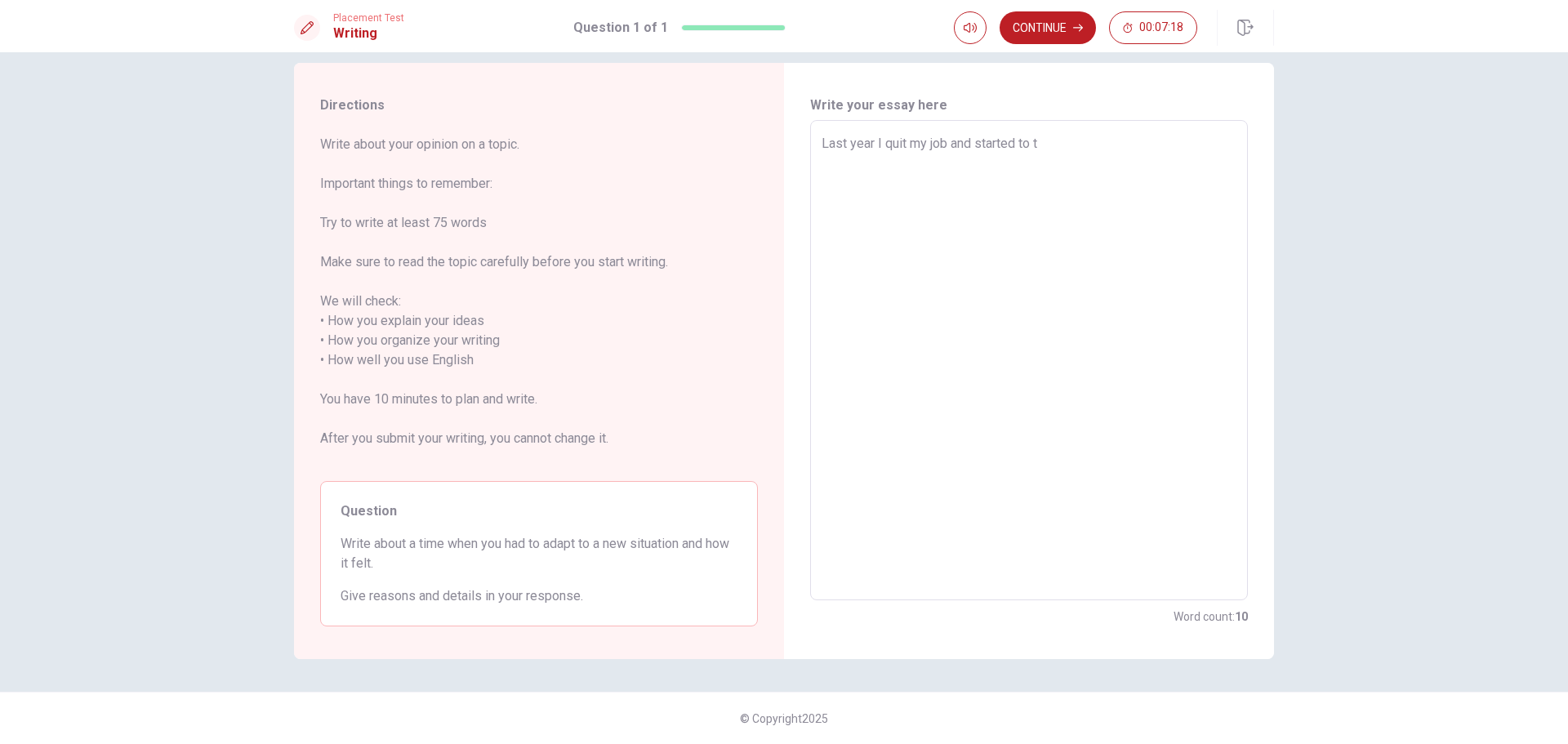
type textarea "Last year I quit my job and started to th"
type textarea "x"
type textarea "Last year I quit my job and started to thi"
type textarea "x"
type textarea "Last year I quit my job and started to thin"
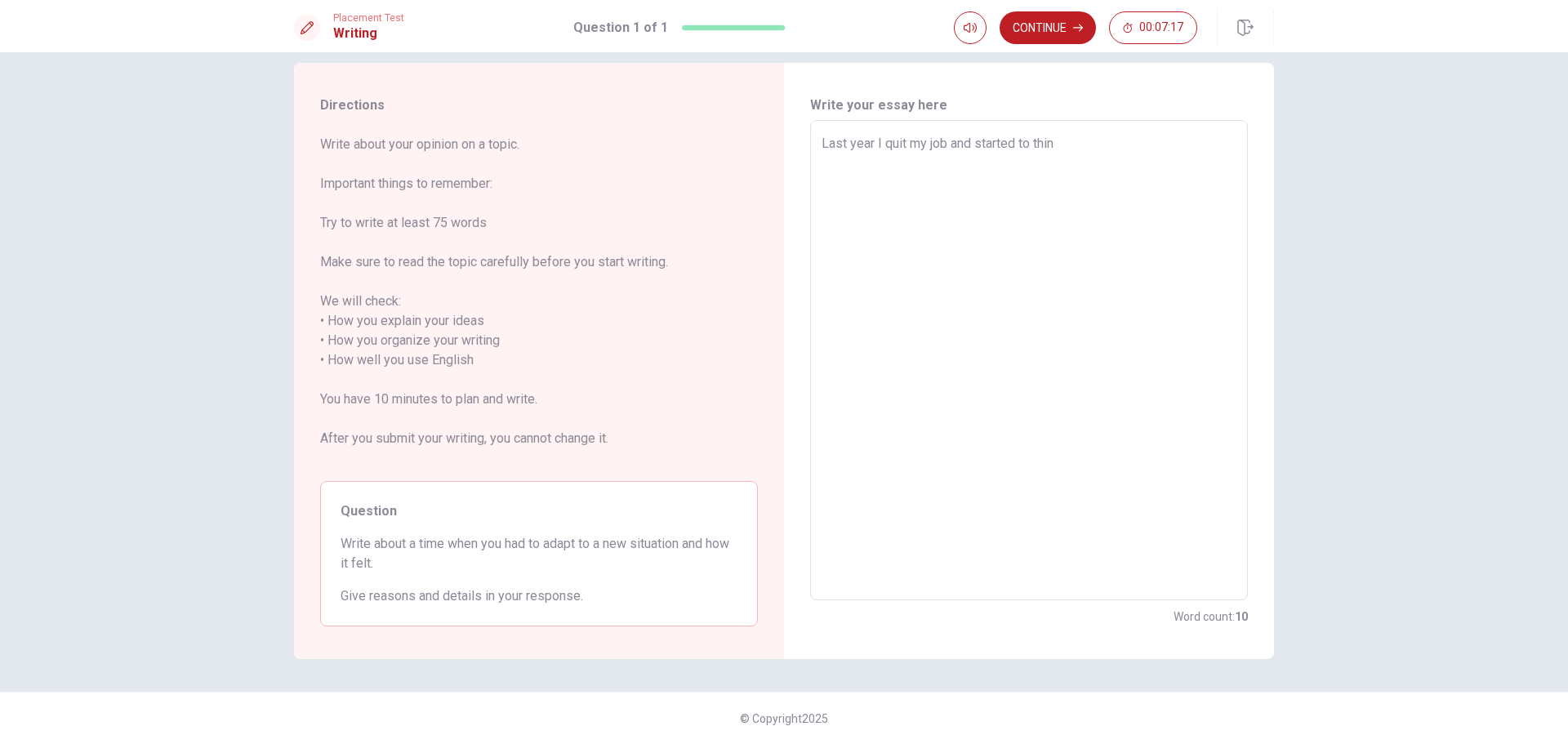
type textarea "x"
type textarea "Last year I quit my job and started to think"
type textarea "x"
type textarea "Last year I quit my job and started to think"
type textarea "x"
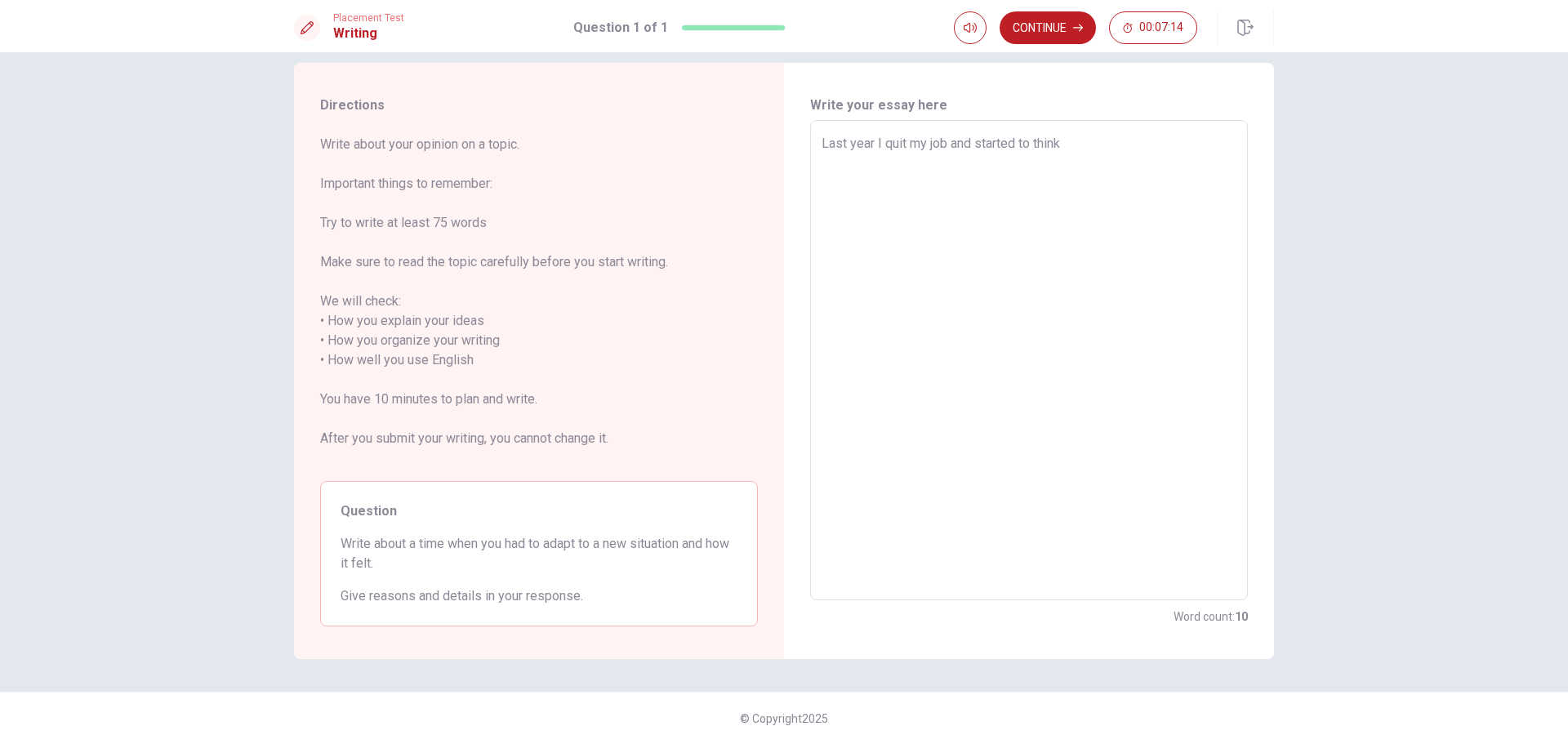
type textarea "Last year I quit my job and started to think w"
type textarea "x"
type textarea "Last year I quit my job and started to think wh"
type textarea "x"
type textarea "Last year I quit my job and started to think who"
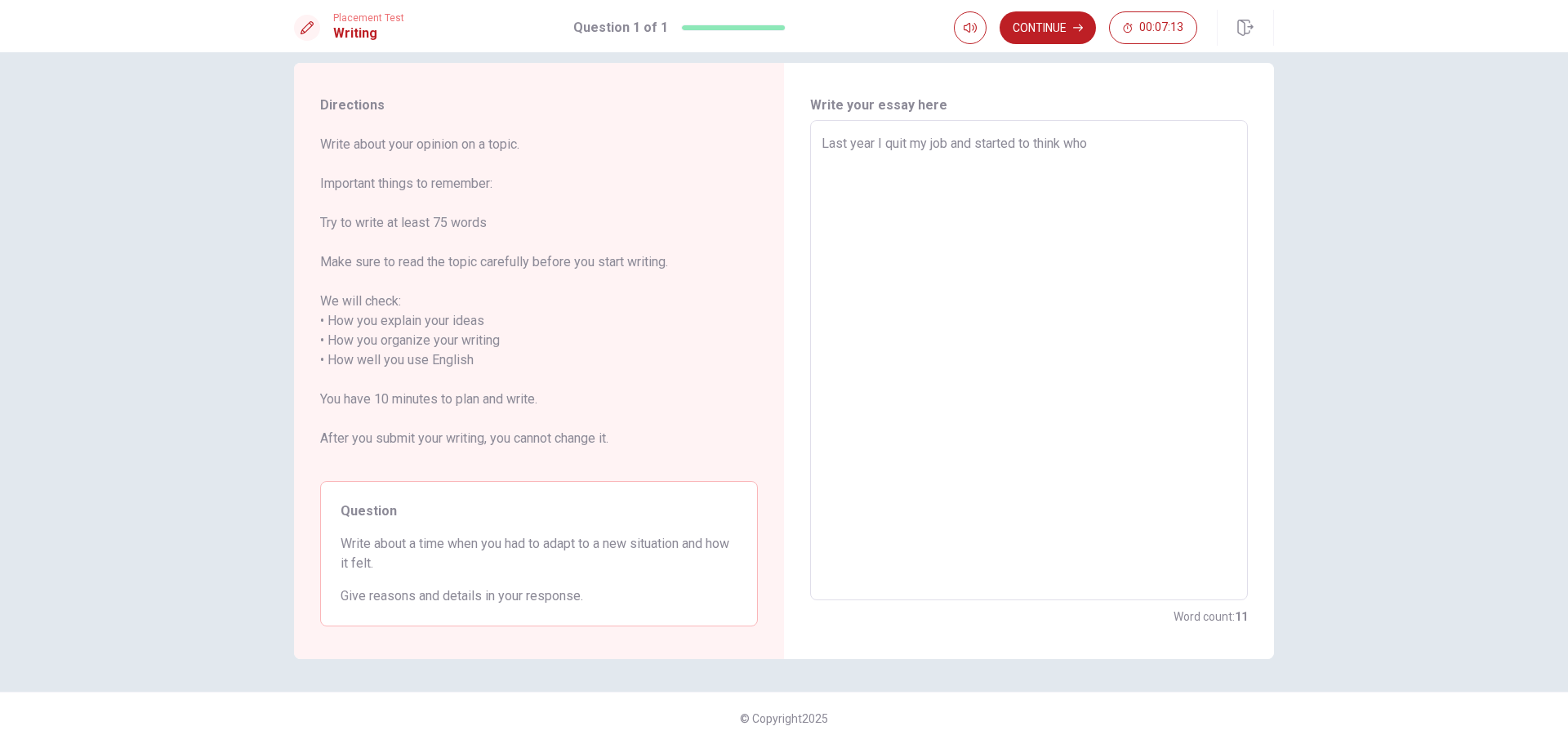
type textarea "x"
type textarea "Last year I quit my job and started to think who"
type textarea "x"
type textarea "Last year I quit my job and started to think who"
type textarea "x"
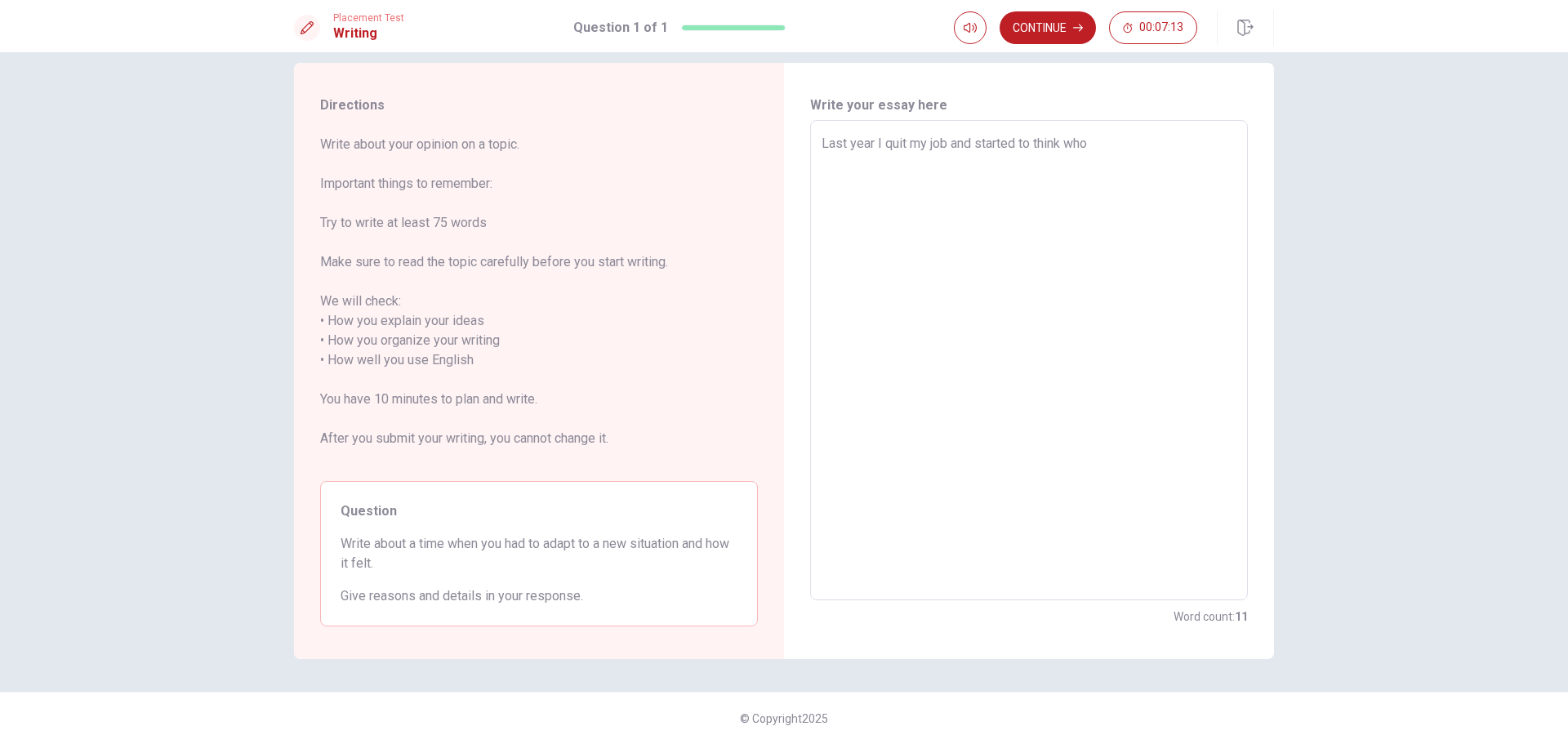
type textarea "Last year I quit my job and started to think wh"
type textarea "x"
type textarea "Last year I quit my job and started to think wha"
type textarea "x"
type textarea "Last year I quit my job and started to think what"
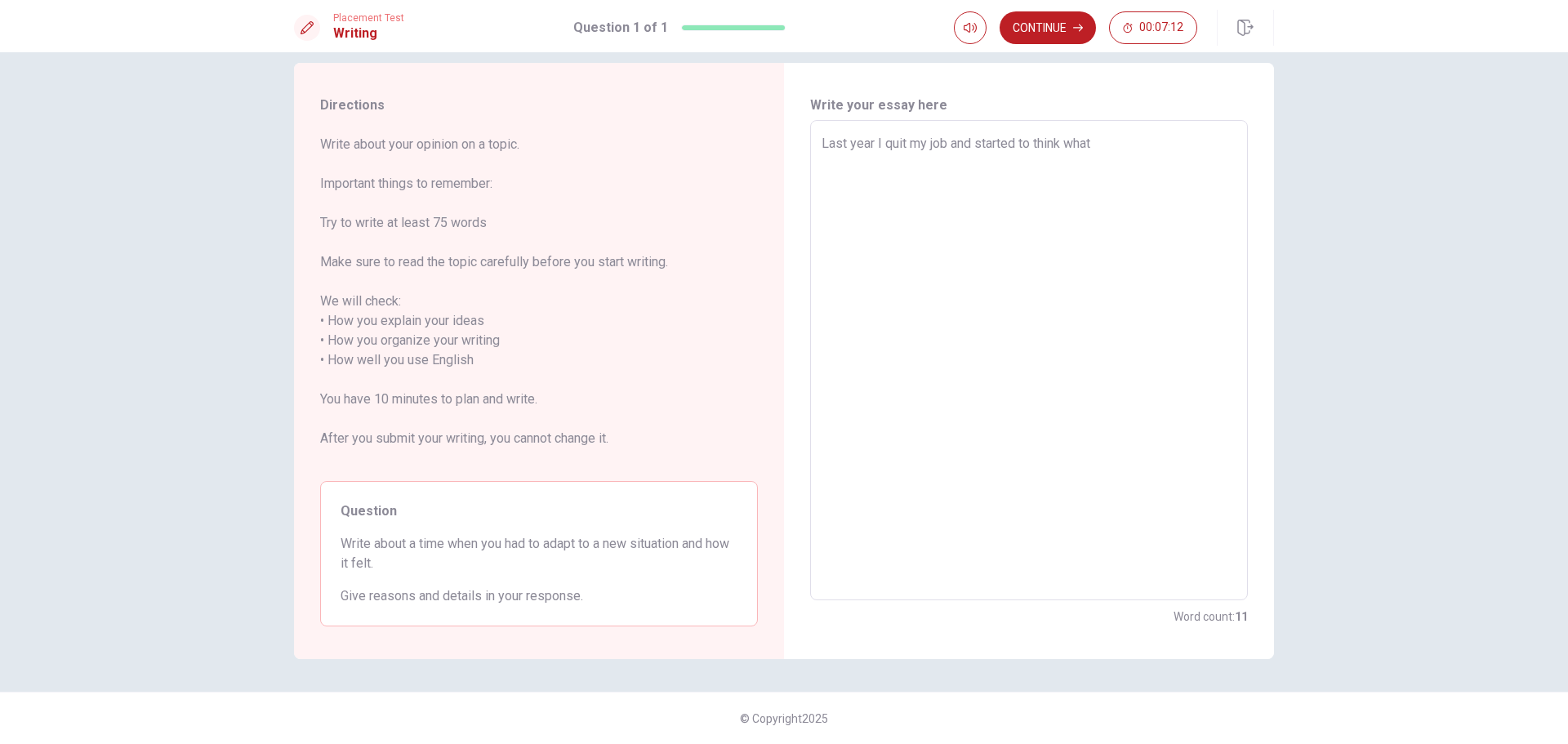
type textarea "x"
type textarea "Last year I quit my job and started to think what"
type textarea "x"
type textarea "Last year I quit my job and started to think what I"
type textarea "x"
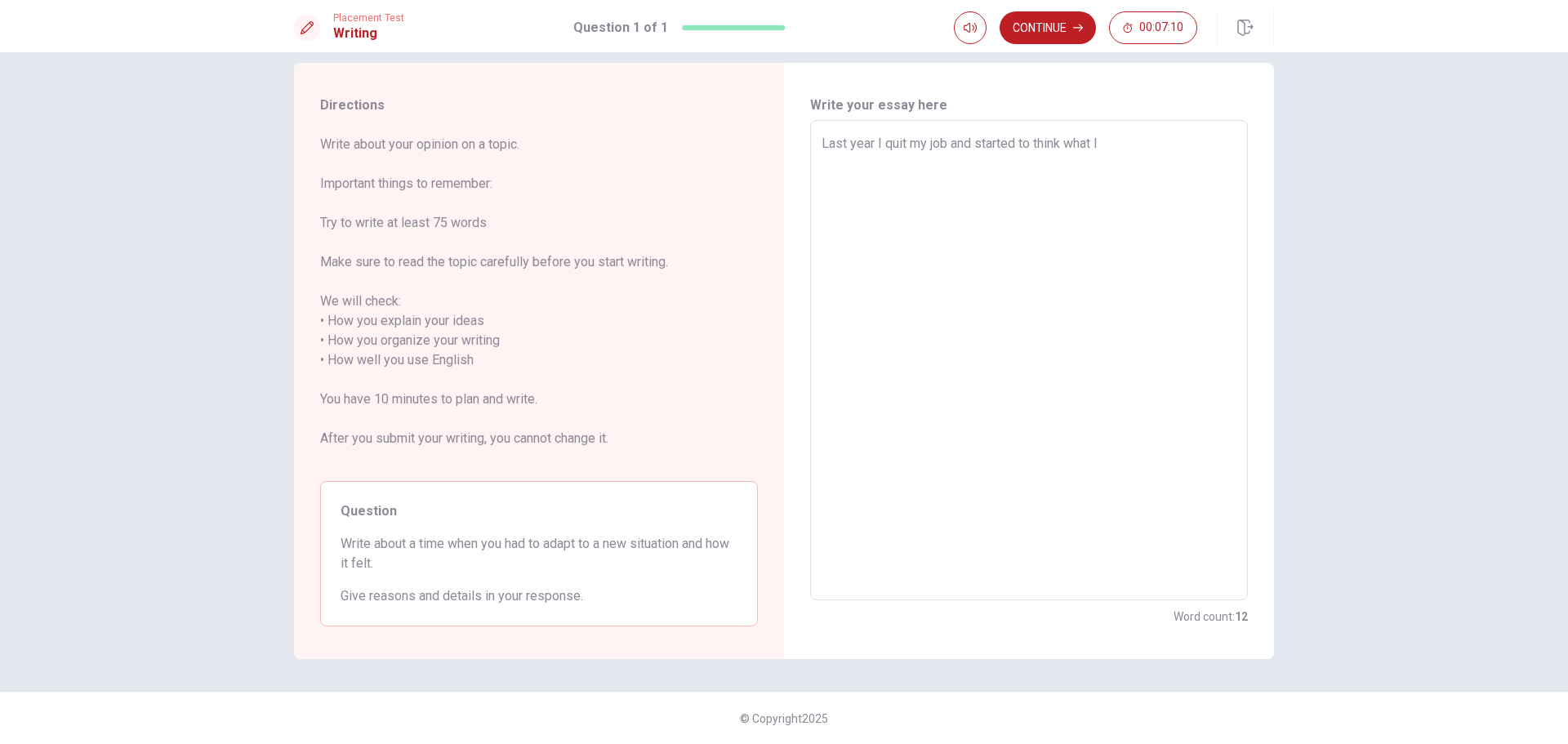
type textarea "Last year I quit my job and started to think what I"
type textarea "x"
type textarea "Last year I quit my job and started to think what I r"
type textarea "x"
type textarea "Last year I quit my job and started to think what I re"
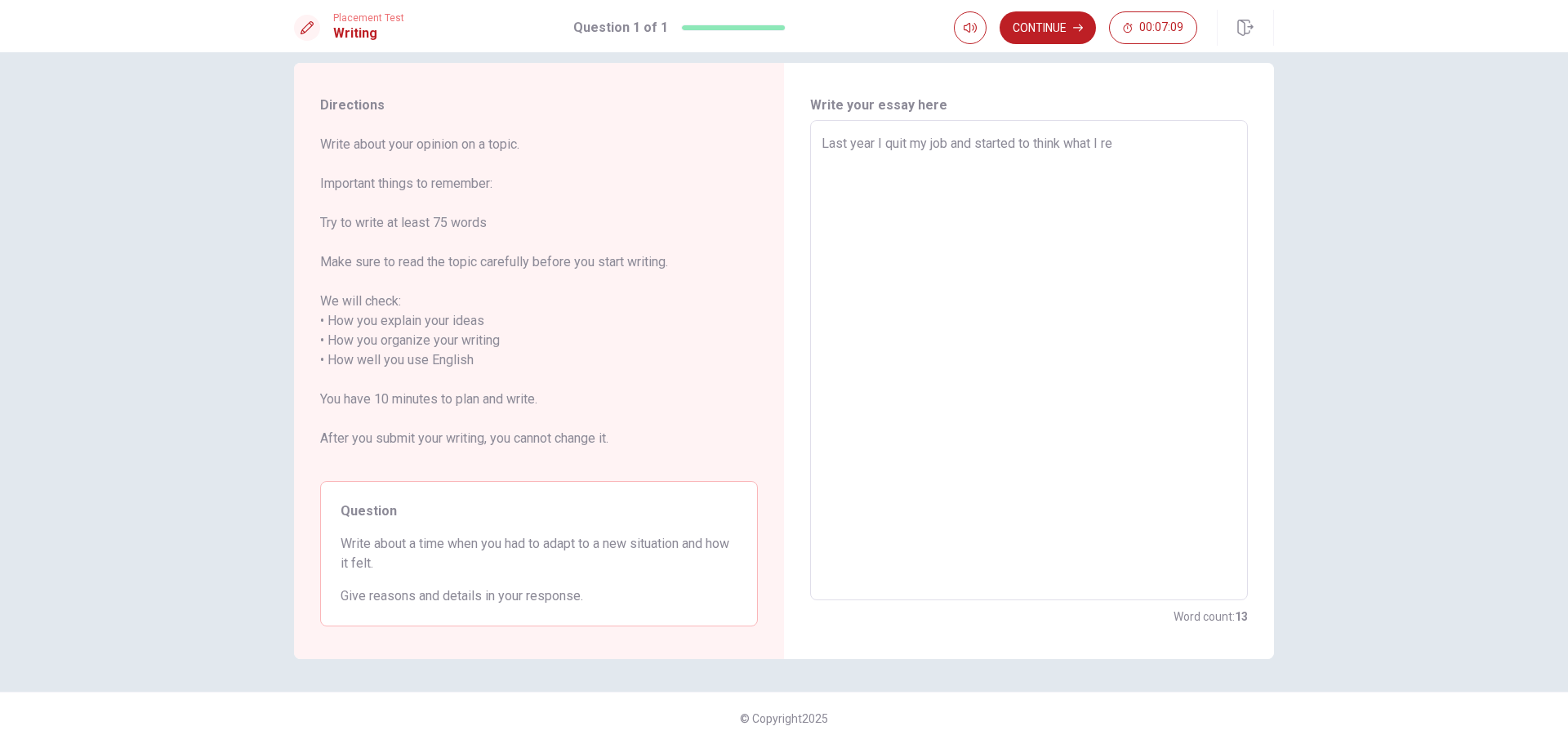
type textarea "x"
type textarea "Last year I quit my job and started to think what I rea"
type textarea "x"
type textarea "Last year I quit my job and started to think what I real"
type textarea "x"
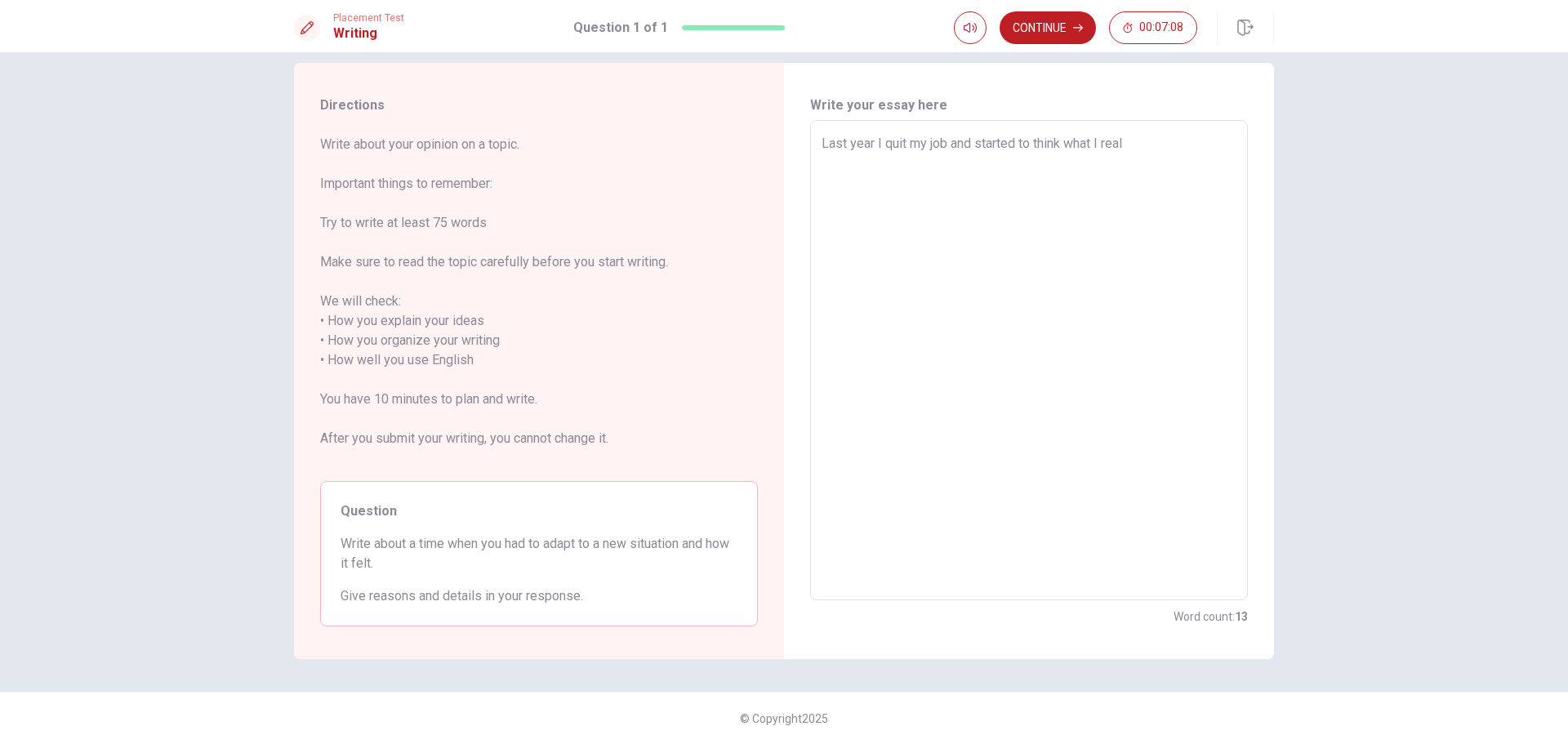
type textarea "Last year I quit my job and started to think what I reall"
type textarea "x"
type textarea "Last year I quit my job and started to think what I really"
type textarea "x"
type textarea "Last year I quit my job and started to think what I really"
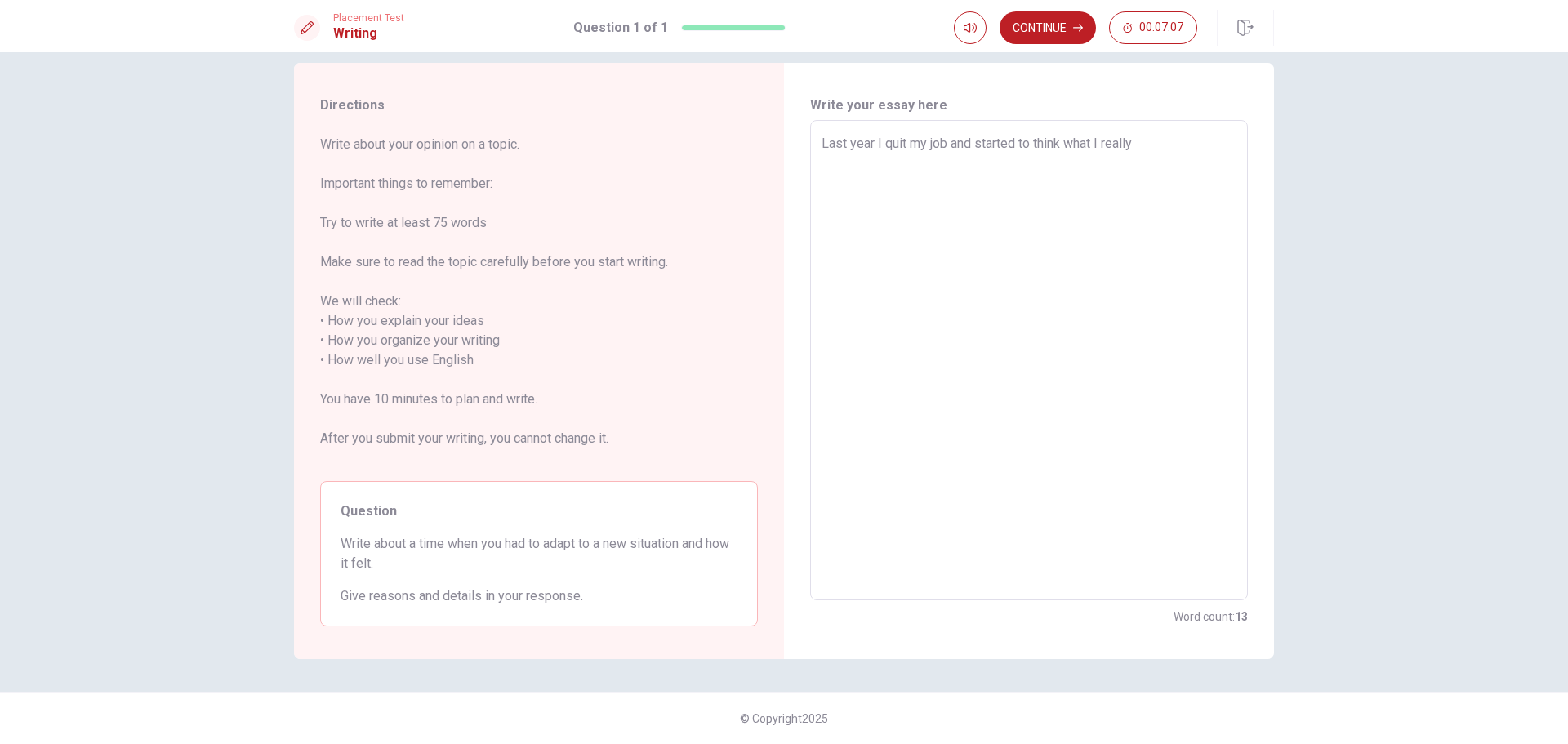
type textarea "x"
type textarea "Last year I quit my job and started to think what I really w"
type textarea "x"
type textarea "Last year I quit my job and started to think what I really wa"
type textarea "x"
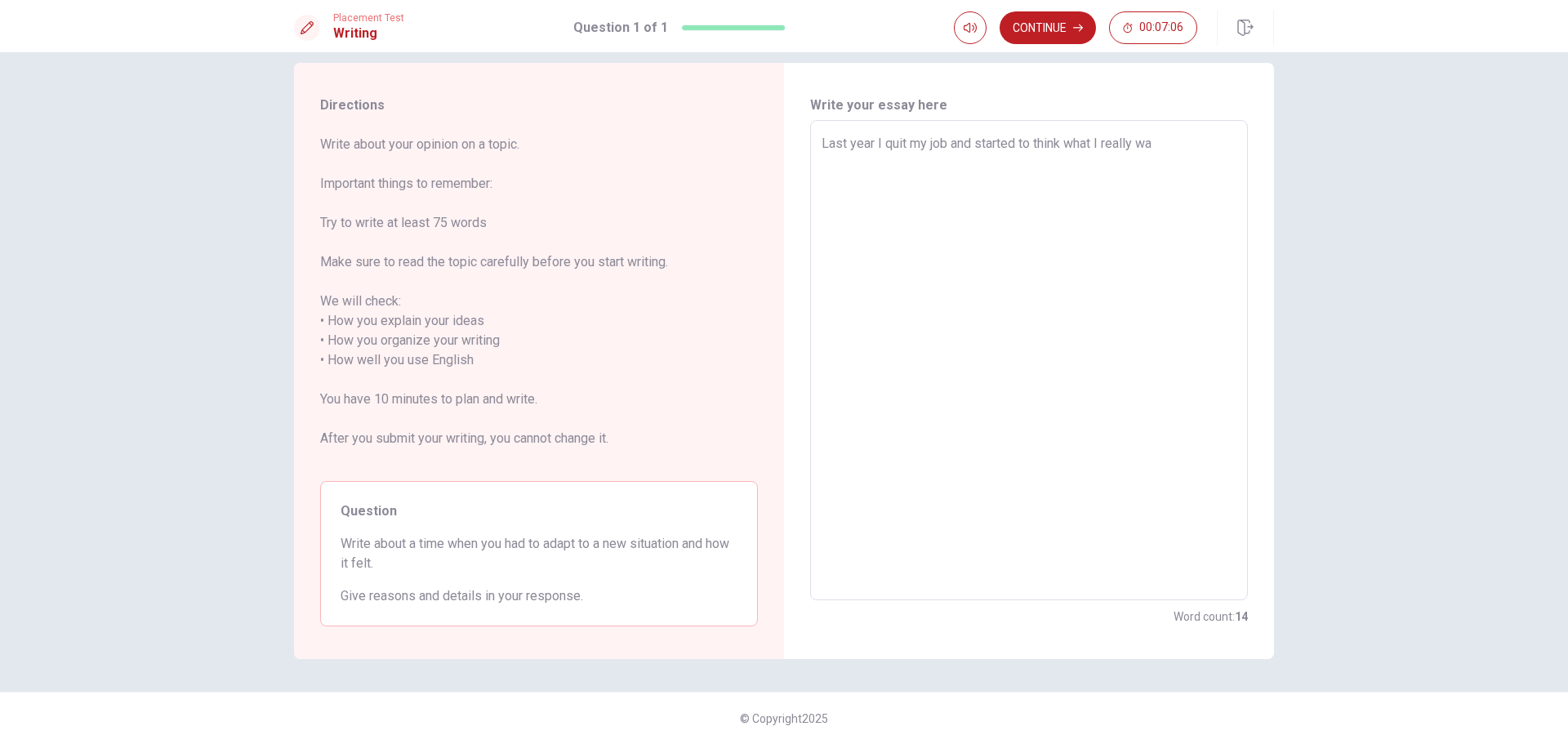
type textarea "Last year I quit my job and started to think what I really wan"
type textarea "x"
type textarea "Last year I quit my job and started to think what I really want"
type textarea "x"
type textarea "Last year I quit my job and started to think what I really want"
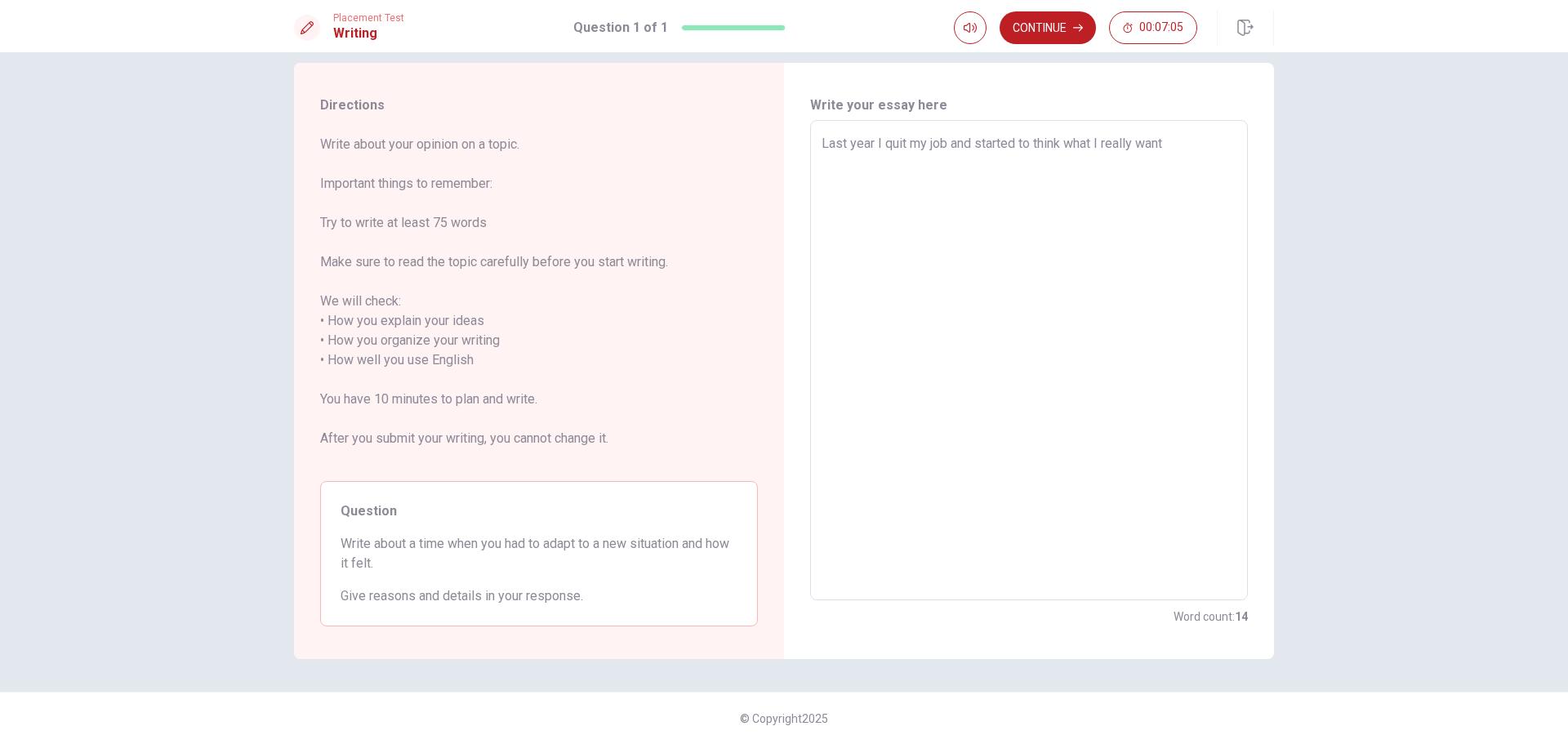
type textarea "x"
type textarea "Last year I quit my job and started to think what I really want t"
type textarea "x"
type textarea "Last year I quit my job and started to think what I really want to"
type textarea "x"
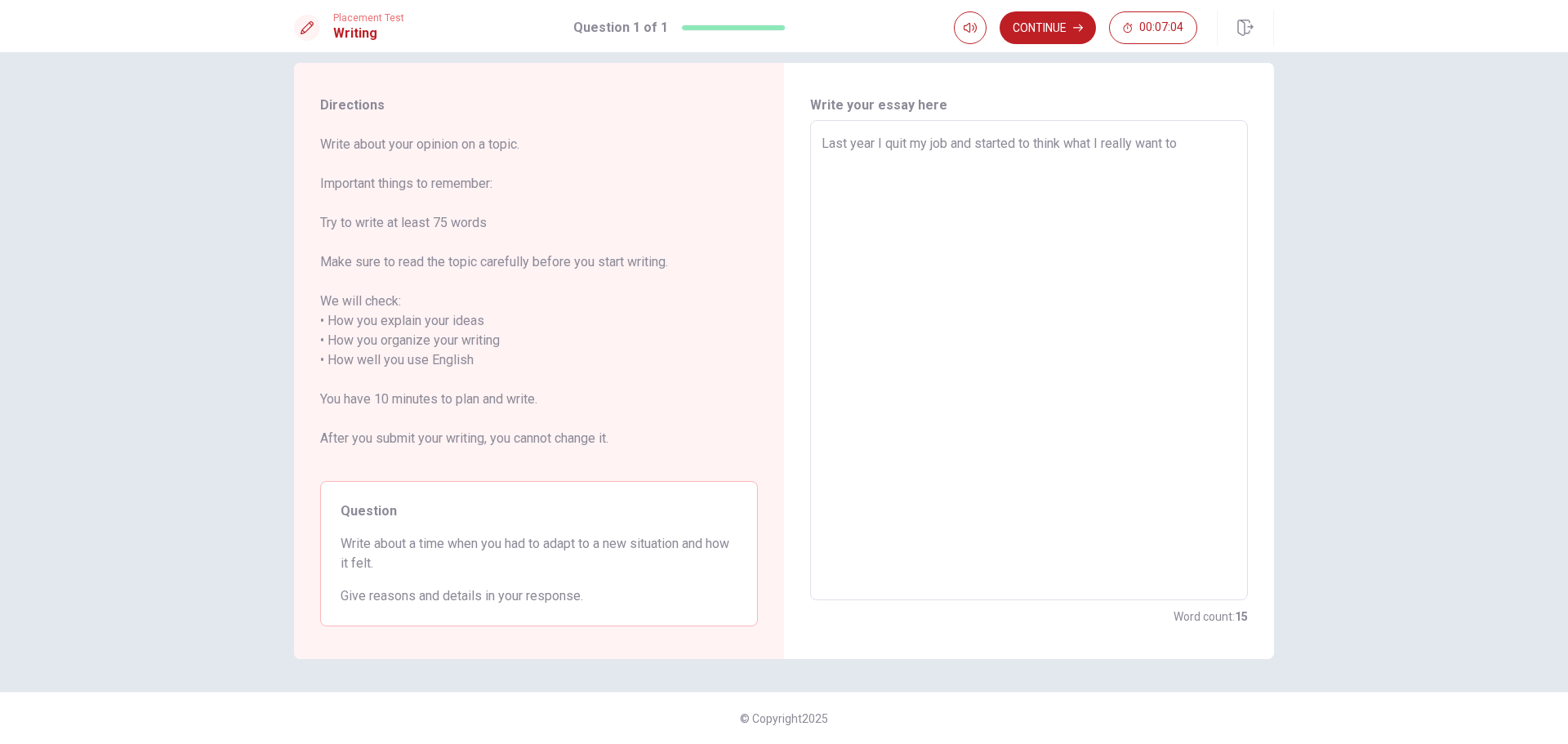
type textarea "Last year I quit my job and started to think what I really want to"
type textarea "x"
type textarea "Last year I quit my job and started to think what I really want to d"
type textarea "x"
type textarea "Last year I quit my job and started to think what I really want to do"
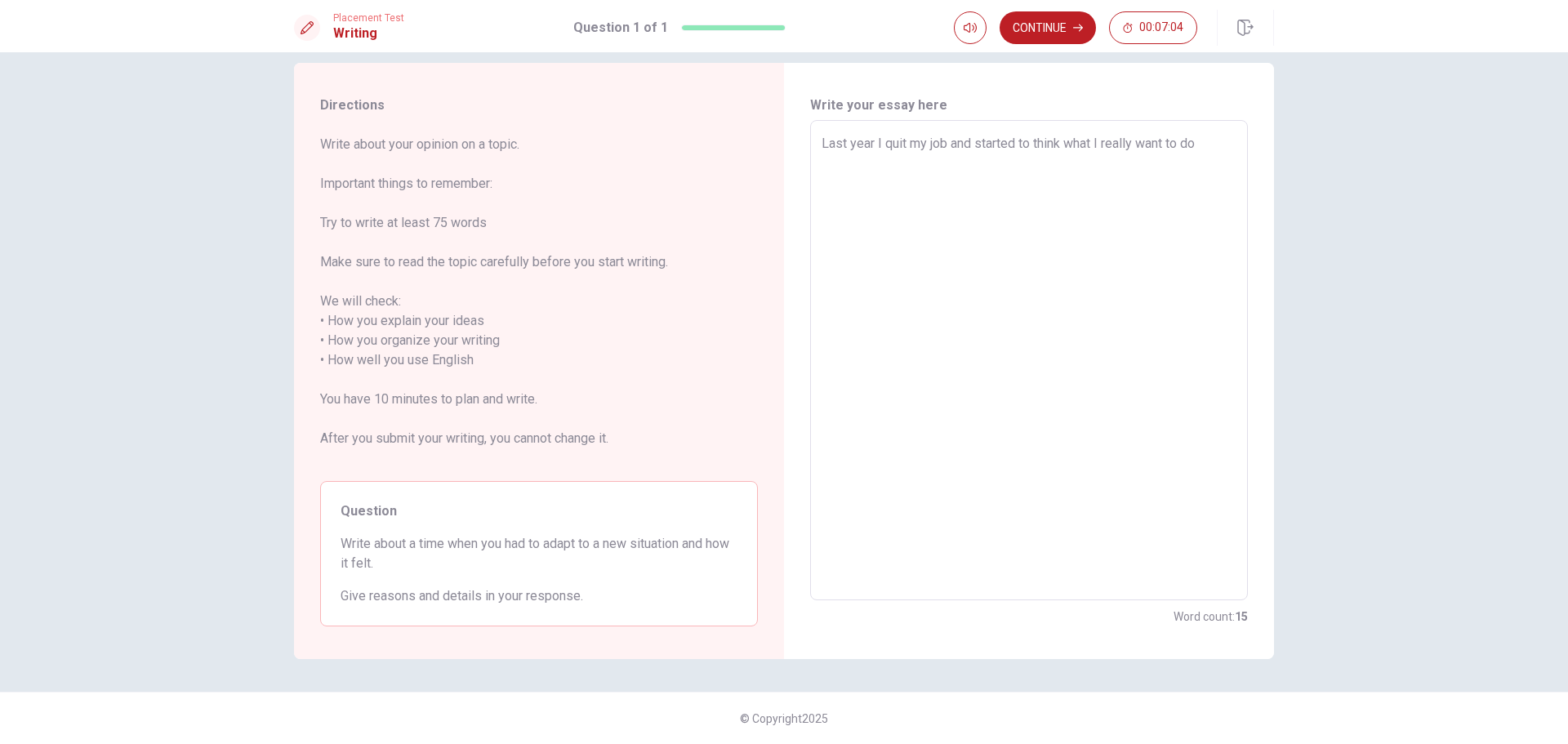
type textarea "x"
type textarea "Last year I quit my job and started to think what I really want to do"
type textarea "x"
type textarea "Last year I quit my job and started to think what I really want to do"
type textarea "x"
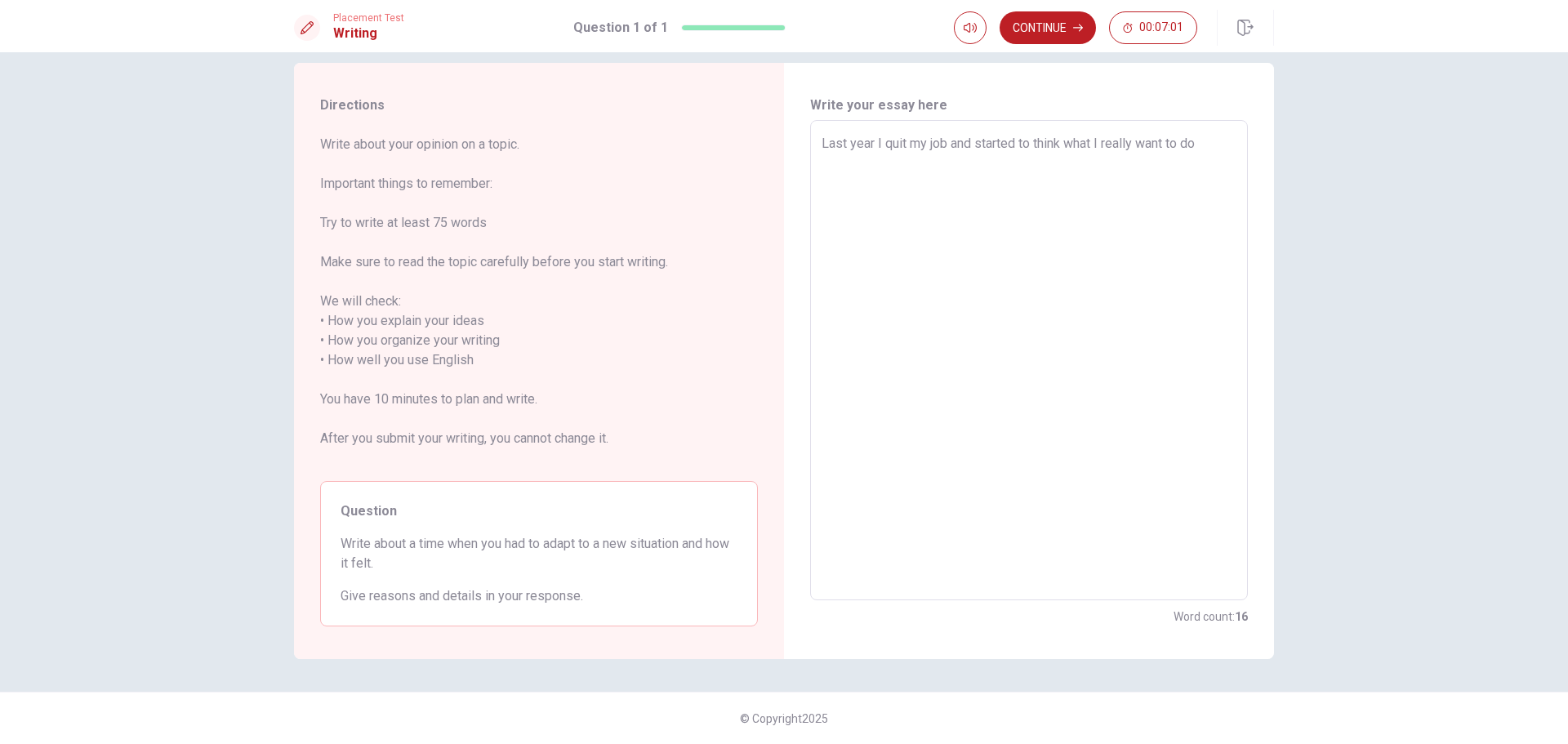
type textarea "Last year I quit my job and started to think what I really want to do."
type textarea "x"
type textarea "Last yearI quit my job and started to think what I really want to do."
type textarea "x"
type textarea "Last year,I quit my job and started to think what I really want to do."
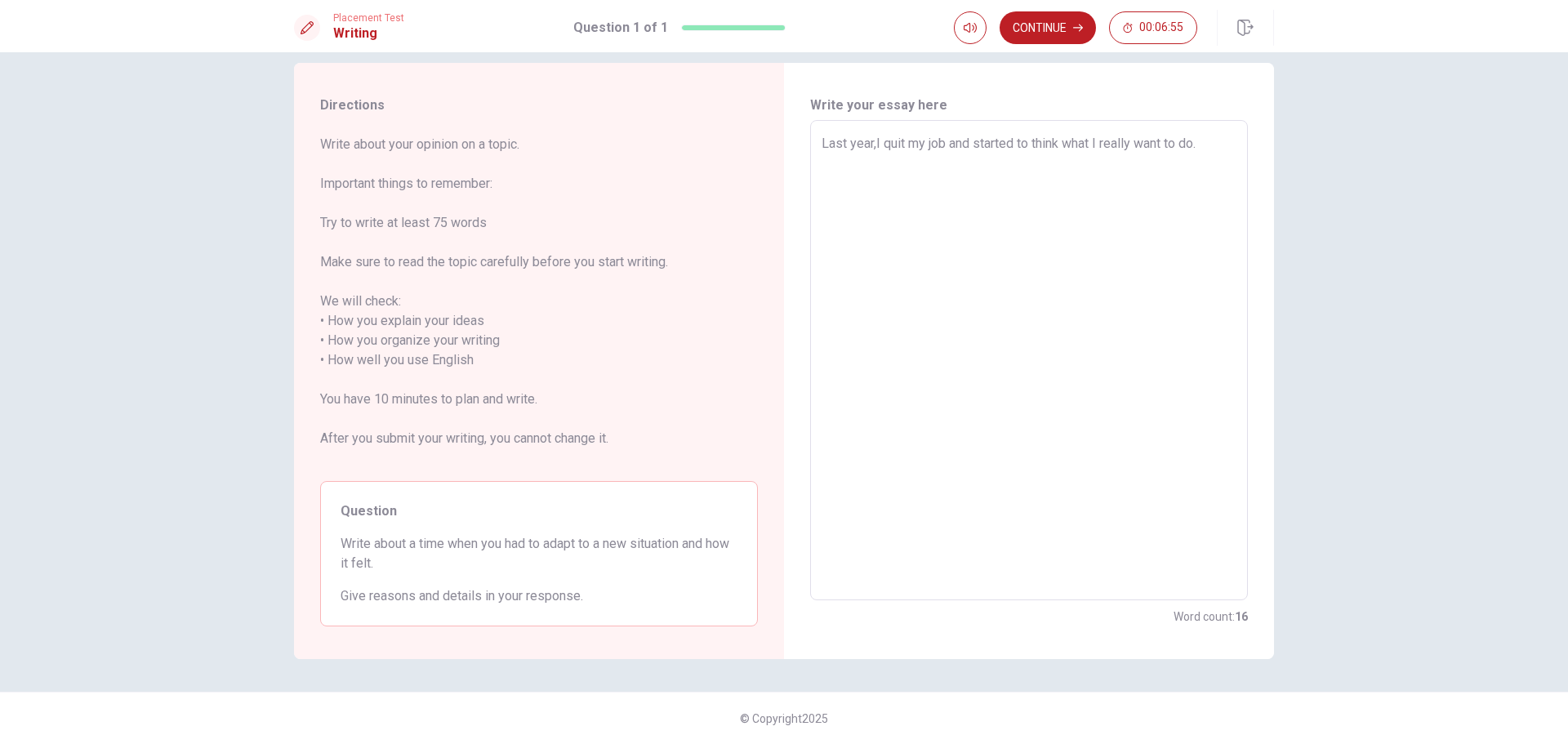
type textarea "x"
type textarea "Last year, I quit my job and started to think what I really want to do."
type textarea "x"
type textarea "Last year, I quit my job and started to think what I really want to do."
type textarea "x"
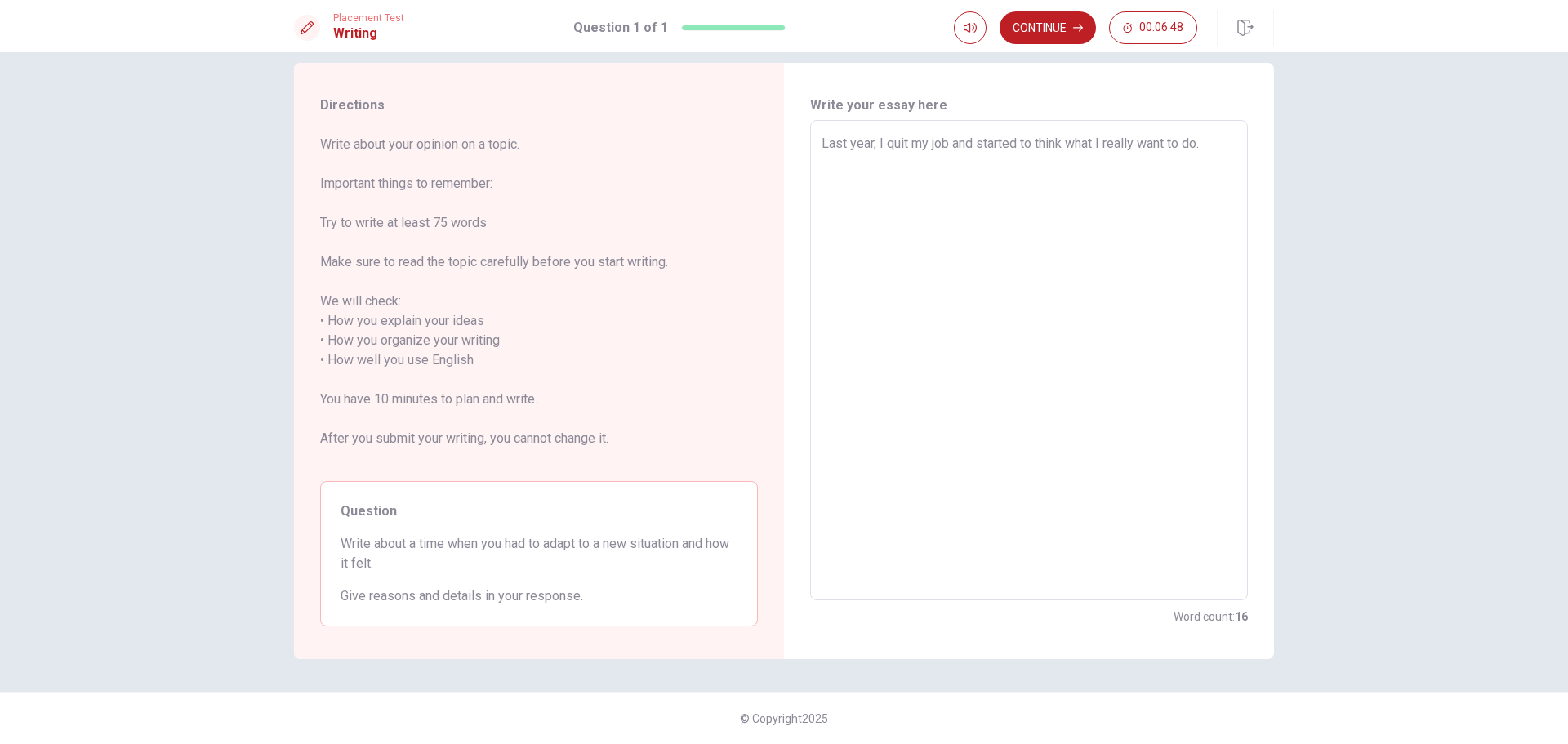
type textarea "Last year, I quit my job and started to think what I really want to do. A"
type textarea "x"
type textarea "Last year, I quit my job and started to think what I really want to do. At"
type textarea "x"
type textarea "Last year, I quit my job and started to think what I really want to do. At"
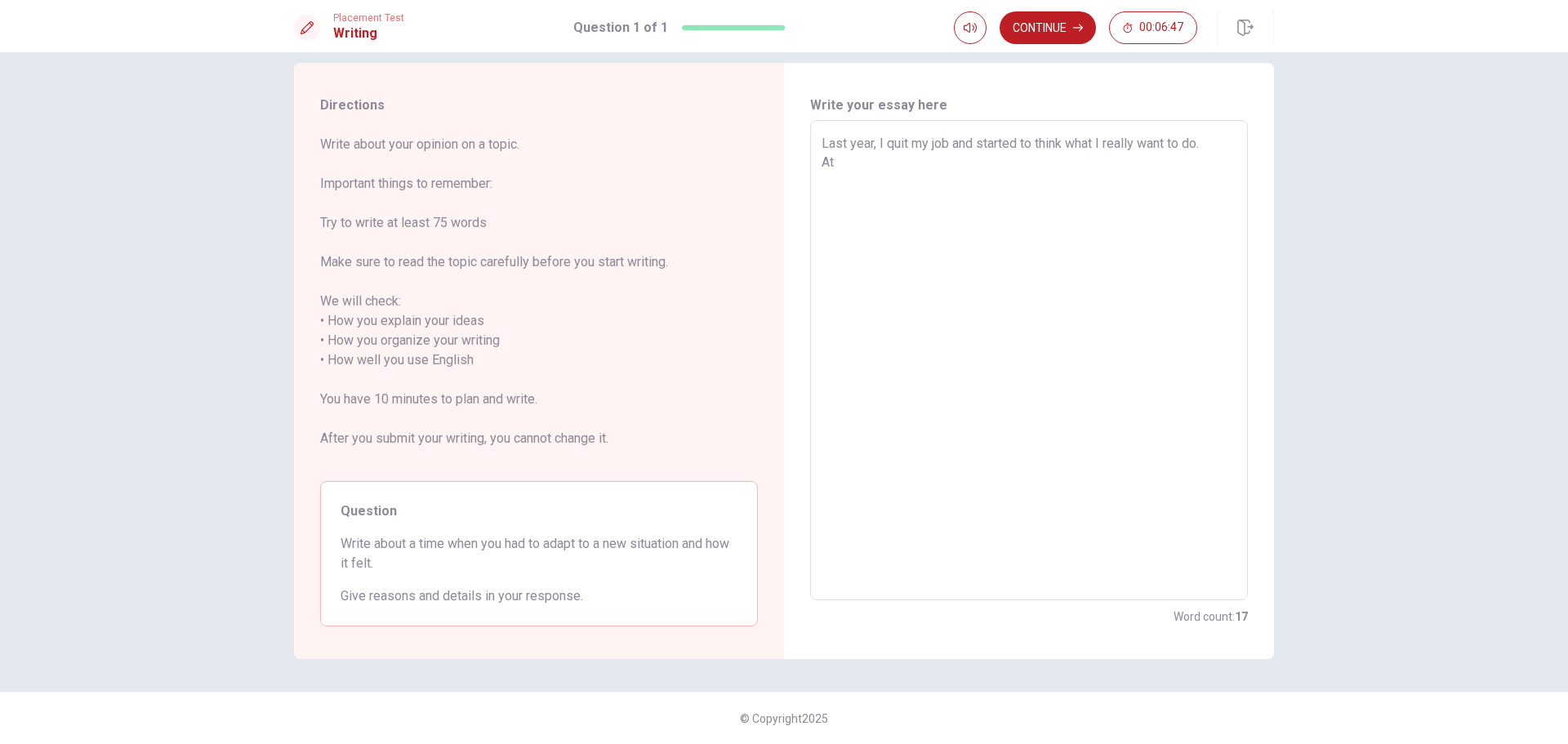
type textarea "x"
type textarea "Last year, I quit my job and started to think what I really want to do. At f"
type textarea "x"
type textarea "Last year, I quit my job and started to think what I really want to do. At fi"
type textarea "x"
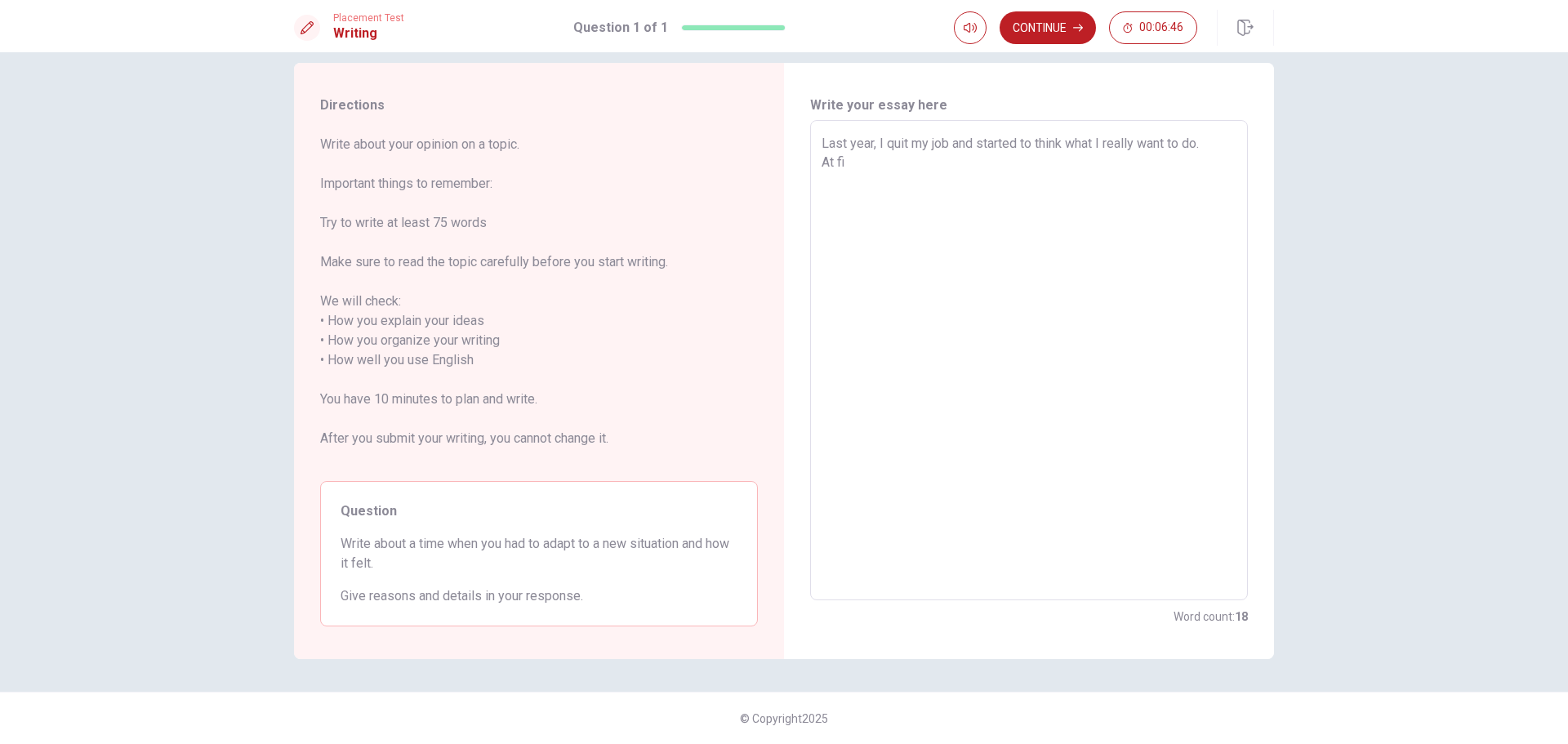
type textarea "Last year, I quit my job and started to think what I really want to do. At fir"
type textarea "x"
type textarea "Last year, I quit my job and started to think what I really want to do. At firs"
type textarea "x"
type textarea "Last year, I quit my job and started to think what I really want to do. At first"
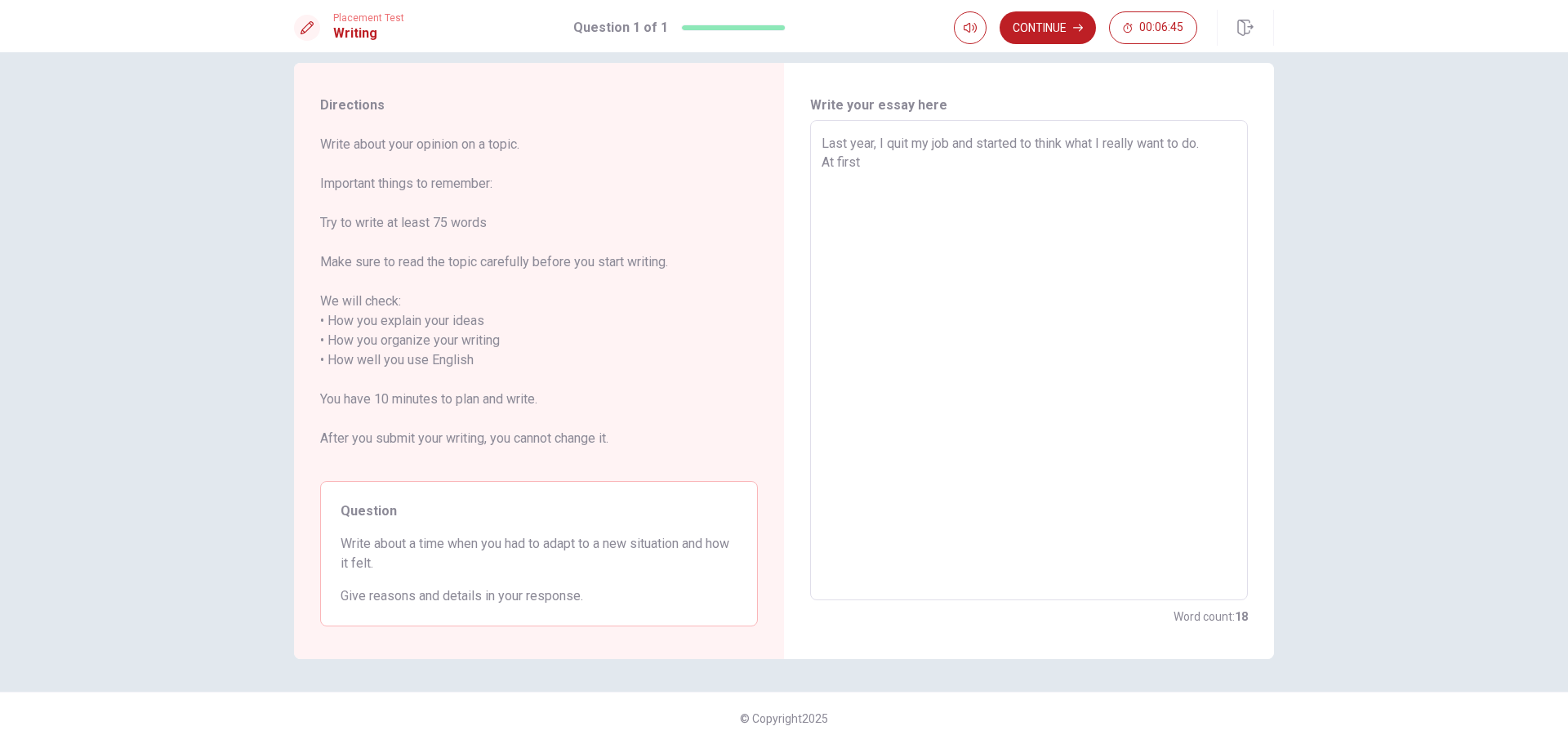
type textarea "x"
type textarea "Last year, I quit my job and started to think what I really want to do. At first"
type textarea "x"
type textarea "Last year, I quit my job and started to think what I really want to do. At firs…"
type textarea "x"
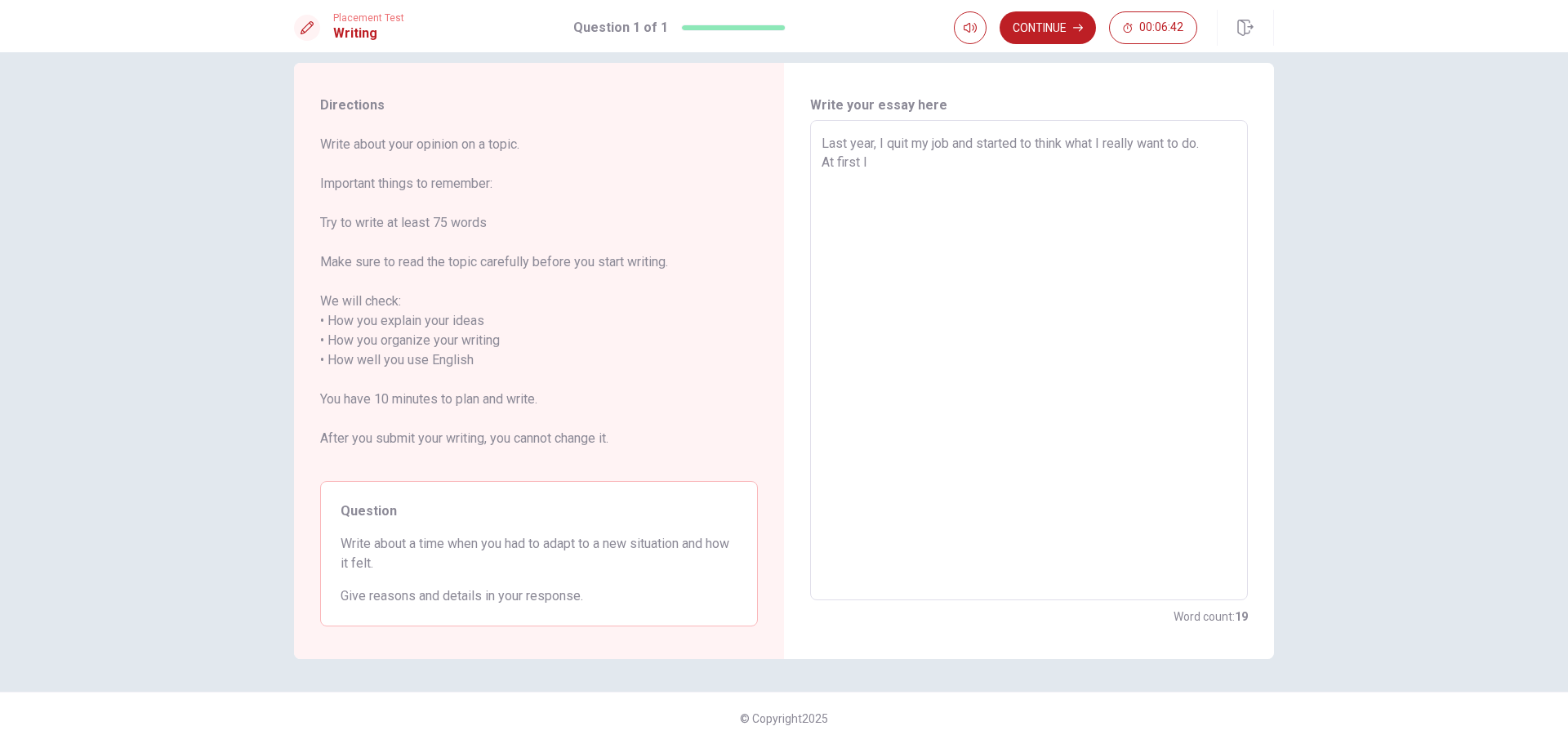
type textarea "Last year, I quit my job and started to think what I really want to do. At firs…"
type textarea "x"
type textarea "Last year, I quit my job and started to think what I really want to do. At firs…"
type textarea "x"
type textarea "Last year, I quit my job and started to think what I really want to do. At firs…"
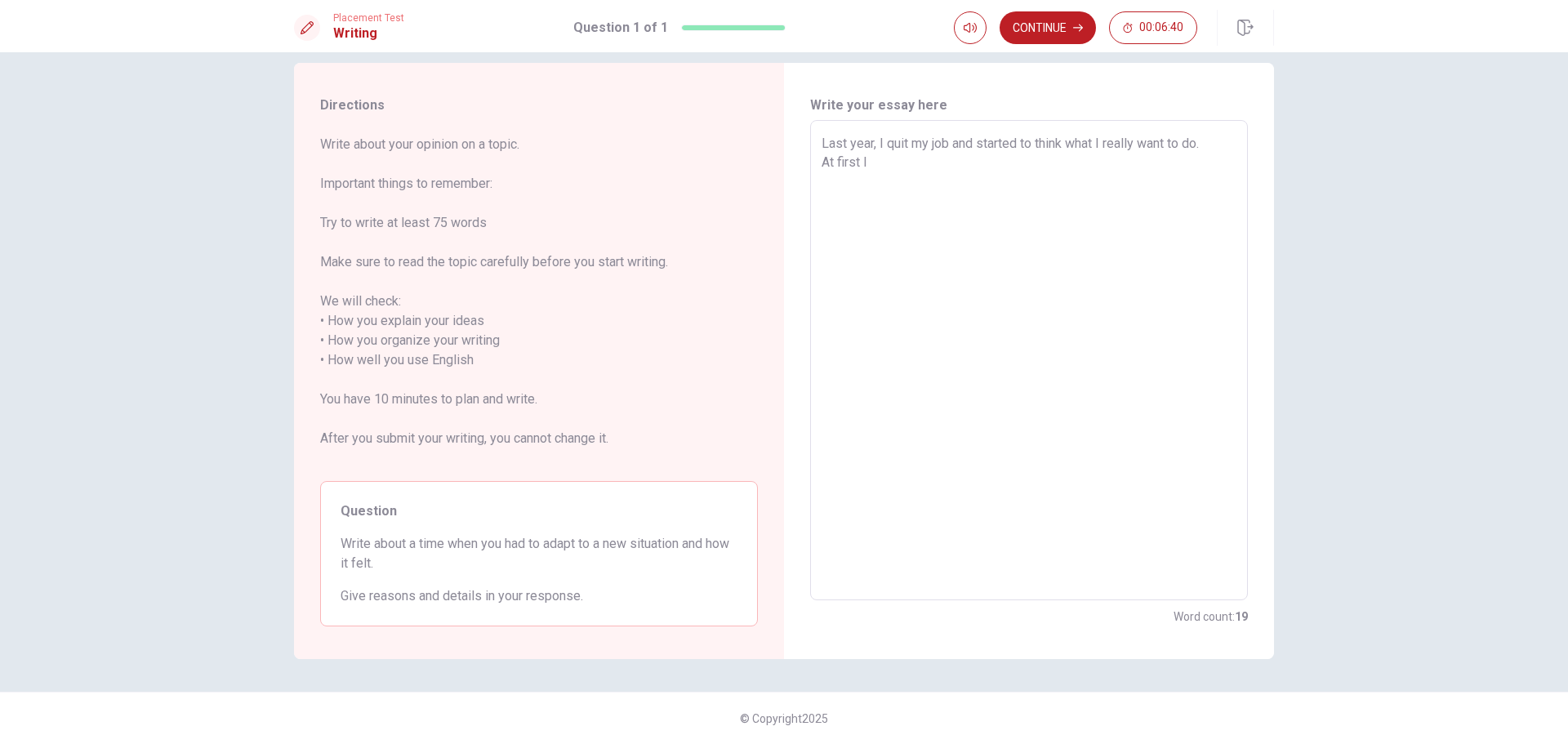
type textarea "x"
type textarea "Last year, I quit my job and started to think what I really want to do. At firs…"
type textarea "x"
type textarea "Last year, I quit my job and started to think what I really want to do. At firs…"
type textarea "x"
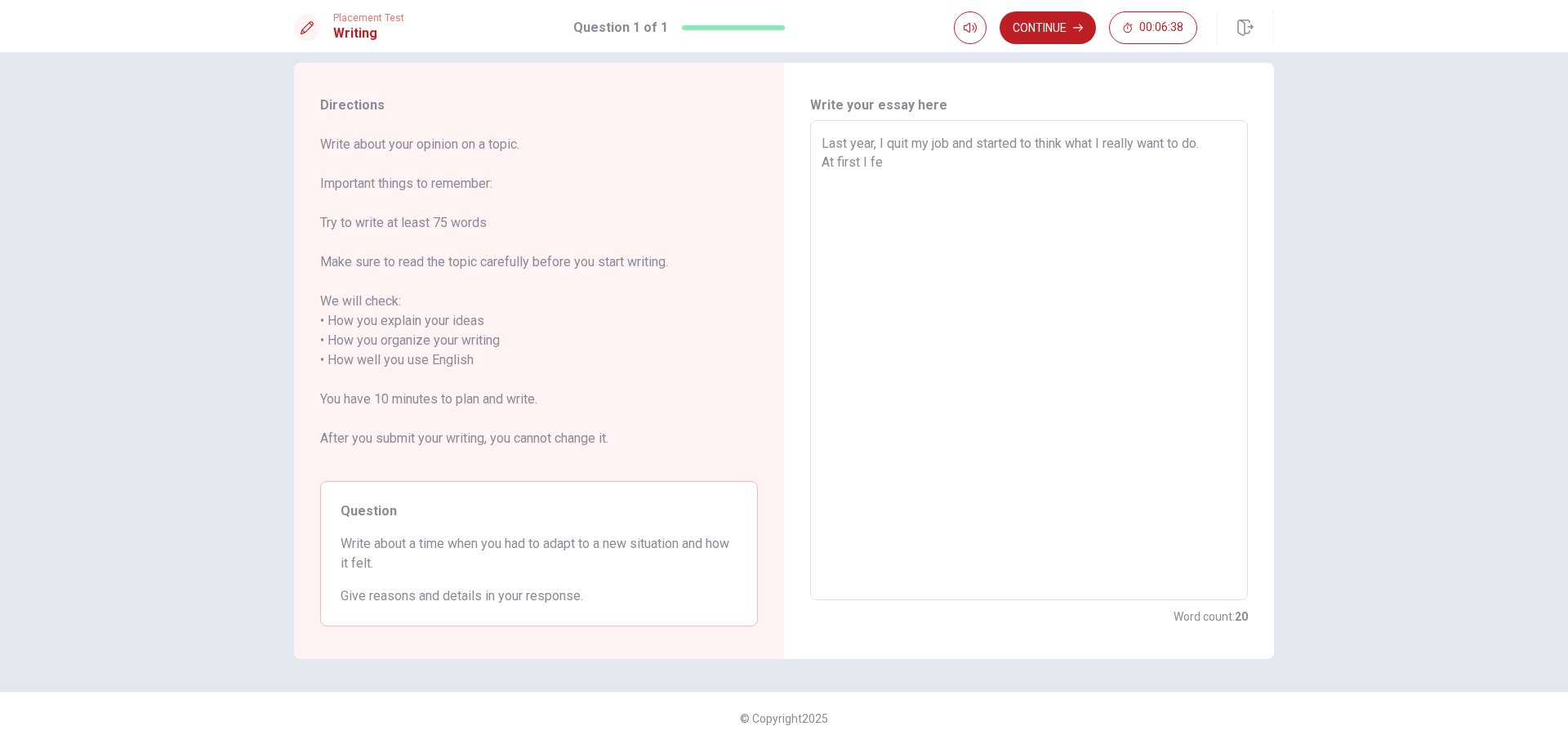
type textarea "Last year, I quit my job and started to think what I really want to do. At firs…"
type textarea "x"
type textarea "Last year, I quit my job and started to think what I really want to do. At firs…"
type textarea "x"
type textarea "Last year, I quit my job and started to think what I really want to do. At firs…"
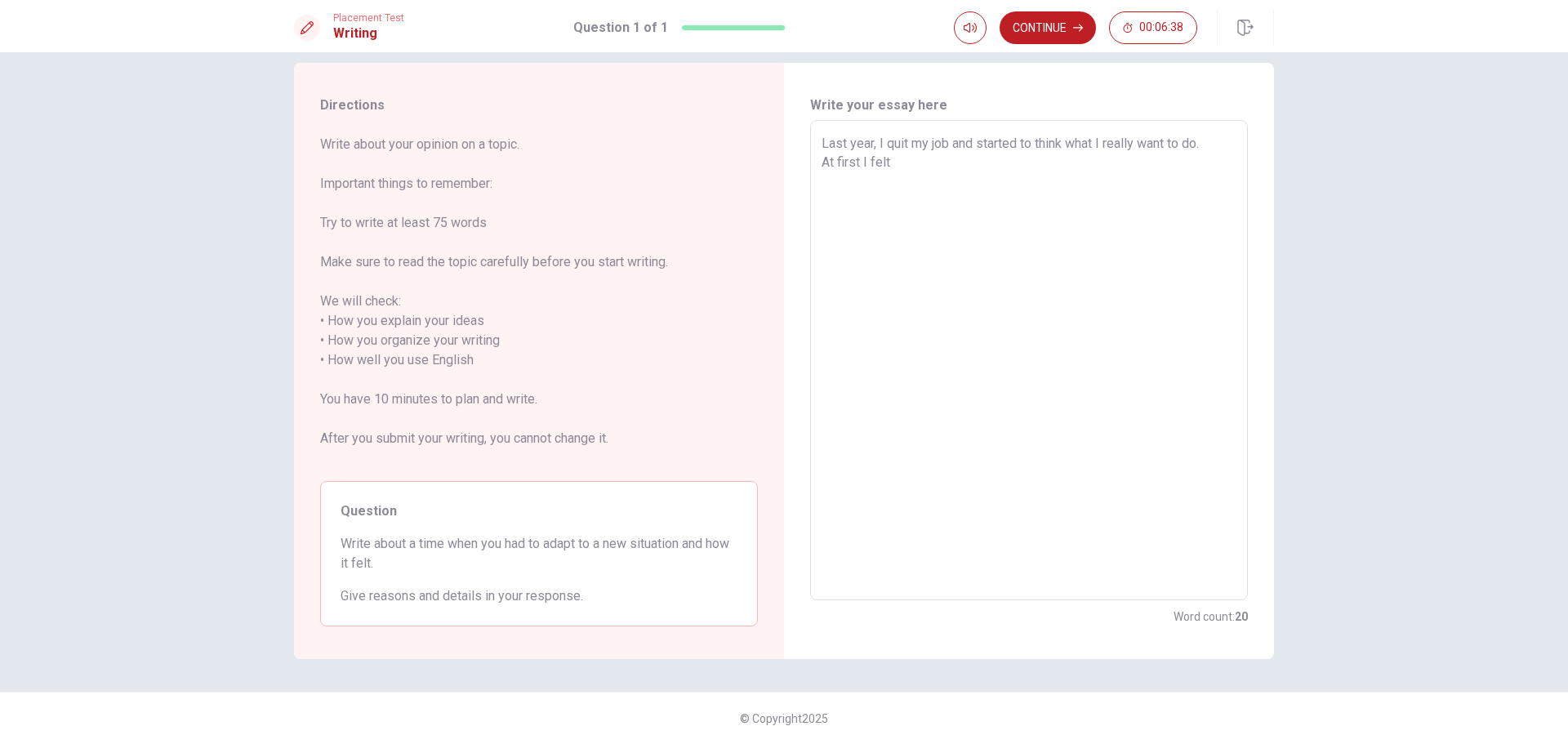
type textarea "x"
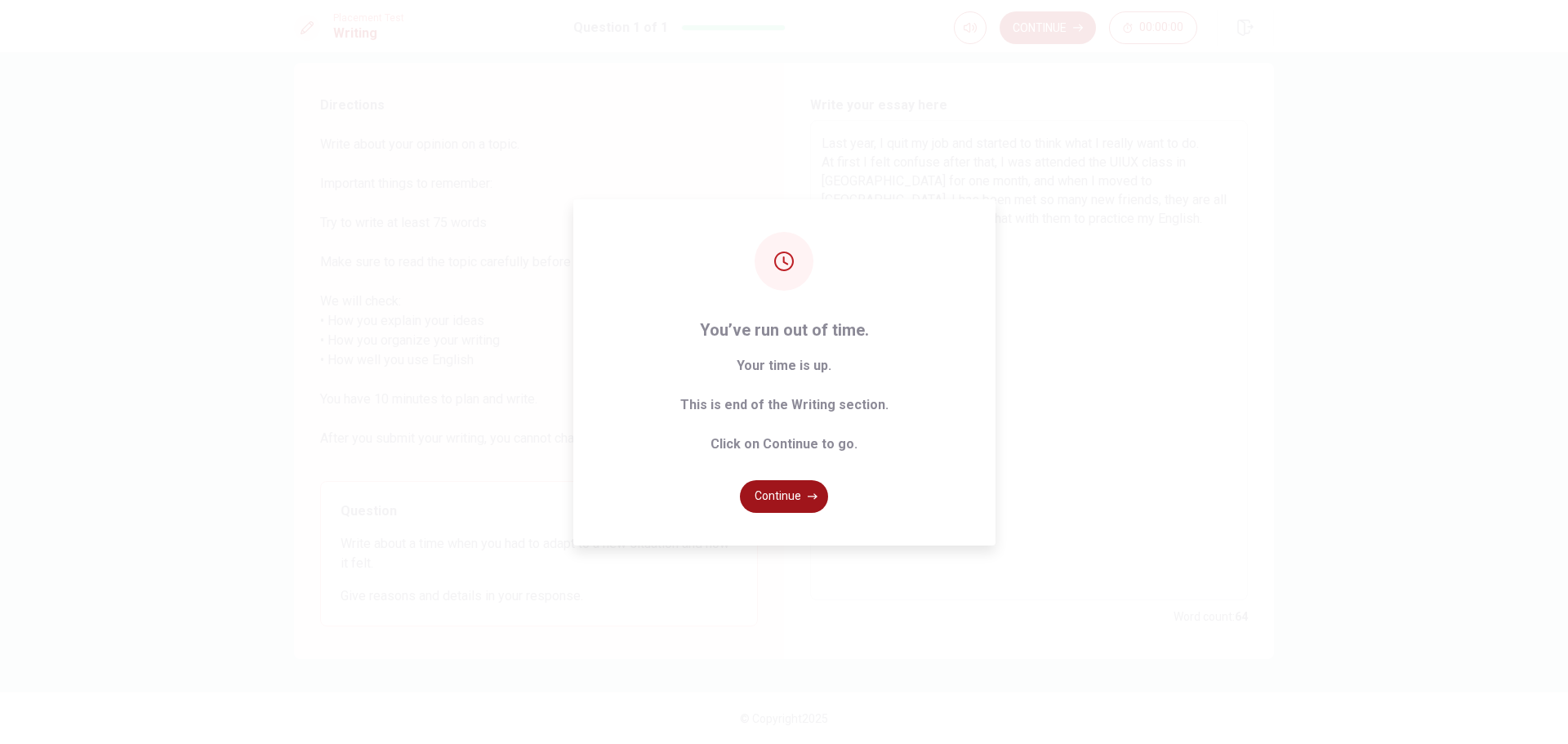
click at [781, 490] on button "Continue" at bounding box center [784, 497] width 88 height 33
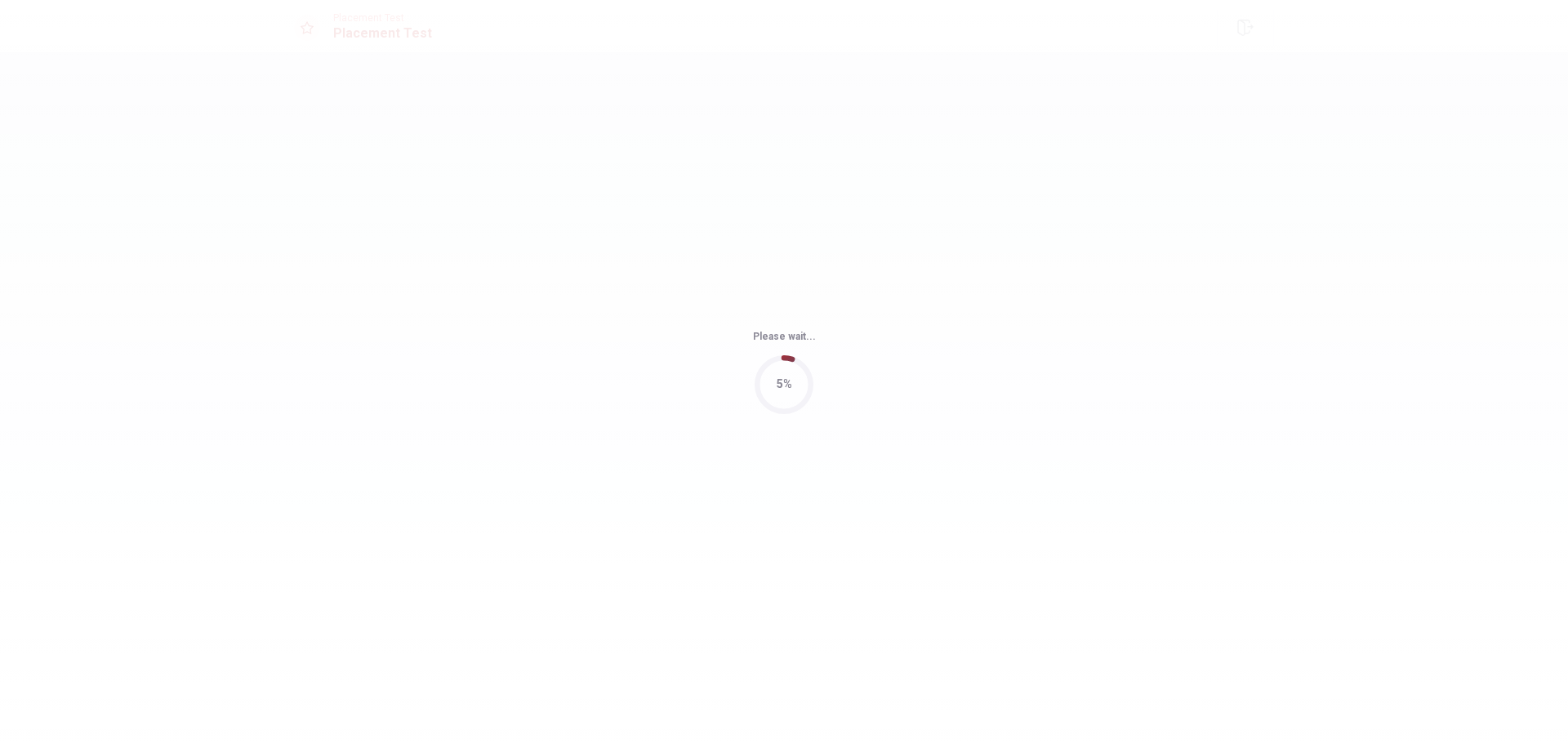
scroll to position [0, 0]
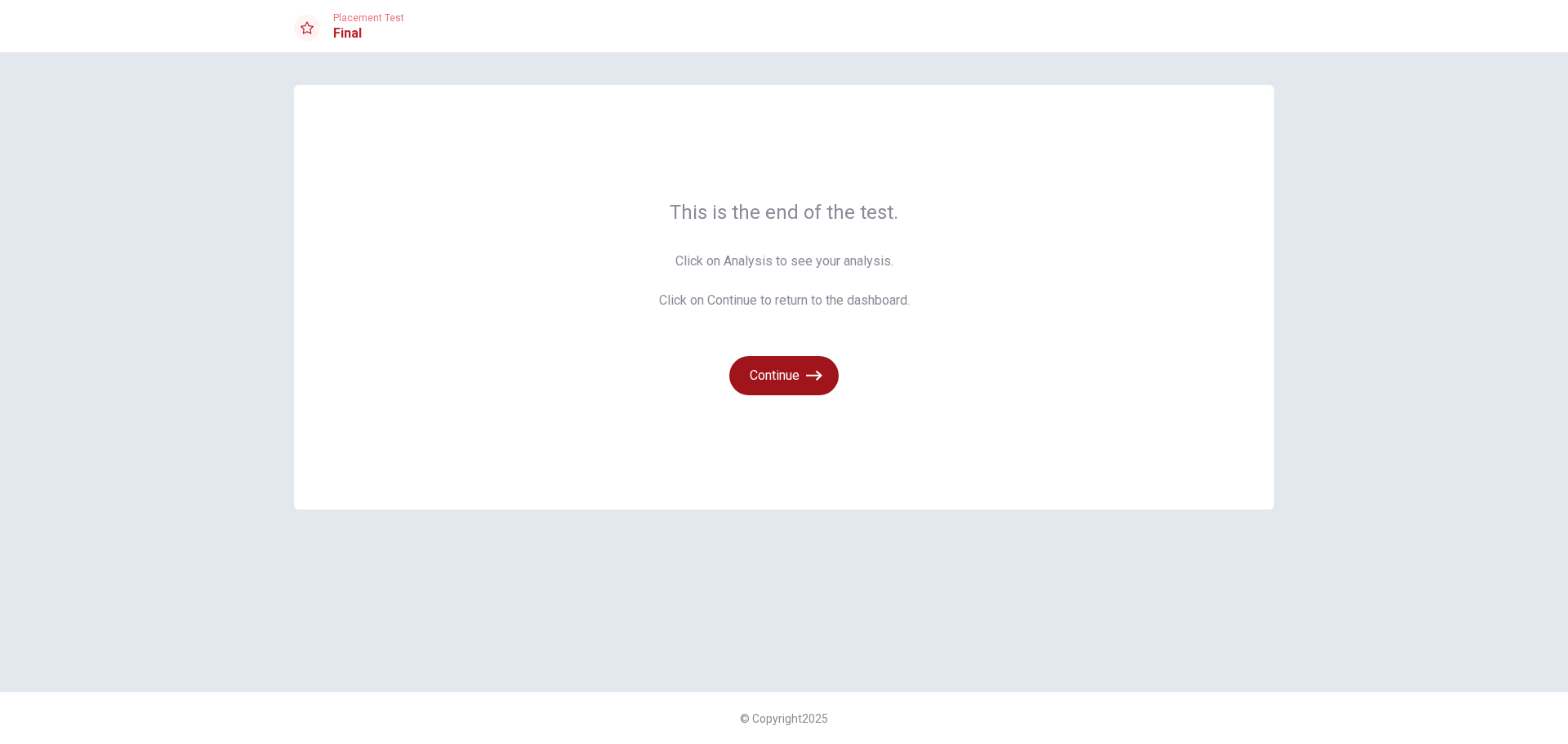
click at [786, 391] on button "Continue" at bounding box center [784, 376] width 110 height 40
